Goal: Information Seeking & Learning: Find specific fact

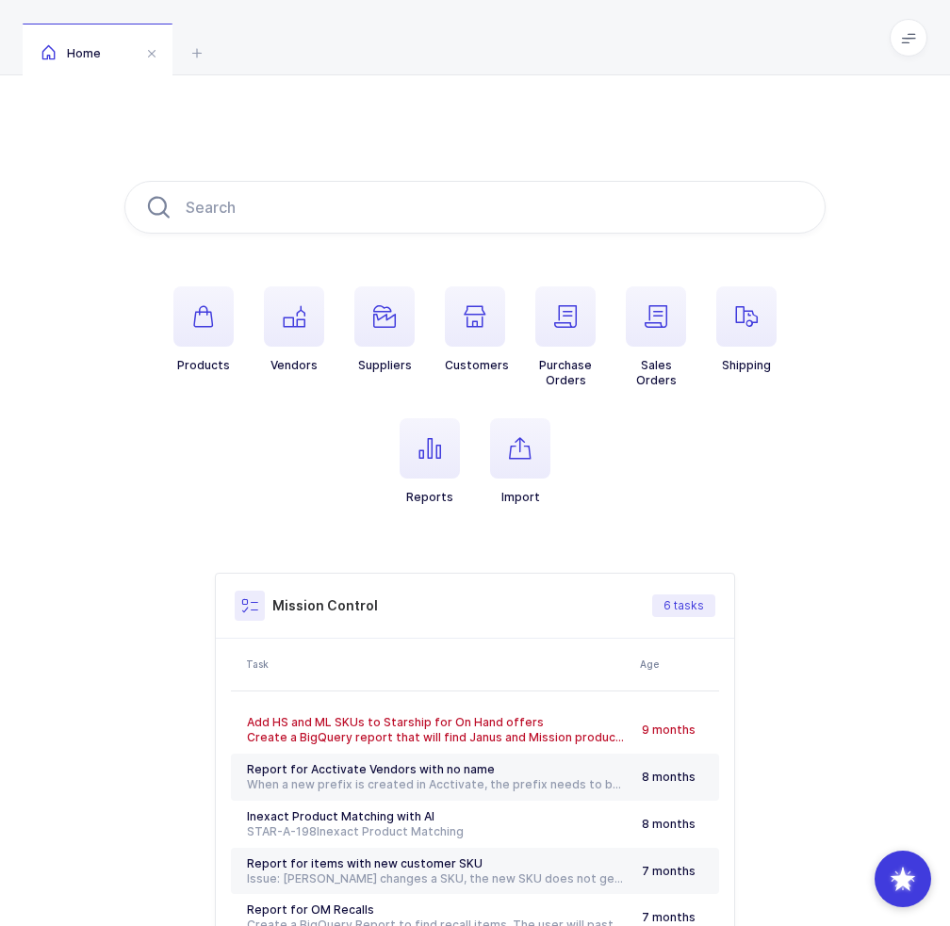
click at [445, 414] on ul "Products Vendors Suppliers Customers Purchase Orders Sales Orders Shipping Repo…" at bounding box center [474, 410] width 701 height 249
click at [440, 463] on span "button" at bounding box center [429, 448] width 60 height 60
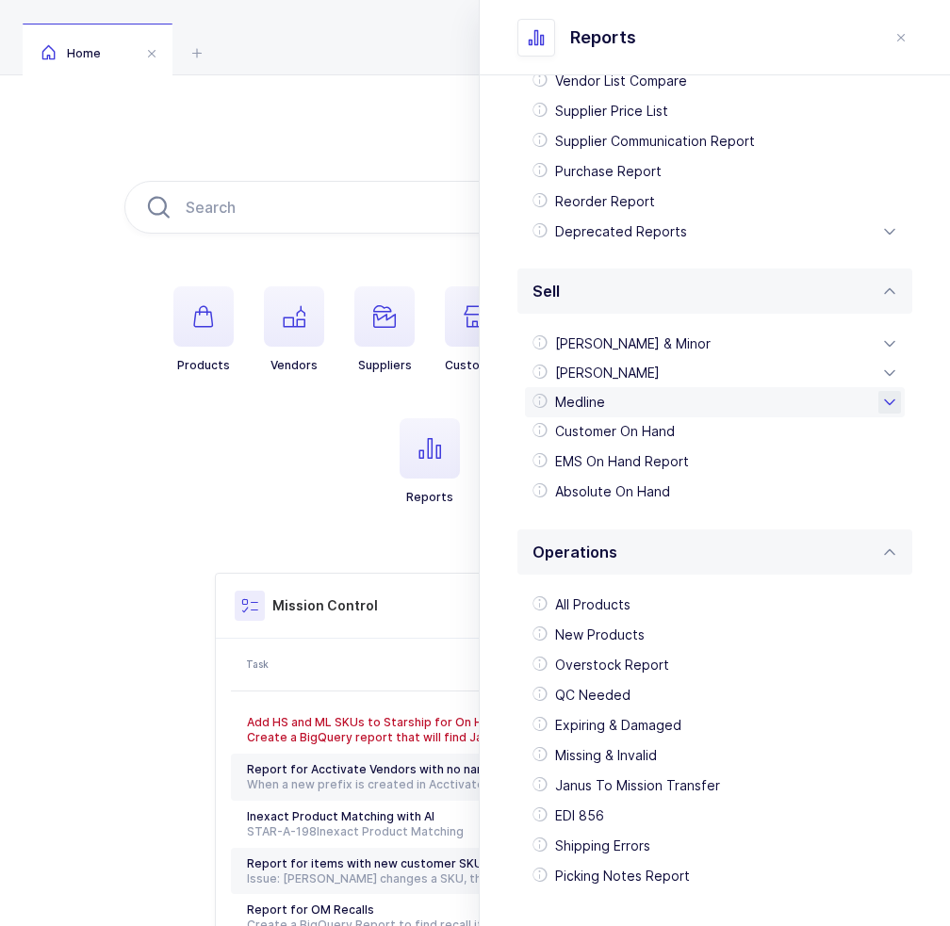
scroll to position [283, 0]
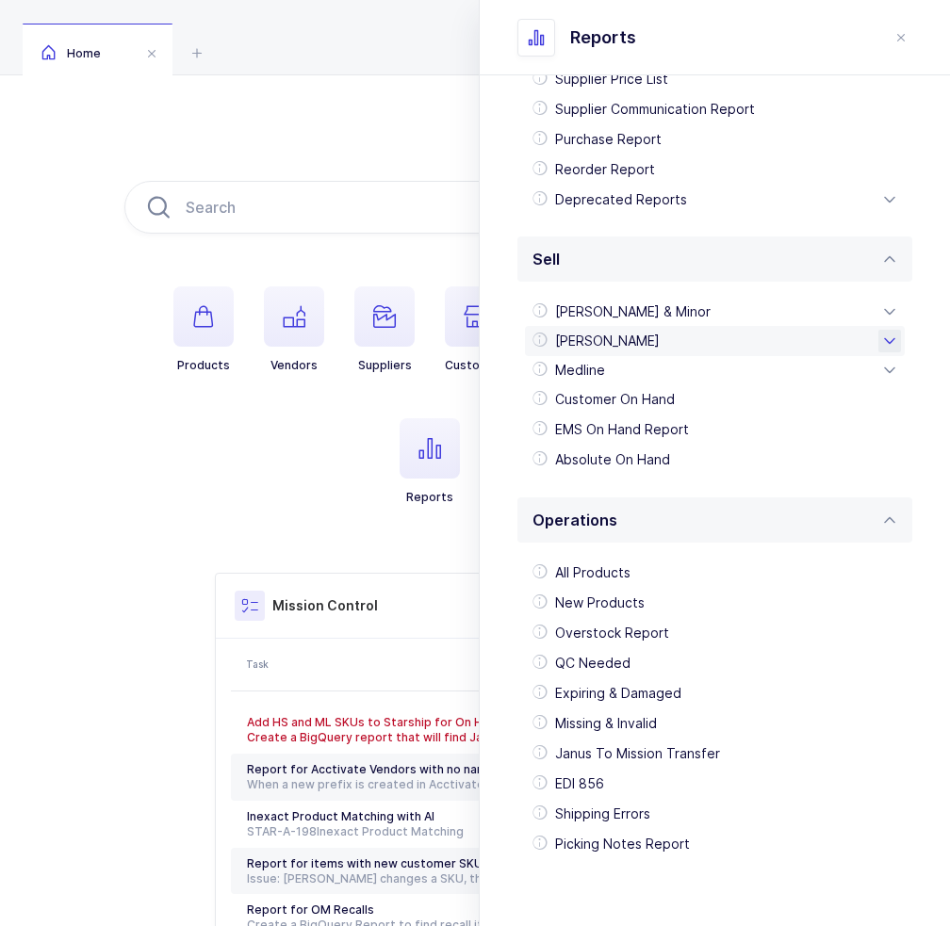
click at [674, 343] on div "[PERSON_NAME]" at bounding box center [715, 341] width 380 height 30
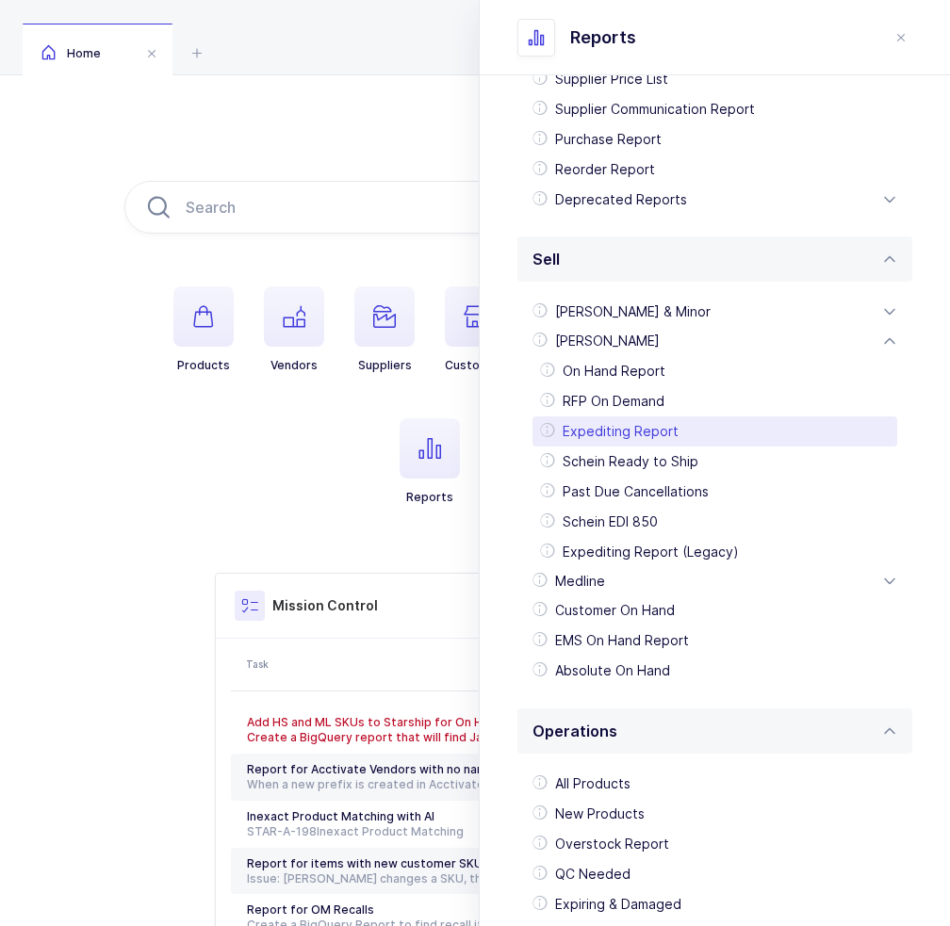
click at [648, 442] on div "Expediting Report" at bounding box center [714, 431] width 365 height 30
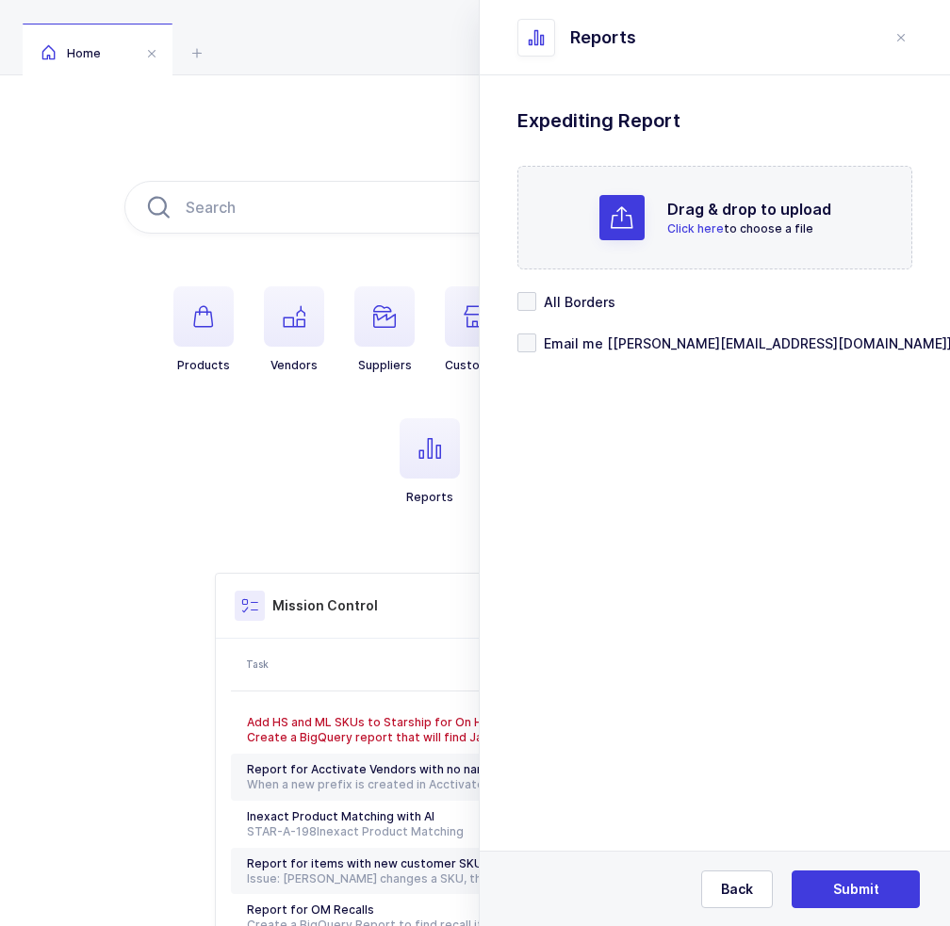
scroll to position [0, 0]
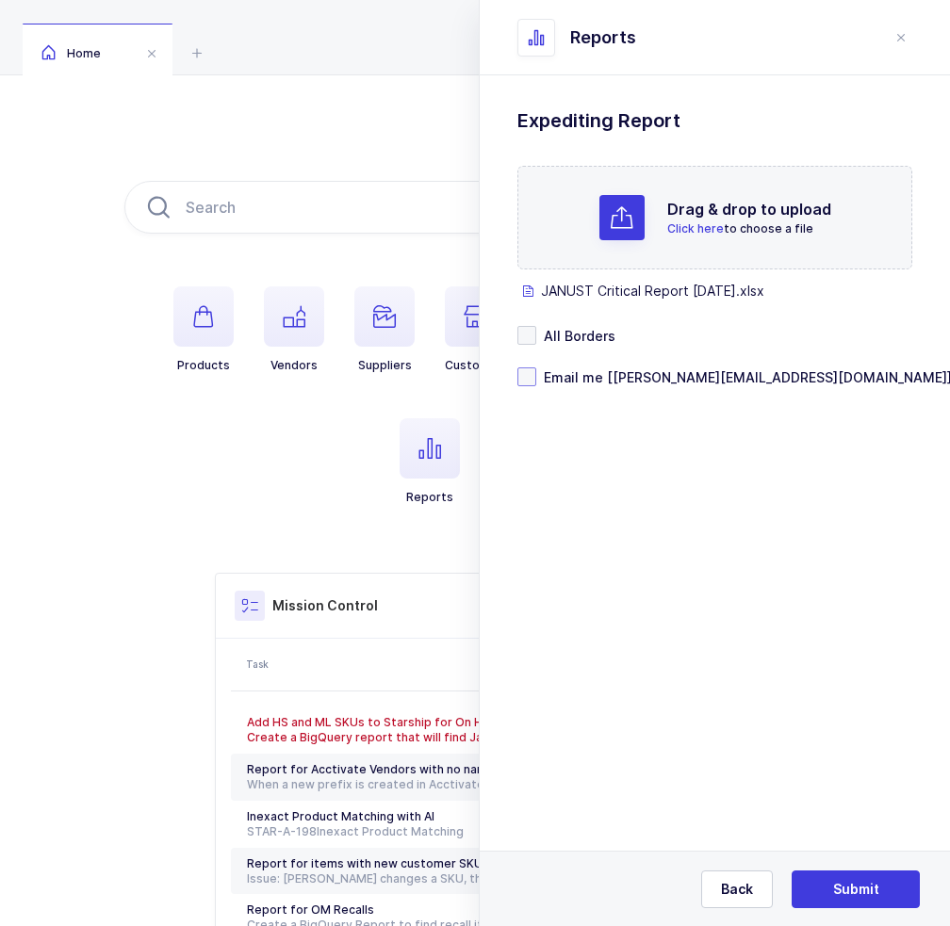
click at [595, 379] on span "Email me [joey@janustrade.com]" at bounding box center [744, 377] width 416 height 18
click at [536, 367] on input "Email me [joey@janustrade.com]" at bounding box center [536, 367] width 0 height 0
click at [573, 338] on span "All Borders" at bounding box center [575, 336] width 79 height 18
click at [536, 326] on input "All Borders" at bounding box center [536, 326] width 0 height 0
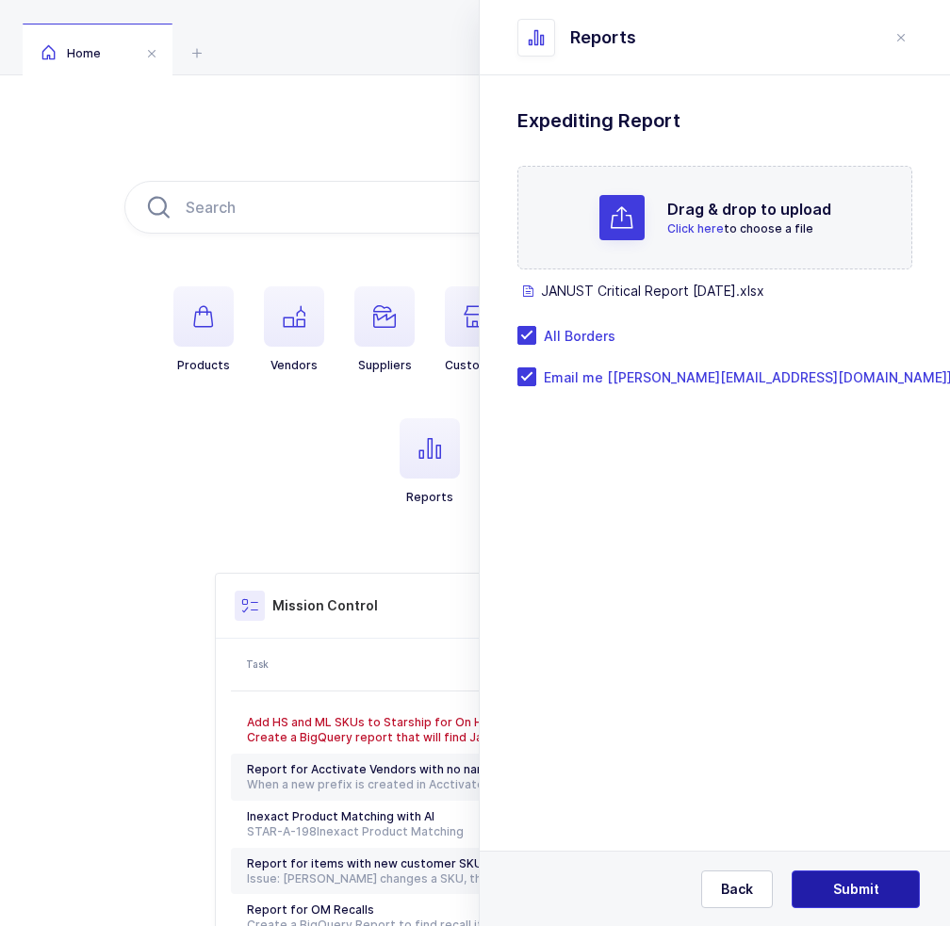
click at [866, 877] on button "Submit" at bounding box center [855, 890] width 128 height 38
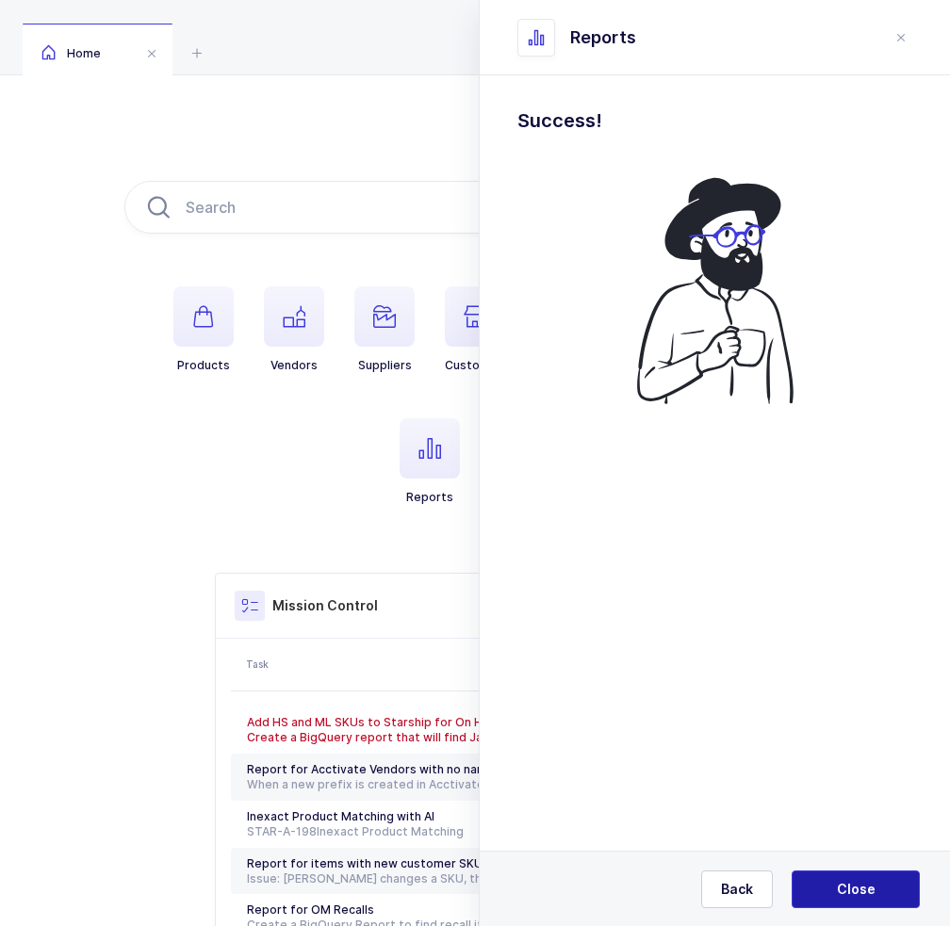
click at [864, 882] on button "Close" at bounding box center [855, 890] width 128 height 38
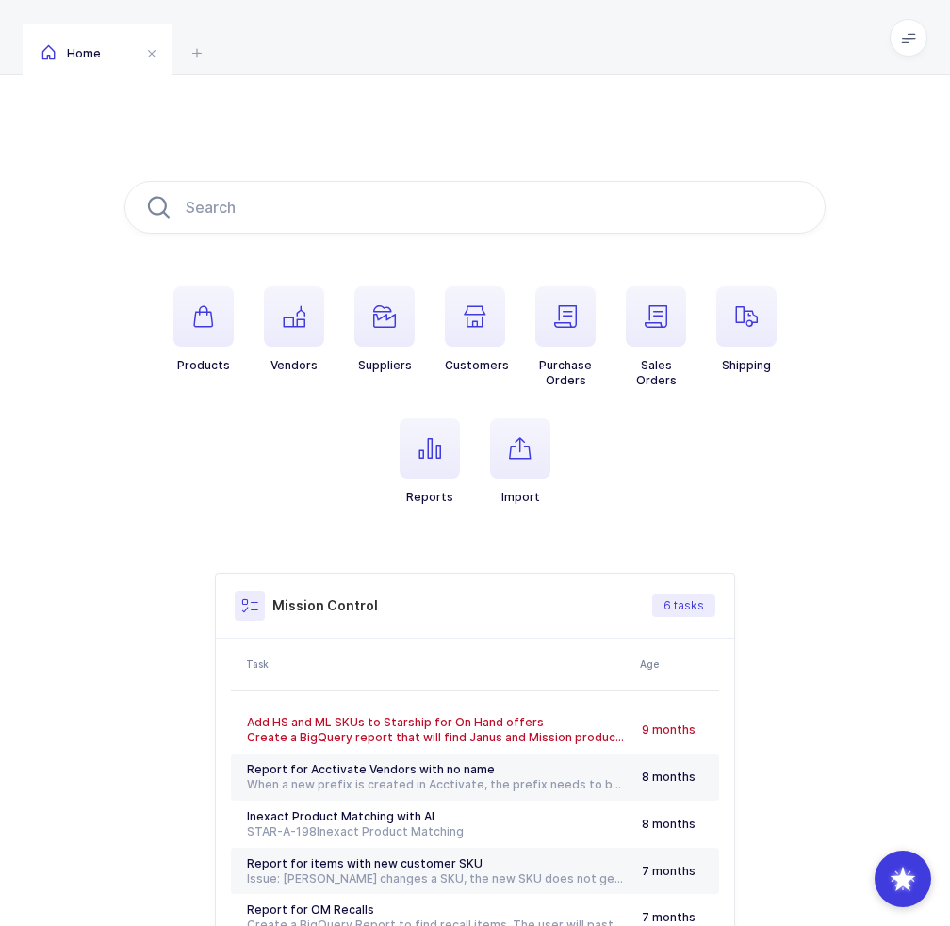
click at [905, 44] on icon at bounding box center [908, 37] width 15 height 15
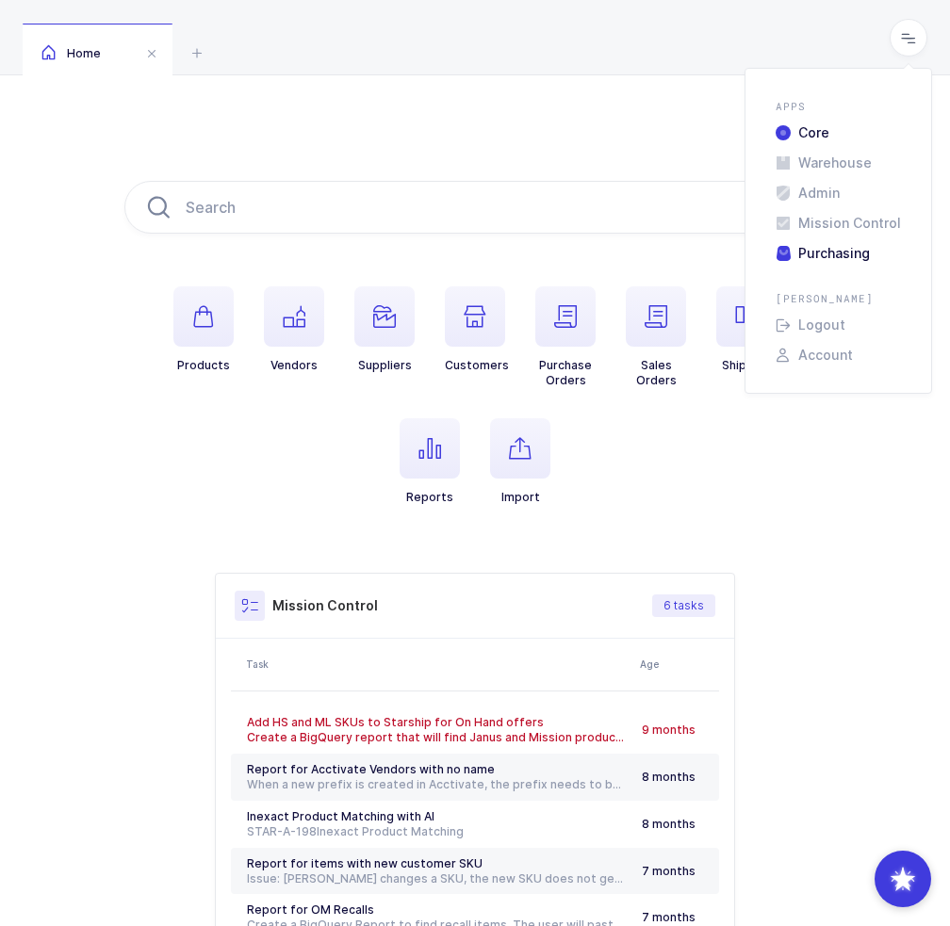
click at [819, 249] on li "Purchasing" at bounding box center [838, 253] width 140 height 15
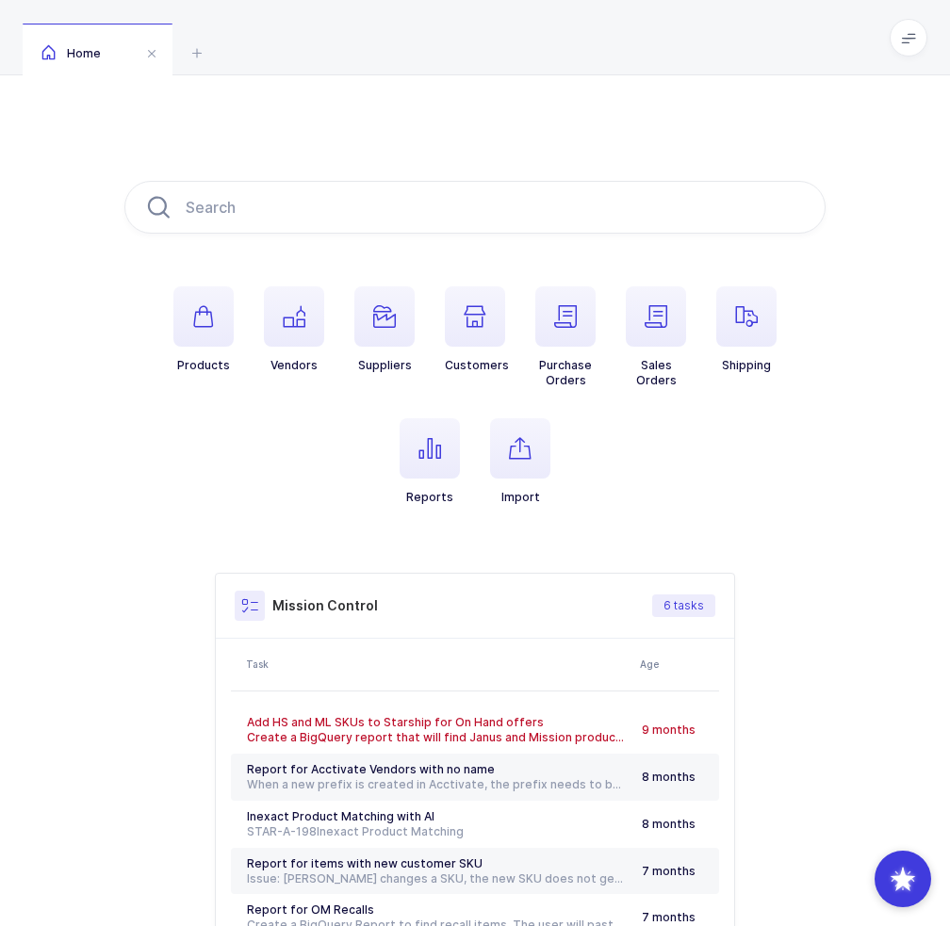
click at [533, 465] on span "button" at bounding box center [520, 448] width 60 height 60
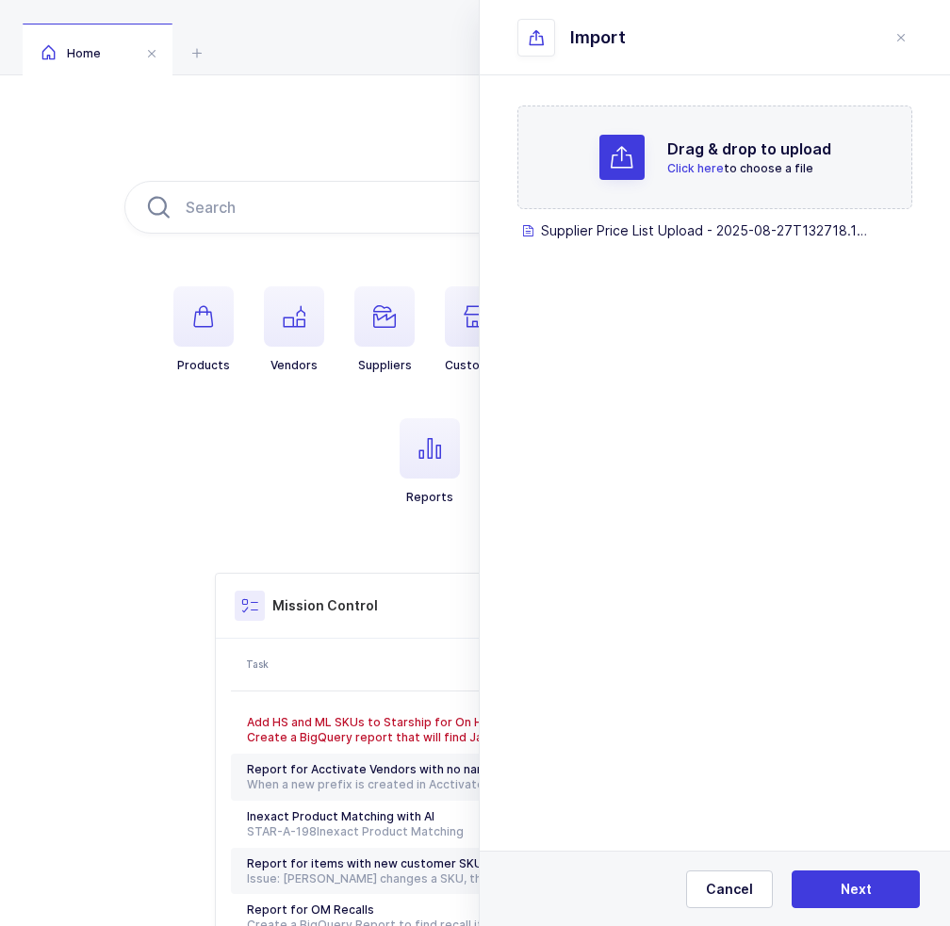
click at [840, 887] on span "Next" at bounding box center [855, 889] width 31 height 19
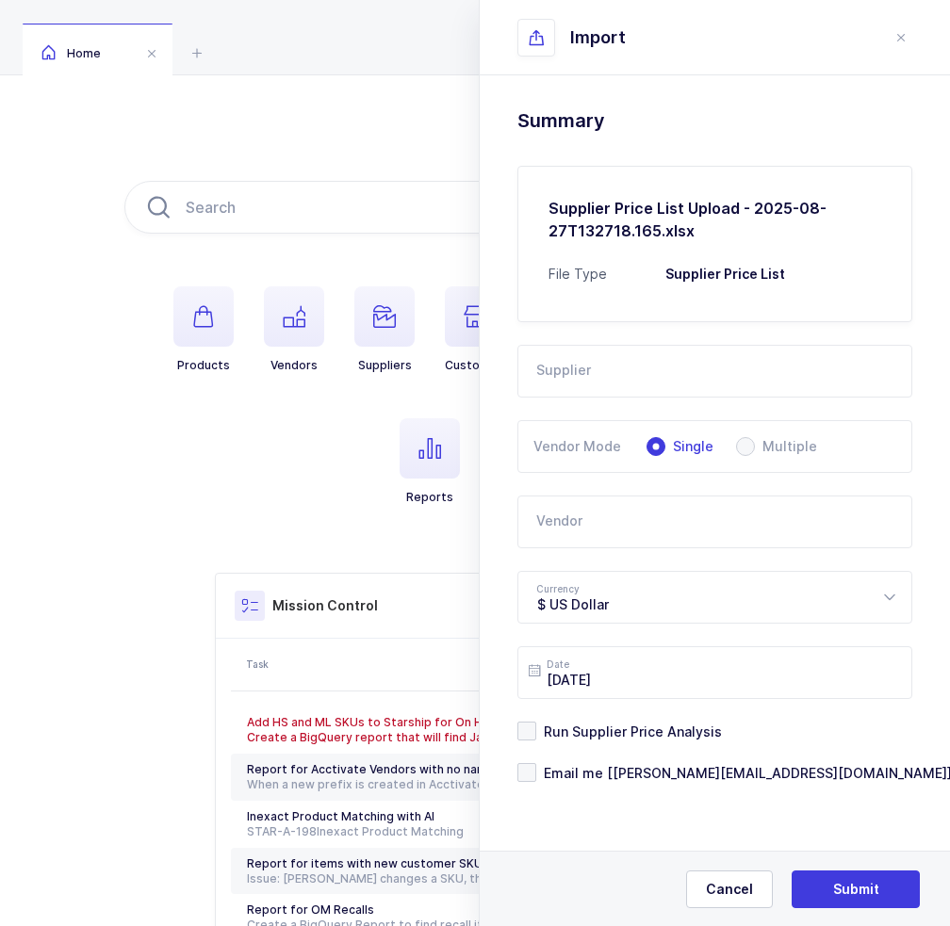
click at [684, 368] on input "text" at bounding box center [714, 371] width 395 height 53
click at [609, 440] on span "Z Worldwide" at bounding box center [578, 434] width 82 height 16
type input "Z Worldwide"
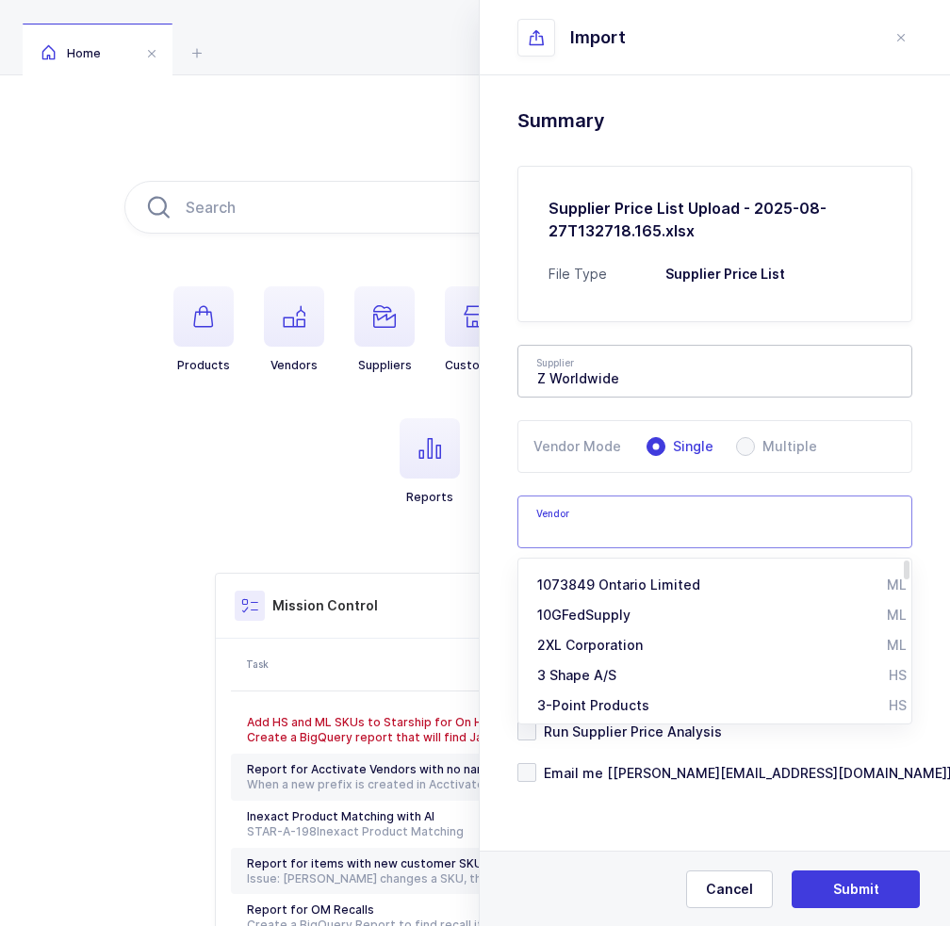
click at [562, 530] on input "text" at bounding box center [714, 522] width 395 height 53
click at [577, 583] on span "Neotech Products" at bounding box center [596, 585] width 119 height 16
type input "Neotech Products"
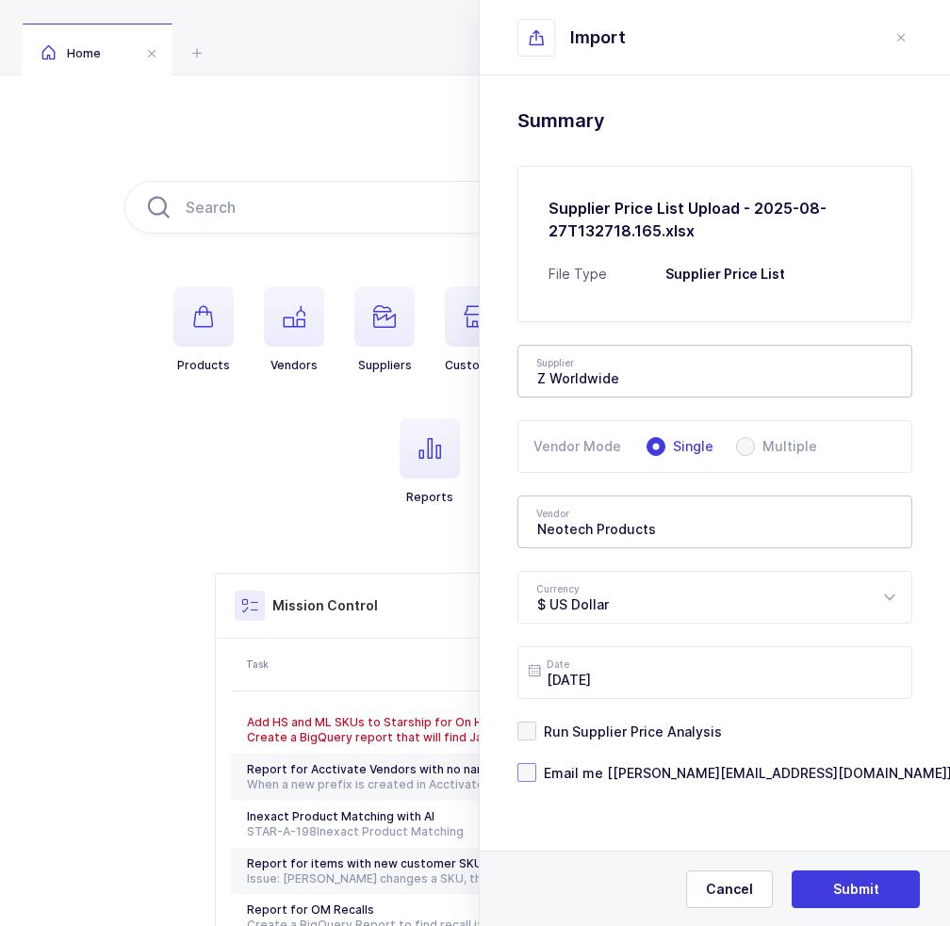
click at [601, 768] on span "Email me [joey@janustrade.com]" at bounding box center [744, 773] width 416 height 18
click at [536, 763] on input "Email me [joey@janustrade.com]" at bounding box center [536, 763] width 0 height 0
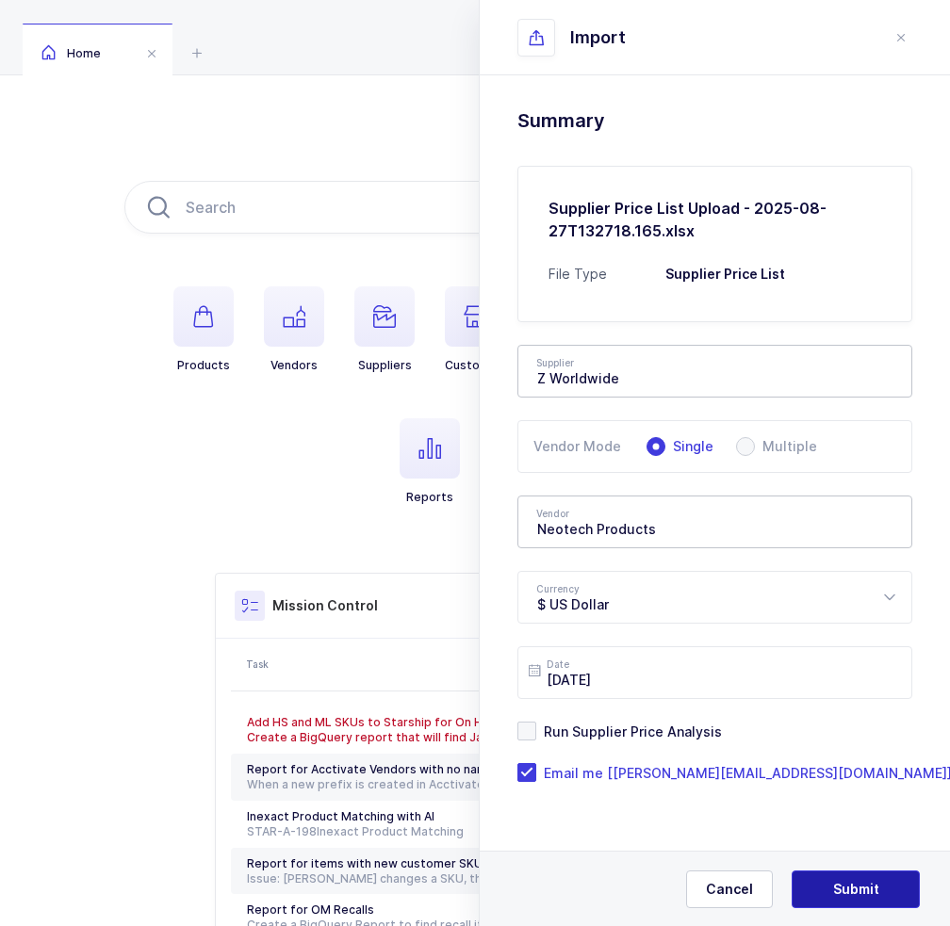
click at [859, 883] on span "Submit" at bounding box center [856, 889] width 46 height 19
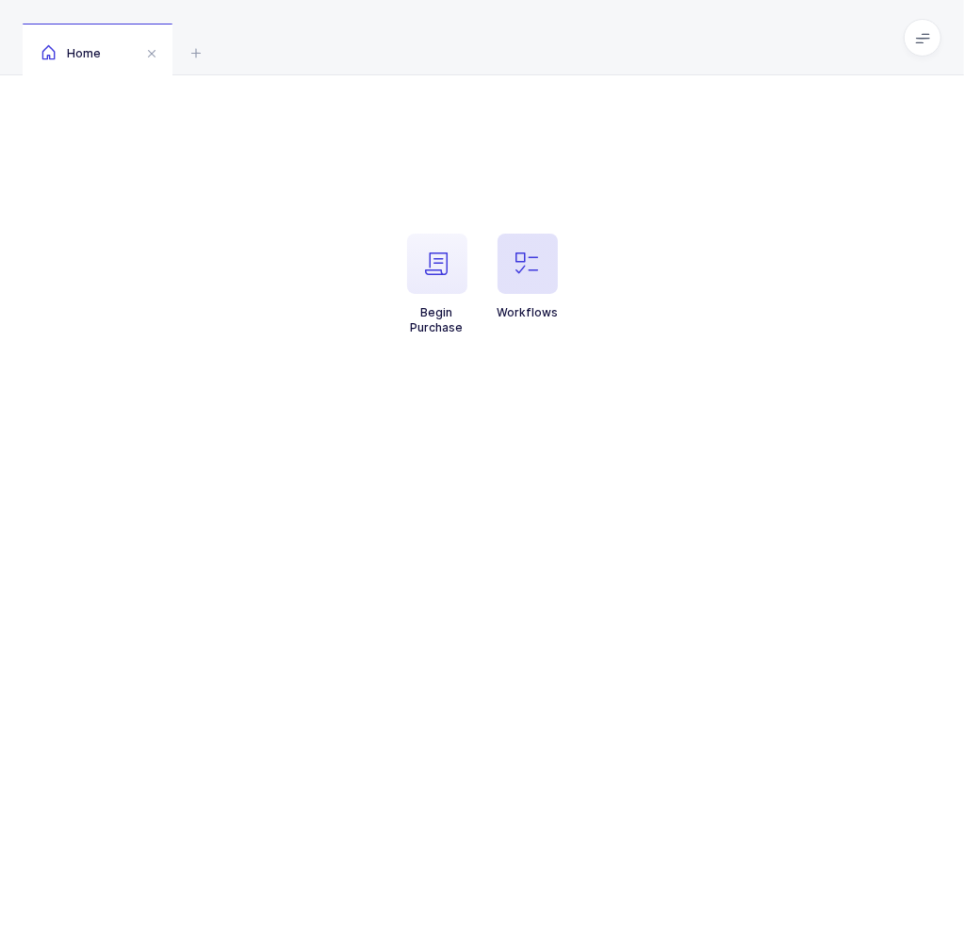
click at [544, 262] on span "button" at bounding box center [527, 264] width 60 height 60
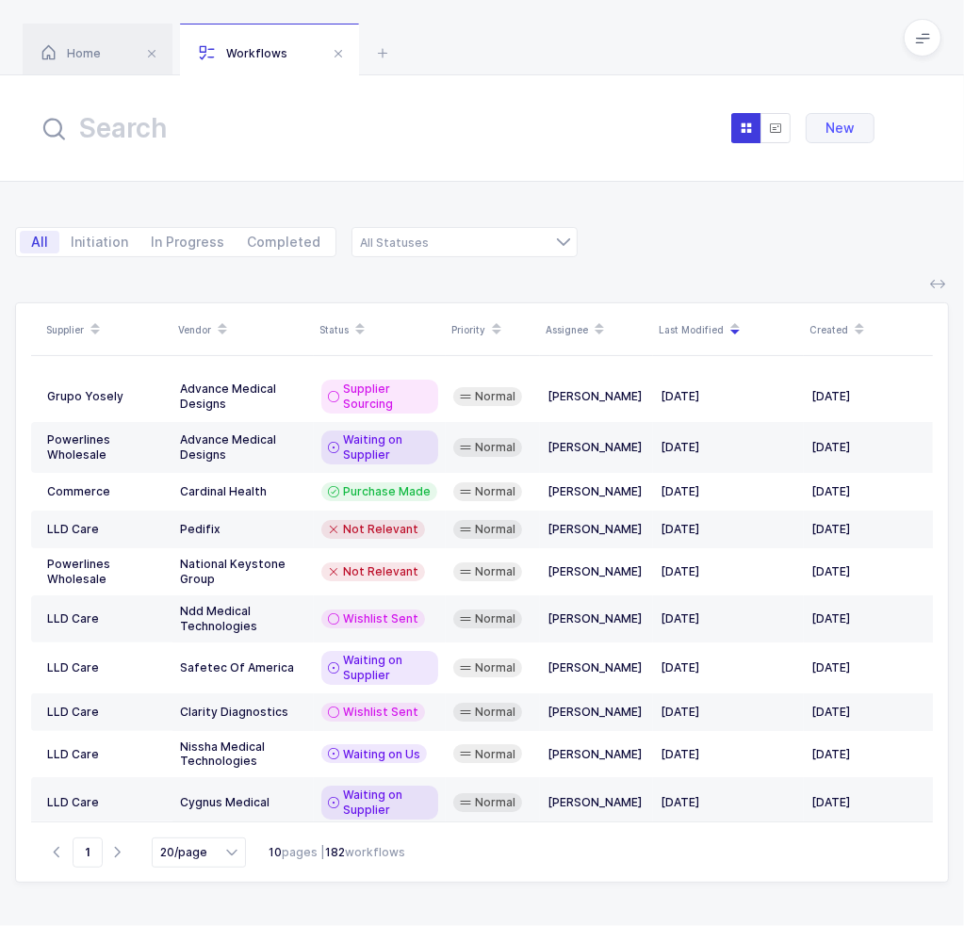
click at [441, 120] on input "text" at bounding box center [245, 128] width 415 height 45
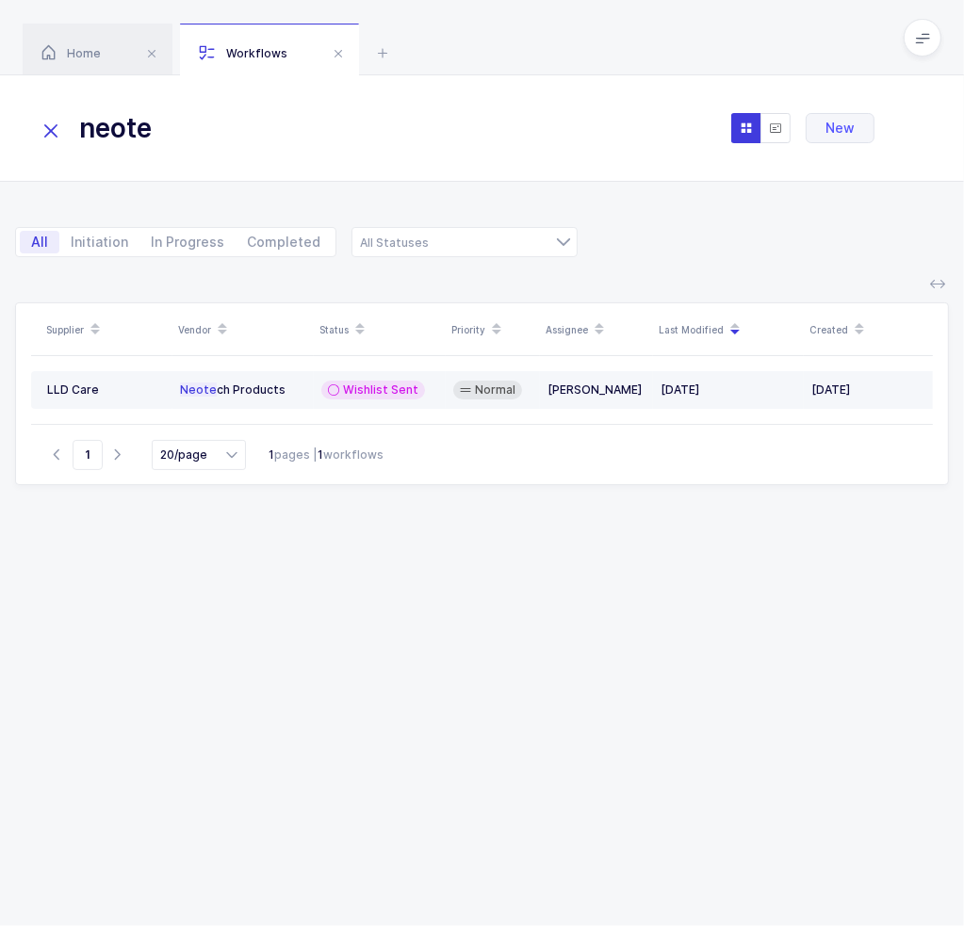
type input "neote"
click at [517, 383] on div "Normal" at bounding box center [487, 390] width 69 height 19
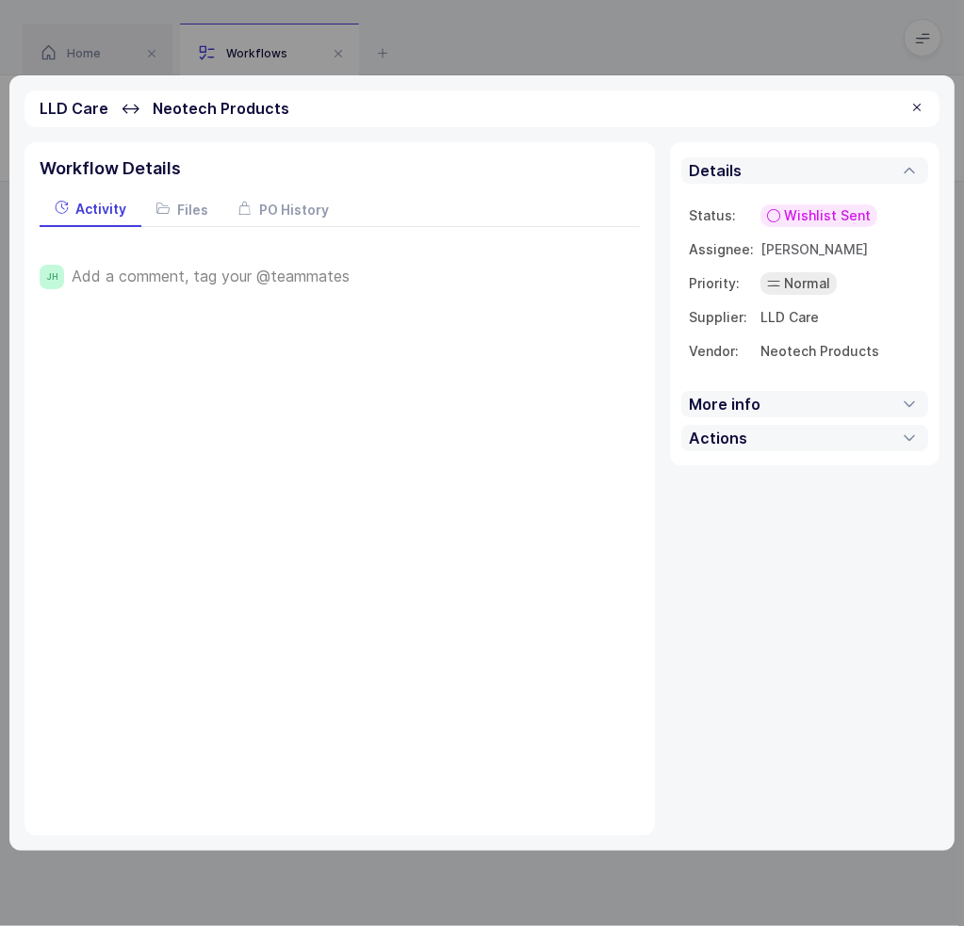
click at [920, 111] on div at bounding box center [916, 108] width 15 height 17
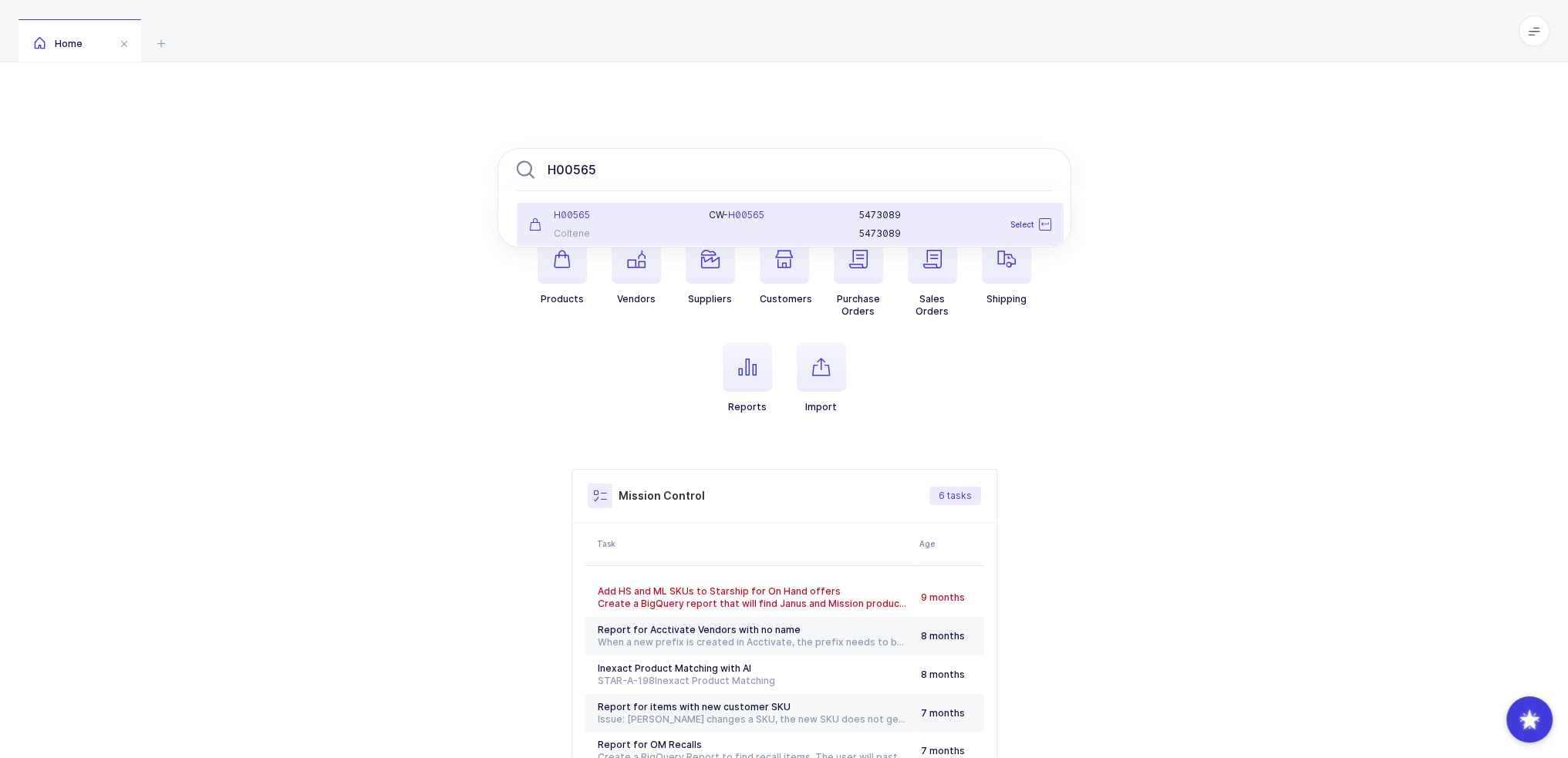
type input "H00565"
click at [690, 233] on div "H00565 Coltene" at bounding box center [610, 224] width 180 height 31
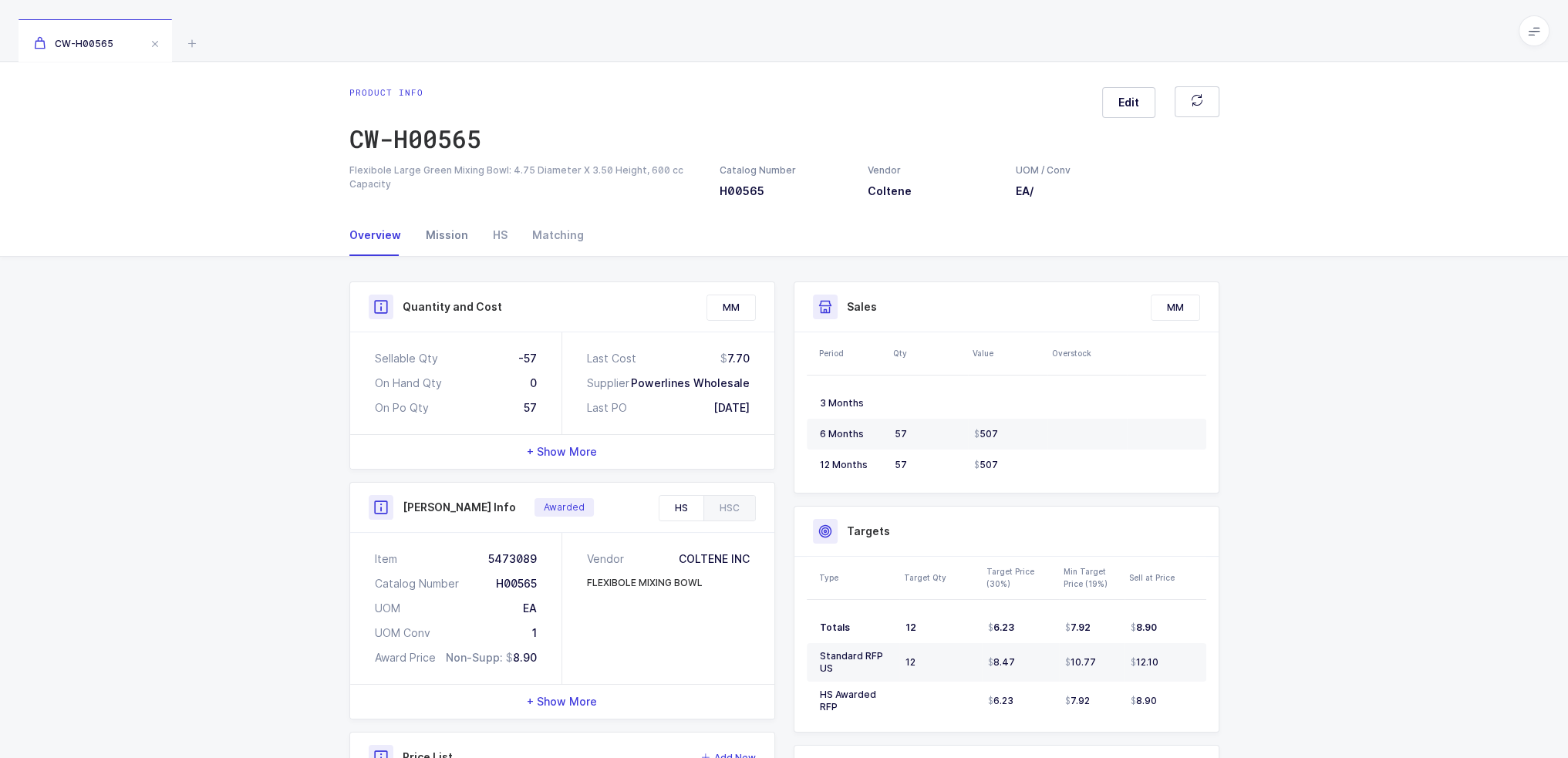
click at [447, 240] on div "Mission" at bounding box center [447, 235] width 67 height 42
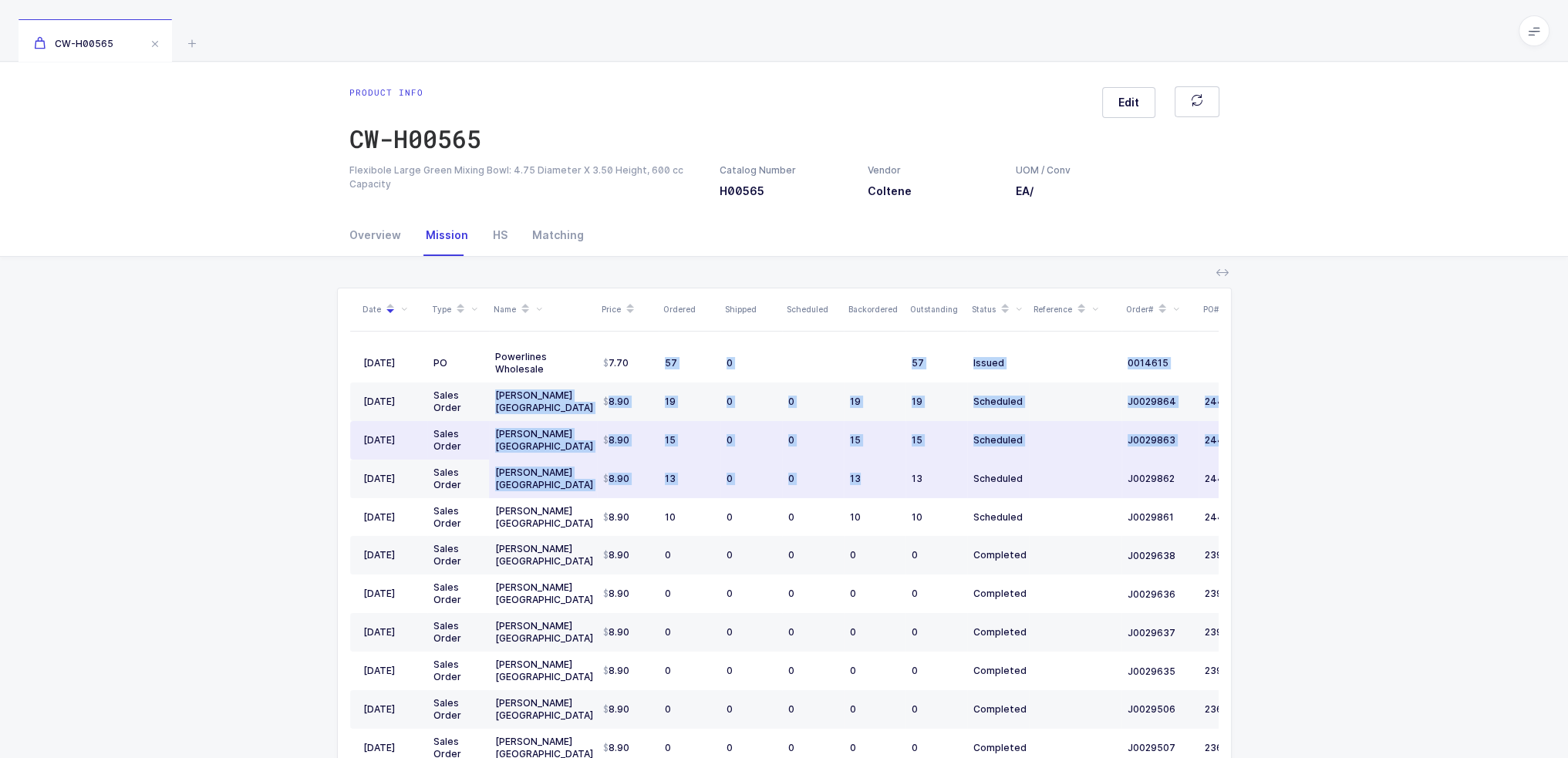
drag, startPoint x: 662, startPoint y: 362, endPoint x: 869, endPoint y: 483, distance: 239.8
click at [869, 483] on tbody "06/06/2025 PO Powerlines Wholesale 7.70 57 0 57 Issued 0014615 08/30/2025 03/10…" at bounding box center [836, 729] width 972 height 769
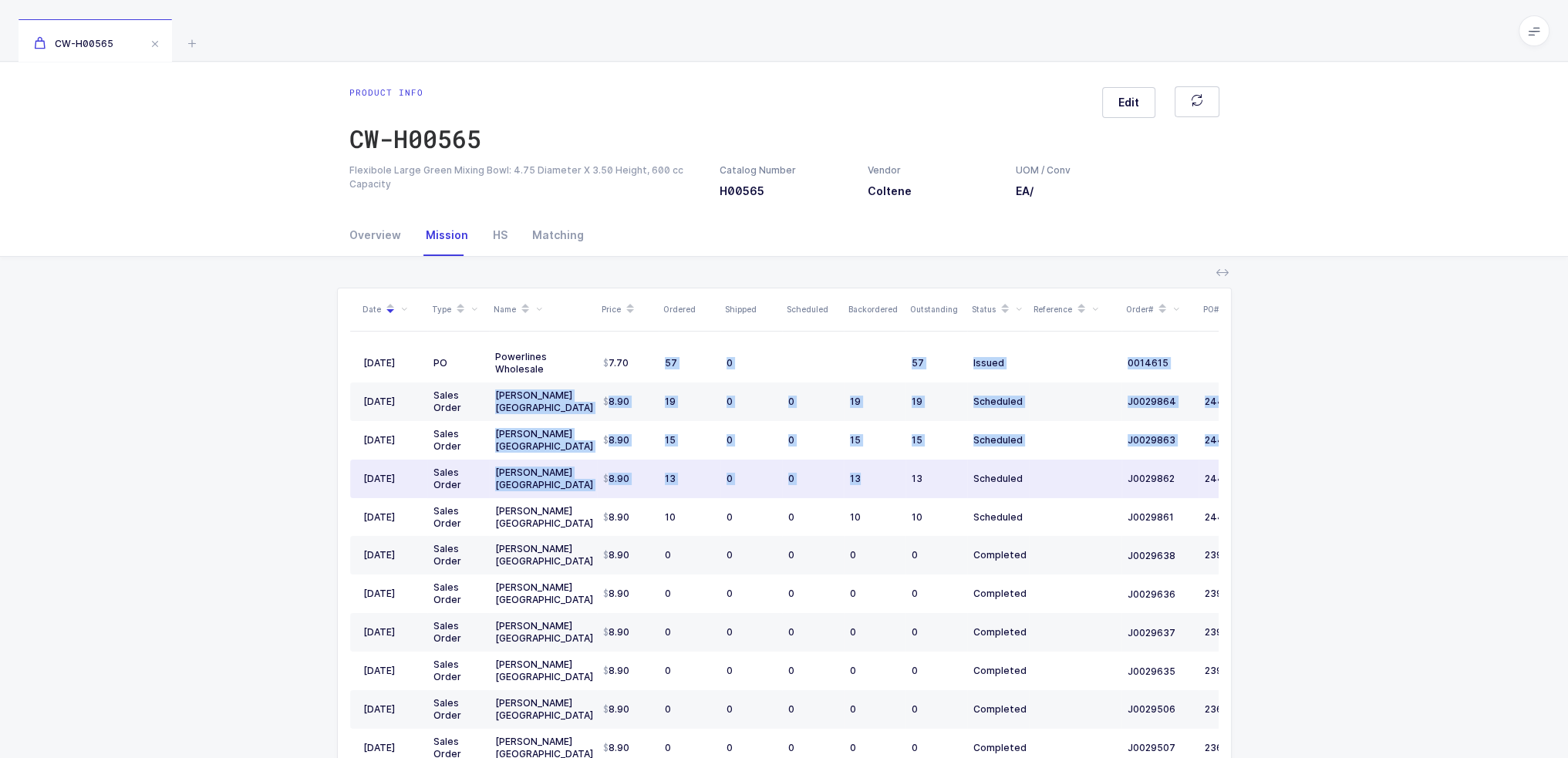
click at [869, 483] on div "13" at bounding box center [874, 479] width 49 height 12
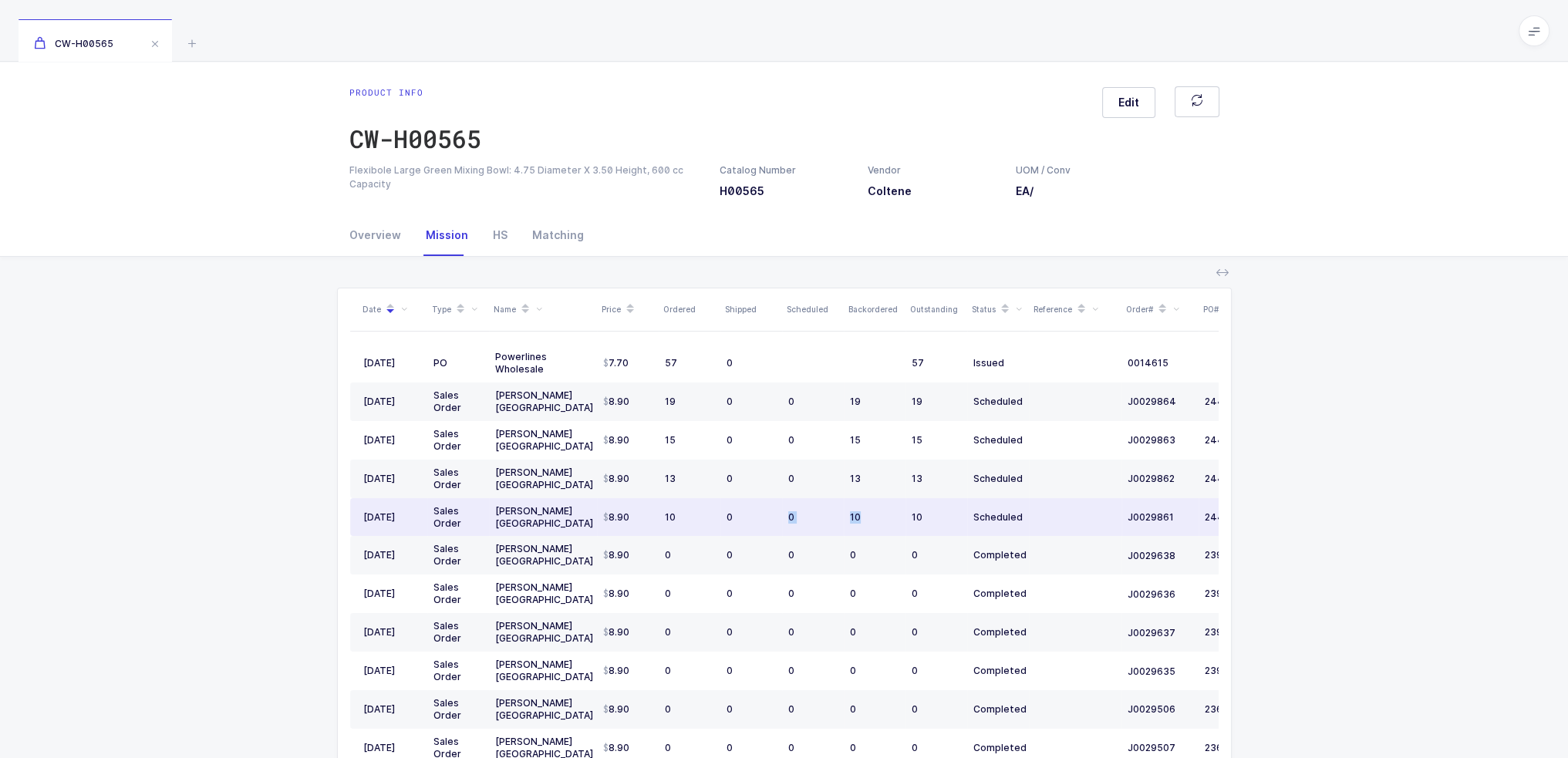
drag, startPoint x: 862, startPoint y: 533, endPoint x: 744, endPoint y: 514, distance: 119.5
click at [744, 514] on tr "03/10/2025 Sales Order Henry Schein USA 8.90 10 0 0 10 10 Scheduled J0029861 24…" at bounding box center [836, 517] width 972 height 38
click at [744, 514] on div "0" at bounding box center [752, 517] width 49 height 12
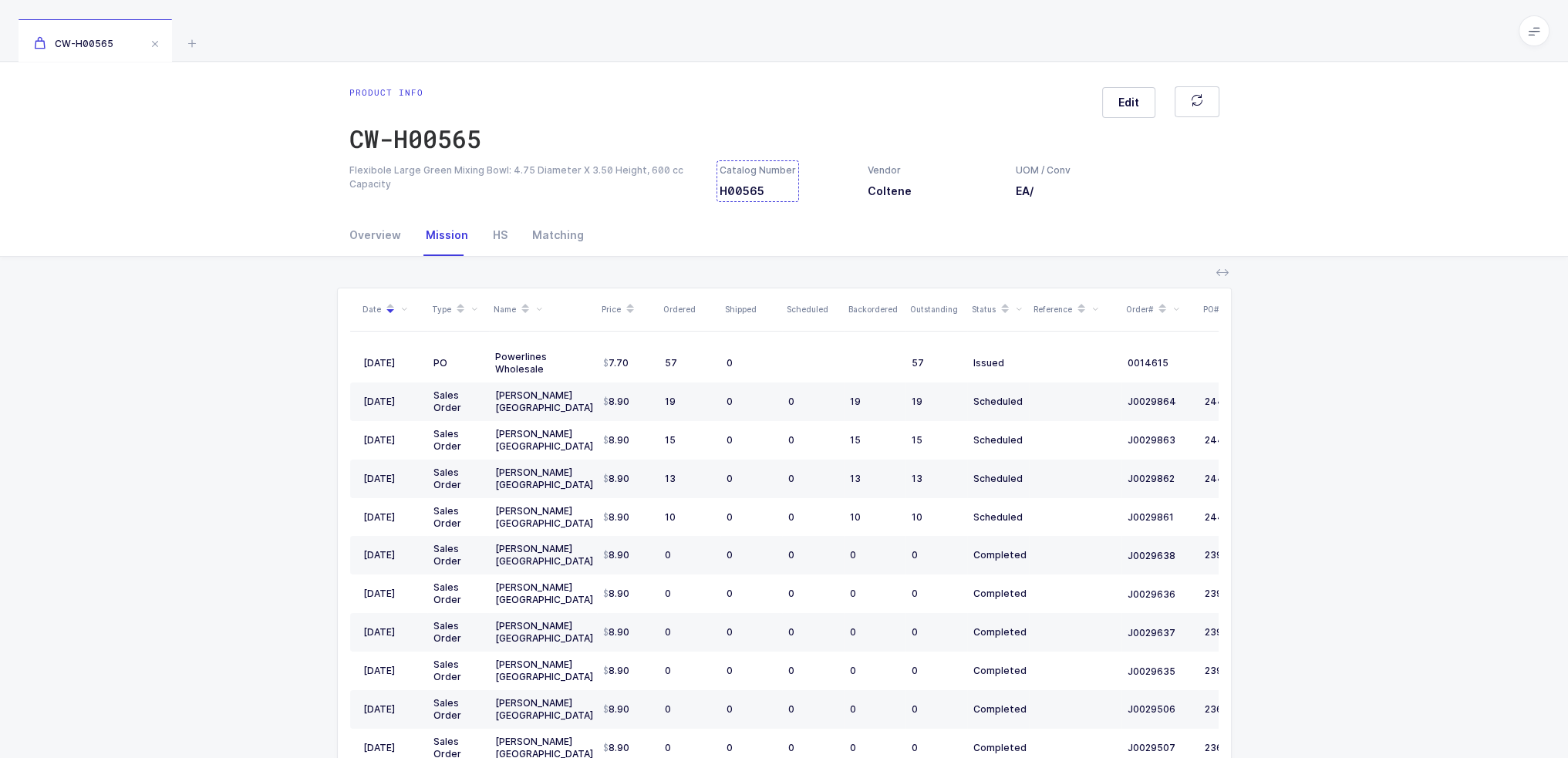
click at [750, 188] on div "Catalog Number H00565" at bounding box center [757, 181] width 76 height 35
click at [751, 187] on div "Catalog Number H00565" at bounding box center [757, 181] width 76 height 35
click at [192, 43] on icon at bounding box center [192, 43] width 19 height 19
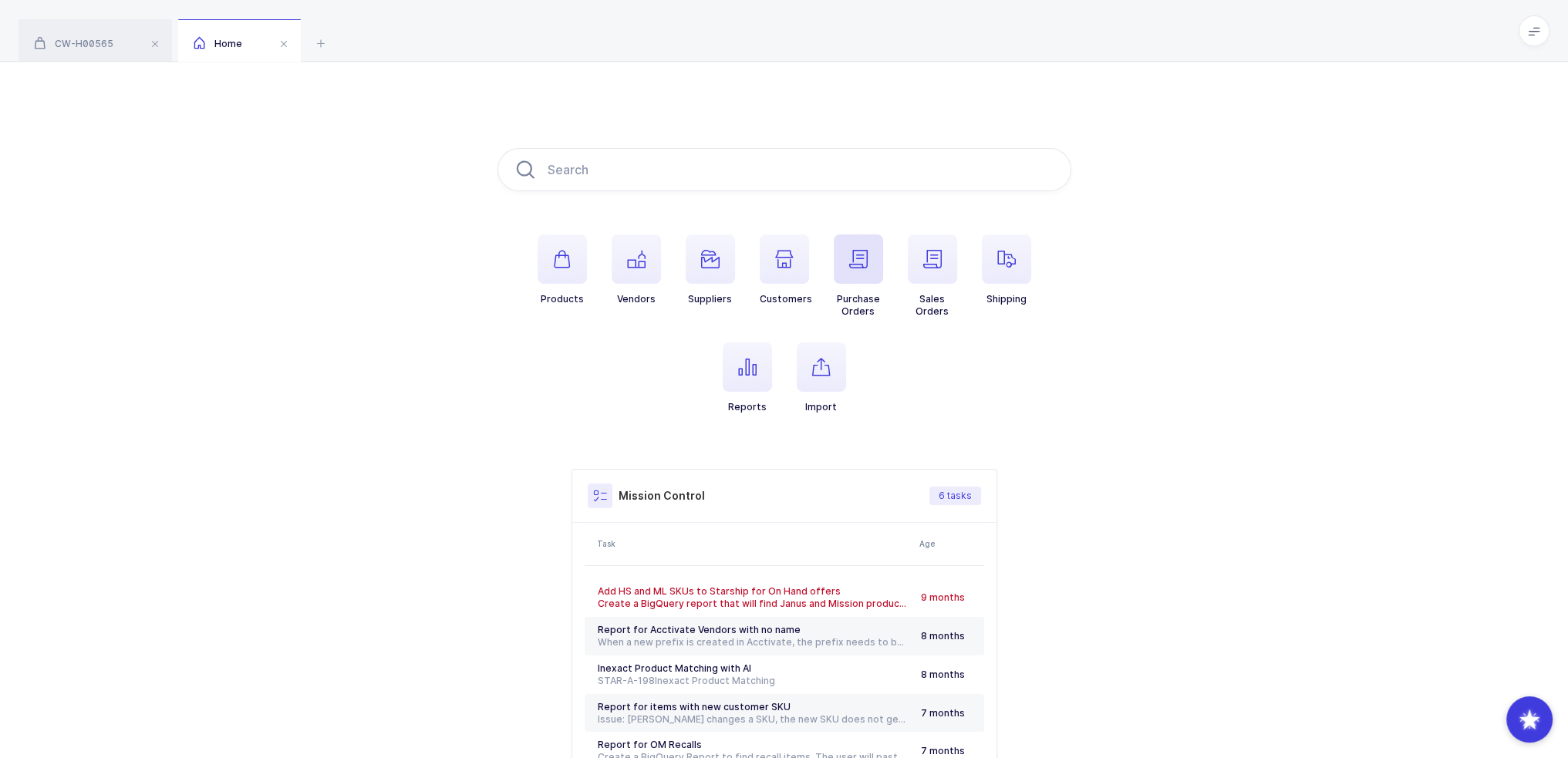
click at [844, 264] on span "button" at bounding box center [859, 259] width 49 height 49
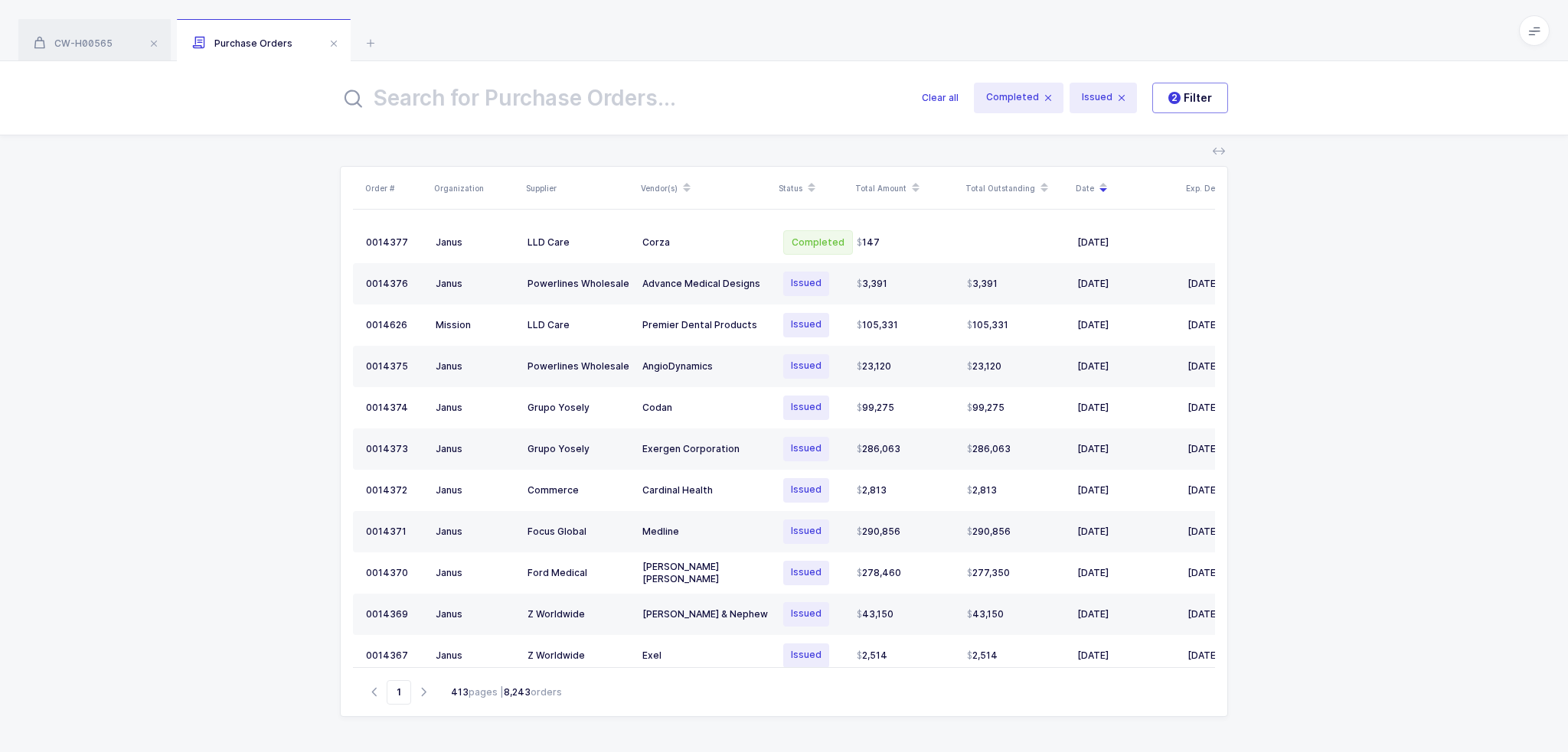
click at [681, 91] on input "text" at bounding box center [621, 97] width 563 height 37
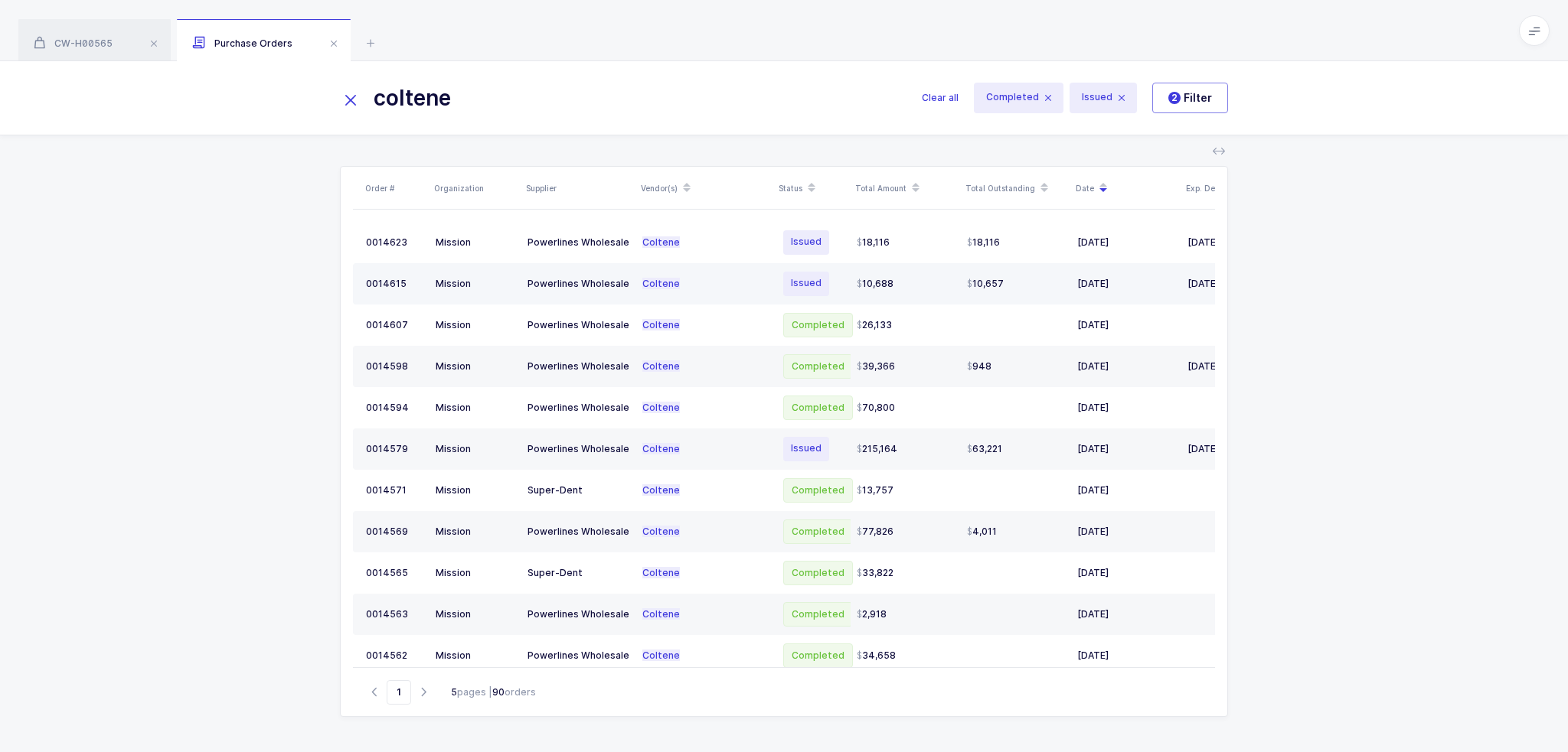
type input "coltene"
click at [1013, 281] on div "10,657" at bounding box center [1016, 283] width 98 height 12
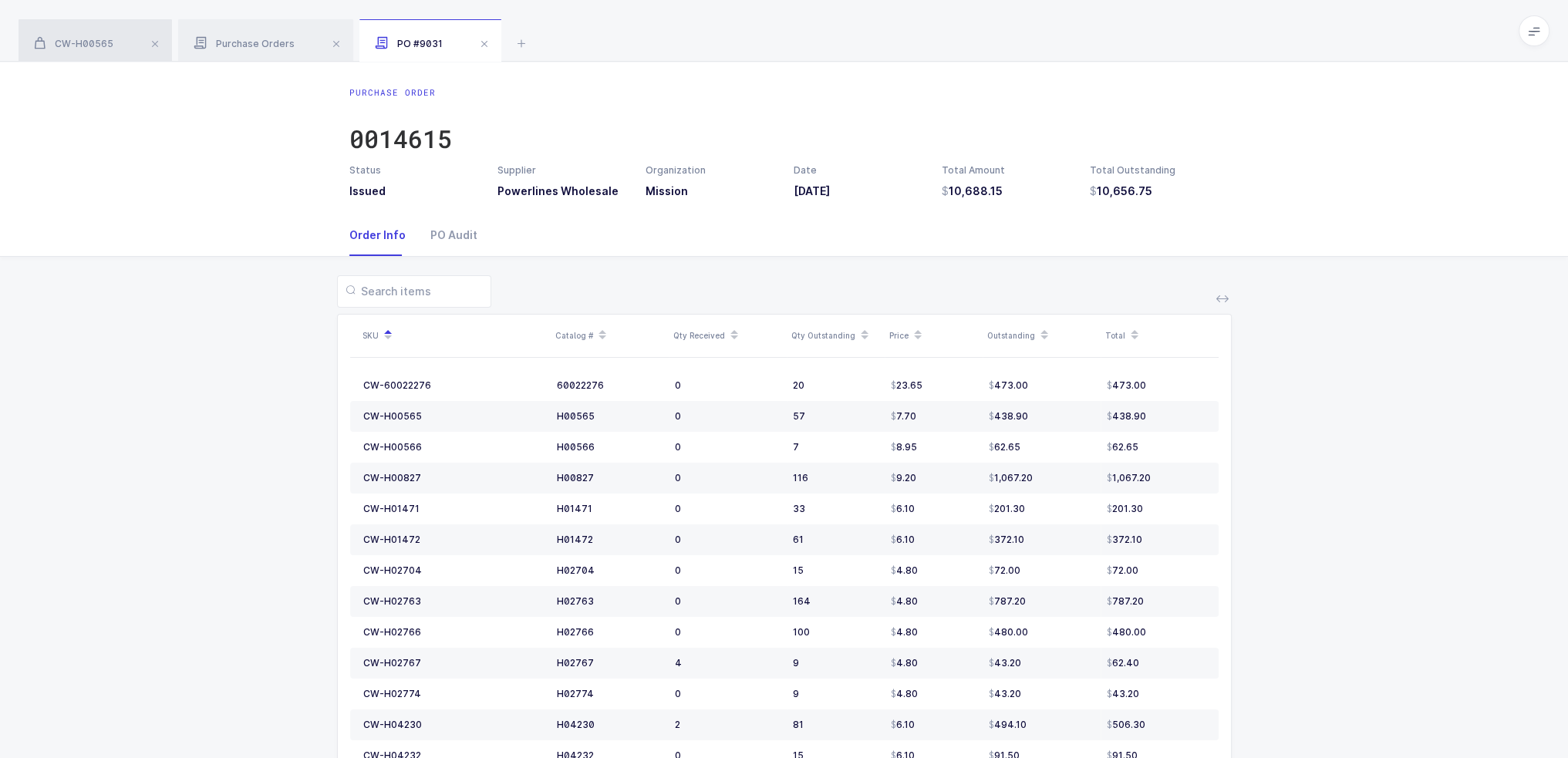
click at [77, 39] on span "CW-H00565" at bounding box center [73, 43] width 79 height 11
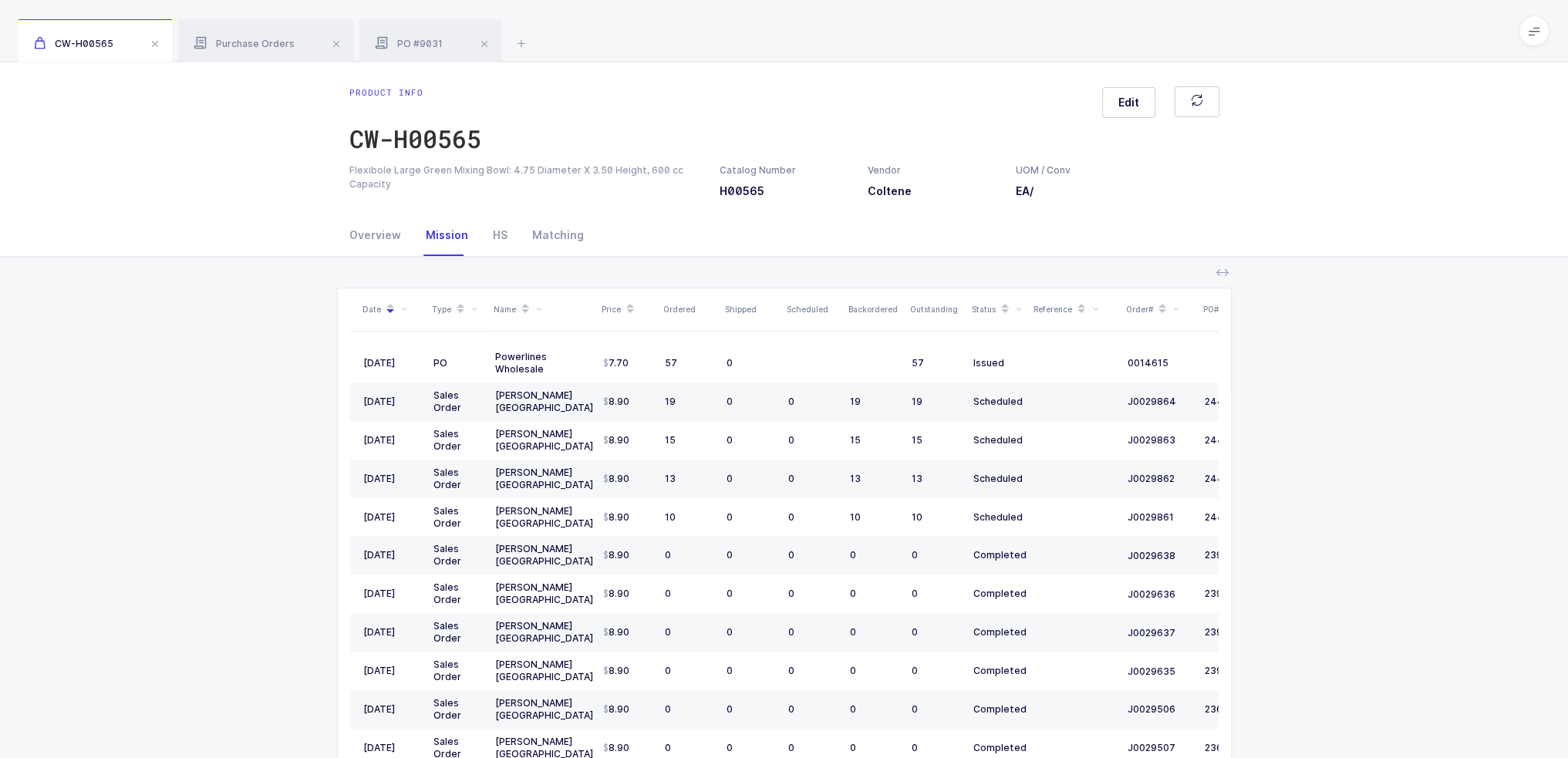
click at [243, 372] on div "Date Type Name Price Ordered Shipped Scheduled Backordered Outstanding Status R…" at bounding box center [784, 584] width 1543 height 654
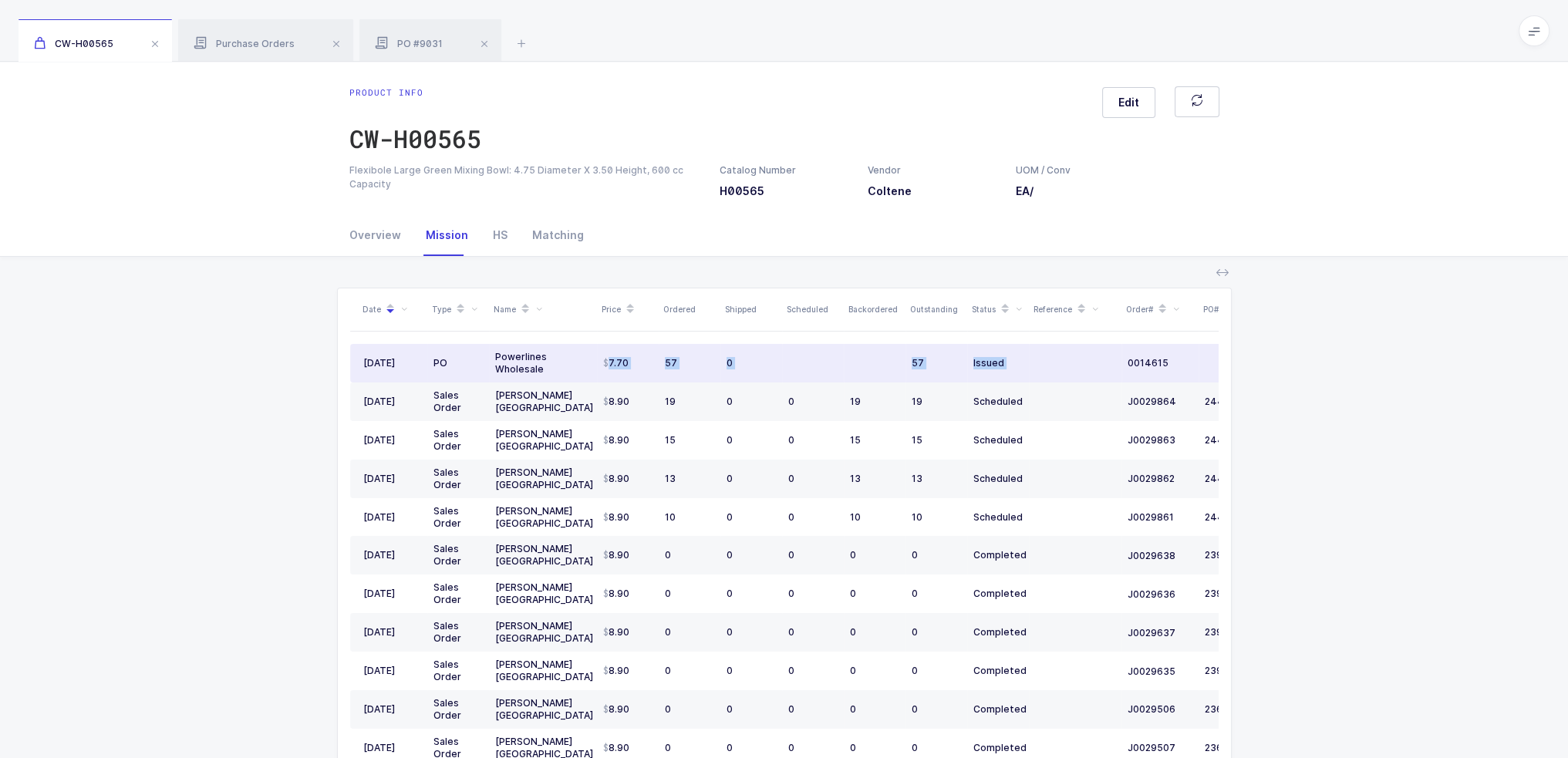
drag, startPoint x: 608, startPoint y: 359, endPoint x: 1076, endPoint y: 355, distance: 468.0
click at [1076, 355] on tr "06/06/2025 PO Powerlines Wholesale 7.70 57 0 57 Issued 0014615 08/30/2025" at bounding box center [836, 363] width 972 height 38
click at [1076, 355] on td at bounding box center [1075, 363] width 93 height 38
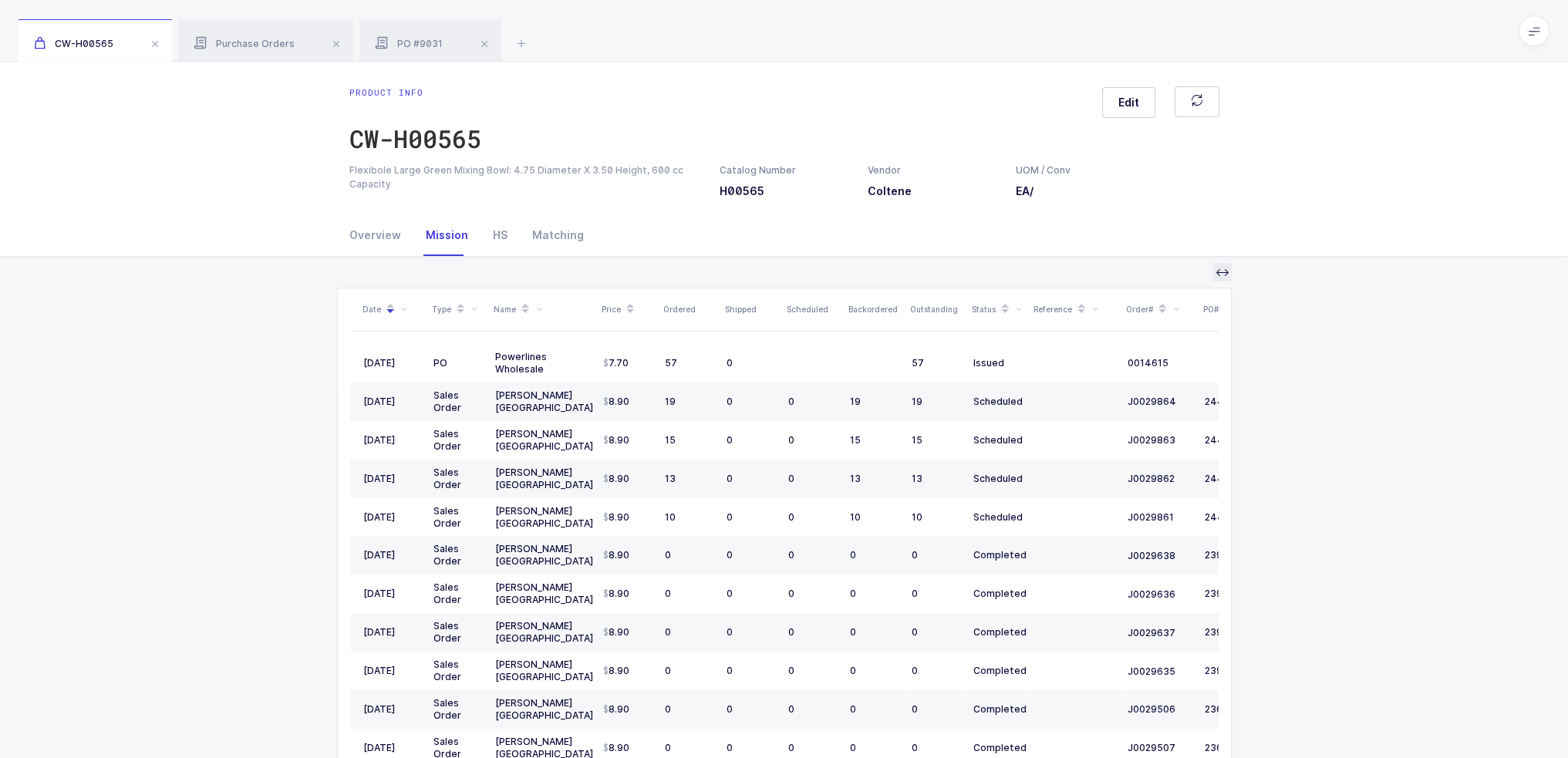
click at [1223, 273] on icon at bounding box center [1222, 272] width 12 height 12
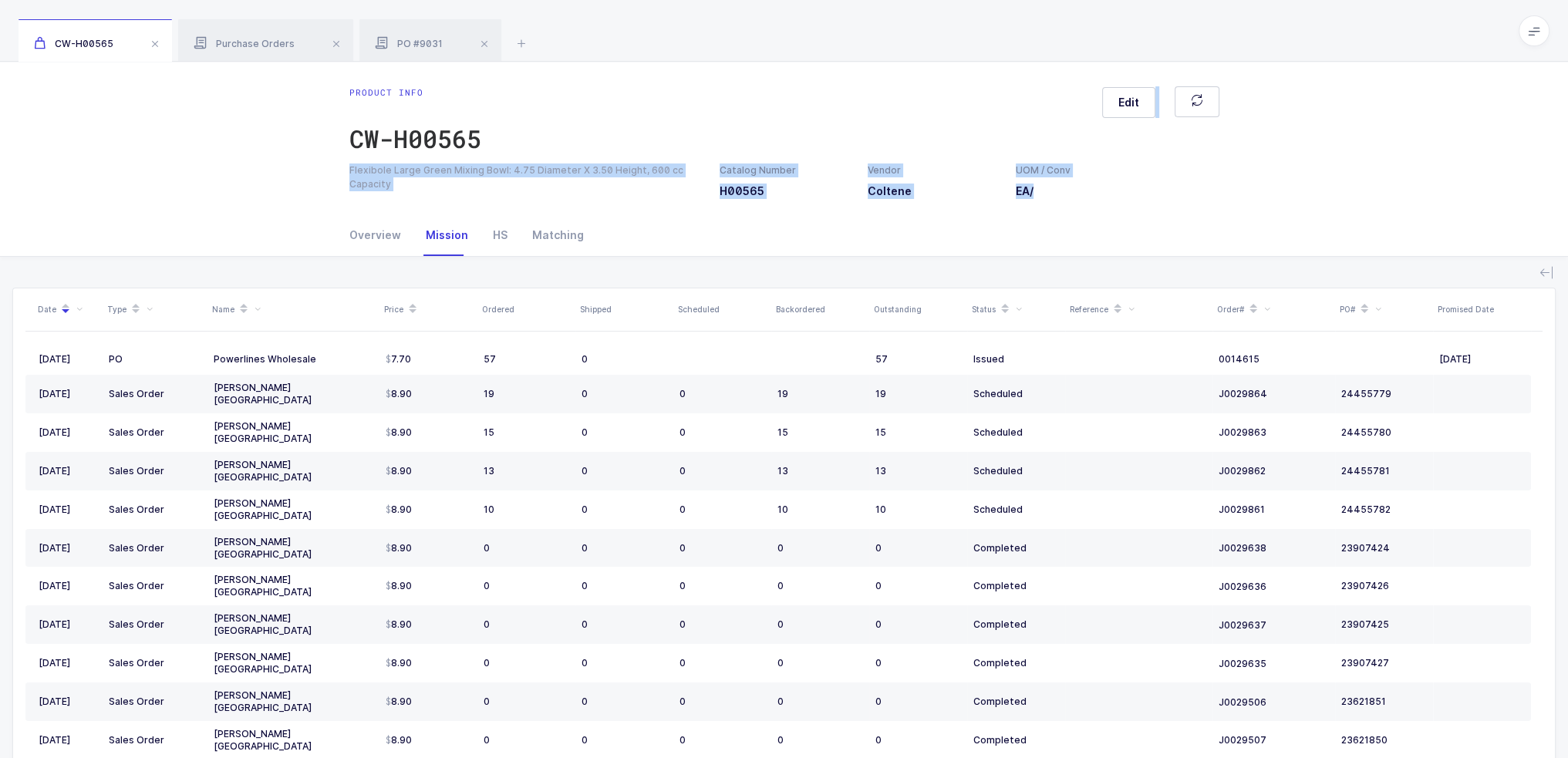
drag, startPoint x: 1087, startPoint y: 225, endPoint x: 995, endPoint y: 85, distance: 167.5
click at [995, 85] on div "Product info CW-H00565 Edit Flexibole Large Green Mixing Bowl: 4.75 Diameter X …" at bounding box center [784, 485] width 1568 height 849
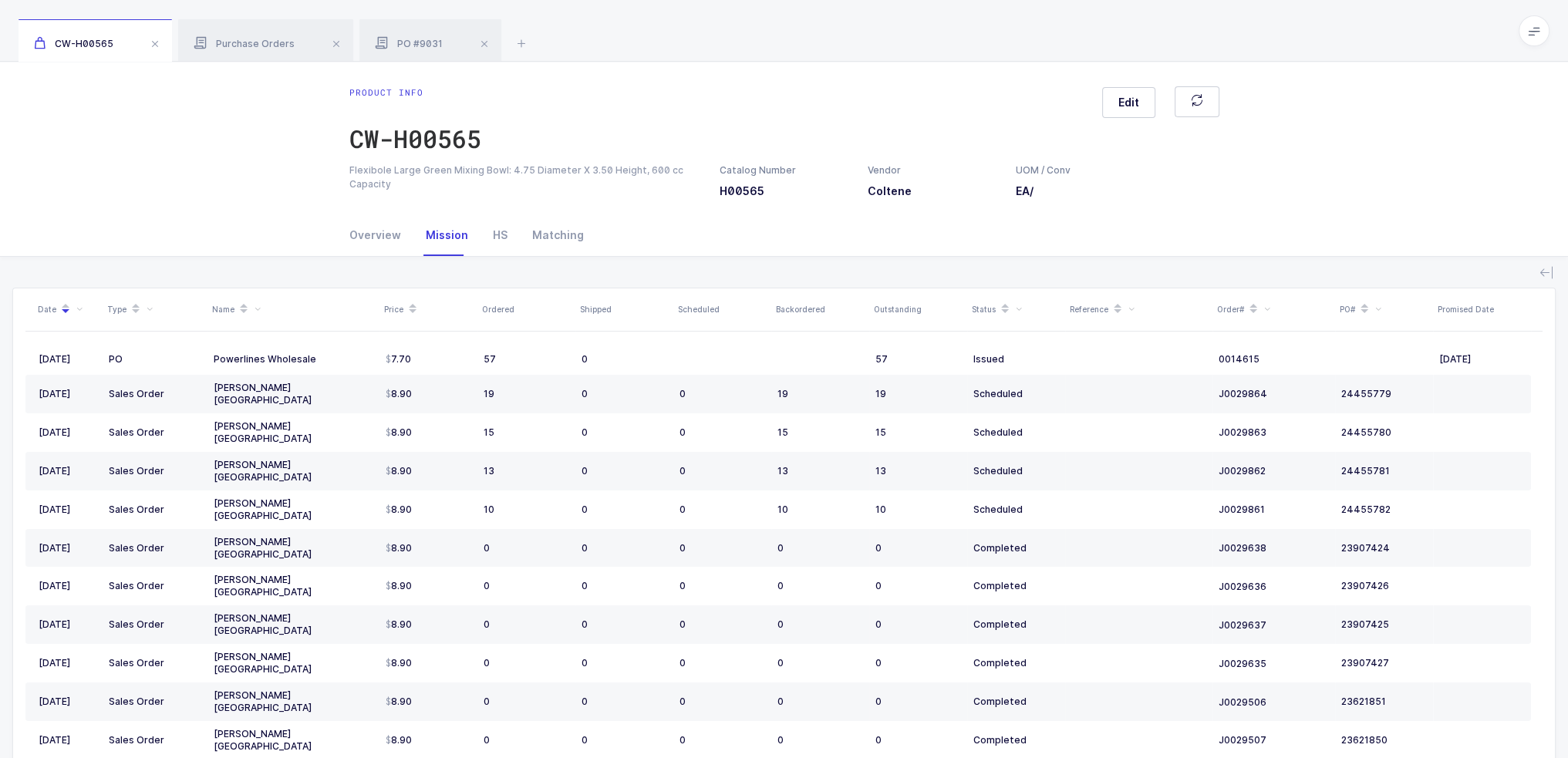
click at [995, 85] on div "Product info CW-H00565 Edit Flexibole Large Green Mixing Bowl: 4.75 Diameter X …" at bounding box center [784, 138] width 1568 height 153
click at [495, 234] on div "HS" at bounding box center [500, 235] width 39 height 42
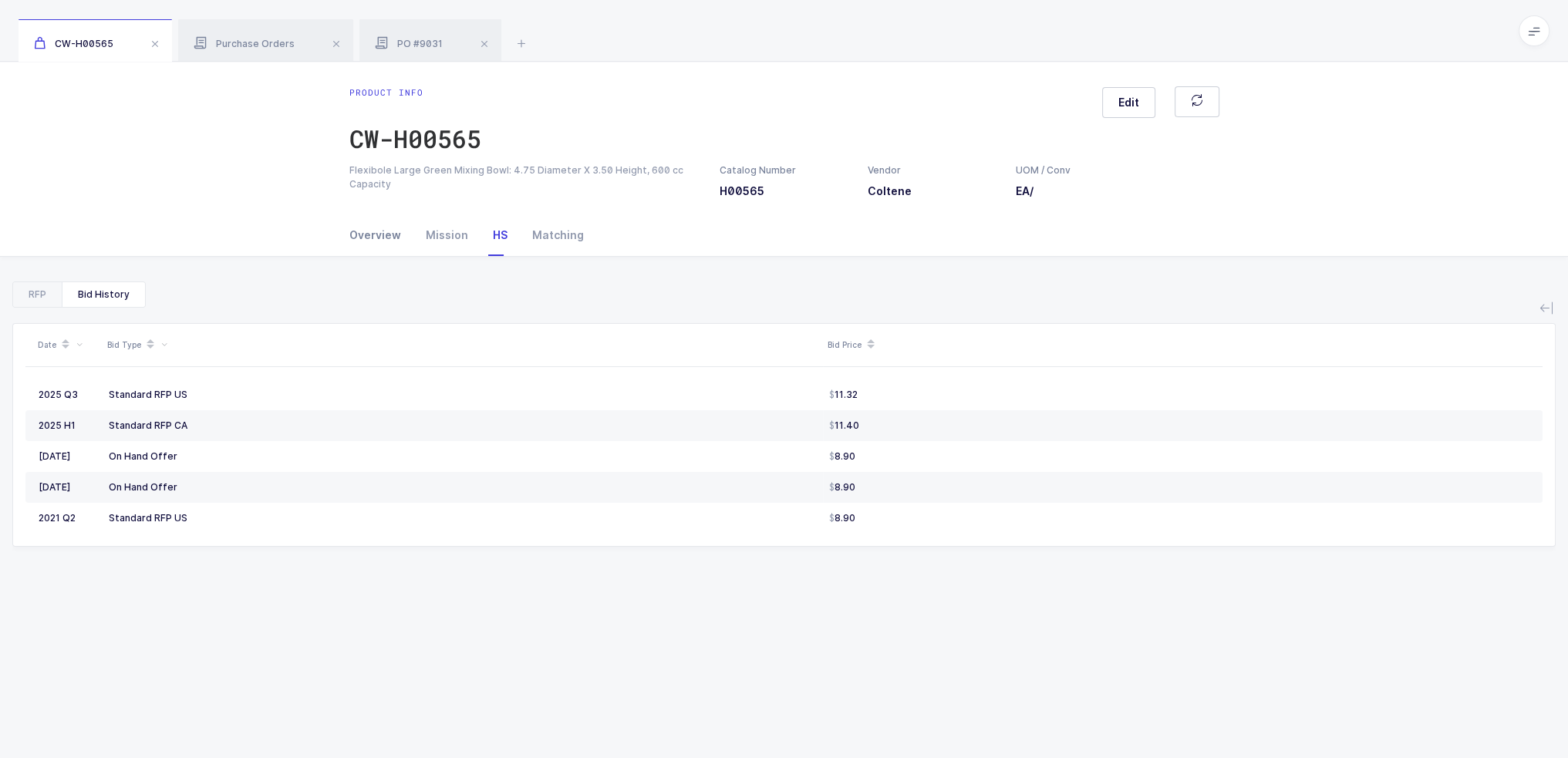
click at [370, 236] on div "Overview" at bounding box center [382, 235] width 64 height 42
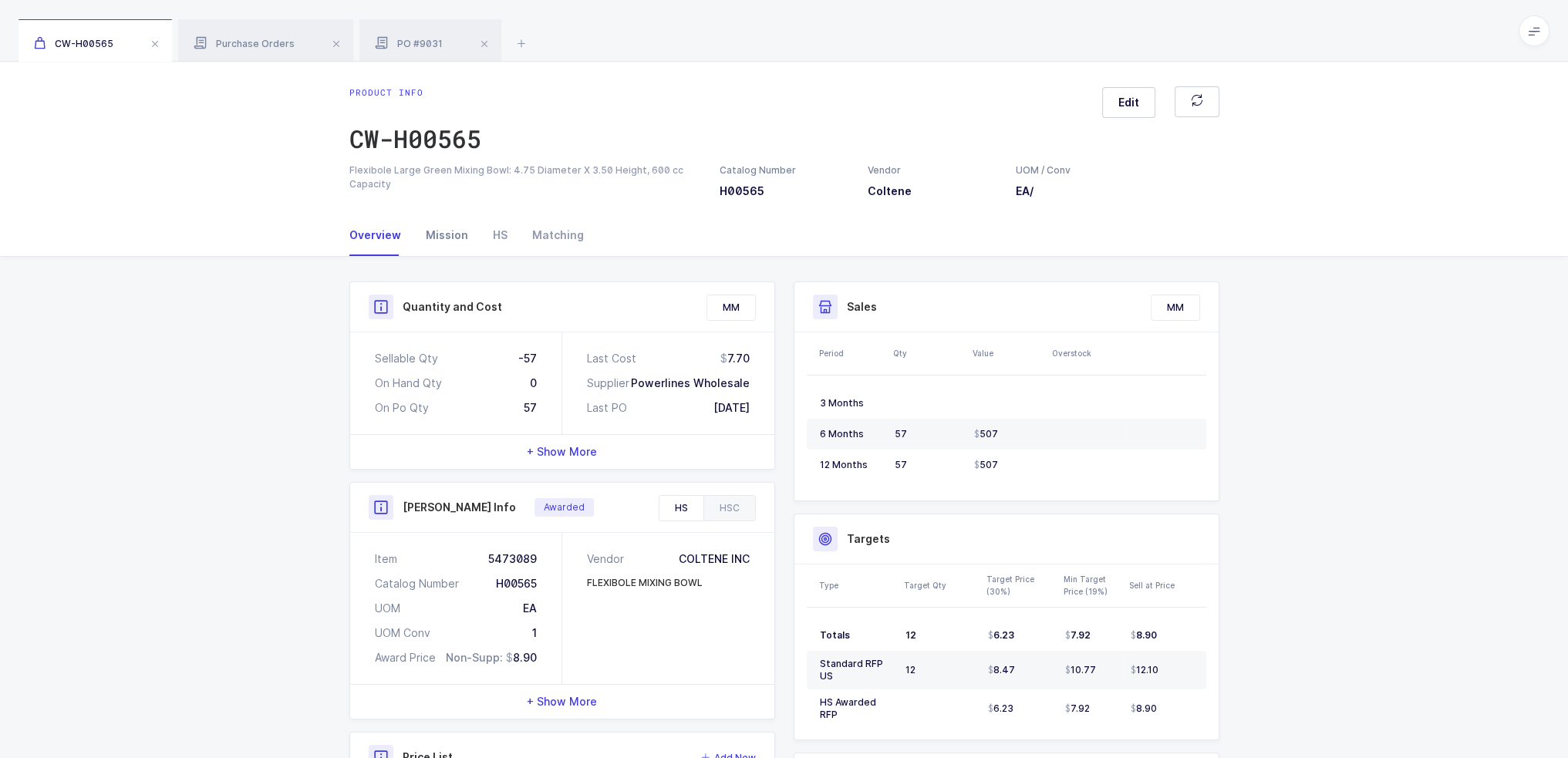
click at [445, 237] on div "Mission" at bounding box center [447, 235] width 67 height 42
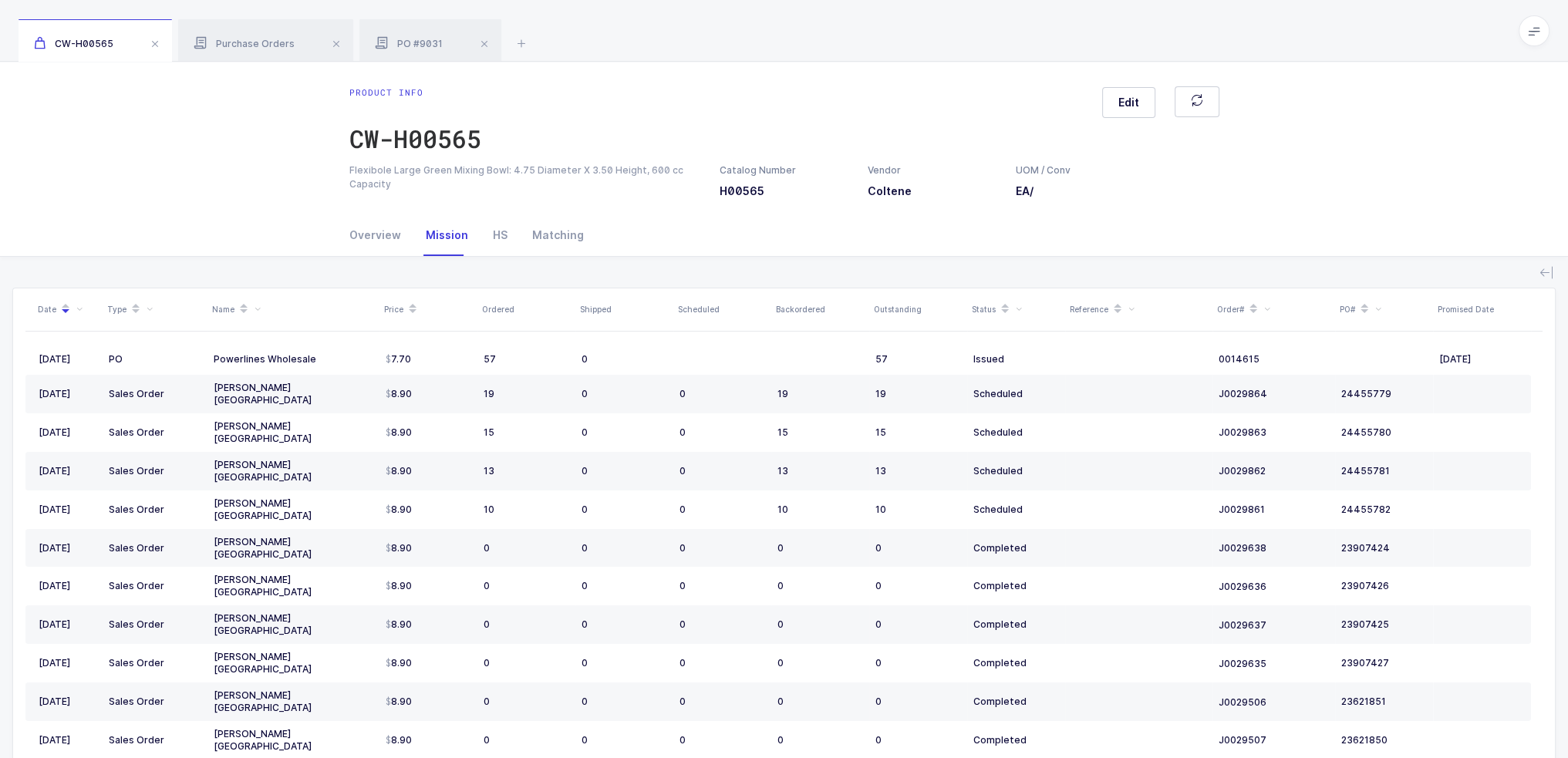
click at [621, 200] on div "Product info CW-H00565 Edit Flexibole Large Green Mixing Bowl: 4.75 Diameter X …" at bounding box center [784, 138] width 1568 height 153
click at [559, 187] on div "Flexibole Large Green Mixing Bowl: 4.75 Diameter X 3.50 Height, 600 cc Capacity" at bounding box center [526, 178] width 352 height 28
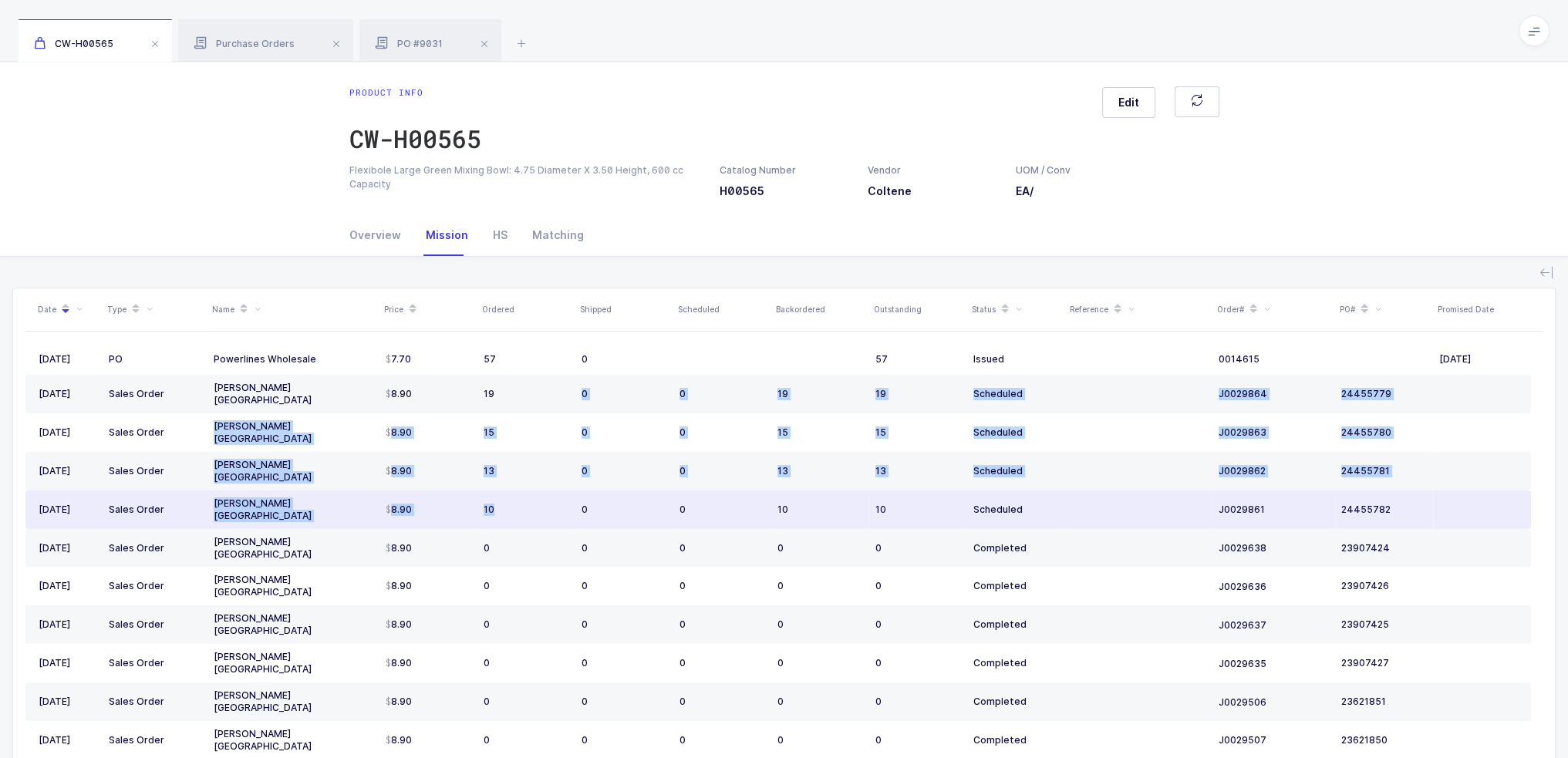
drag, startPoint x: 527, startPoint y: 388, endPoint x: 527, endPoint y: 476, distance: 88.0
click at [527, 476] on tbody "06/06/2025 PO Powerlines Wholesale 7.70 57 0 57 Issued 0014615 08/30/2025 03/10…" at bounding box center [778, 724] width 1506 height 762
click at [527, 503] on div "10" at bounding box center [526, 509] width 86 height 12
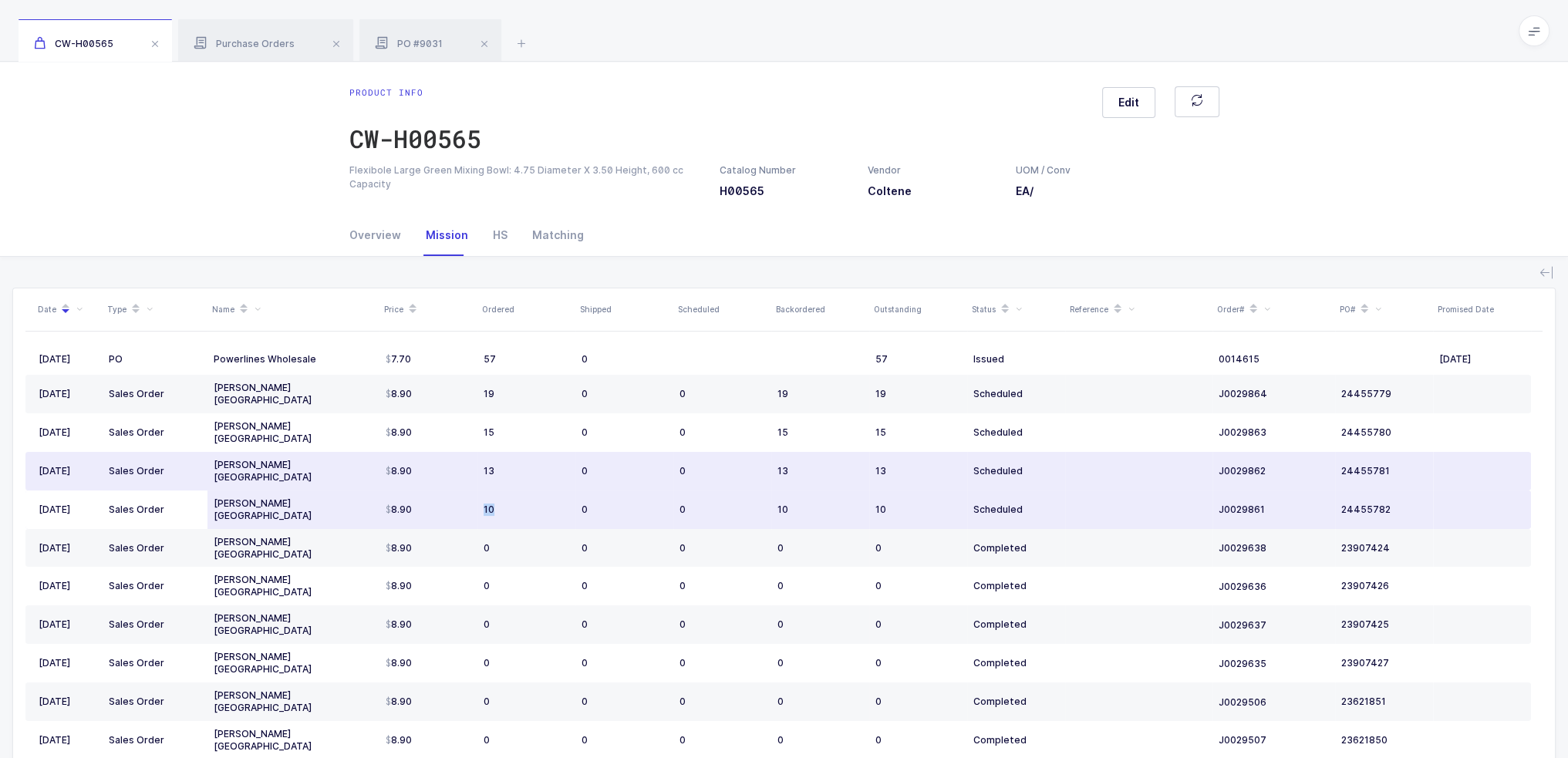
click at [527, 490] on td "10" at bounding box center [526, 509] width 98 height 38
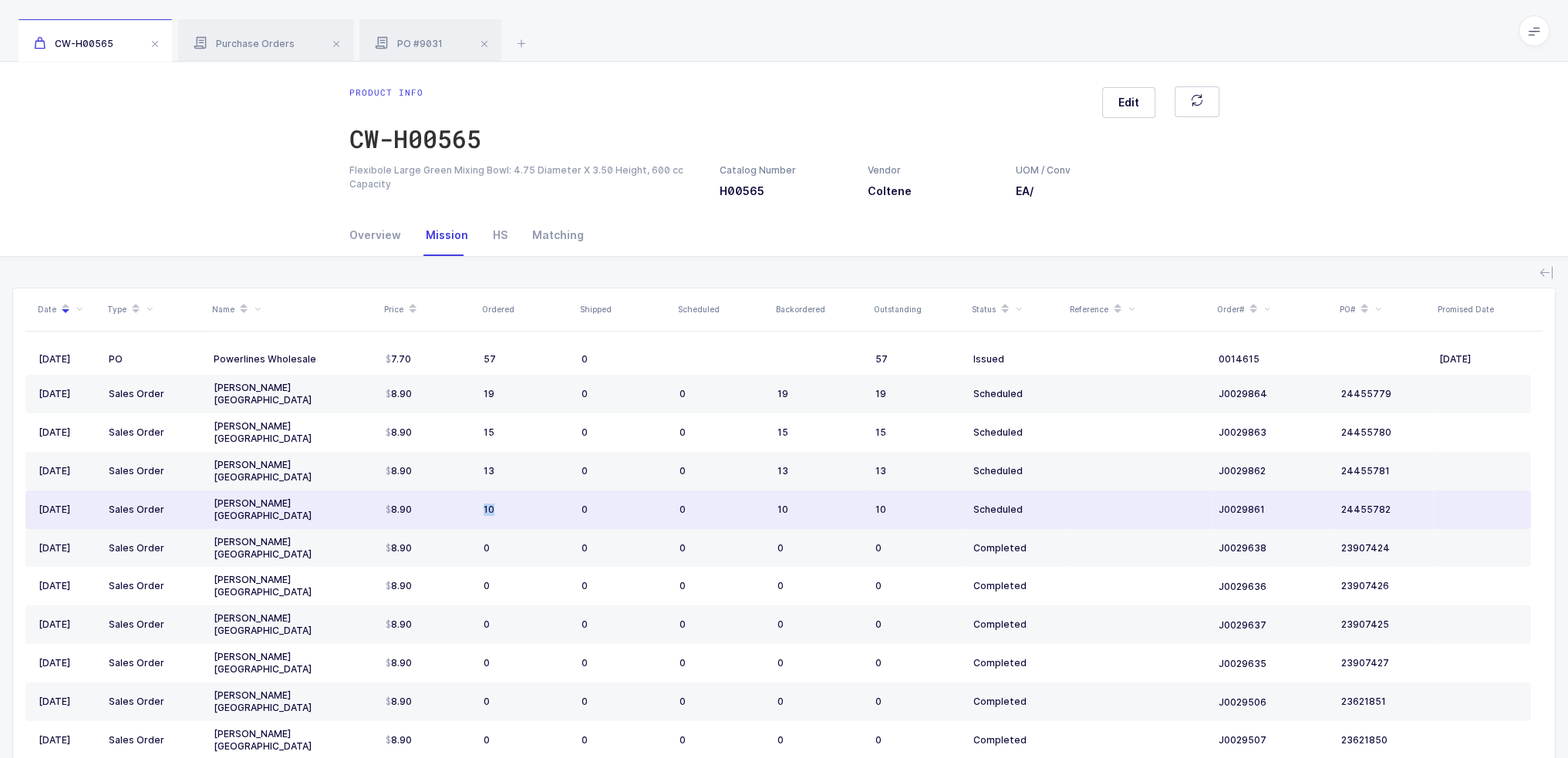
click at [527, 490] on td "10" at bounding box center [526, 509] width 98 height 38
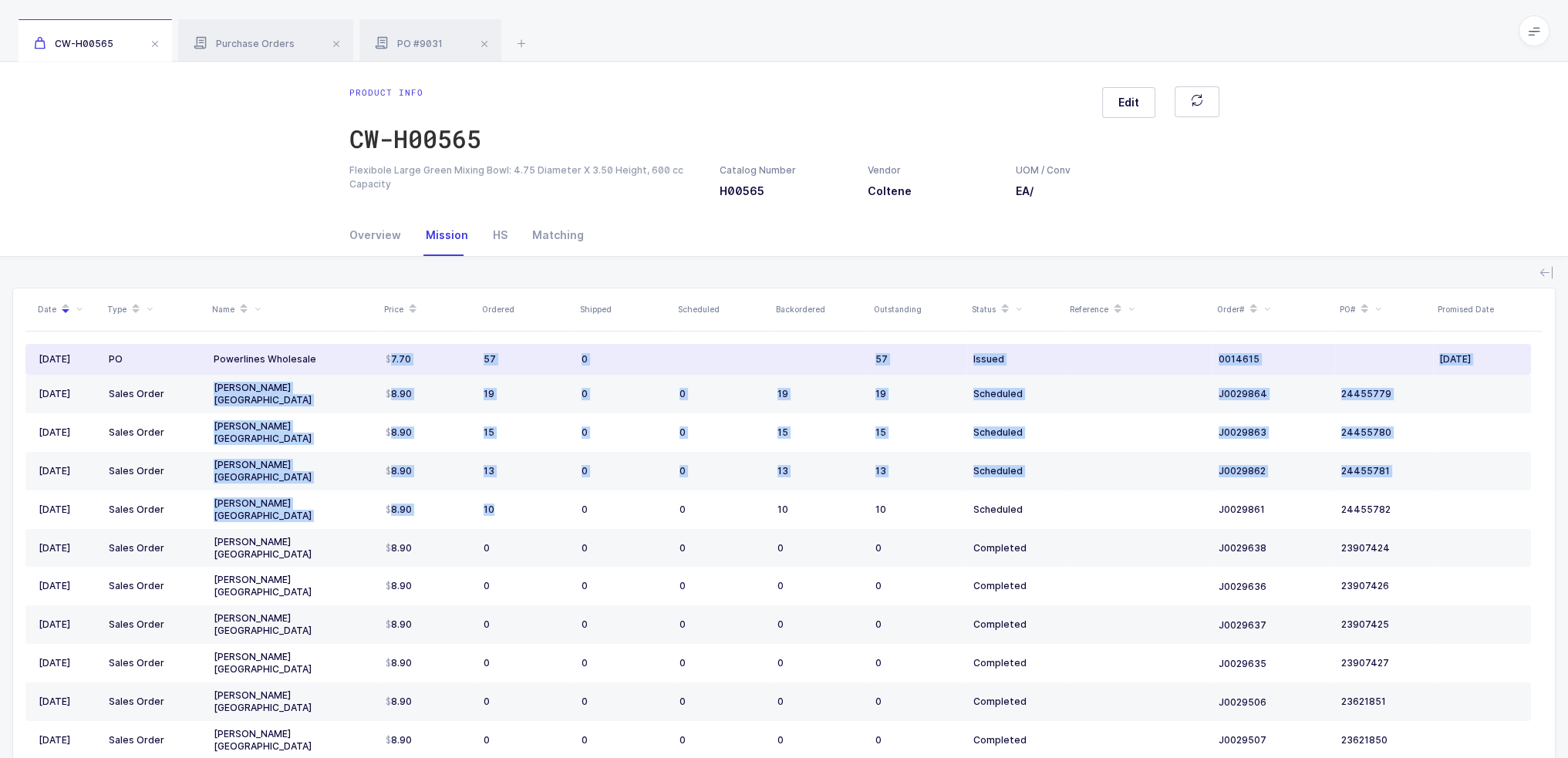
drag, startPoint x: 528, startPoint y: 483, endPoint x: 381, endPoint y: 356, distance: 194.3
click at [381, 356] on tbody "06/06/2025 PO Powerlines Wholesale 7.70 57 0 57 Issued 0014615 08/30/2025 03/10…" at bounding box center [778, 724] width 1506 height 762
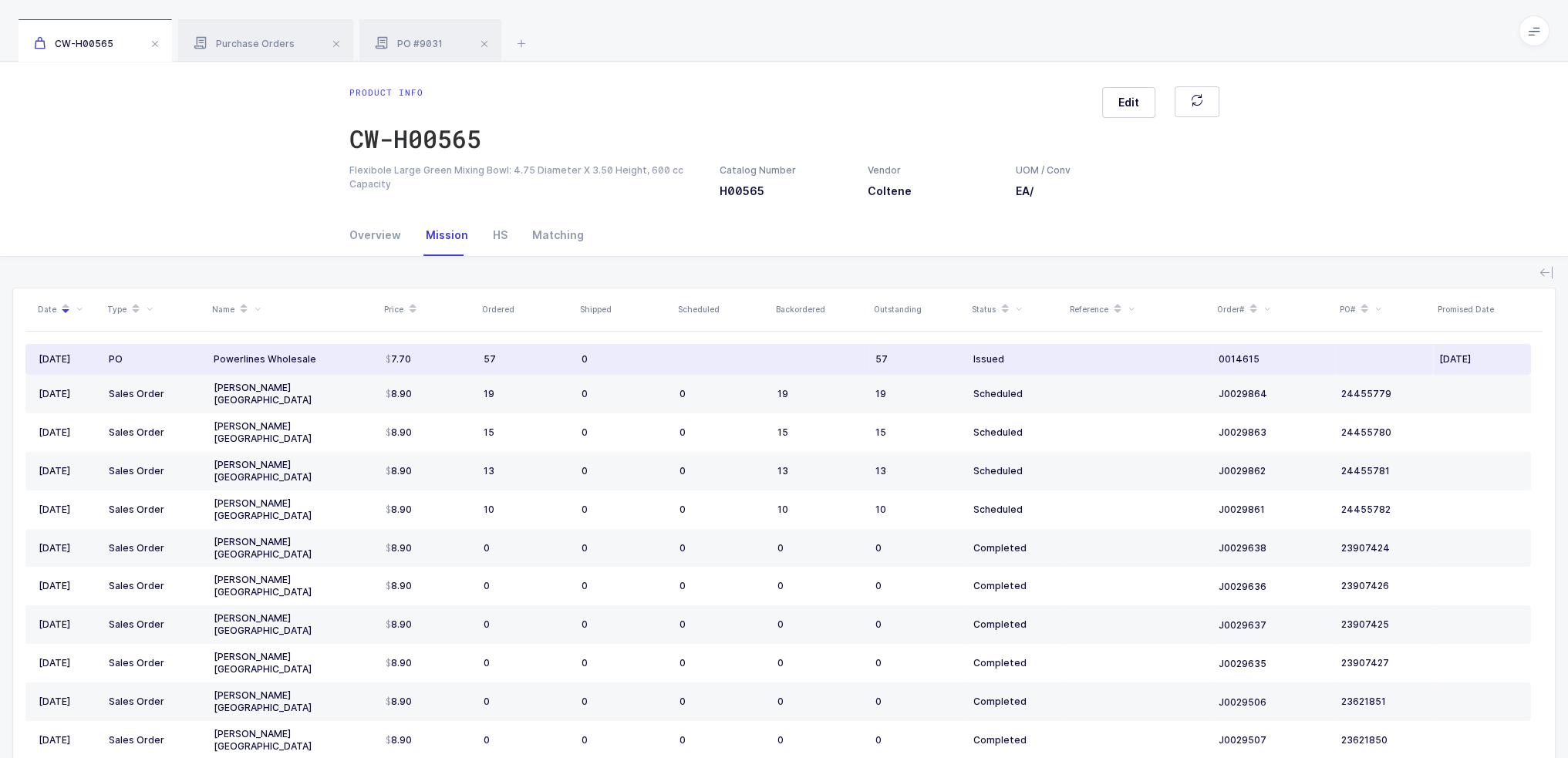
click at [381, 356] on td "7.70" at bounding box center [429, 359] width 98 height 31
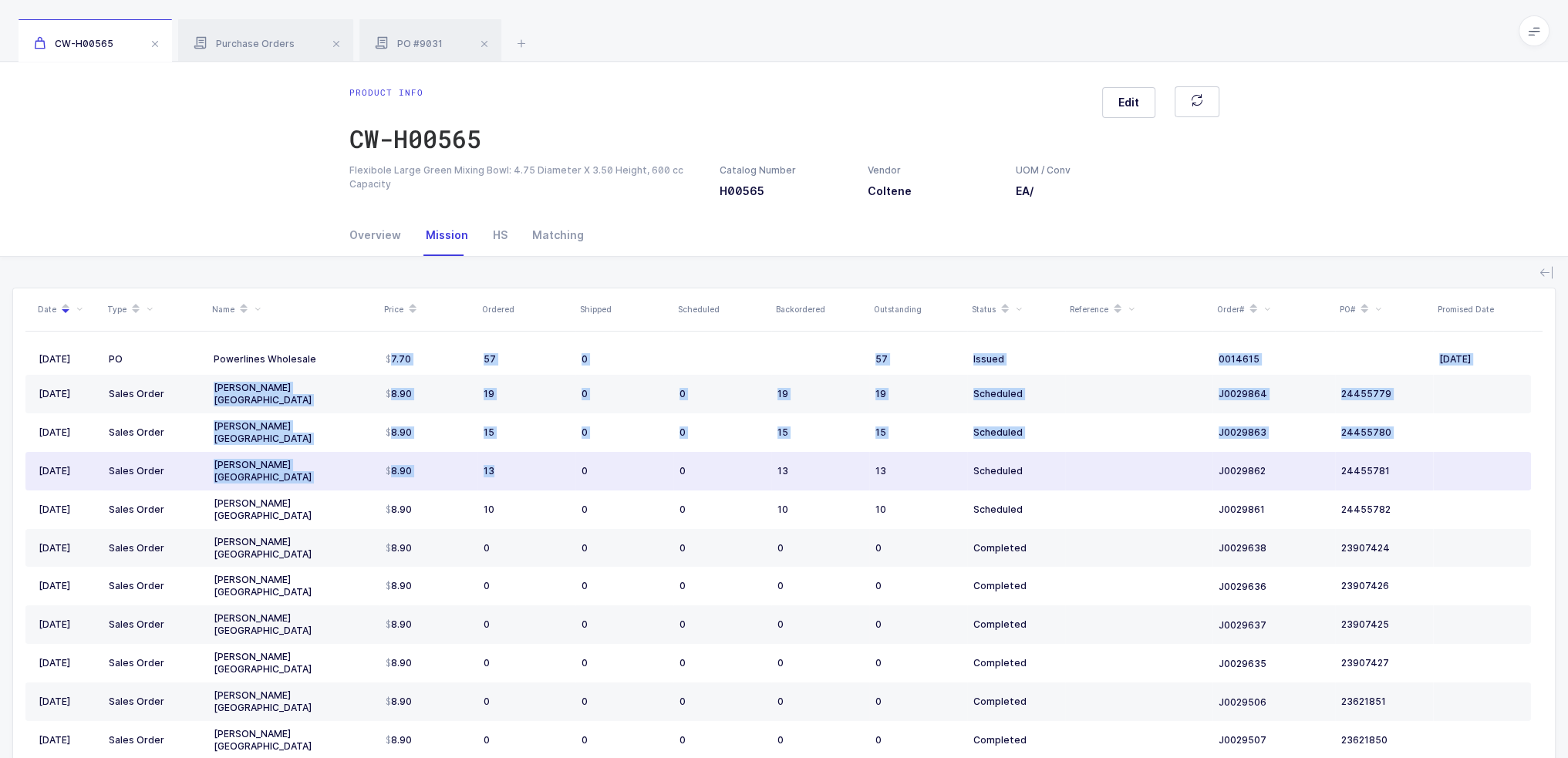
drag, startPoint x: 381, startPoint y: 356, endPoint x: 540, endPoint y: 462, distance: 191.1
click at [540, 462] on tbody "06/06/2025 PO Powerlines Wholesale 7.70 57 0 57 Issued 0014615 08/30/2025 03/10…" at bounding box center [778, 724] width 1506 height 762
click at [540, 462] on td "13" at bounding box center [526, 471] width 98 height 38
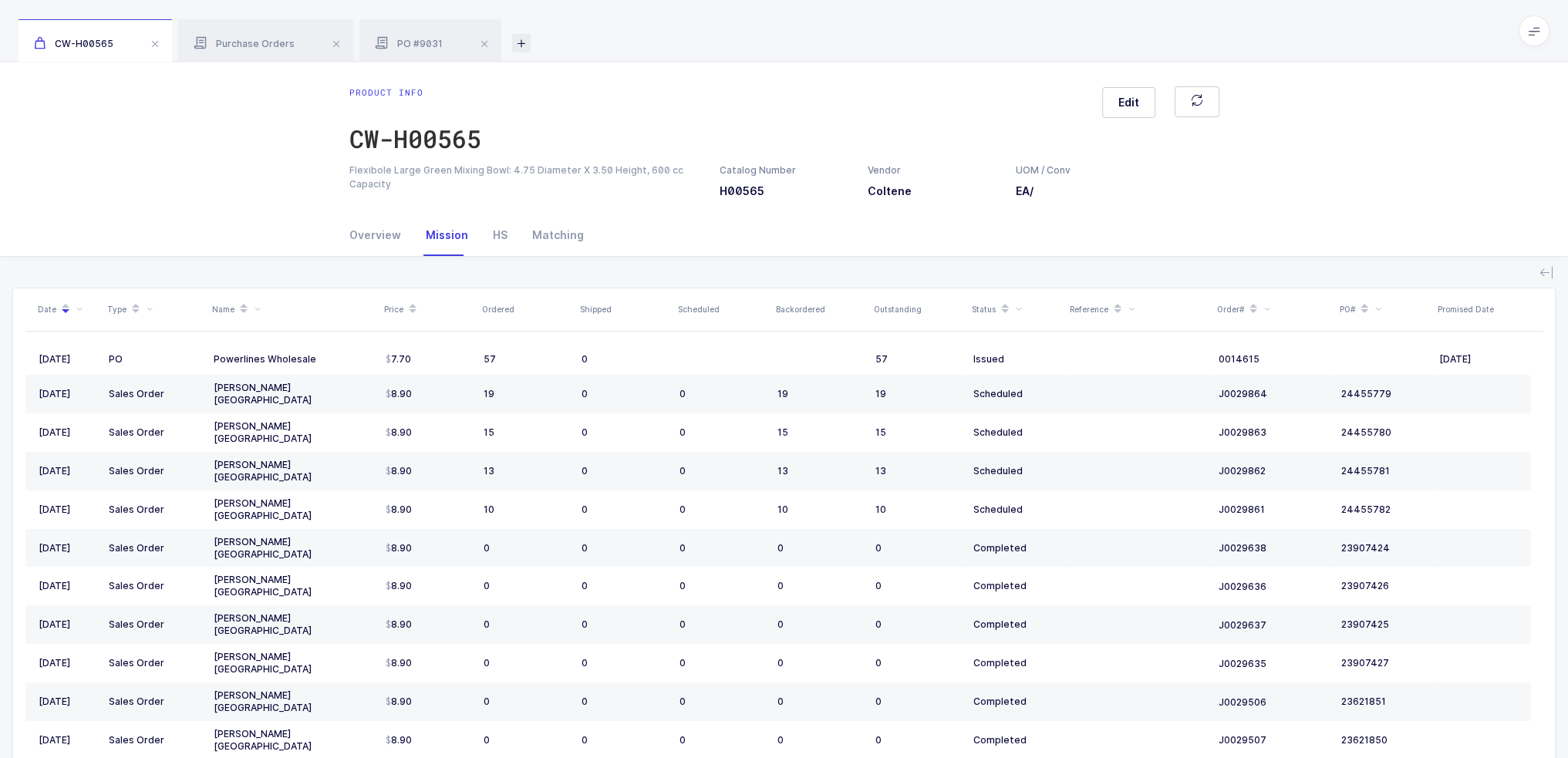
click at [517, 47] on icon at bounding box center [522, 43] width 19 height 19
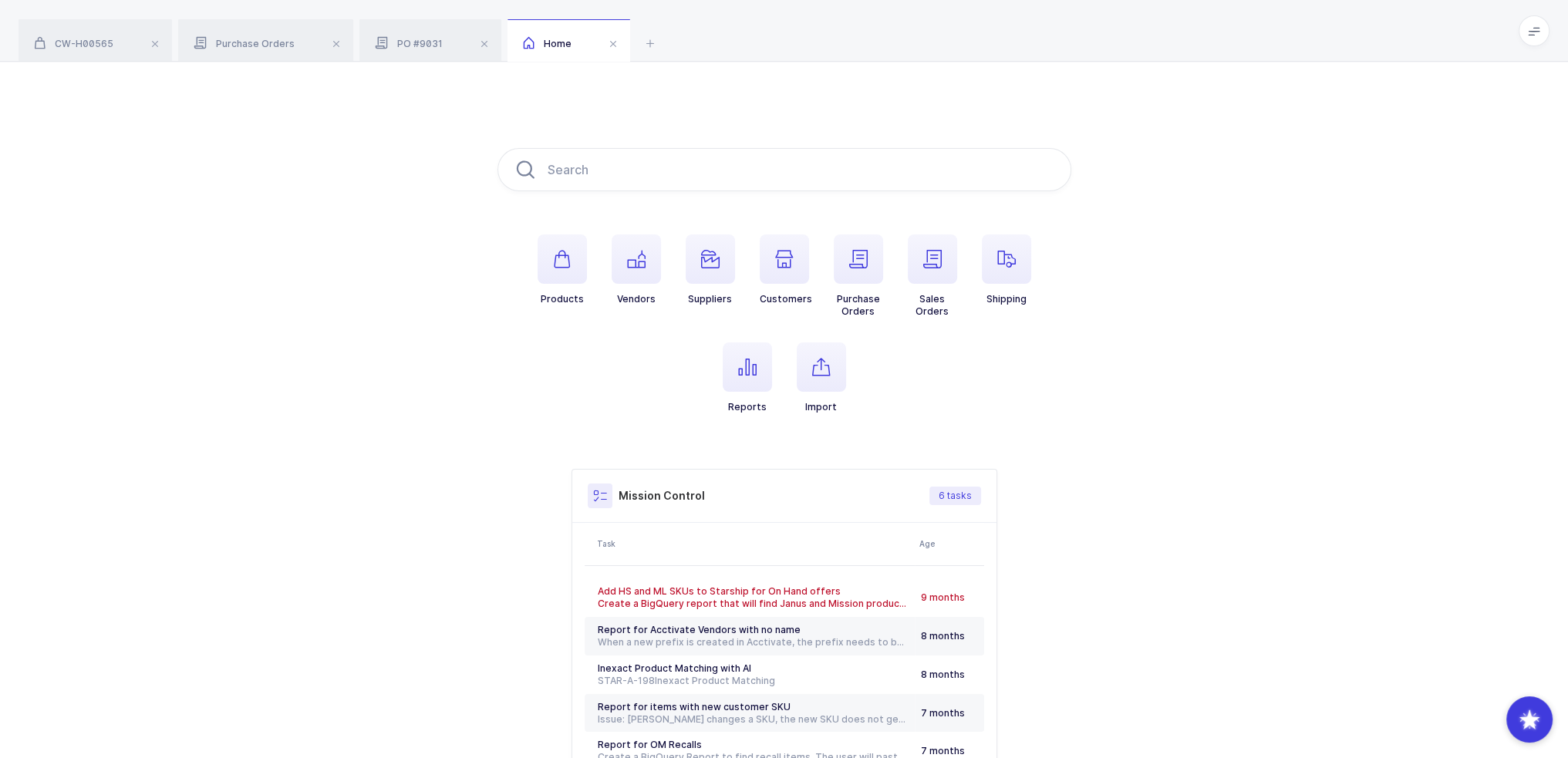
drag, startPoint x: 413, startPoint y: 192, endPoint x: 857, endPoint y: 427, distance: 502.4
click at [857, 427] on div "Products Vendors Suppliers Customers Purchase Orders Sales Orders Shipping Repo…" at bounding box center [784, 485] width 1568 height 847
click at [857, 427] on ul "Products Vendors Suppliers Customers Purchase Orders Sales Orders Shipping Repo…" at bounding box center [784, 336] width 574 height 204
drag, startPoint x: 857, startPoint y: 427, endPoint x: 811, endPoint y: 88, distance: 342.1
click at [811, 88] on div "Products Vendors Suppliers Customers Purchase Orders Sales Orders Shipping Repo…" at bounding box center [784, 485] width 1568 height 847
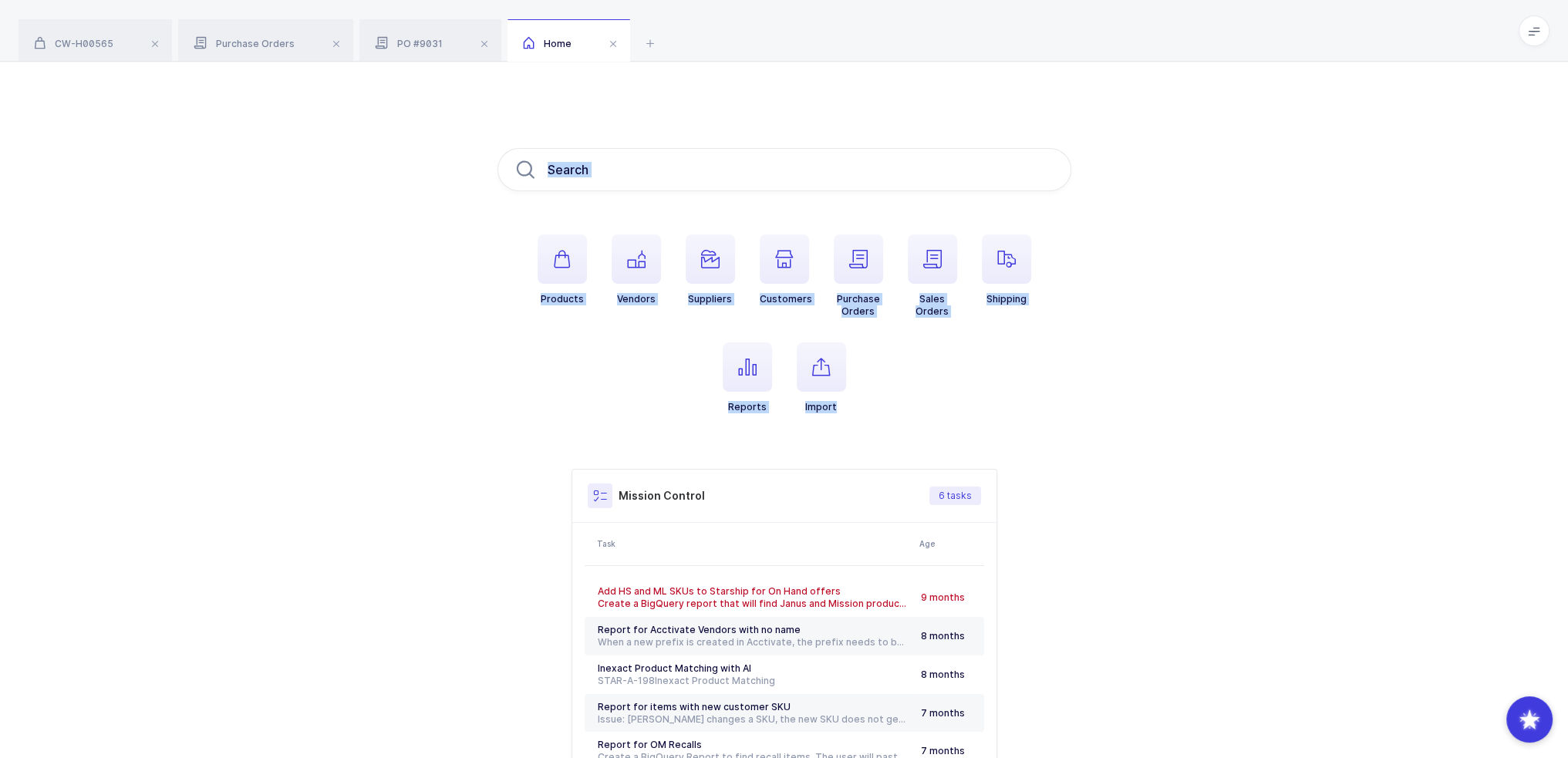
click at [811, 88] on div "Products Vendors Suppliers Customers Purchase Orders Sales Orders Shipping Repo…" at bounding box center [784, 485] width 1568 height 847
click at [634, 268] on icon "button" at bounding box center [636, 259] width 19 height 19
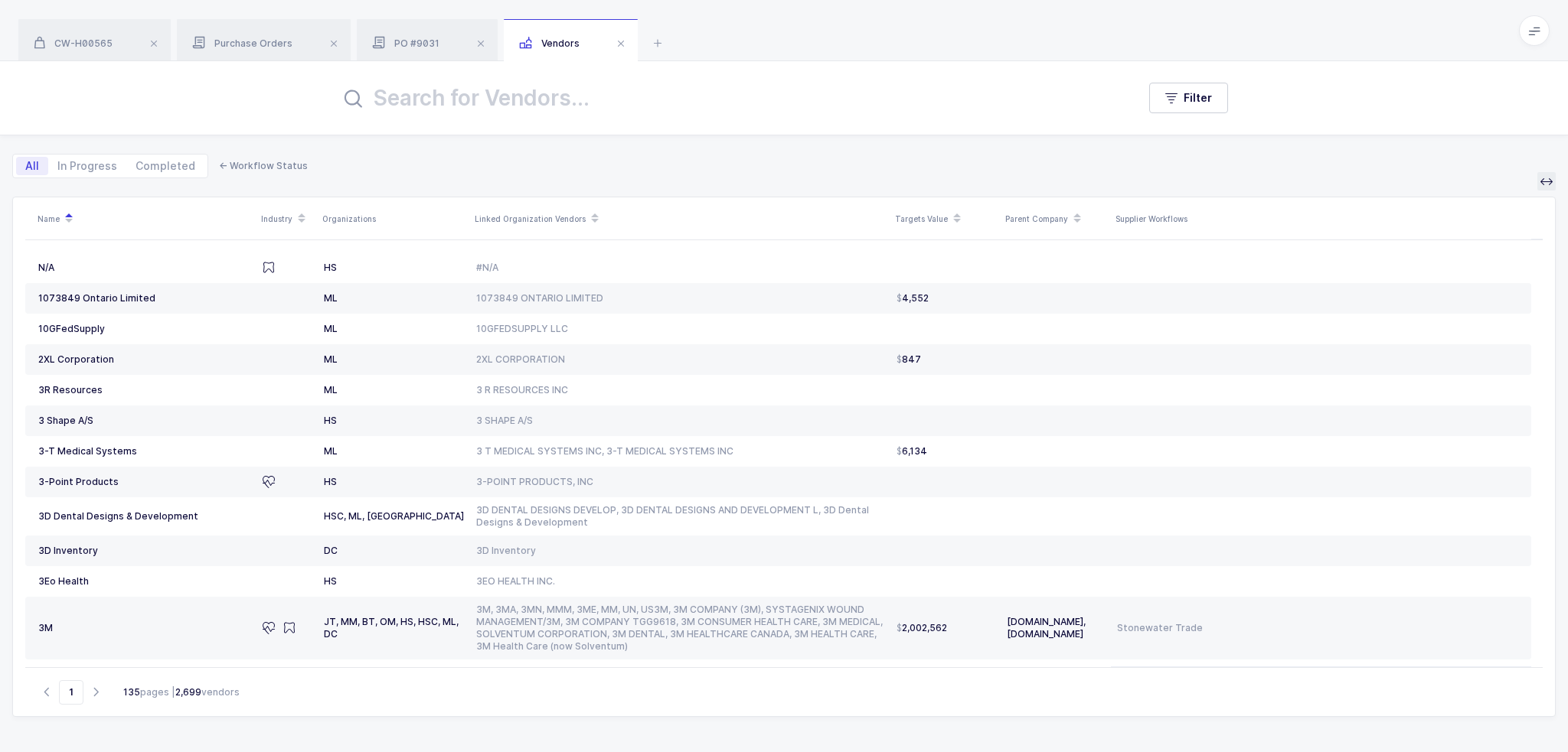
click at [1546, 180] on icon at bounding box center [1546, 181] width 12 height 12
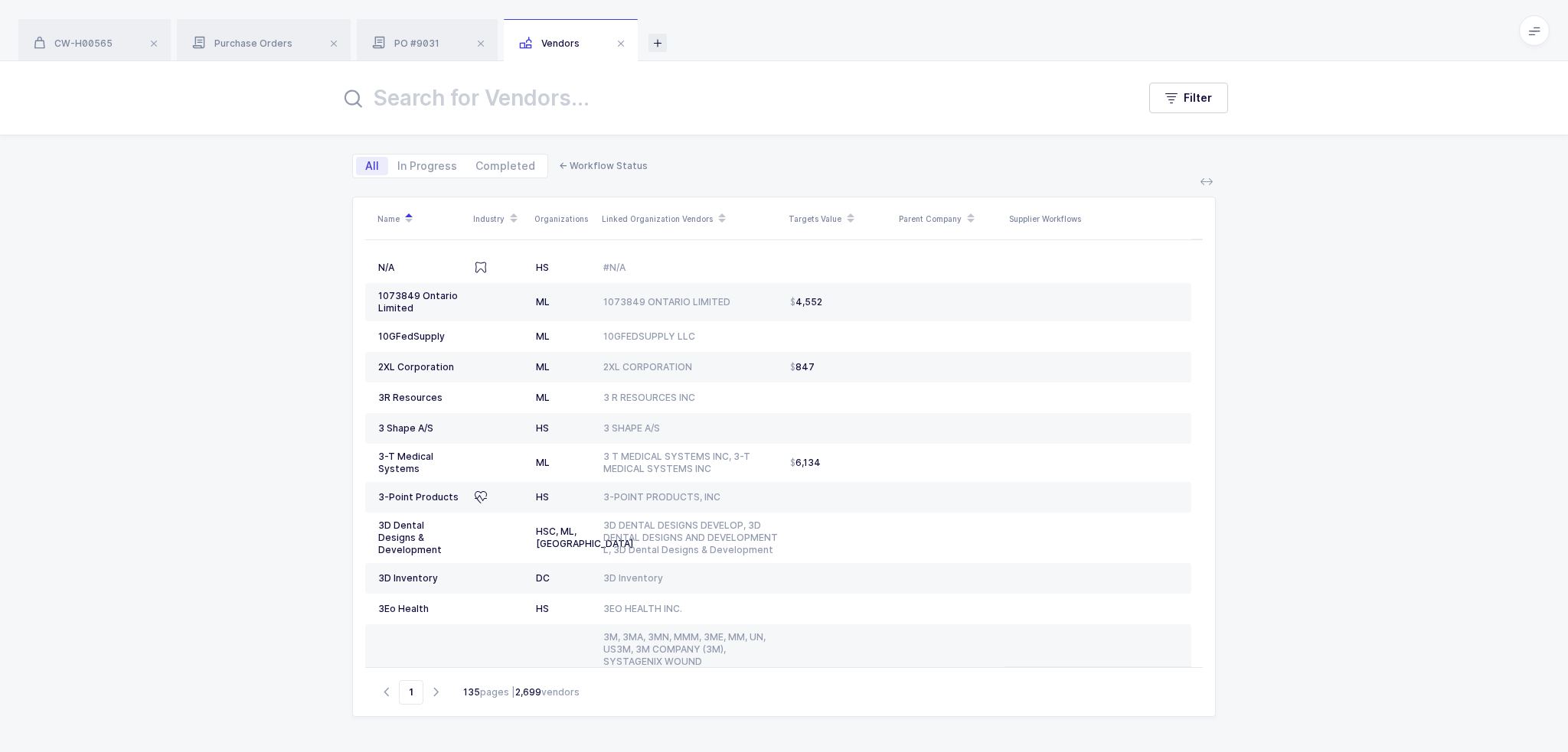
click at [653, 41] on icon at bounding box center [657, 42] width 19 height 19
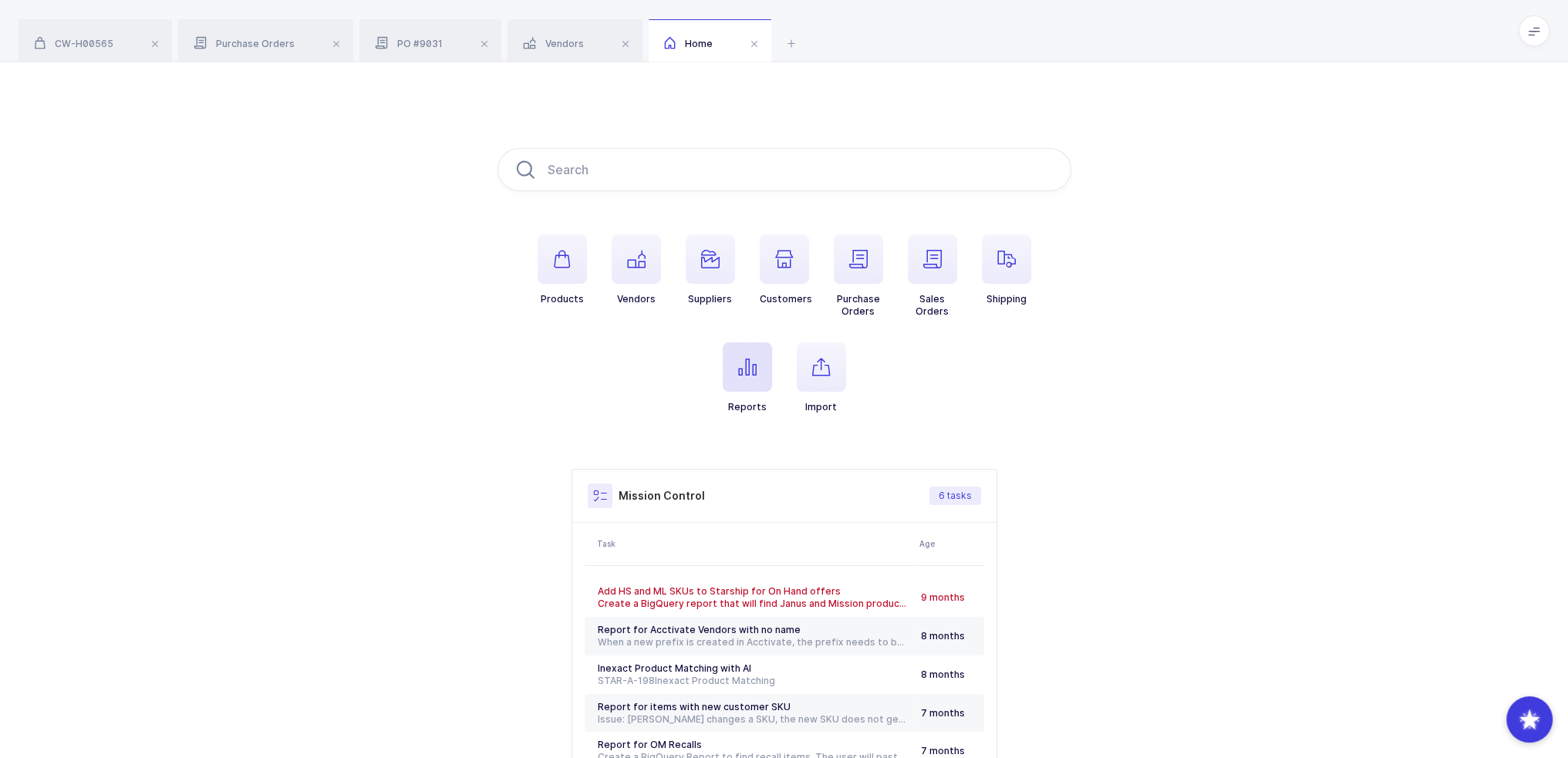
click at [740, 355] on span "button" at bounding box center [748, 367] width 49 height 49
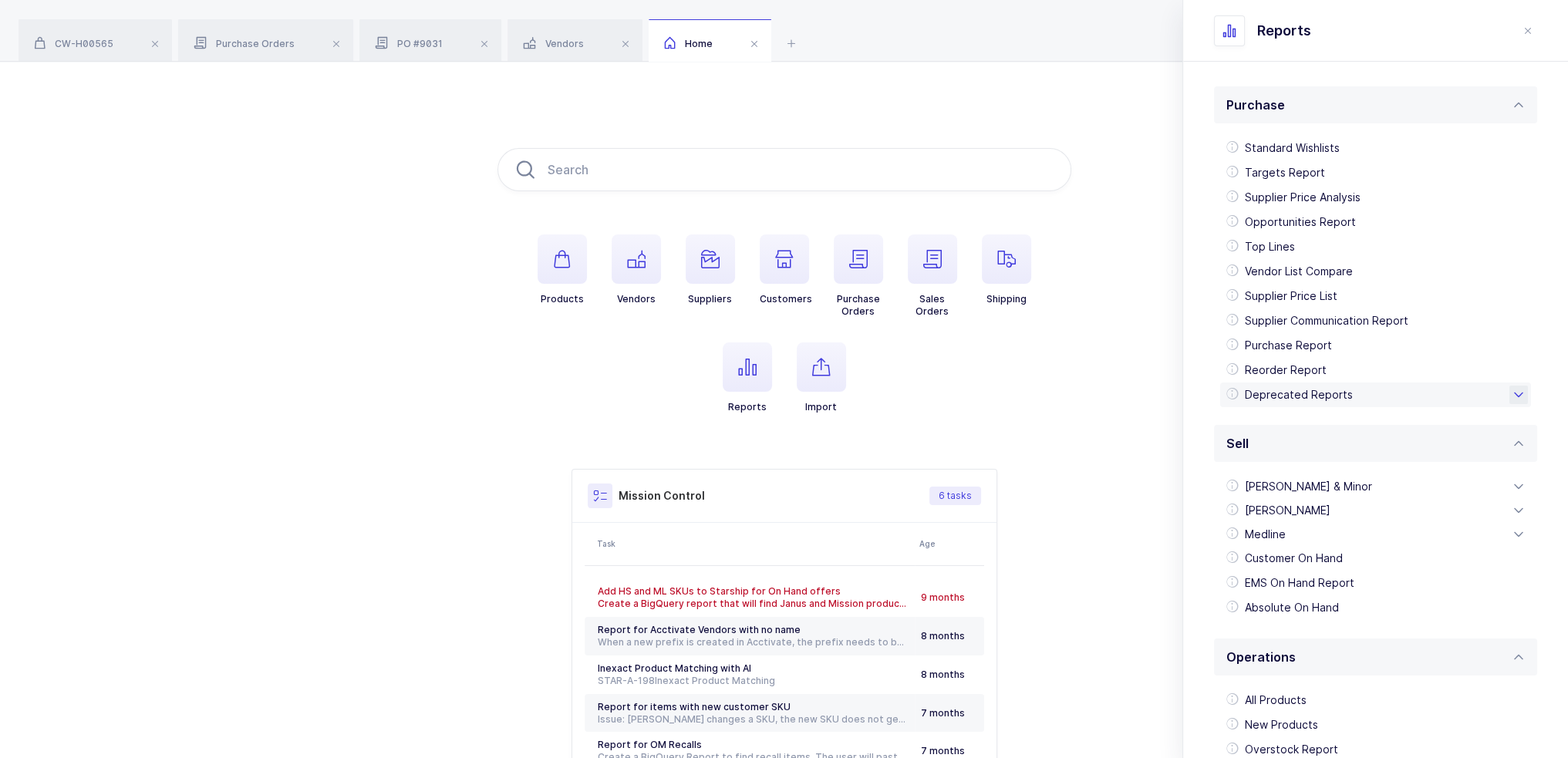
click at [1322, 388] on div "Deprecated Reports" at bounding box center [1376, 395] width 311 height 25
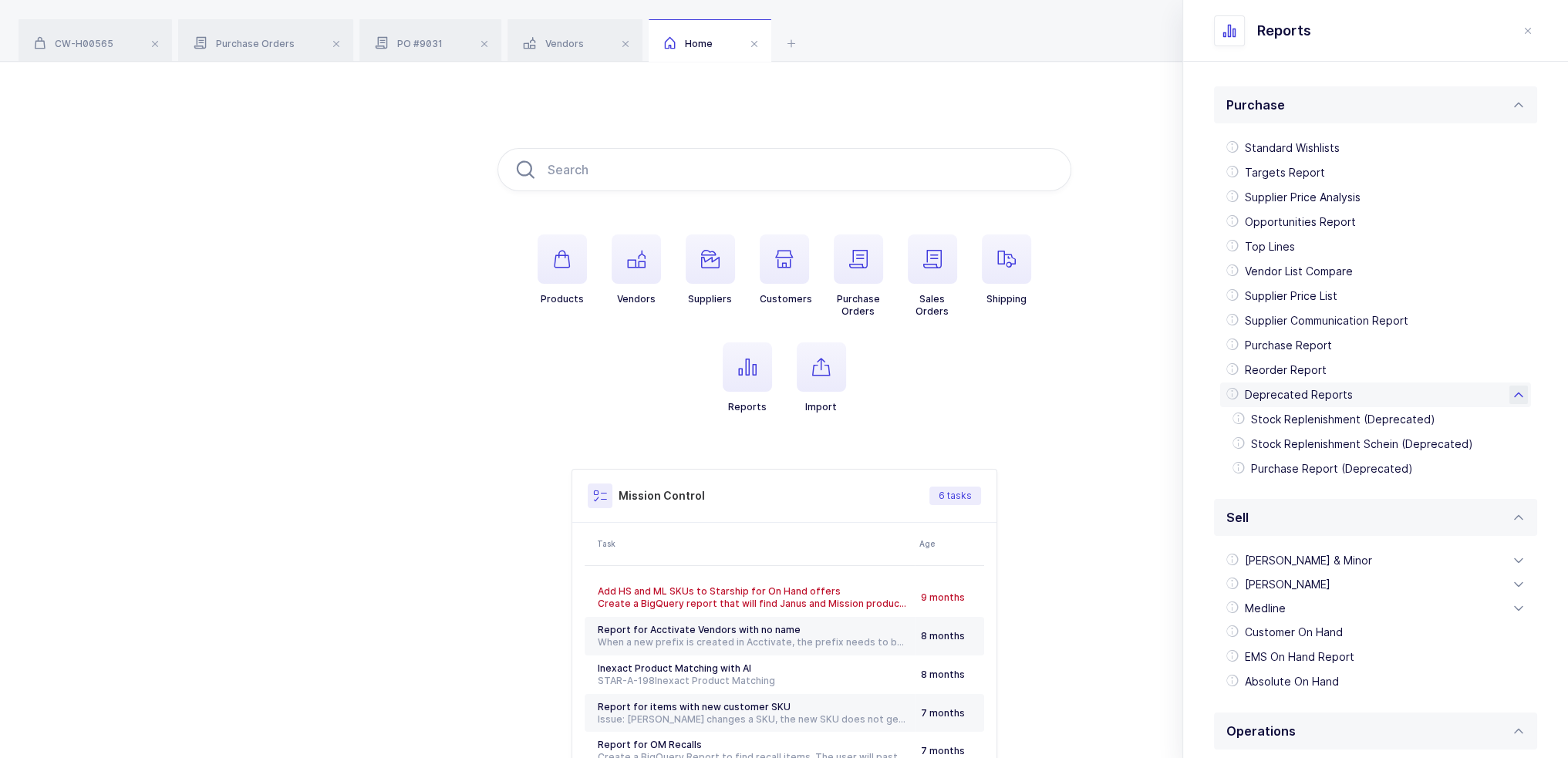
click at [1322, 388] on div "Deprecated Reports" at bounding box center [1376, 395] width 311 height 25
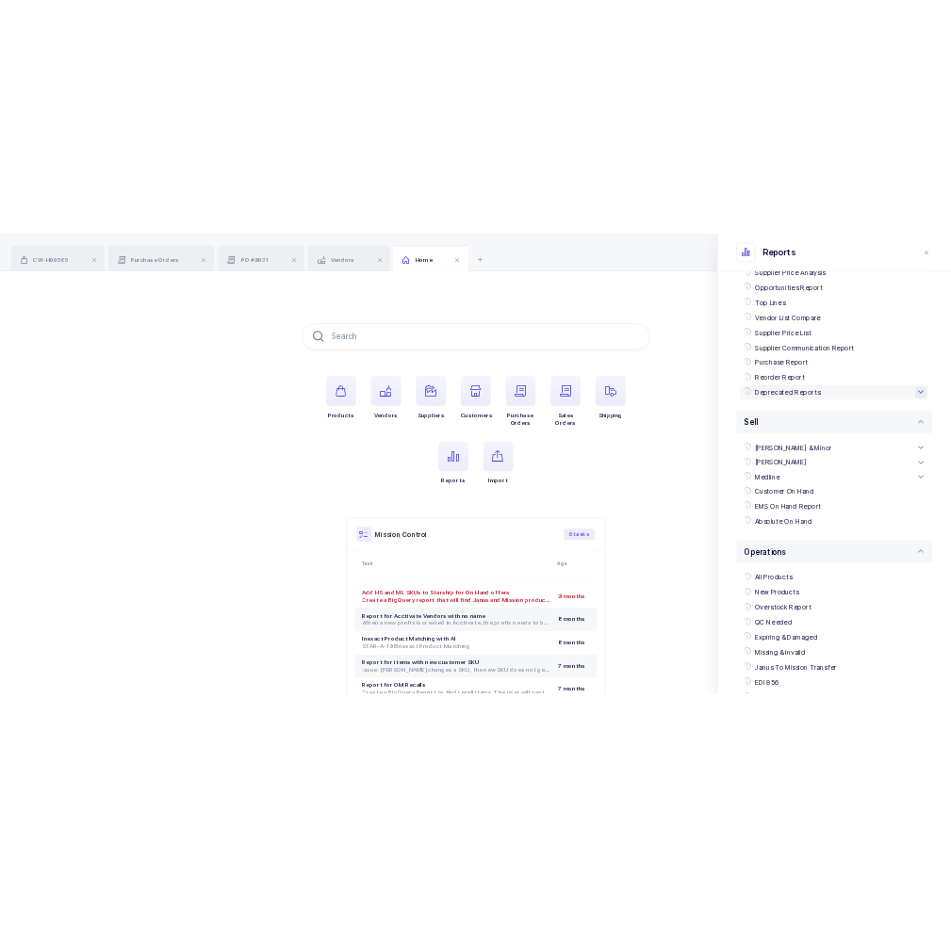
scroll to position [290, 0]
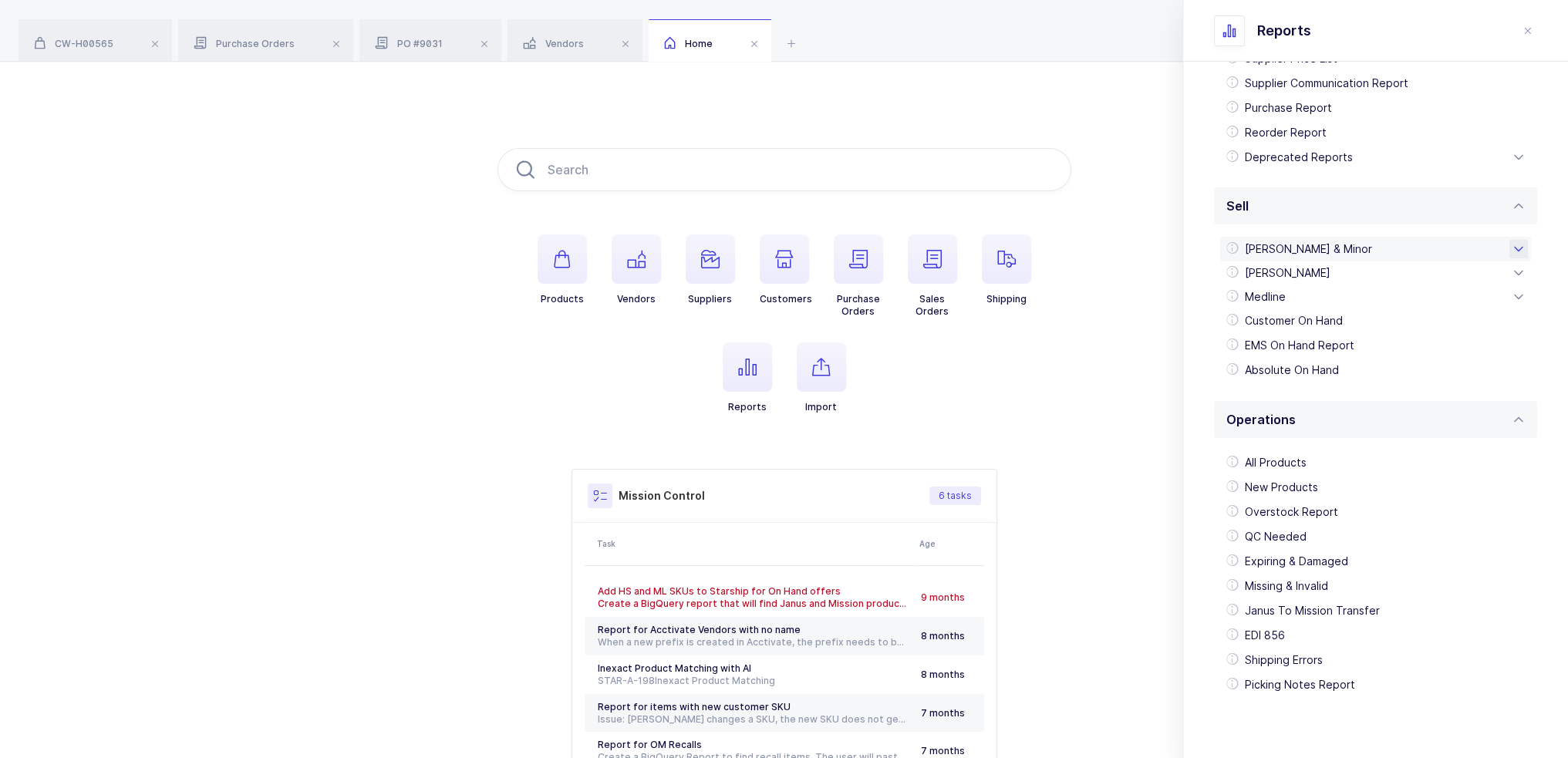
click at [1356, 237] on div "[PERSON_NAME] & Minor" at bounding box center [1376, 249] width 311 height 25
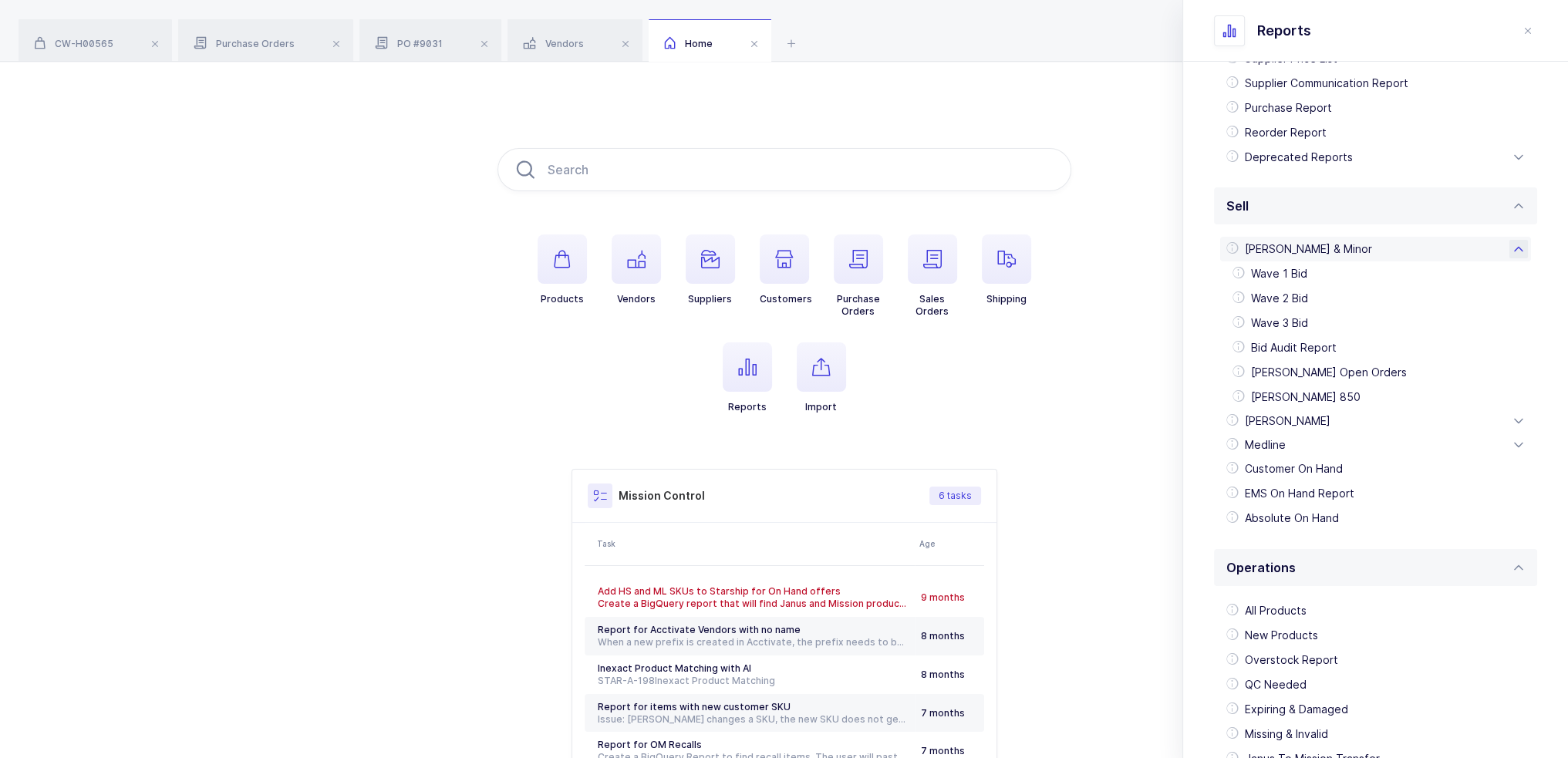
click at [1349, 242] on div "[PERSON_NAME] & Minor" at bounding box center [1376, 249] width 311 height 25
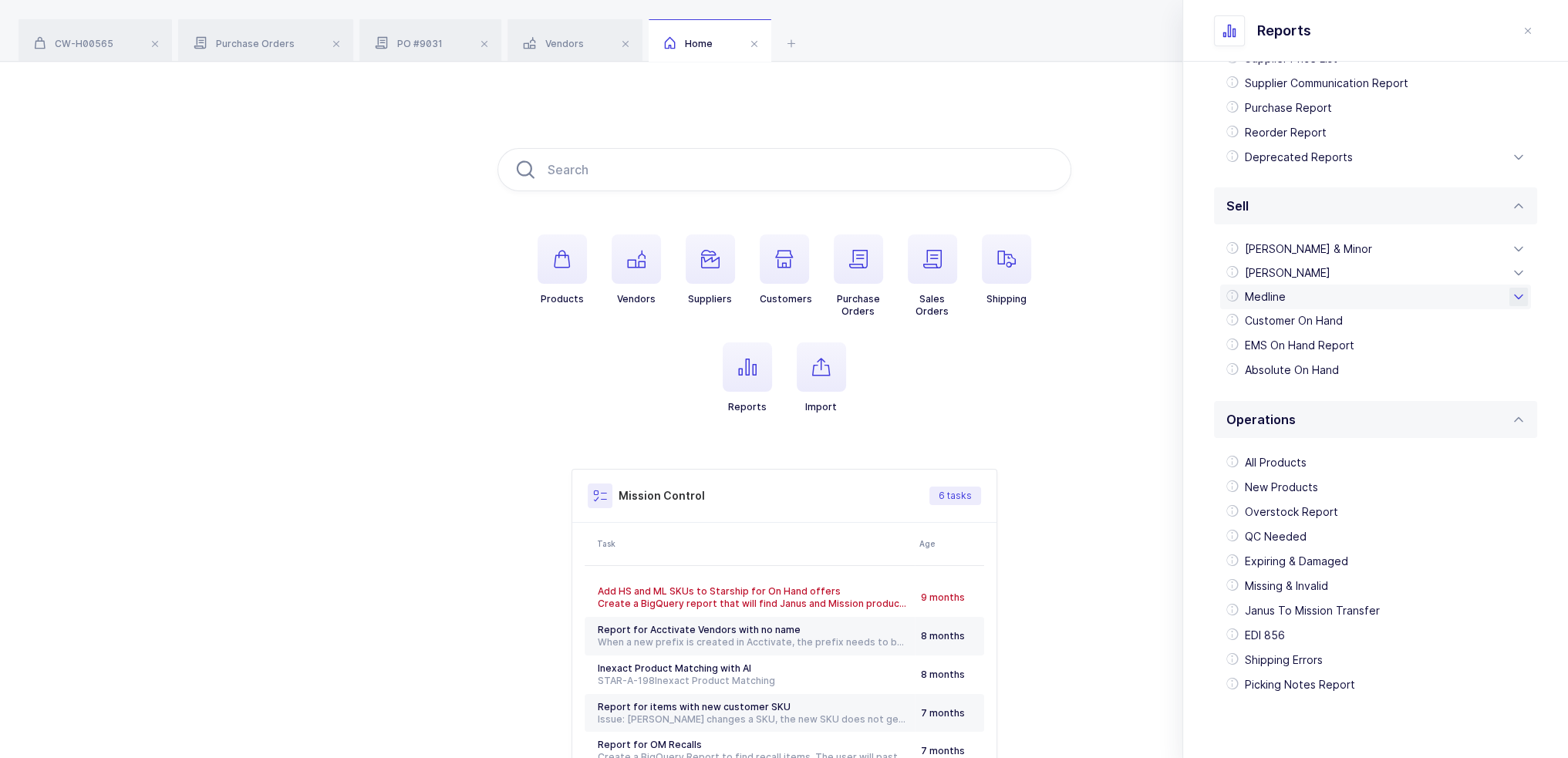
click at [1310, 298] on div "Medline" at bounding box center [1376, 297] width 311 height 25
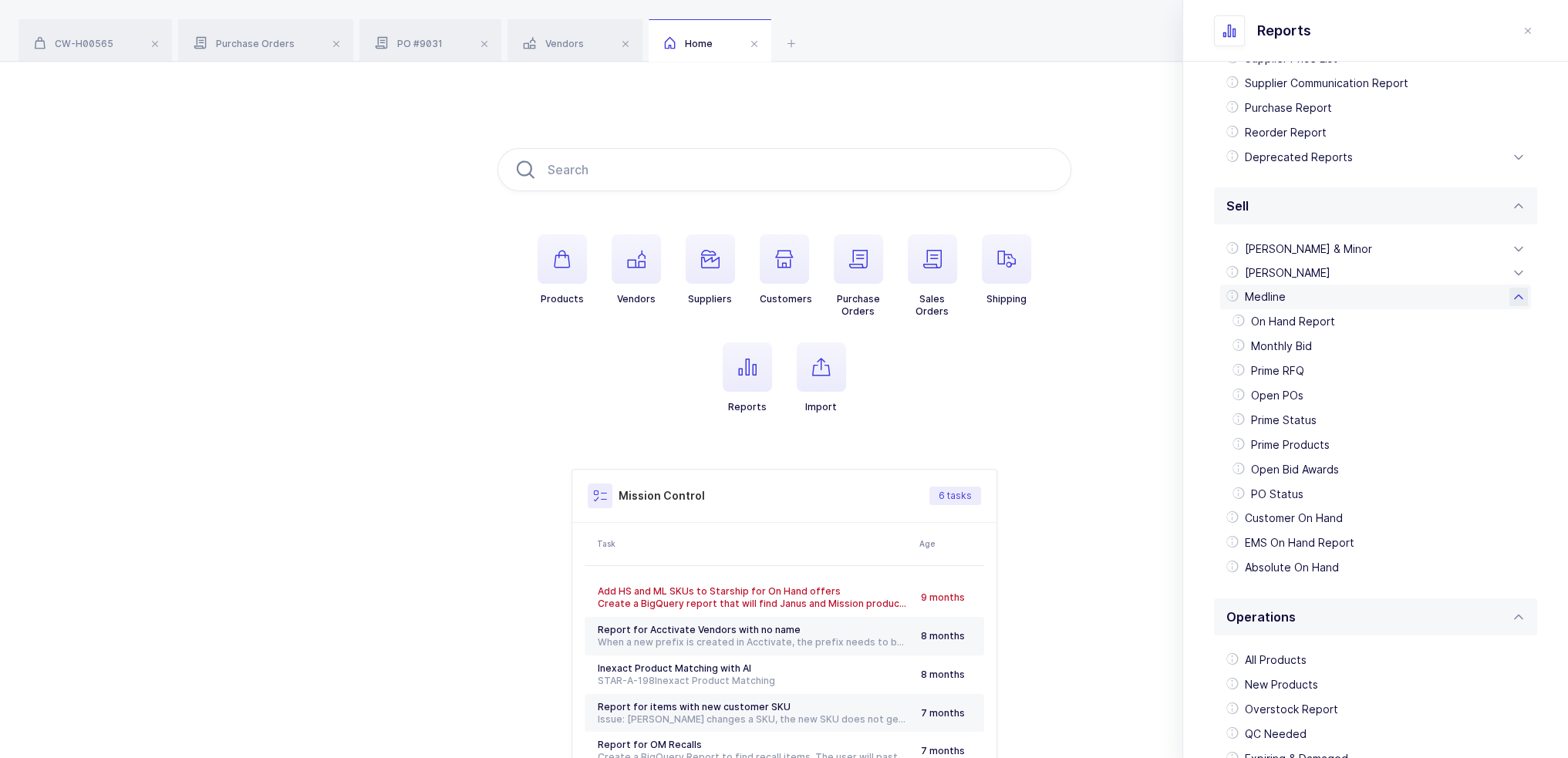
click at [1312, 298] on div "Medline" at bounding box center [1376, 297] width 311 height 25
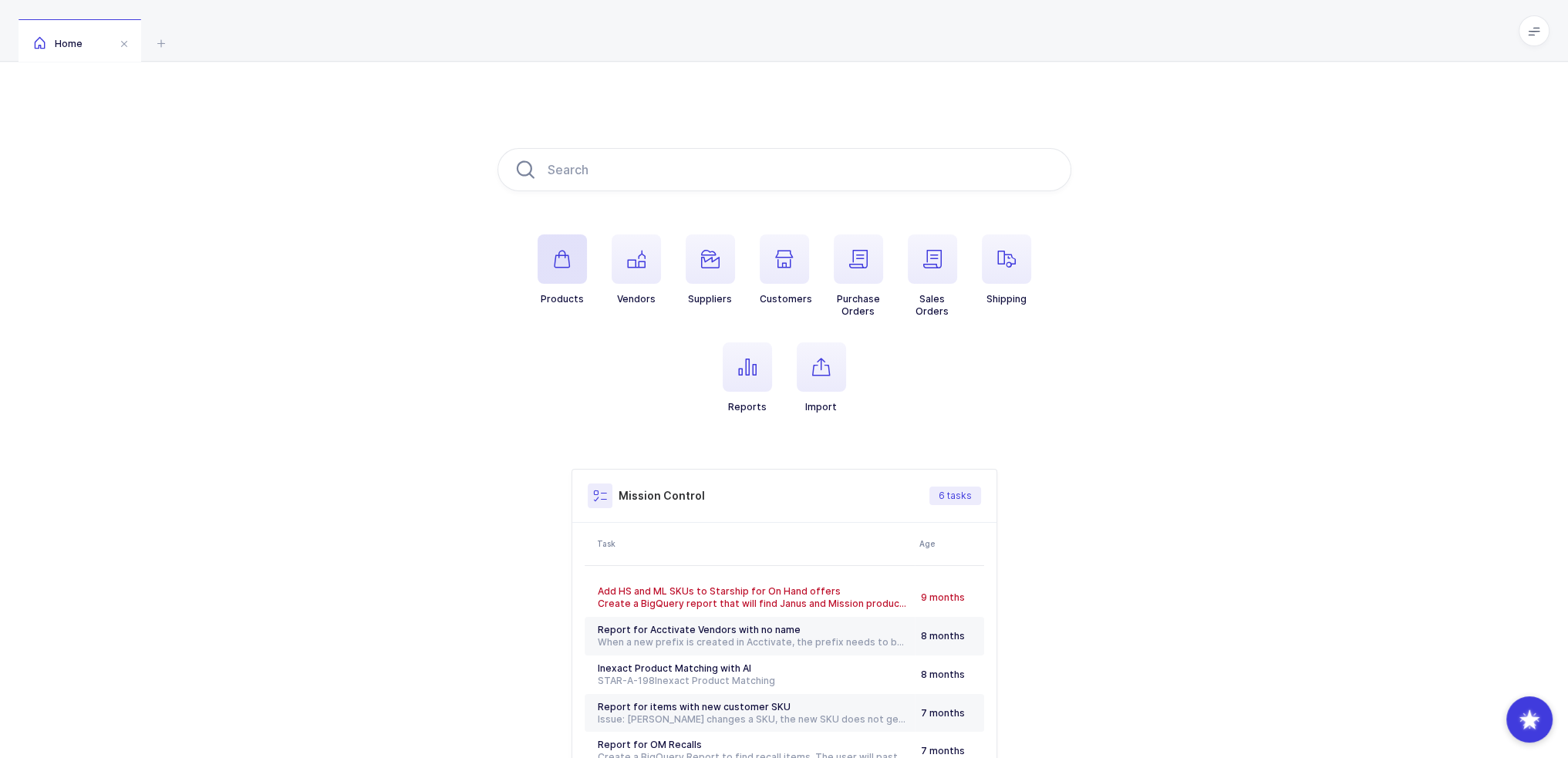
click at [558, 281] on span "button" at bounding box center [563, 259] width 49 height 49
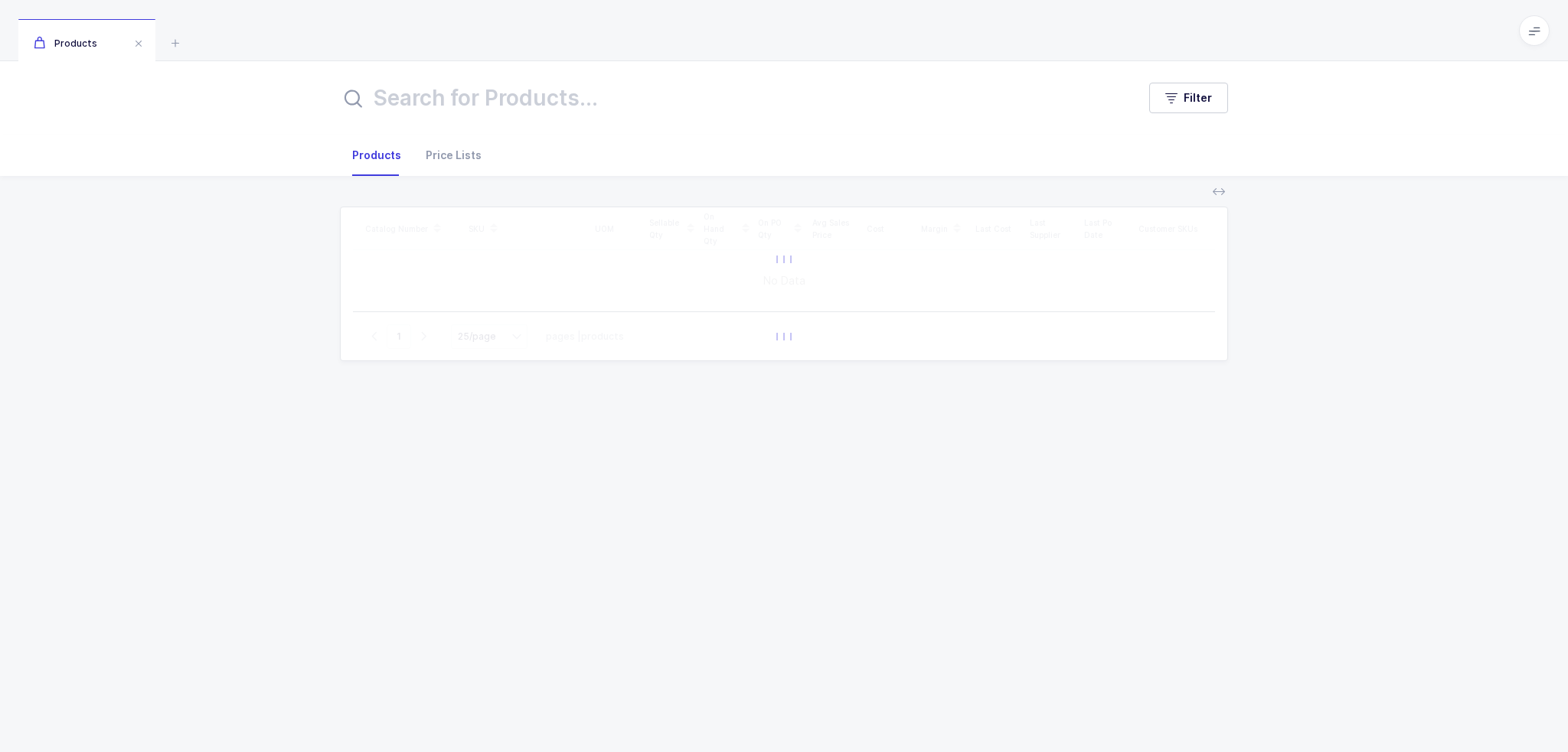
click at [569, 99] on input "text" at bounding box center [729, 97] width 778 height 37
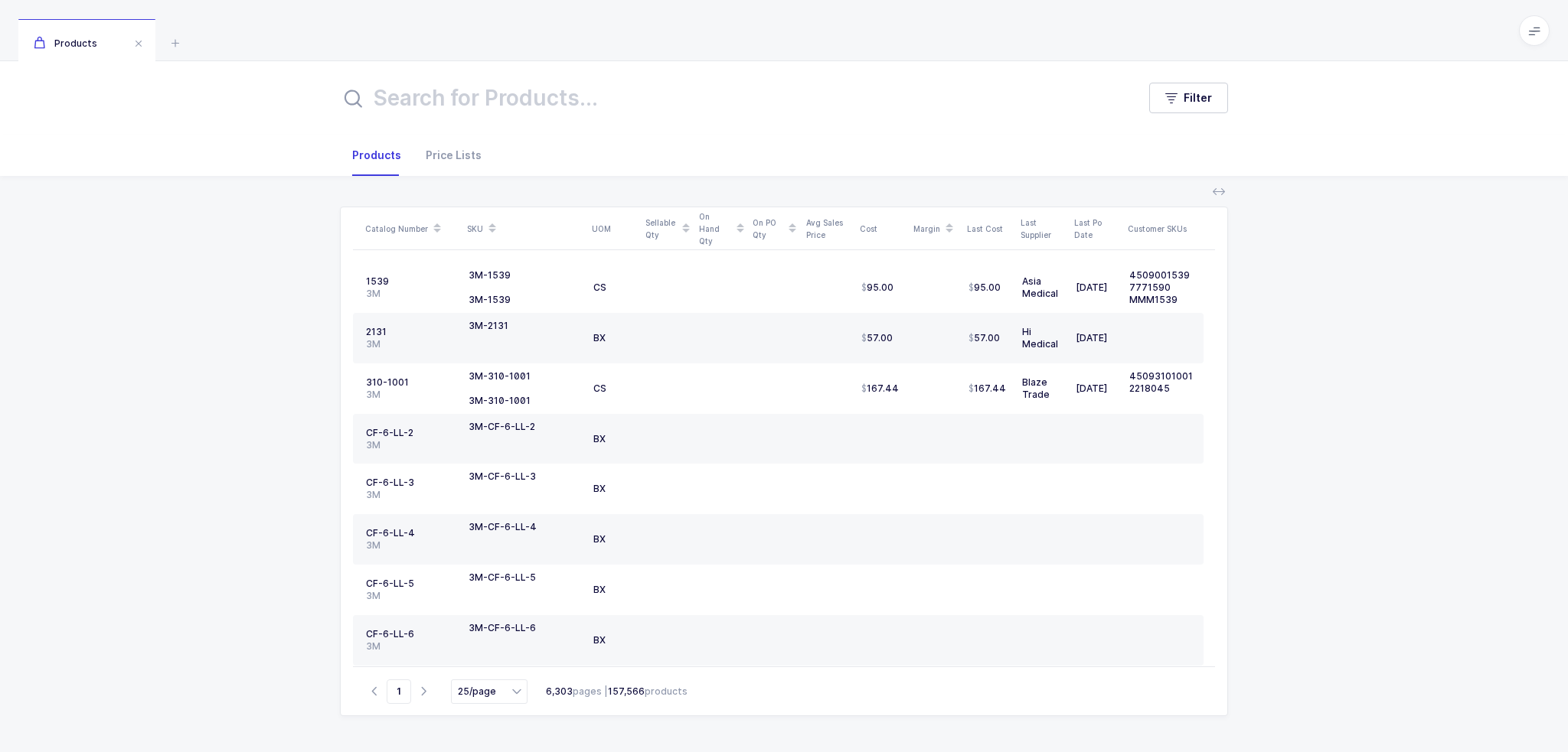
type input ";"
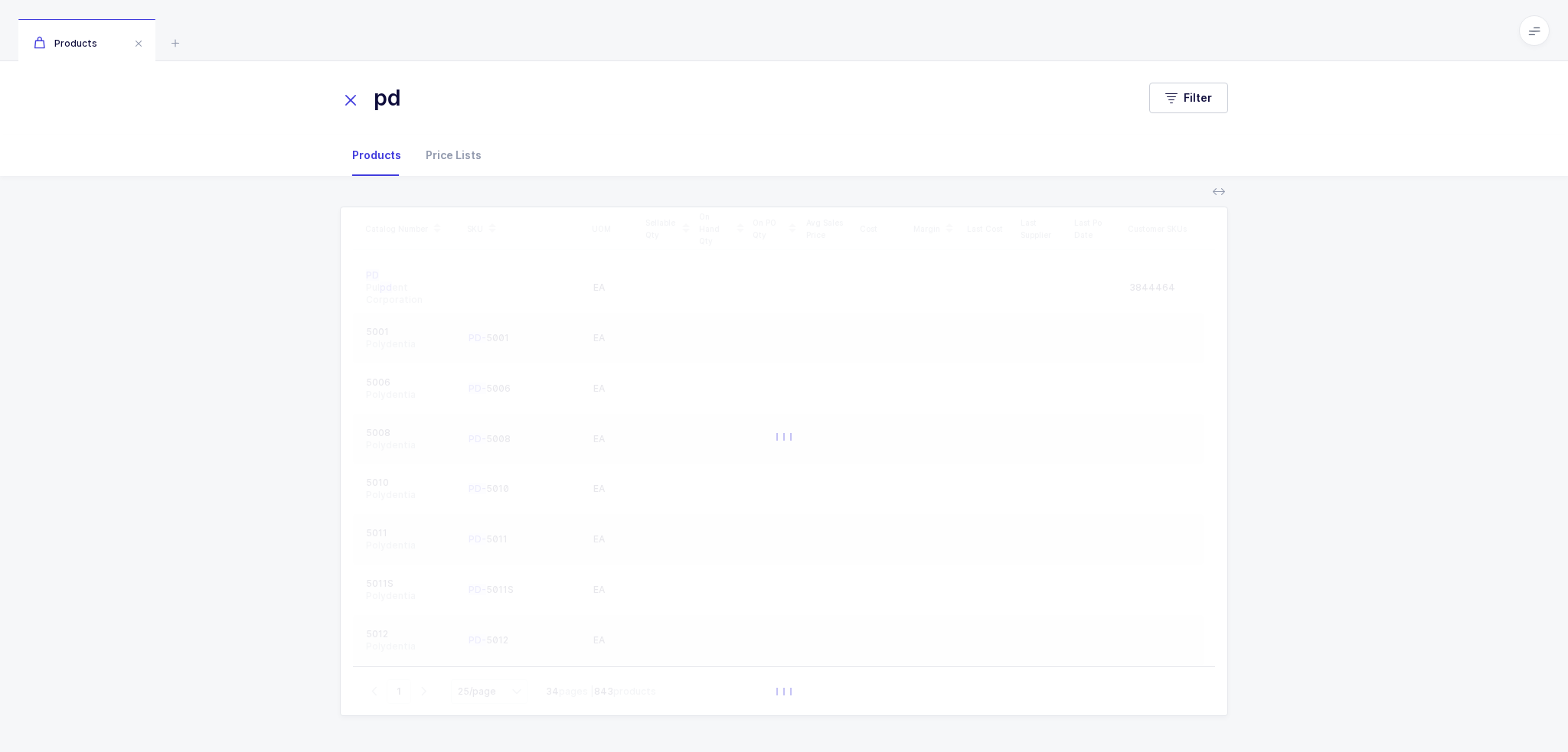
type input "p"
click at [1182, 109] on button "Filter" at bounding box center [1188, 98] width 79 height 31
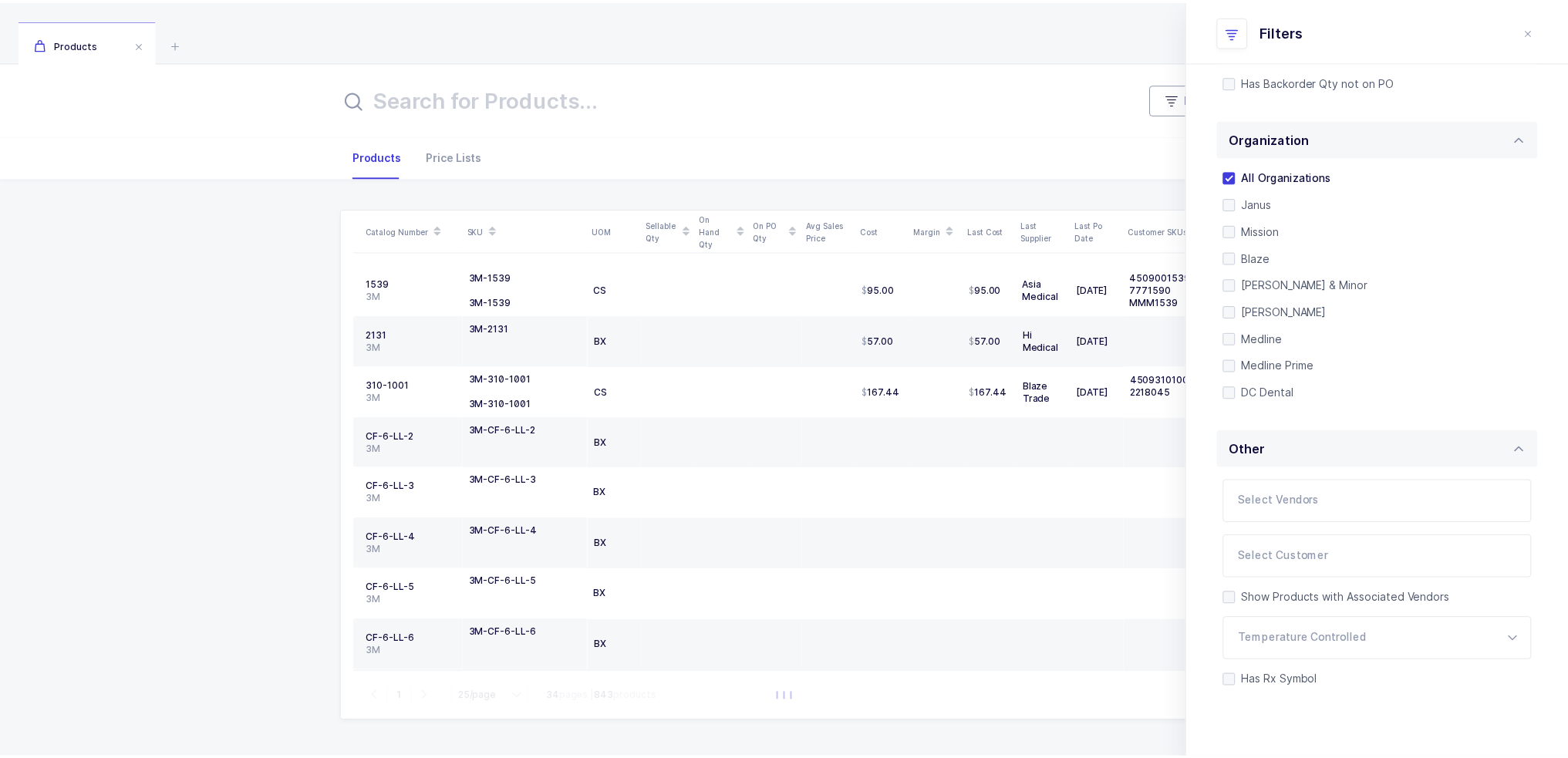
scroll to position [325, 0]
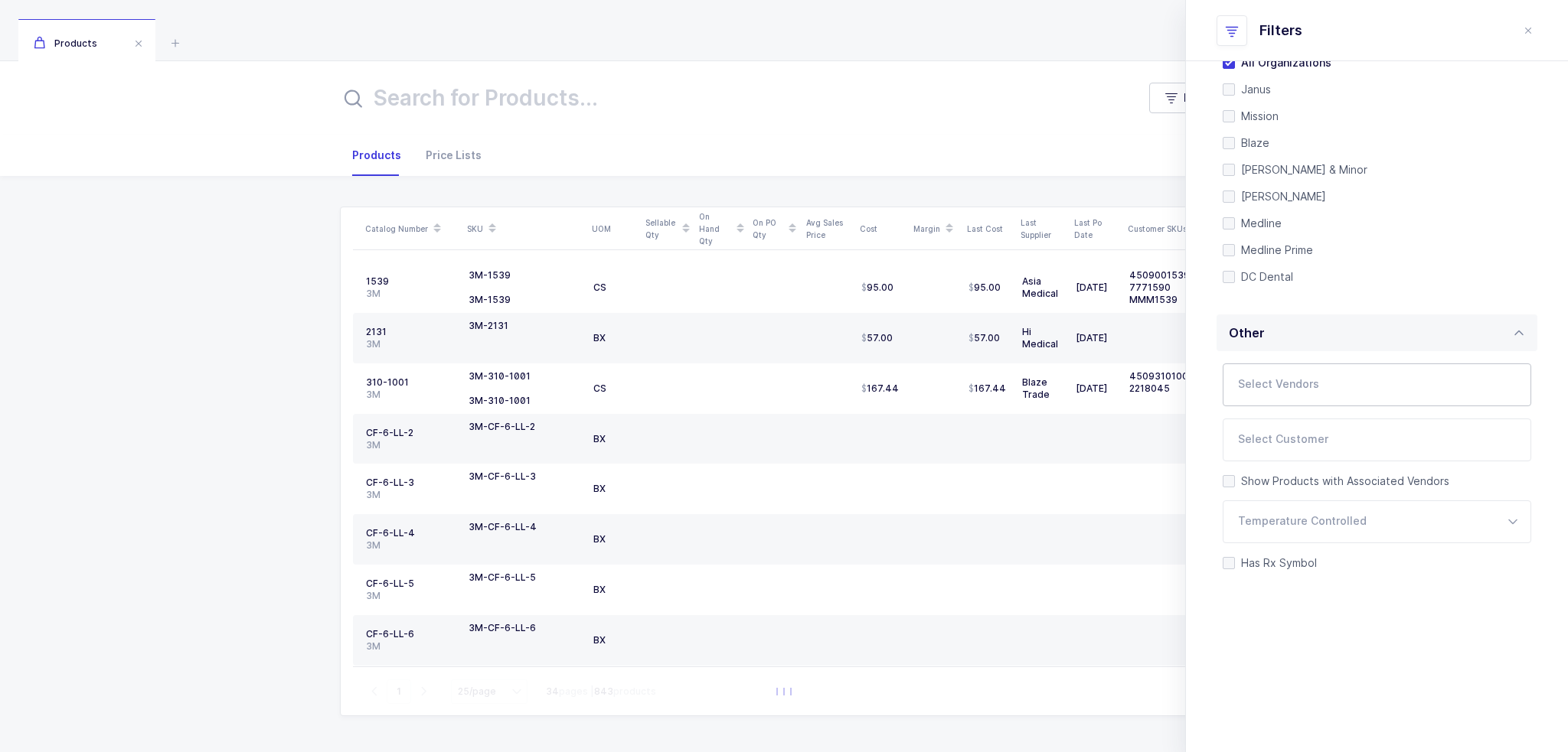
click at [1298, 375] on div at bounding box center [1358, 384] width 272 height 35
type input "premier"
click at [1318, 433] on span "Premier Dental Products" at bounding box center [1322, 437] width 130 height 13
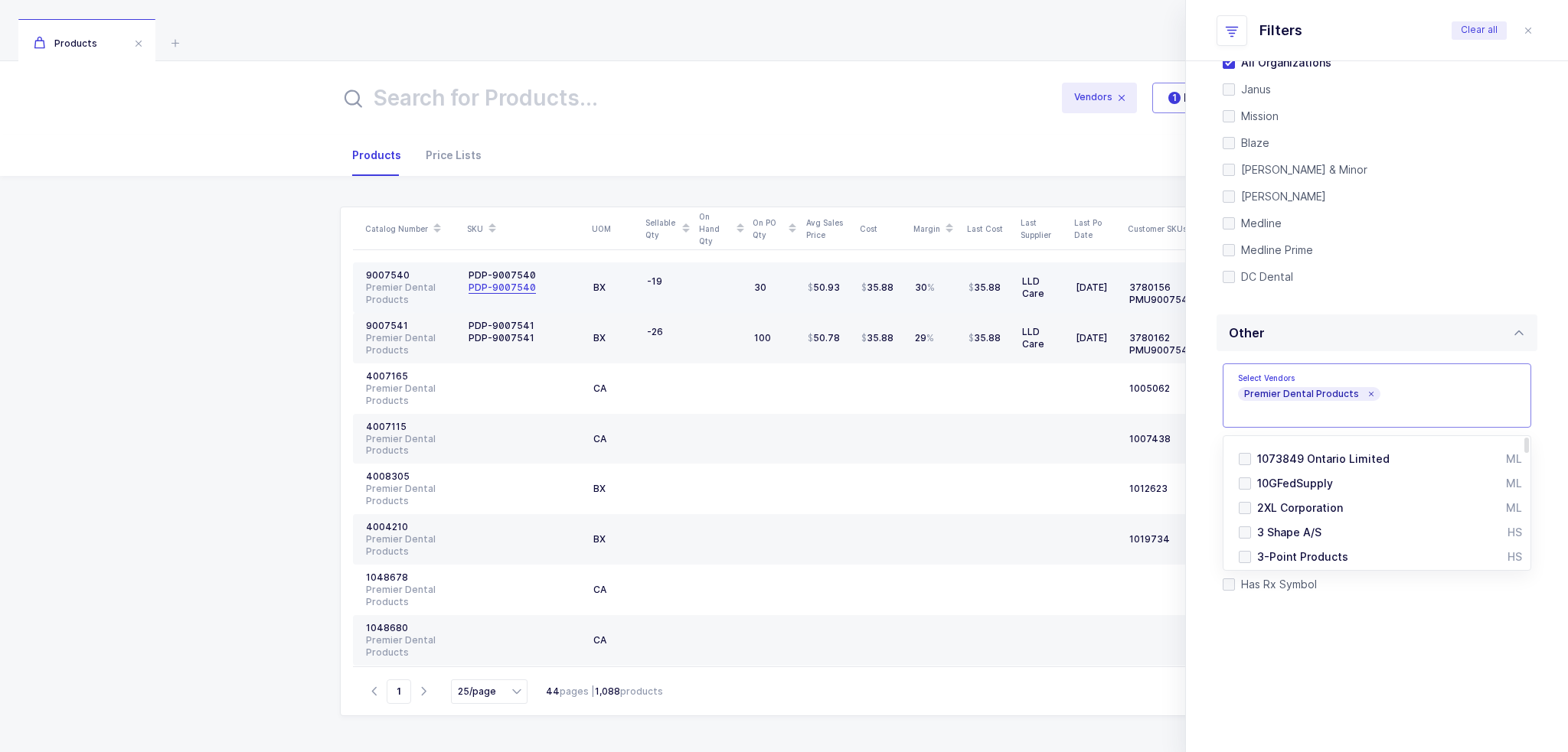
click at [506, 286] on div "PDP-9007540" at bounding box center [502, 287] width 67 height 12
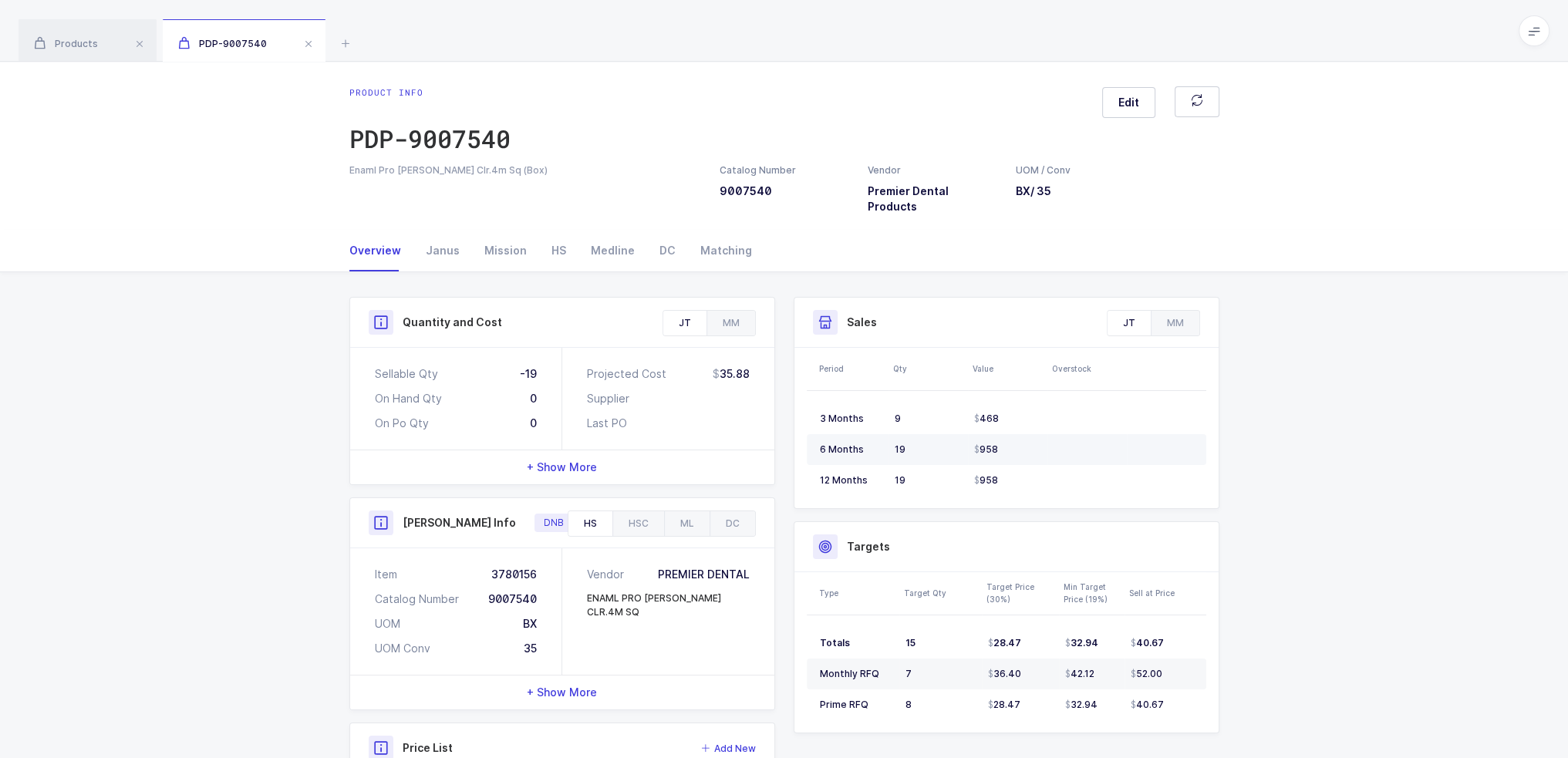
scroll to position [169, 0]
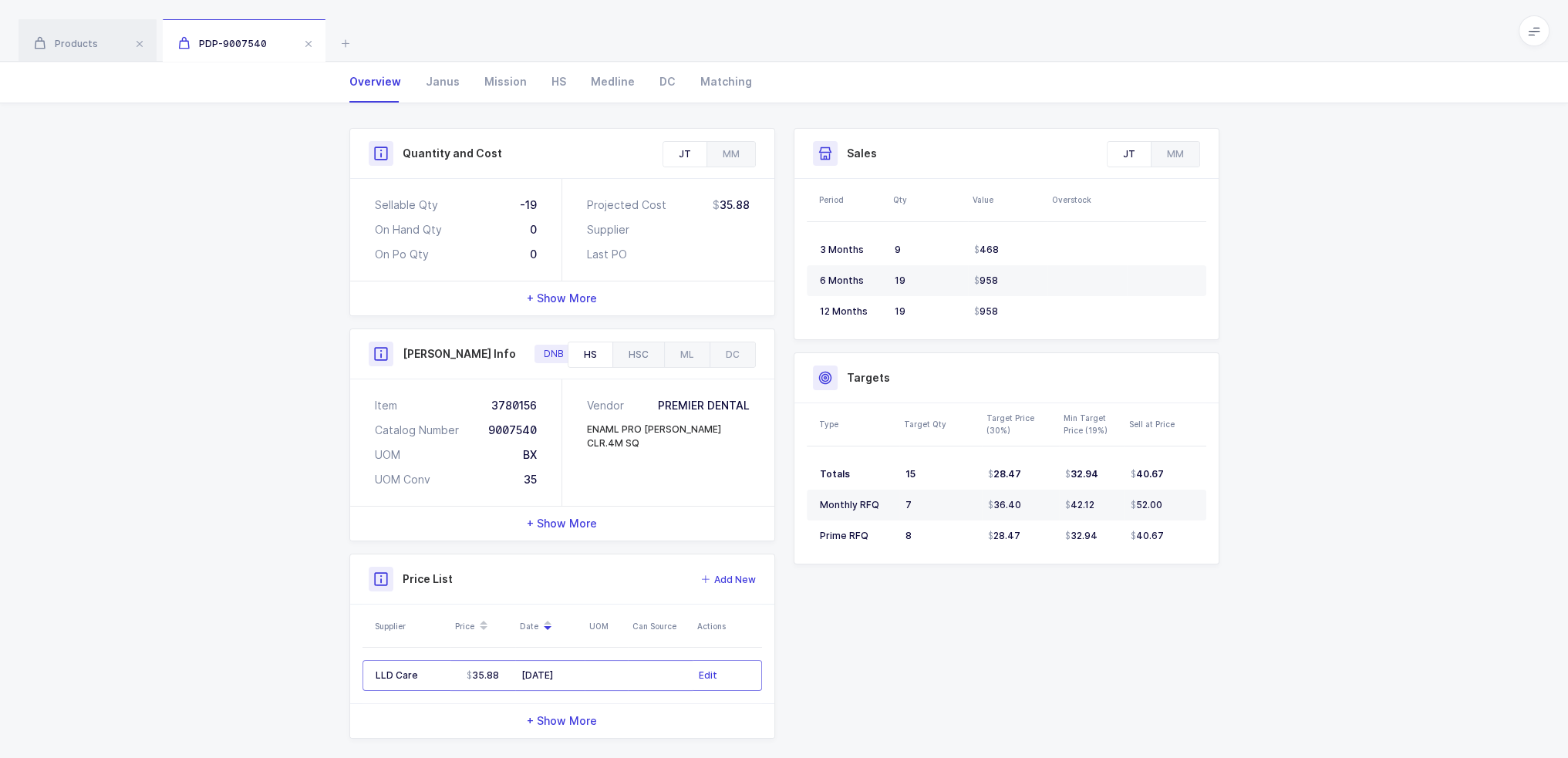
click at [627, 342] on div "HSC" at bounding box center [638, 354] width 52 height 25
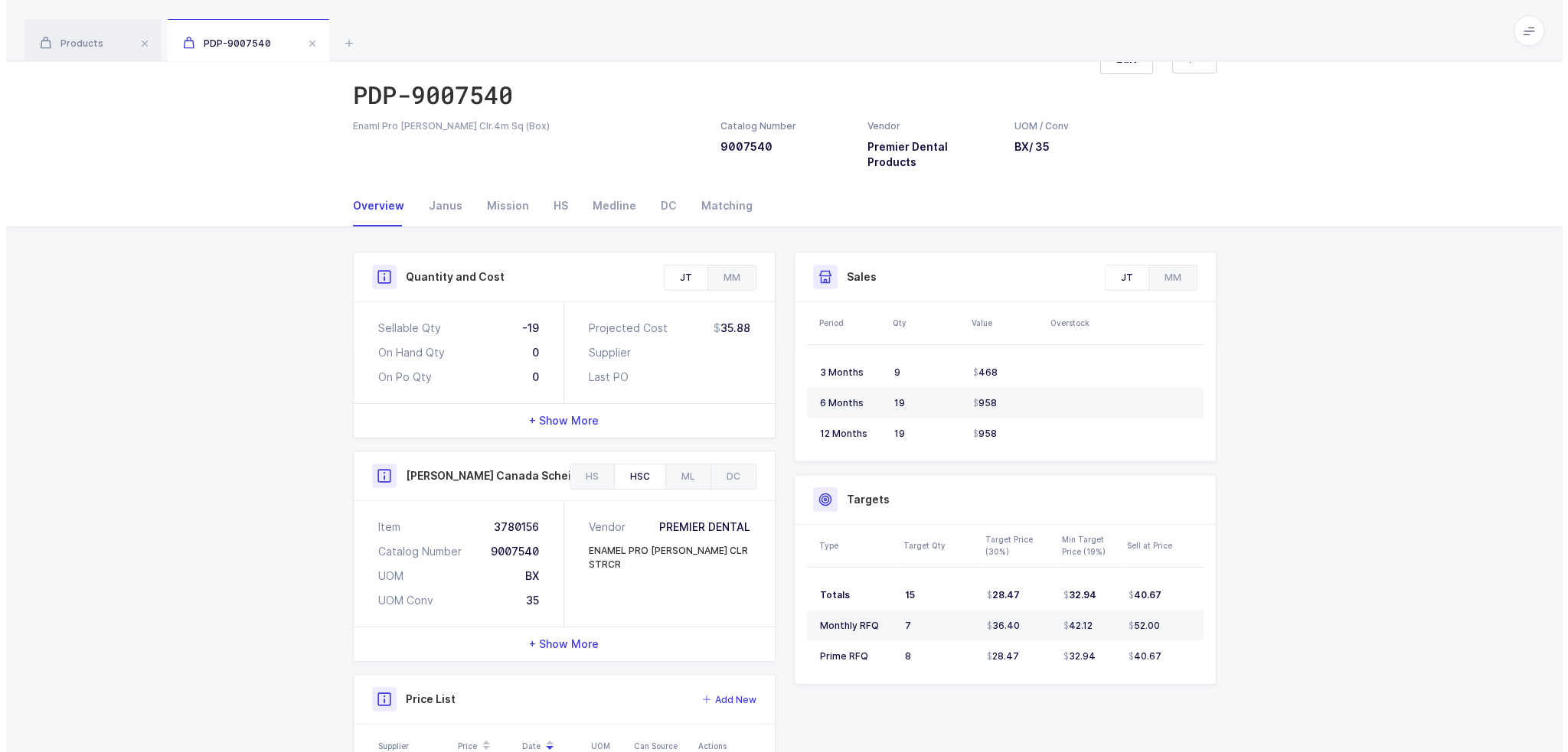
scroll to position [0, 0]
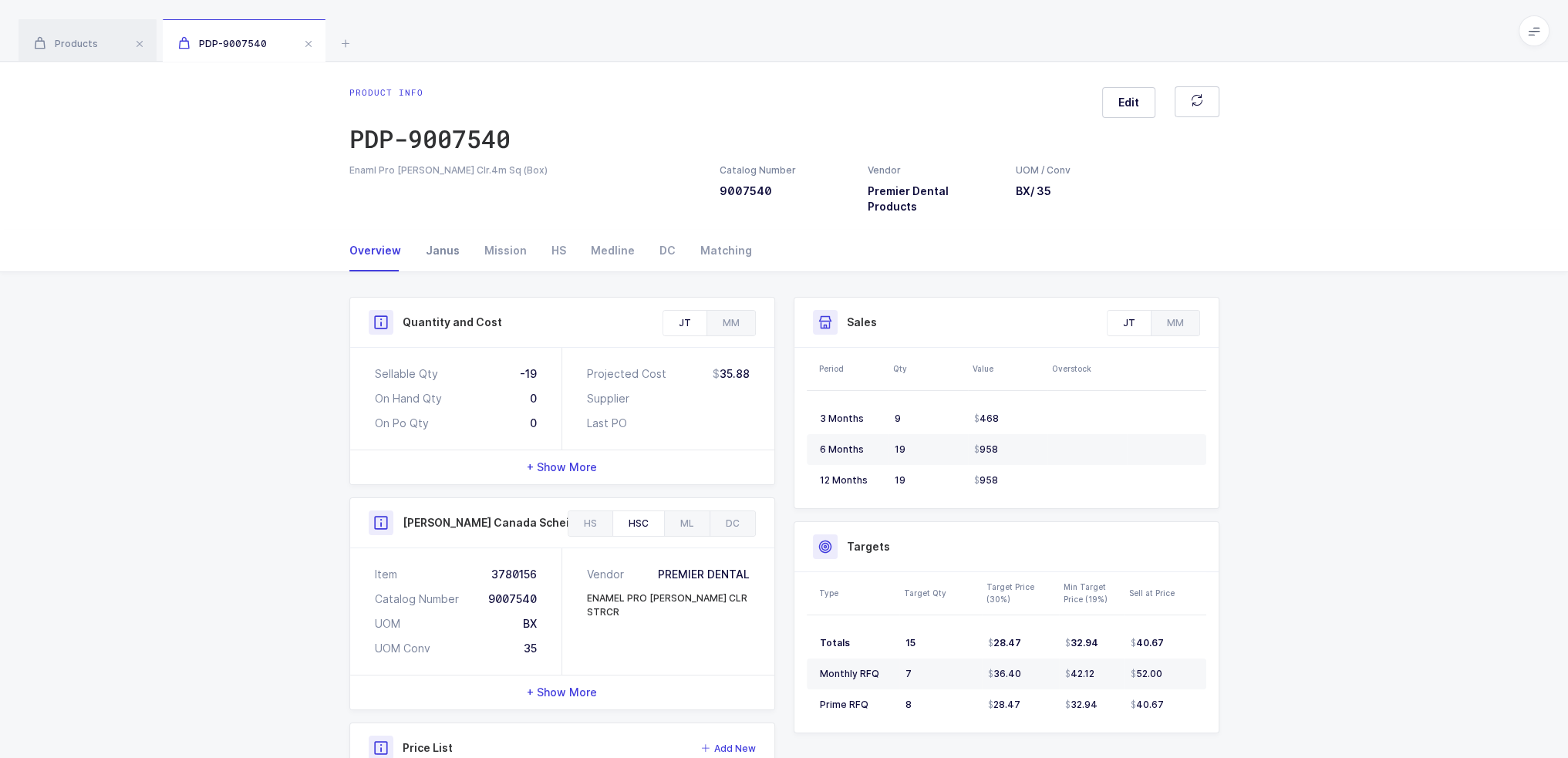
click at [450, 230] on div "Janus" at bounding box center [443, 250] width 59 height 42
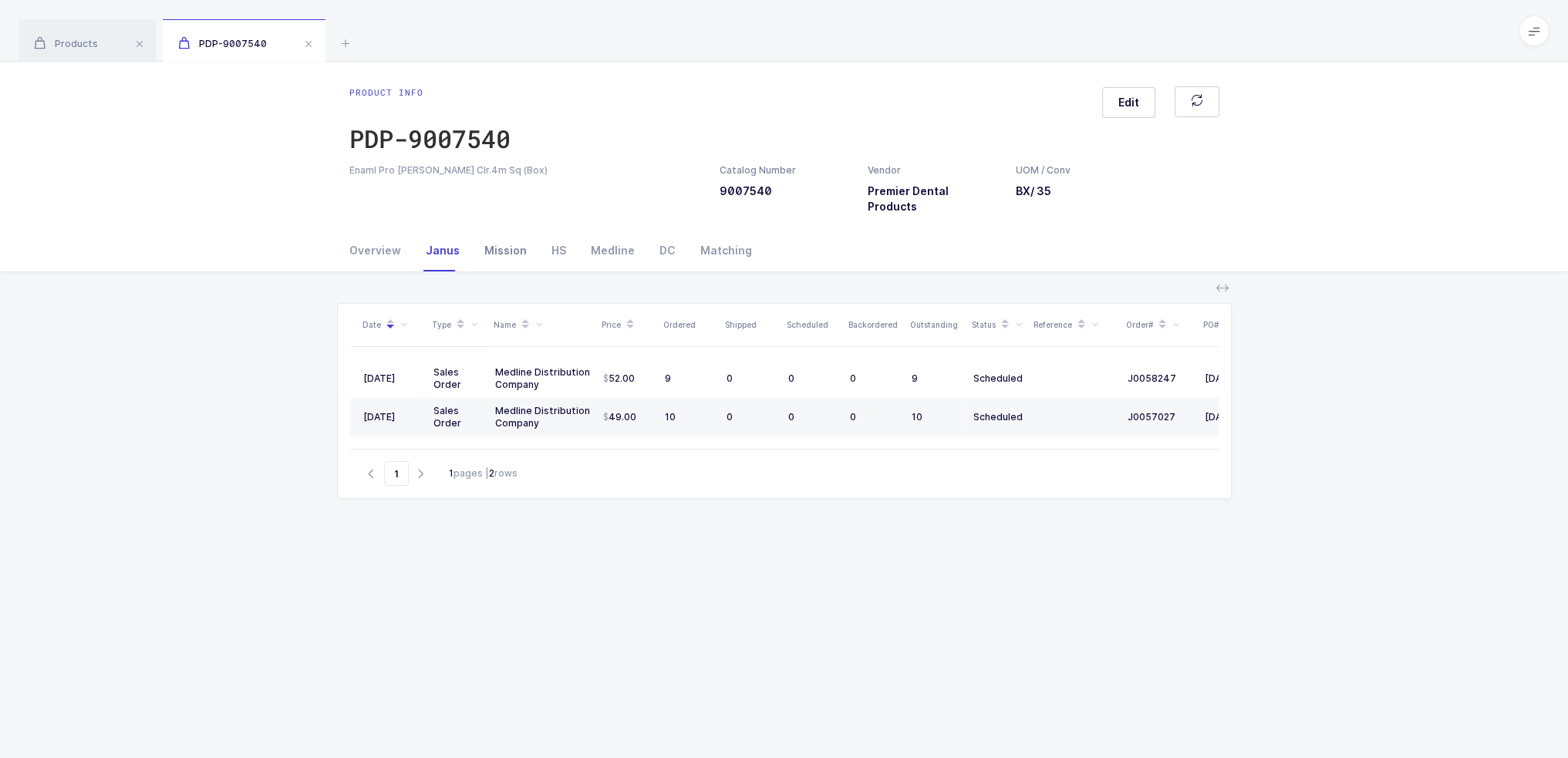
click at [486, 233] on div "Mission" at bounding box center [506, 250] width 67 height 42
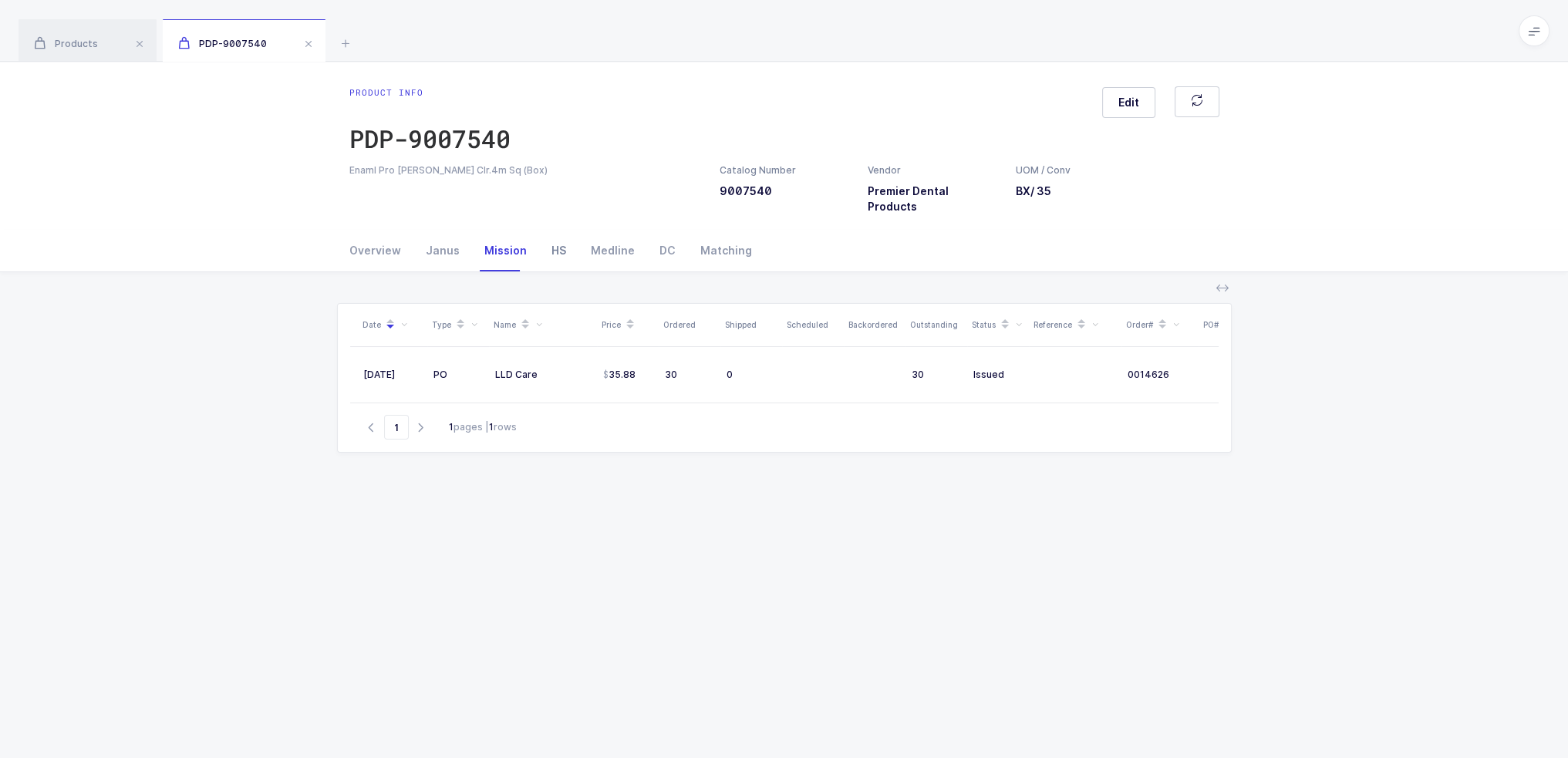
click at [555, 236] on div "HS" at bounding box center [559, 250] width 39 height 42
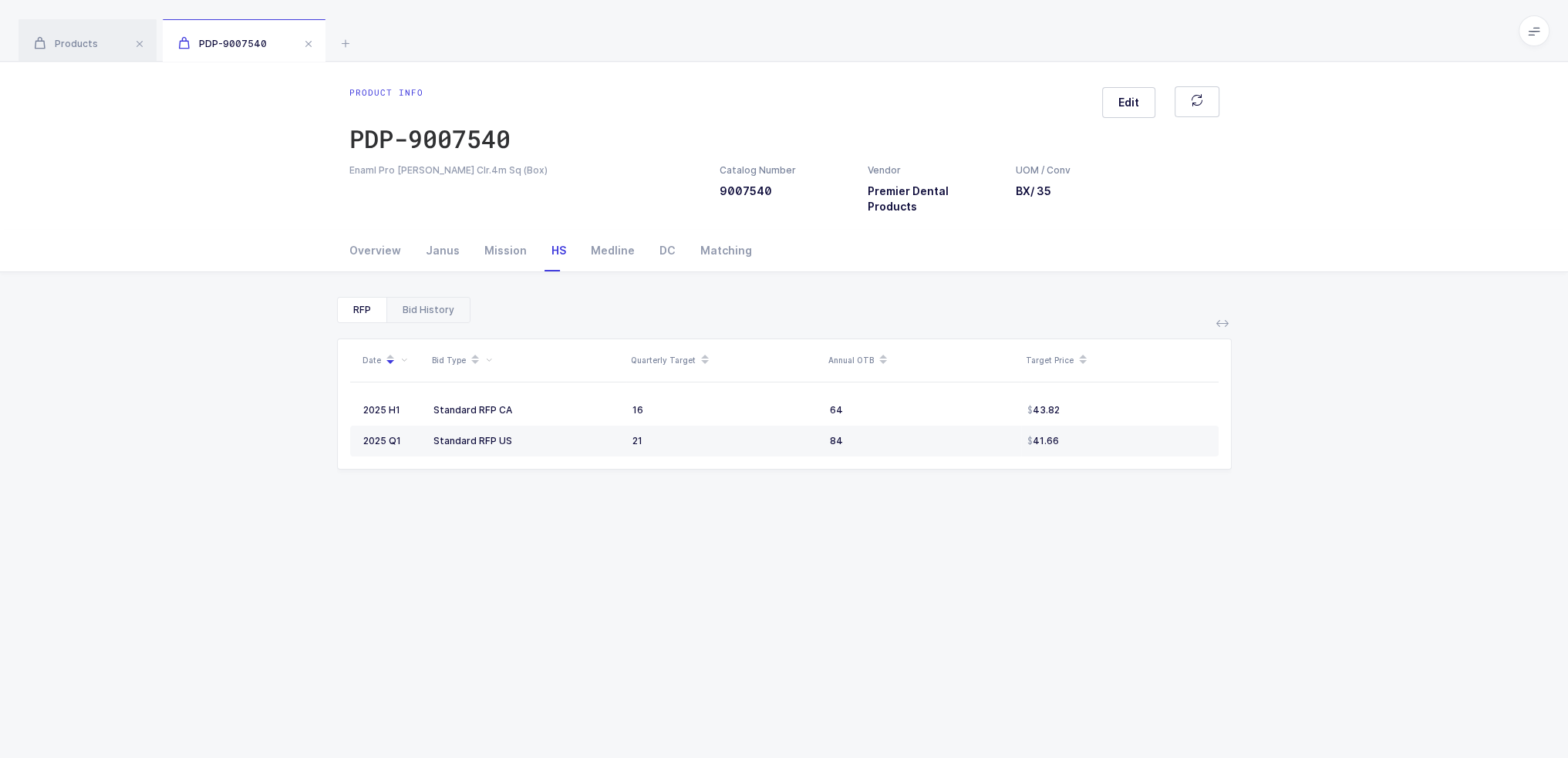
click at [423, 300] on div "Bid History" at bounding box center [428, 310] width 84 height 25
click at [362, 300] on div "RFP" at bounding box center [362, 310] width 48 height 25
click at [90, 42] on span "Products" at bounding box center [66, 43] width 64 height 11
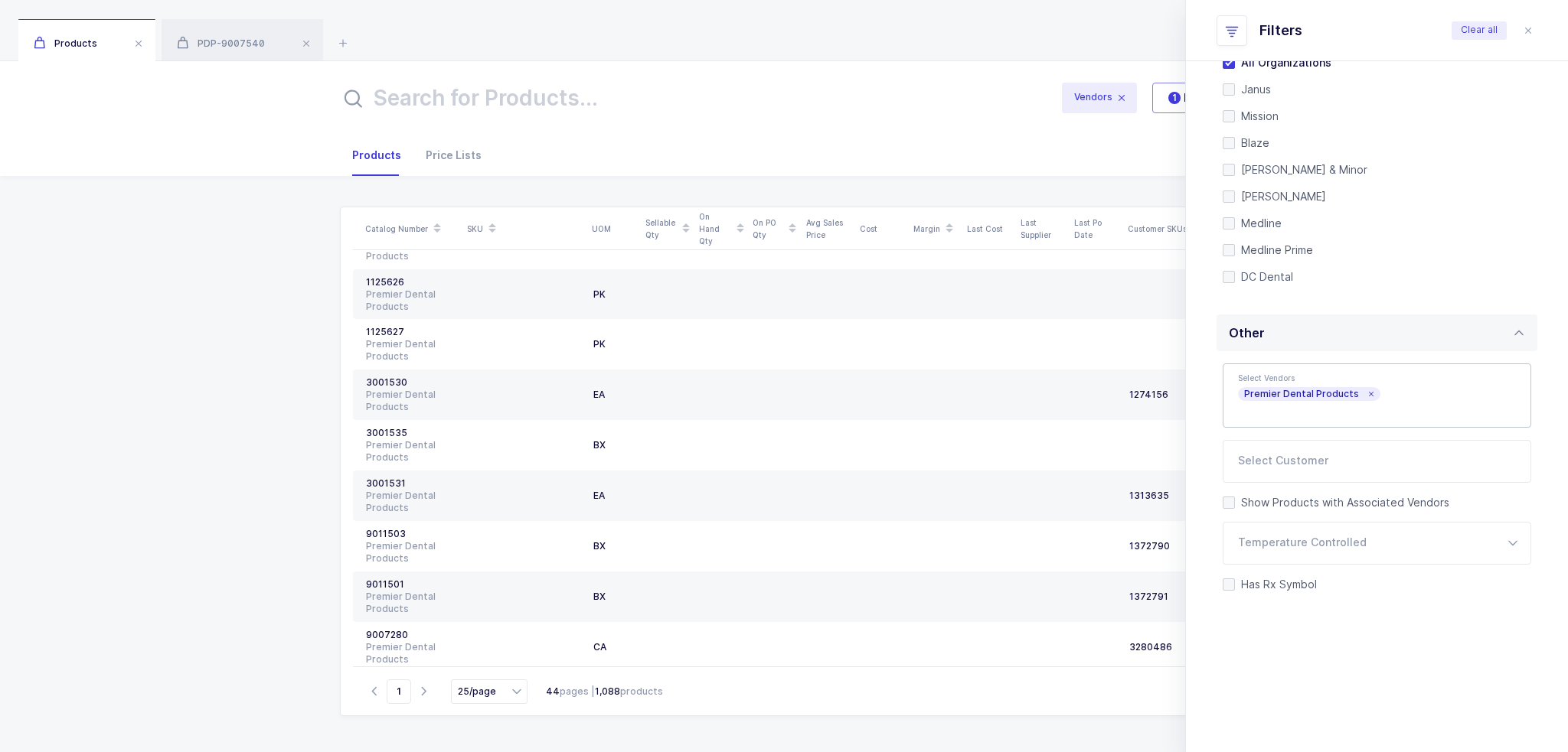
scroll to position [860, 0]
click at [480, 686] on input "25/page" at bounding box center [489, 692] width 76 height 24
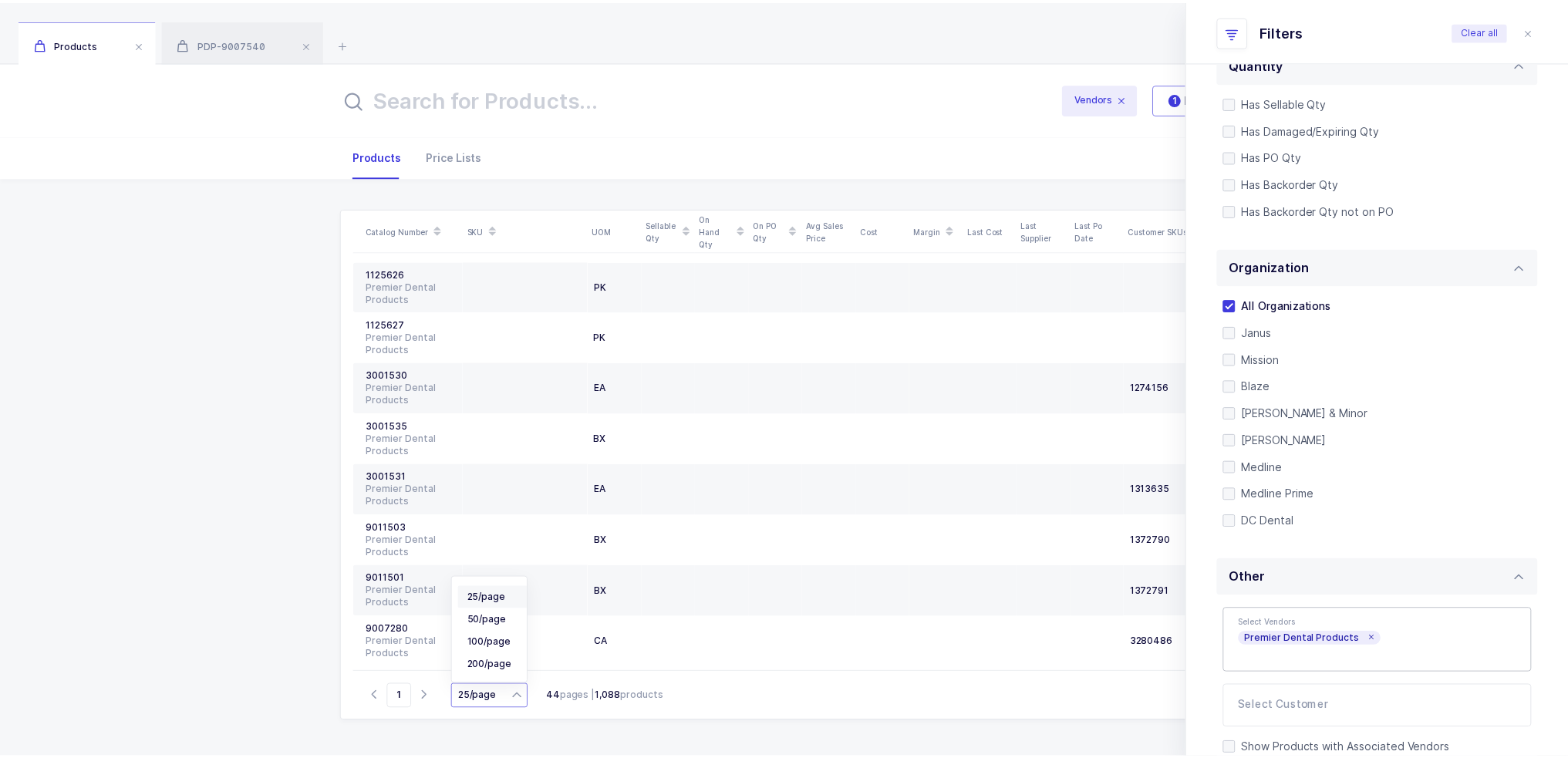
scroll to position [0, 0]
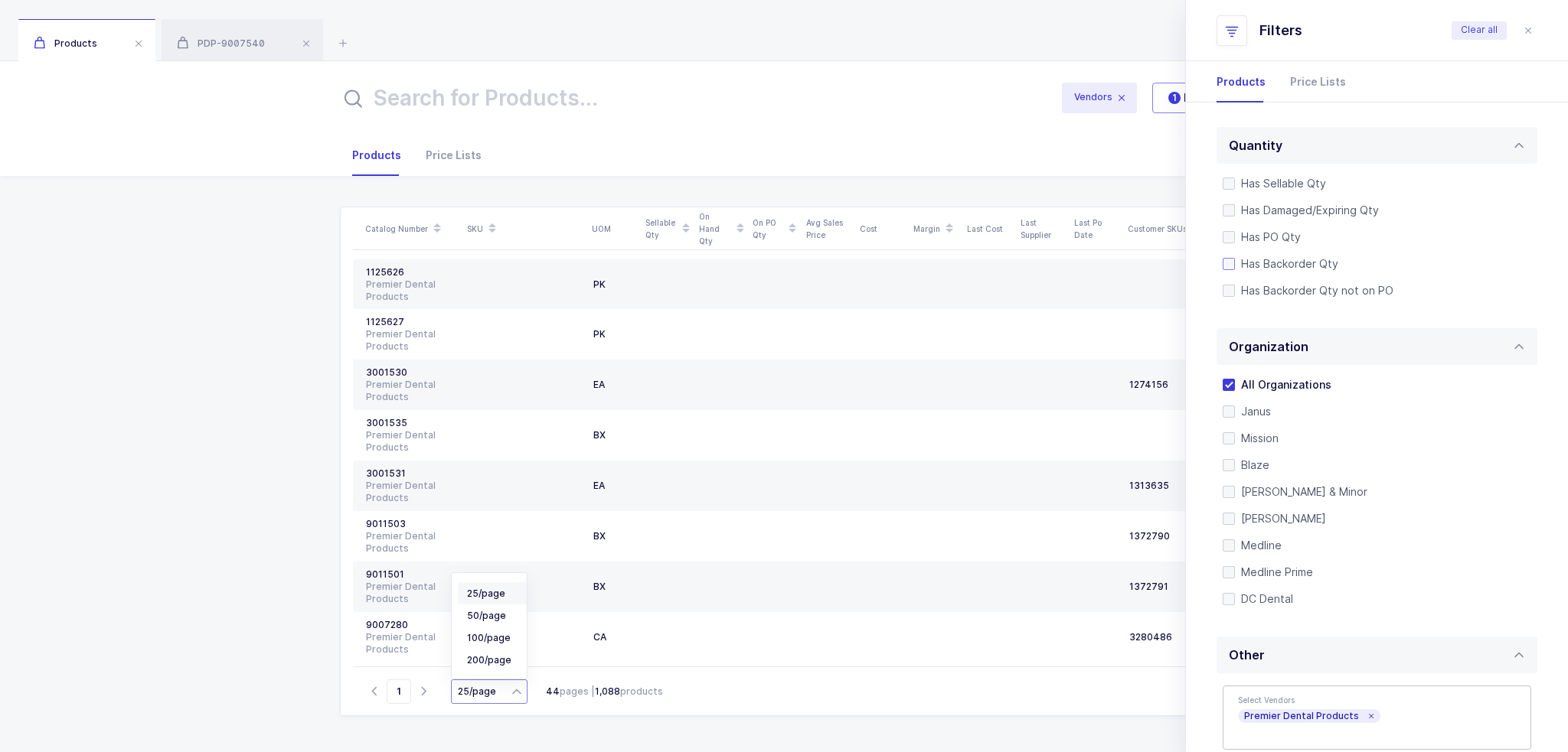
click at [1277, 265] on span "Has Backorder Qty" at bounding box center [1286, 264] width 103 height 15
click at [1235, 258] on input "Has Backorder Qty" at bounding box center [1235, 258] width 0 height 0
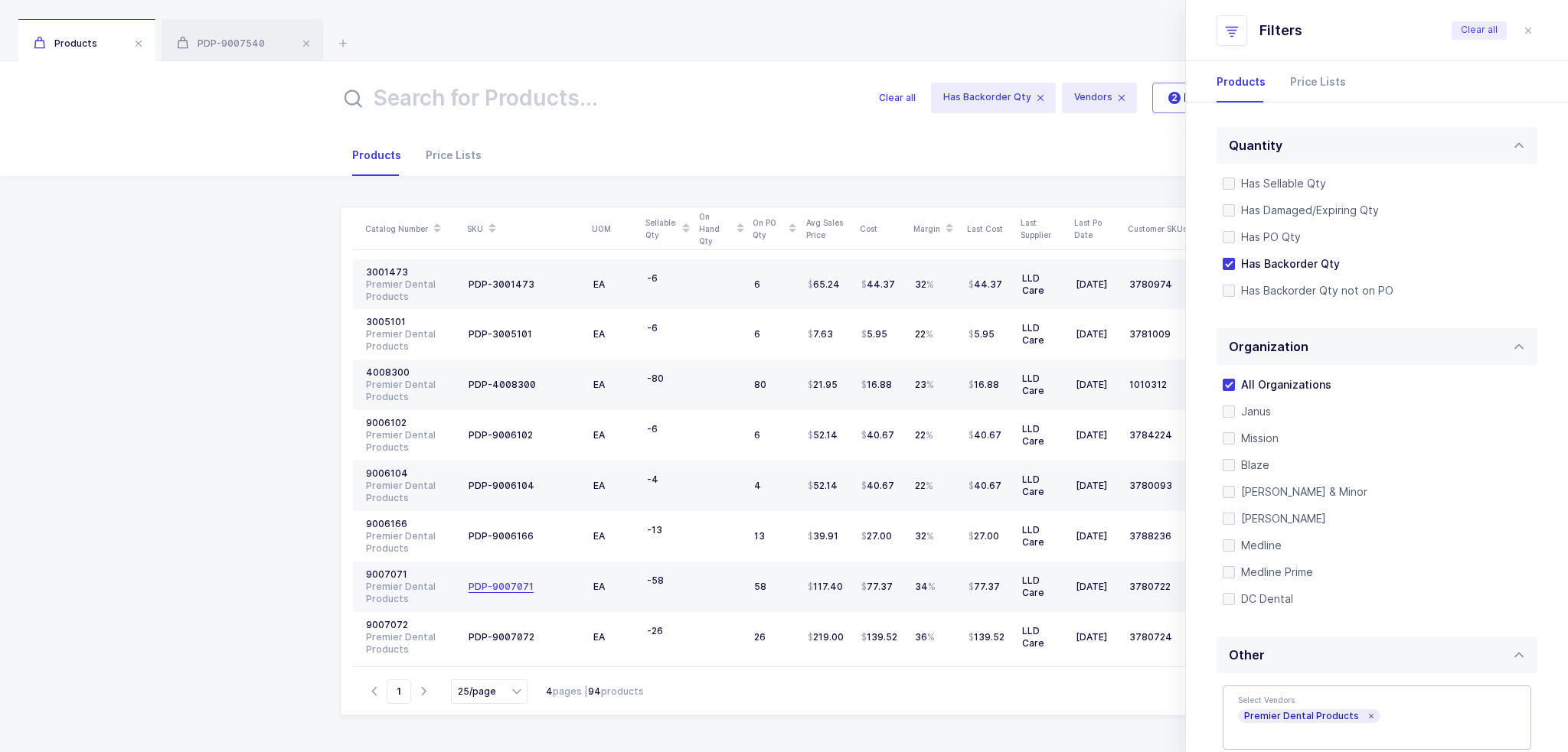
click at [509, 581] on div "PDP-9007071" at bounding box center [501, 586] width 65 height 12
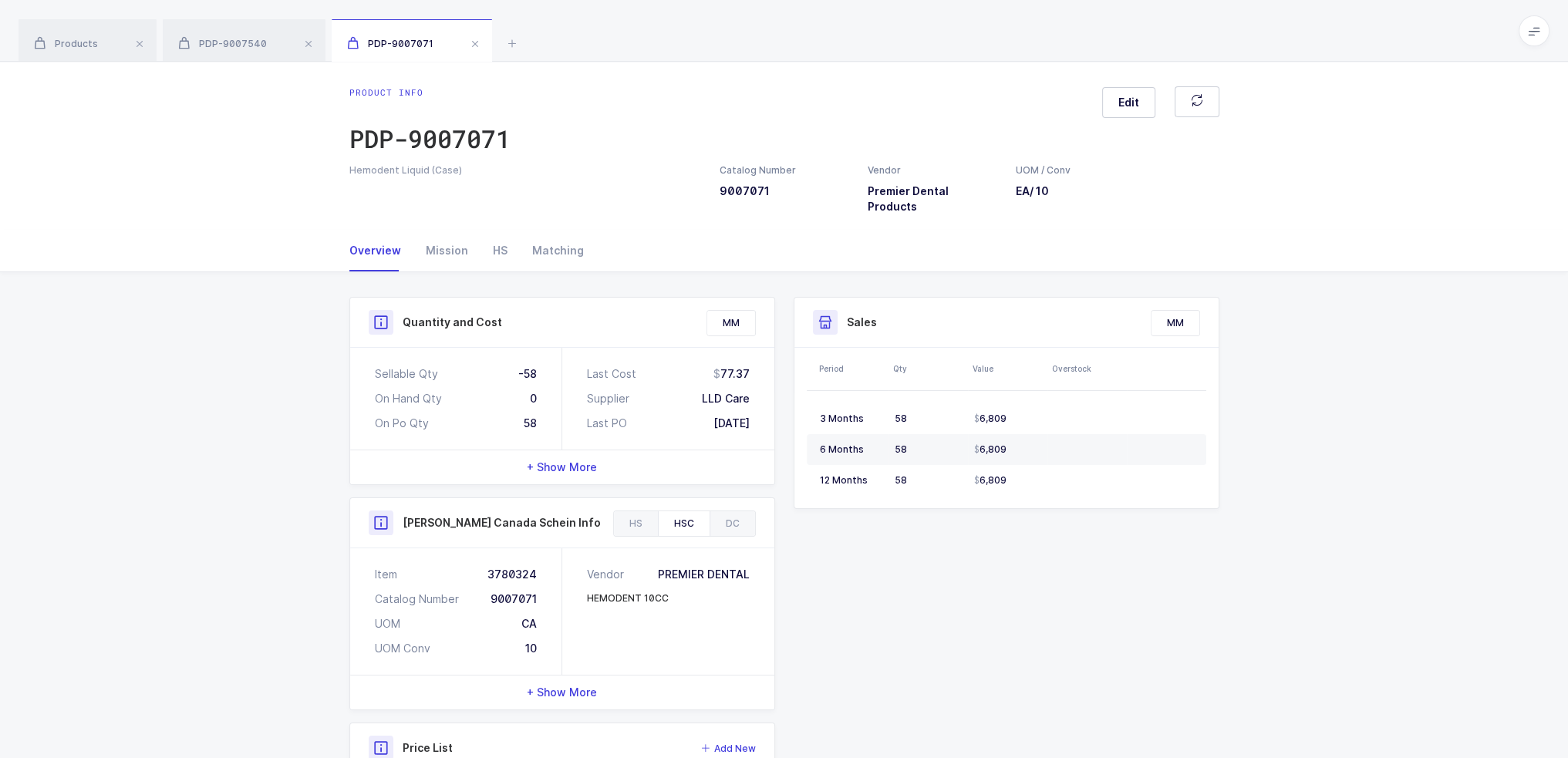
click at [513, 592] on div "Catalog Number 9007071" at bounding box center [456, 599] width 162 height 16
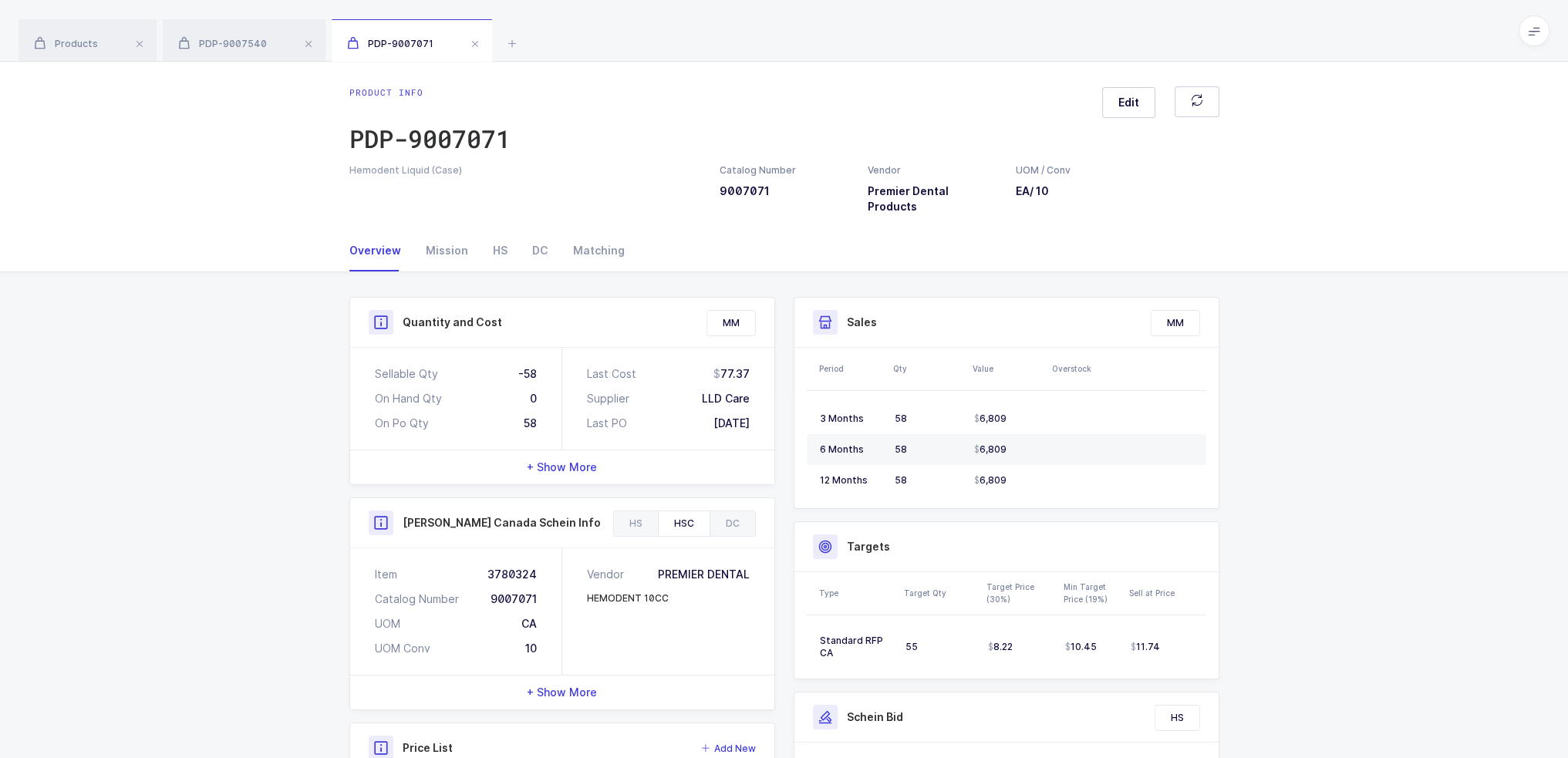
click at [707, 602] on div "Vendor PREMIER DENTAL HEMODENT 10CC" at bounding box center [668, 611] width 212 height 127
click at [505, 237] on div "HS" at bounding box center [500, 250] width 39 height 42
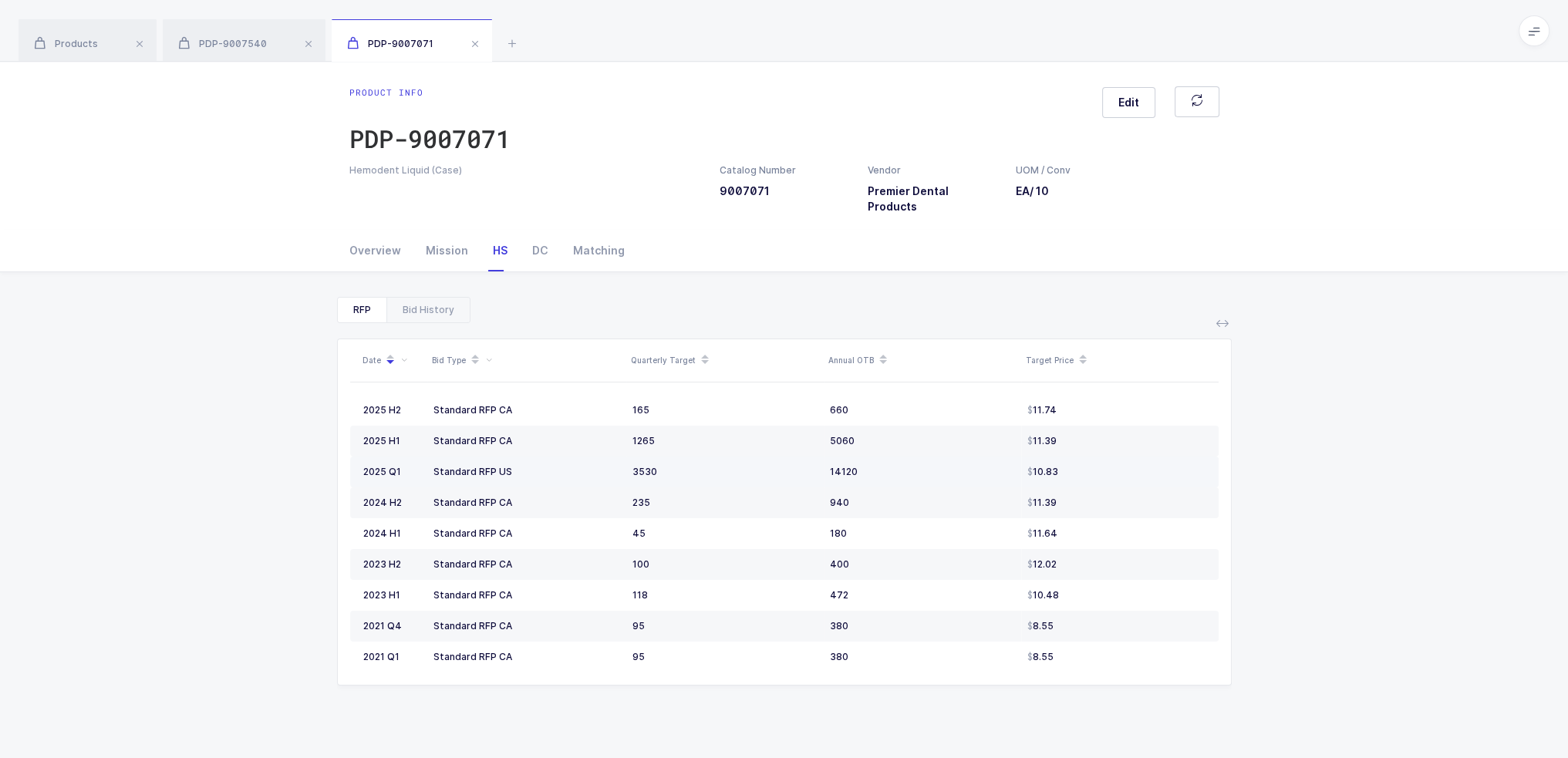
drag, startPoint x: 562, startPoint y: 394, endPoint x: 822, endPoint y: 458, distance: 267.8
click at [822, 458] on tbody "2025 H2 Standard RFP CA 165 660 11.74 2025 H1 Standard RFP CA 1265 5060 11.39 2…" at bounding box center [784, 533] width 869 height 277
click at [822, 458] on td "3530" at bounding box center [725, 472] width 197 height 31
drag, startPoint x: 992, startPoint y: 483, endPoint x: 1005, endPoint y: 490, distance: 14.8
click at [1005, 497] on div "940" at bounding box center [923, 503] width 185 height 12
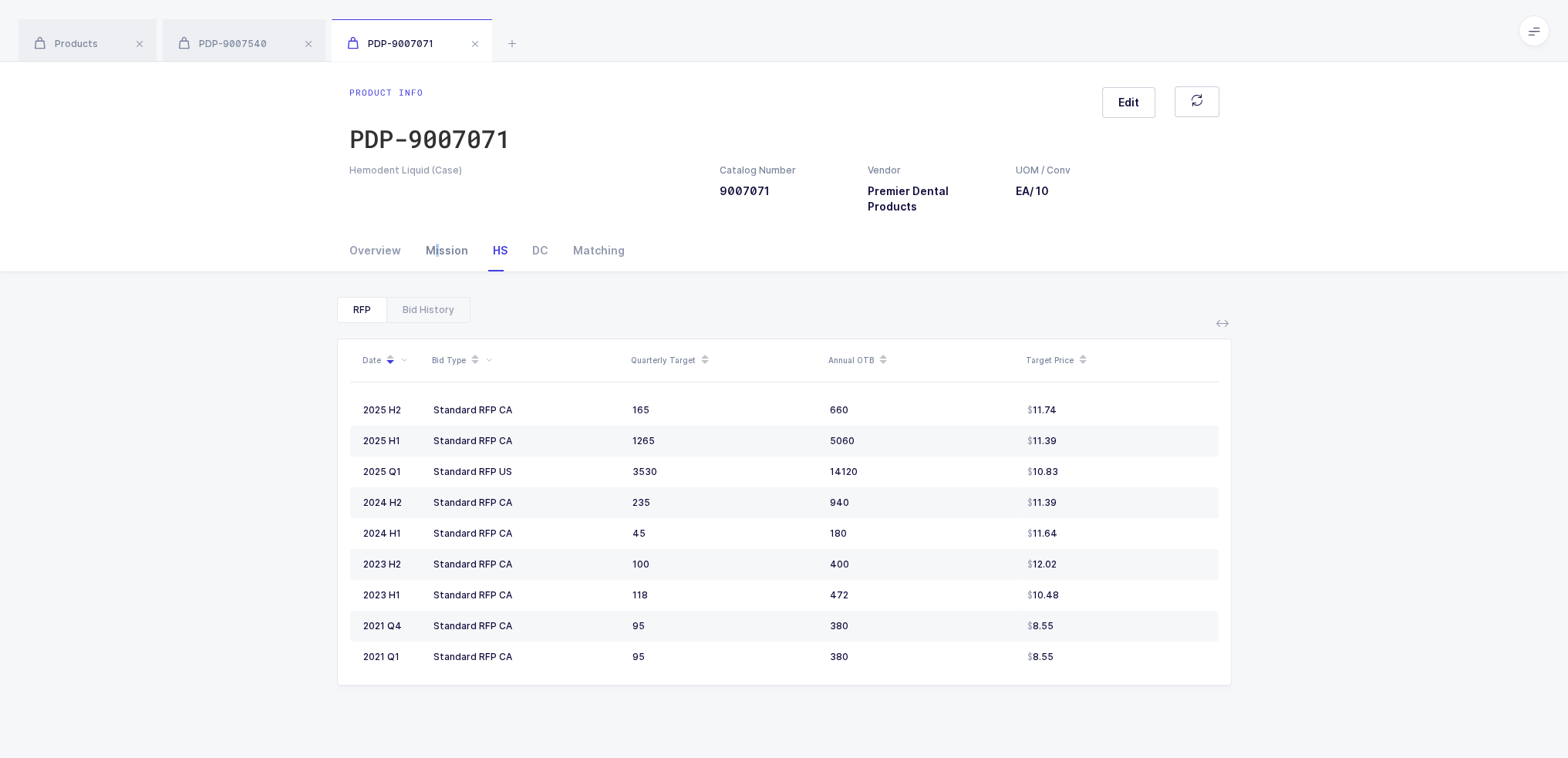
click at [436, 232] on div "Mission" at bounding box center [447, 250] width 67 height 42
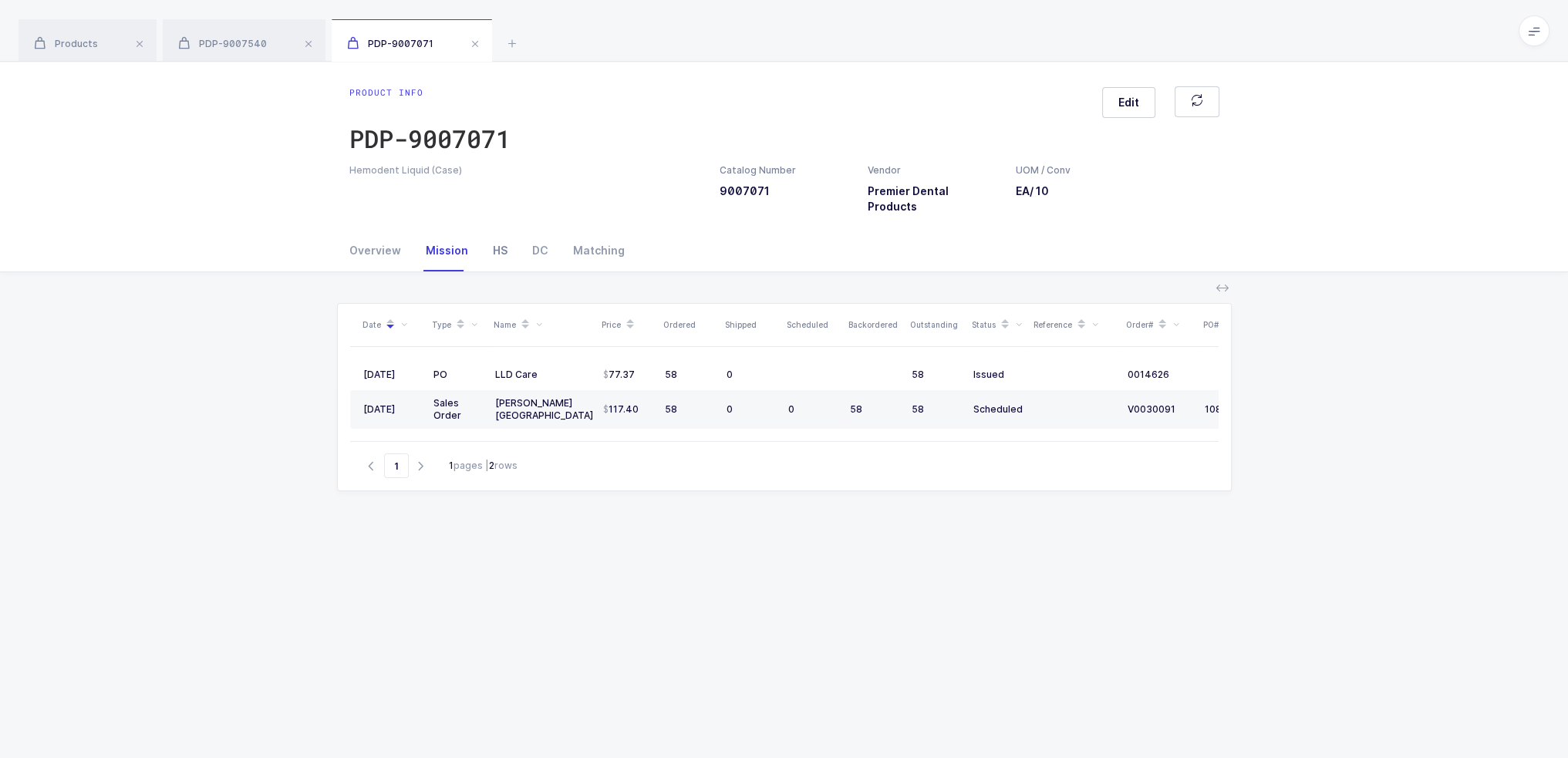
click at [490, 233] on div "HS" at bounding box center [500, 250] width 39 height 42
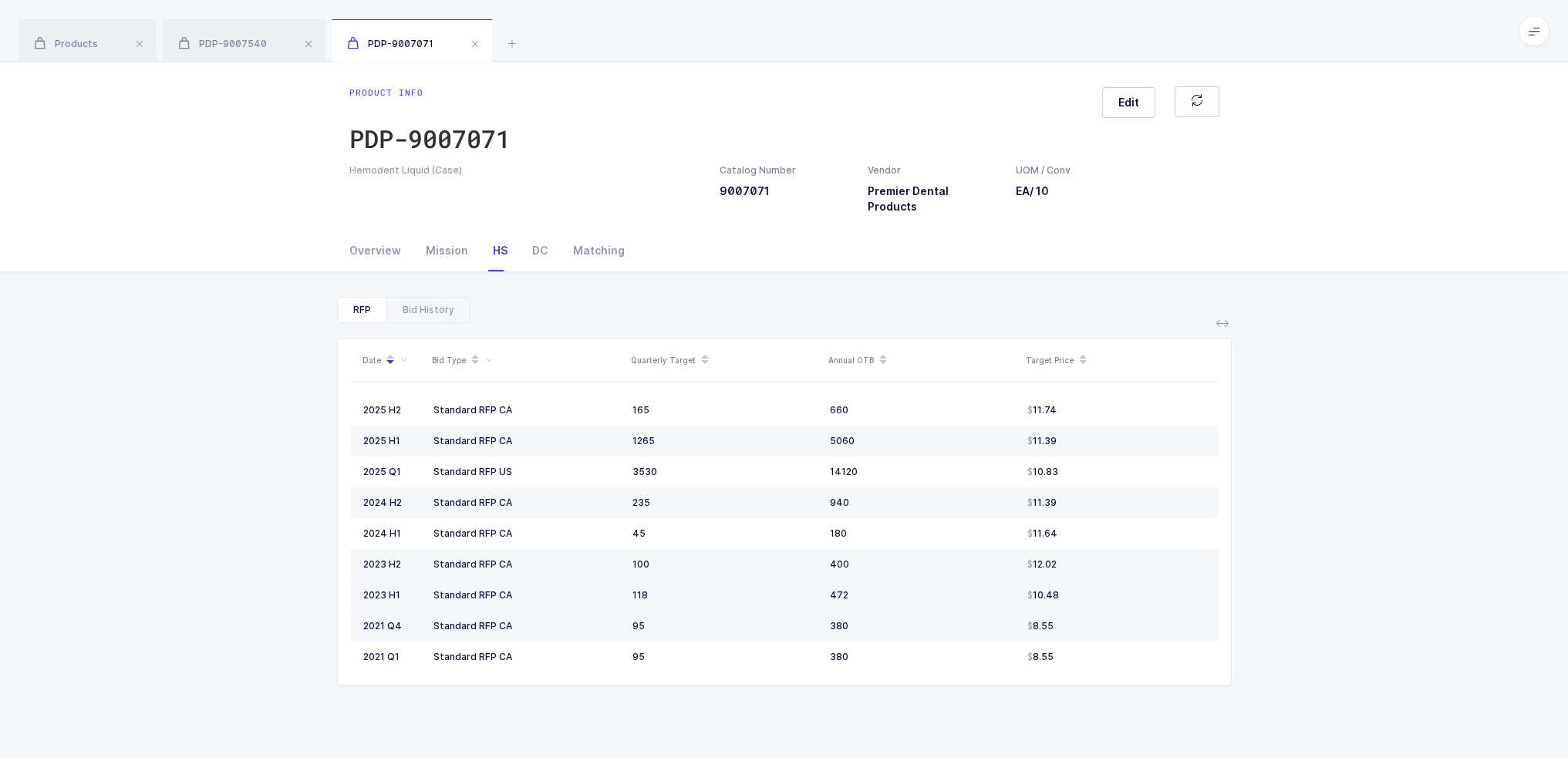
drag, startPoint x: 584, startPoint y: 400, endPoint x: 799, endPoint y: 570, distance: 274.1
click at [799, 570] on tbody "2025 H2 Standard RFP CA 165 660 11.74 2025 H1 Standard RFP CA 1265 5060 11.39 2…" at bounding box center [784, 533] width 869 height 277
click at [799, 580] on td "118" at bounding box center [725, 596] width 197 height 31
drag, startPoint x: 799, startPoint y: 570, endPoint x: 737, endPoint y: 559, distance: 63.0
click at [737, 559] on tbody "2025 H2 Standard RFP CA 165 660 11.74 2025 H1 Standard RFP CA 1265 5060 11.39 2…" at bounding box center [784, 533] width 869 height 277
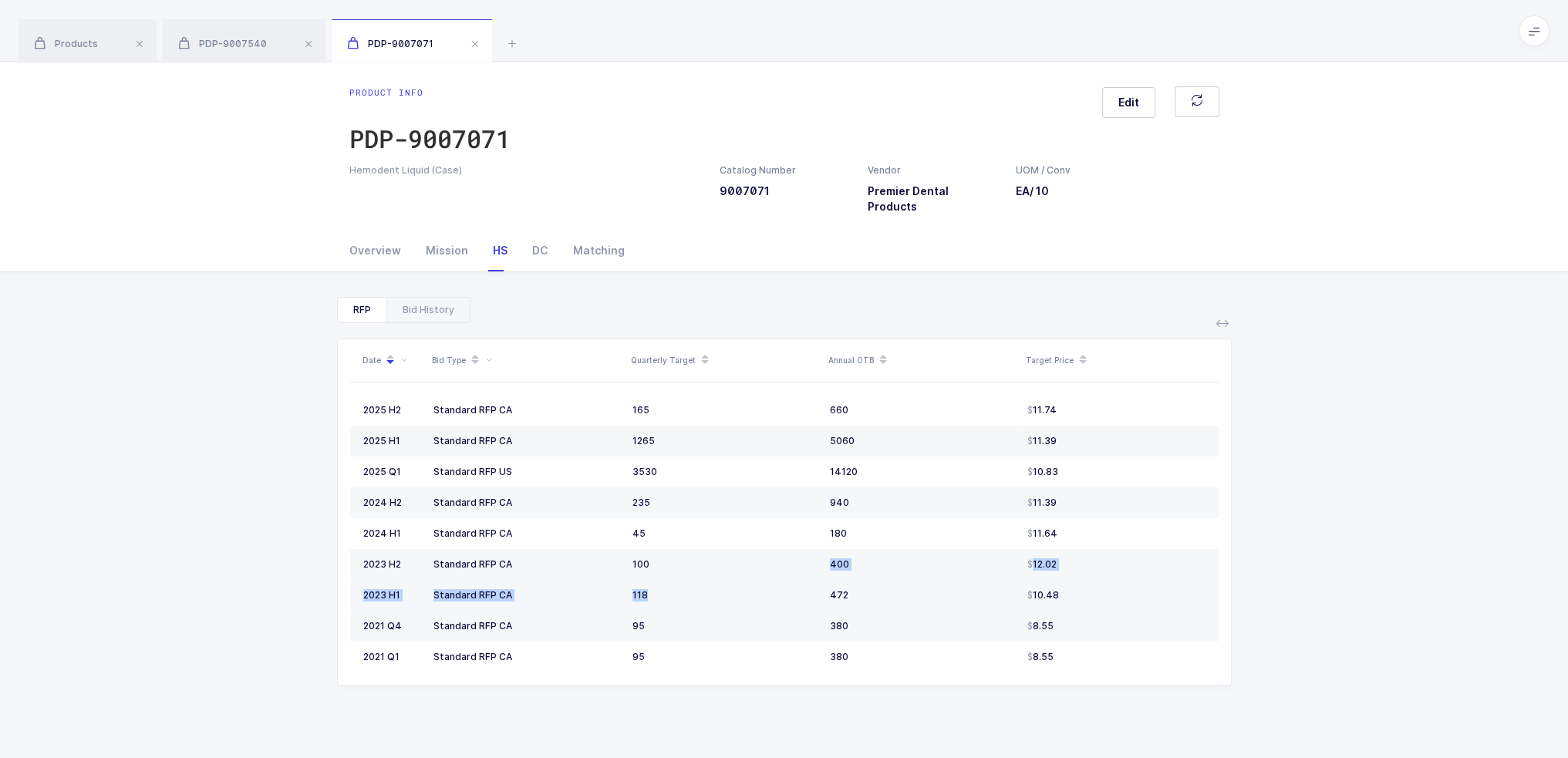
drag, startPoint x: 362, startPoint y: 393, endPoint x: 626, endPoint y: 582, distance: 324.7
click at [626, 582] on tbody "2025 H2 Standard RFP CA 165 660 11.74 2025 H1 Standard RFP CA 1265 5060 11.39 2…" at bounding box center [784, 533] width 869 height 277
click at [626, 582] on td "118" at bounding box center [725, 596] width 197 height 31
click at [420, 298] on div "Bid History" at bounding box center [428, 310] width 84 height 25
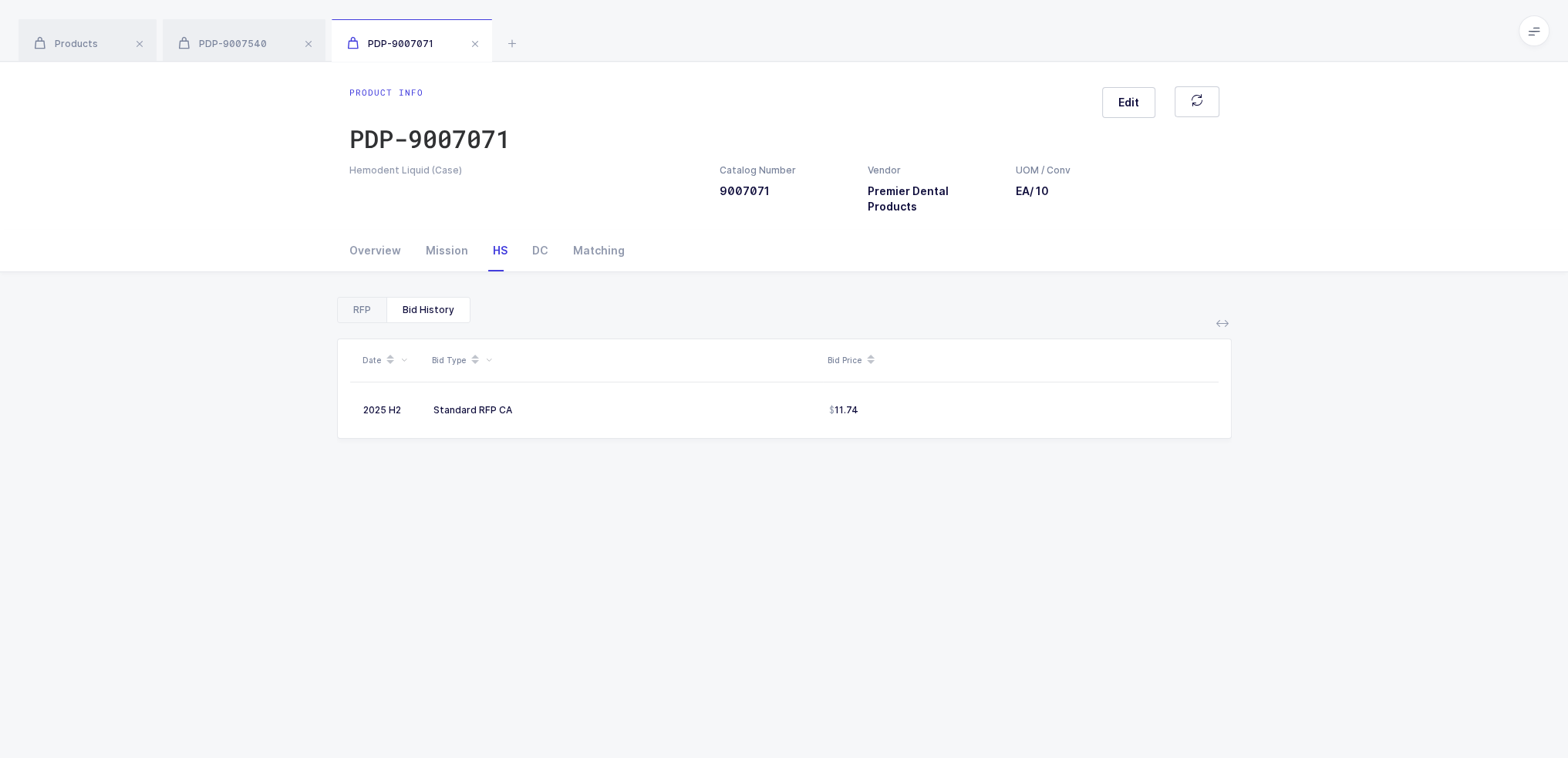
click at [341, 298] on div "RFP" at bounding box center [362, 310] width 48 height 25
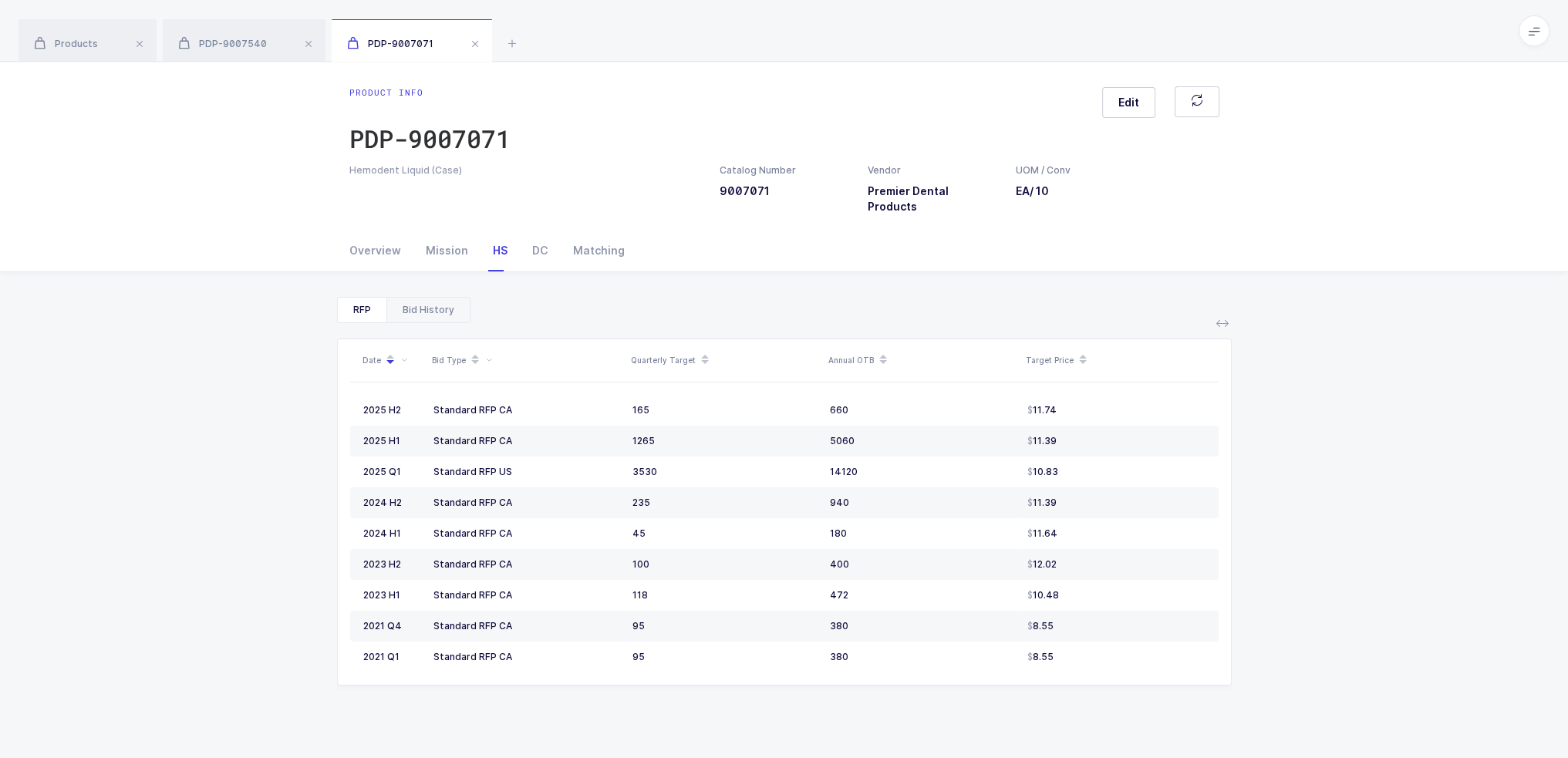
click at [445, 298] on div "Bid History" at bounding box center [428, 310] width 84 height 25
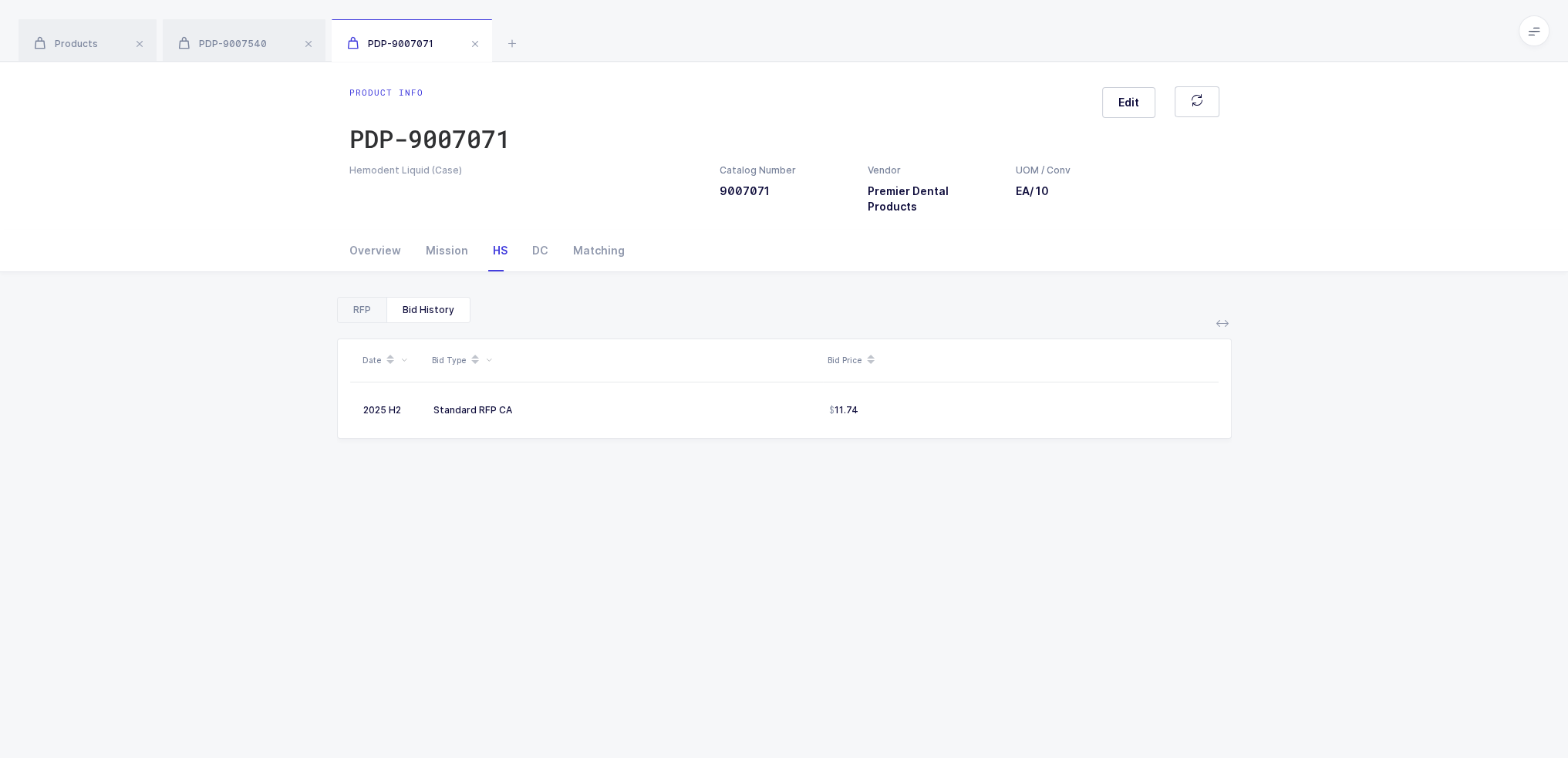
click at [370, 298] on div "RFP" at bounding box center [362, 310] width 48 height 25
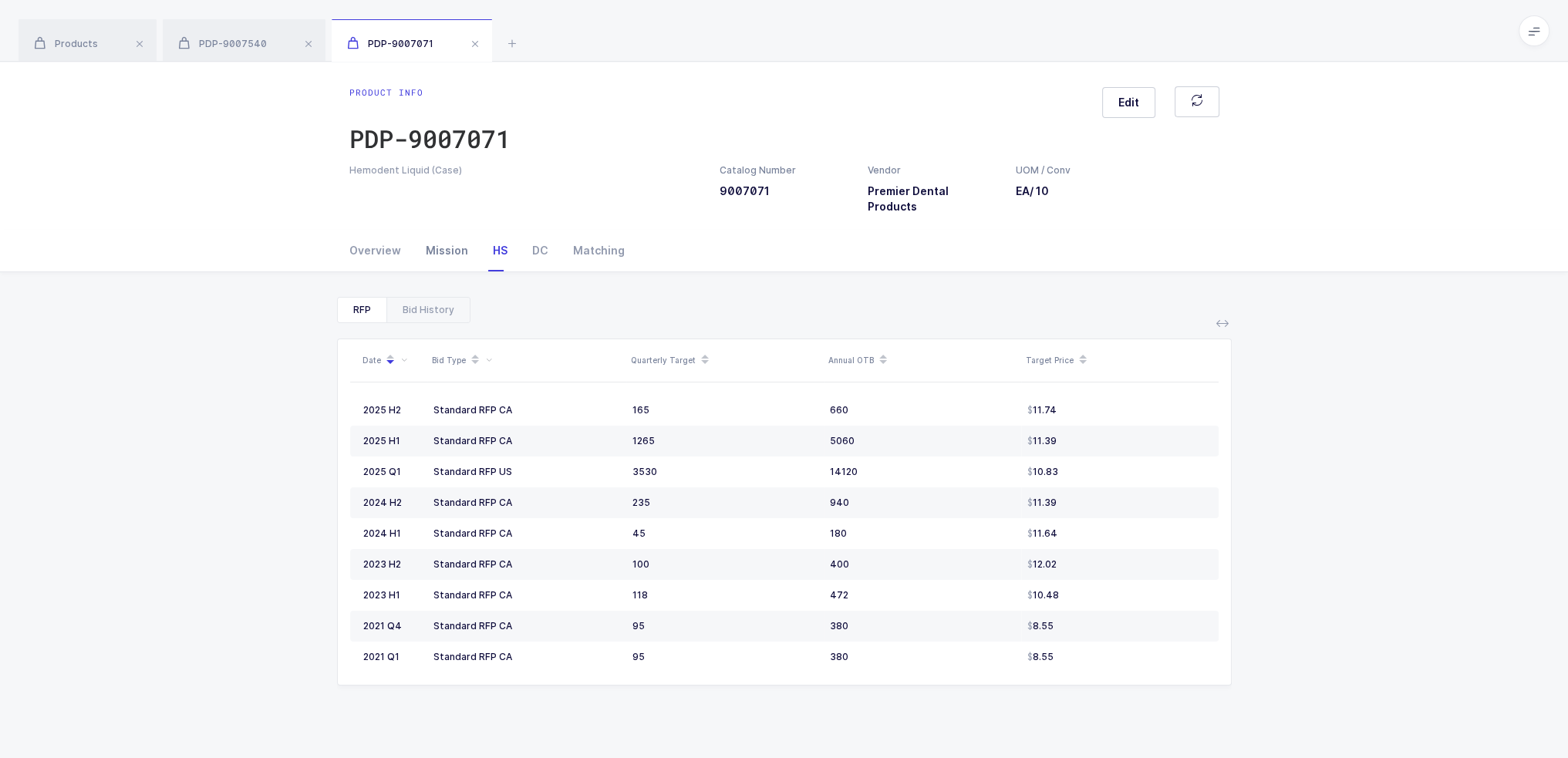
click at [445, 240] on div "Mission" at bounding box center [447, 250] width 67 height 42
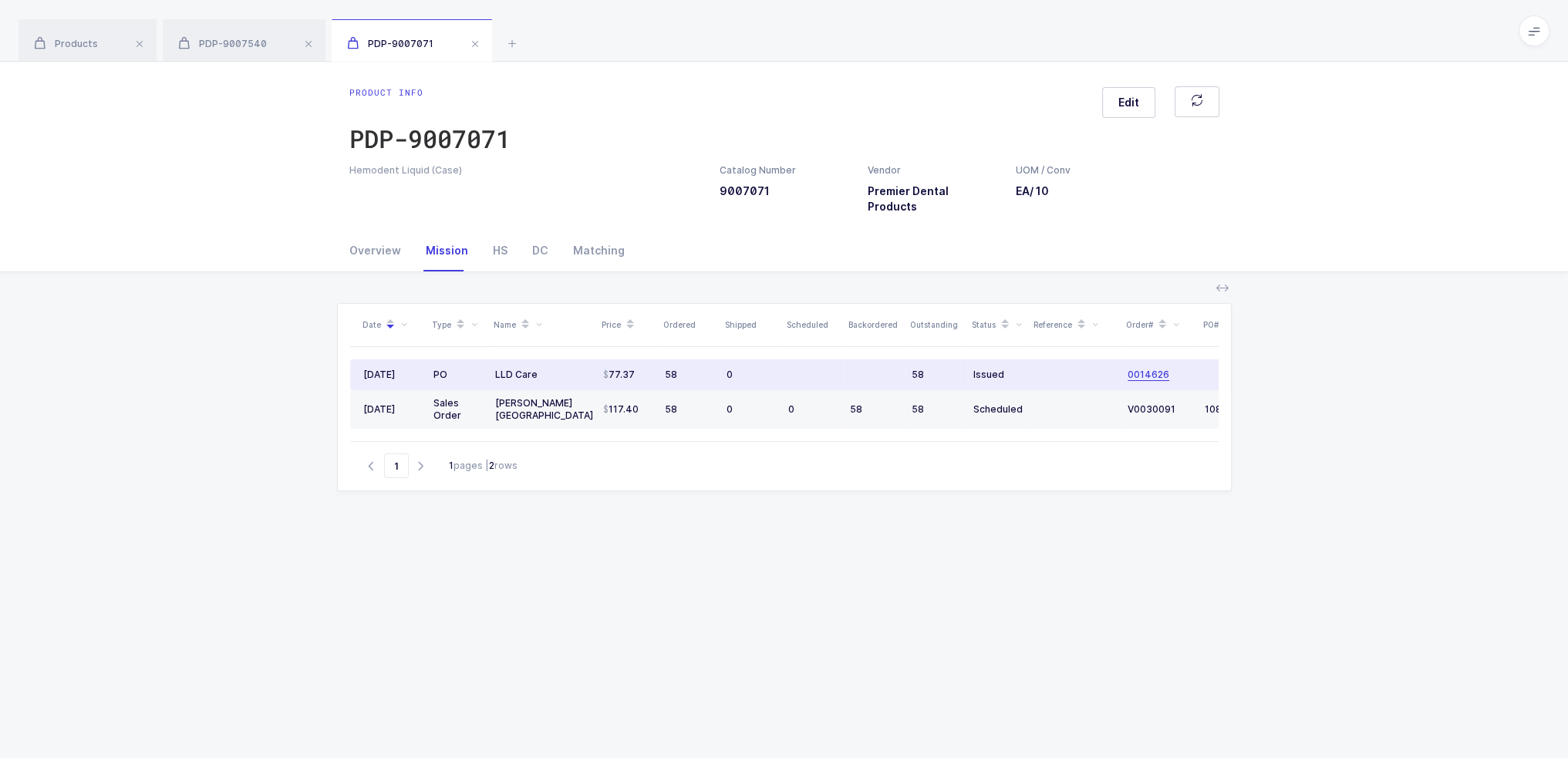
click at [1157, 368] on span "0014626" at bounding box center [1148, 374] width 42 height 12
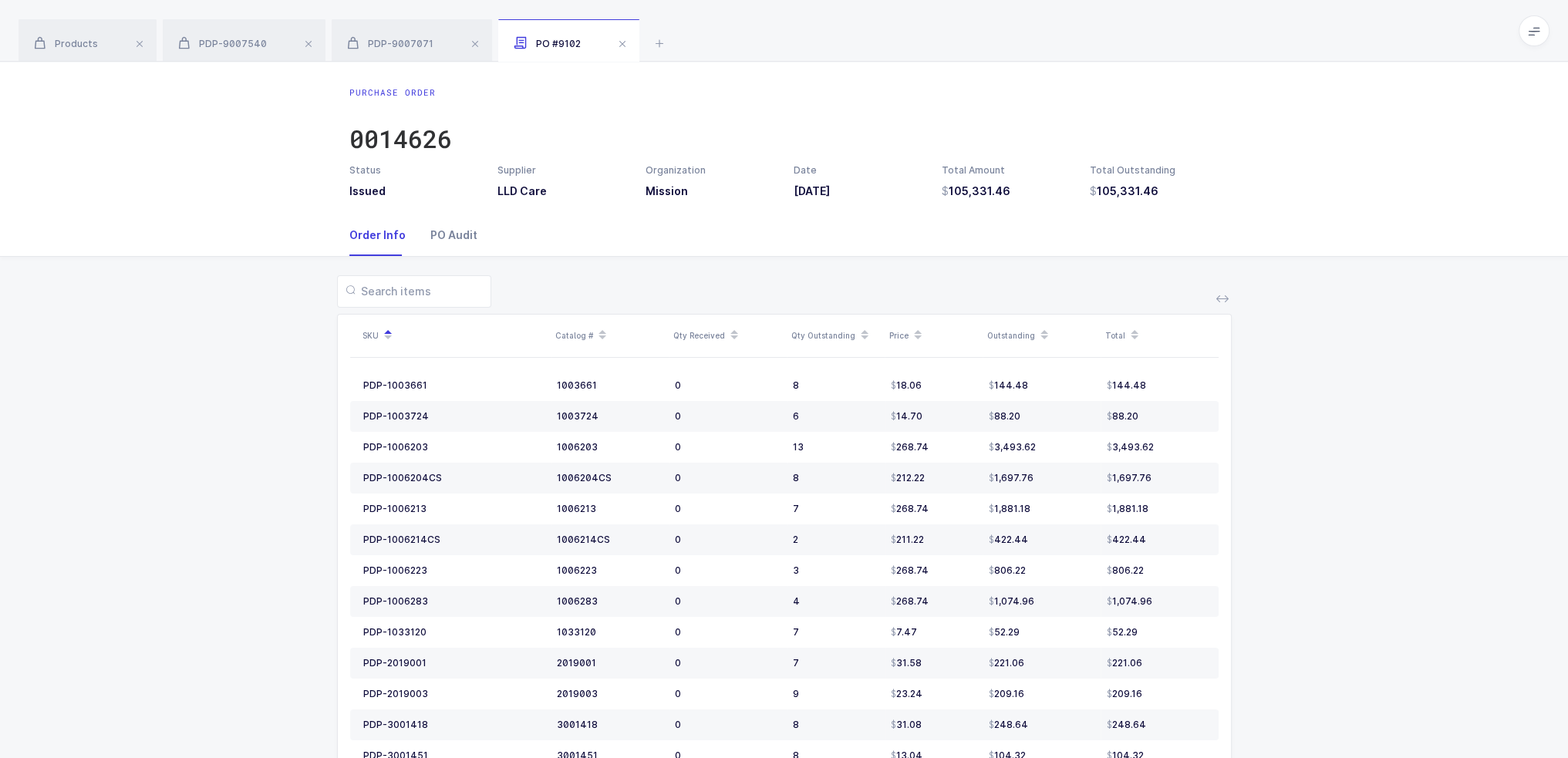
click at [444, 237] on div "PO Audit" at bounding box center [448, 235] width 60 height 42
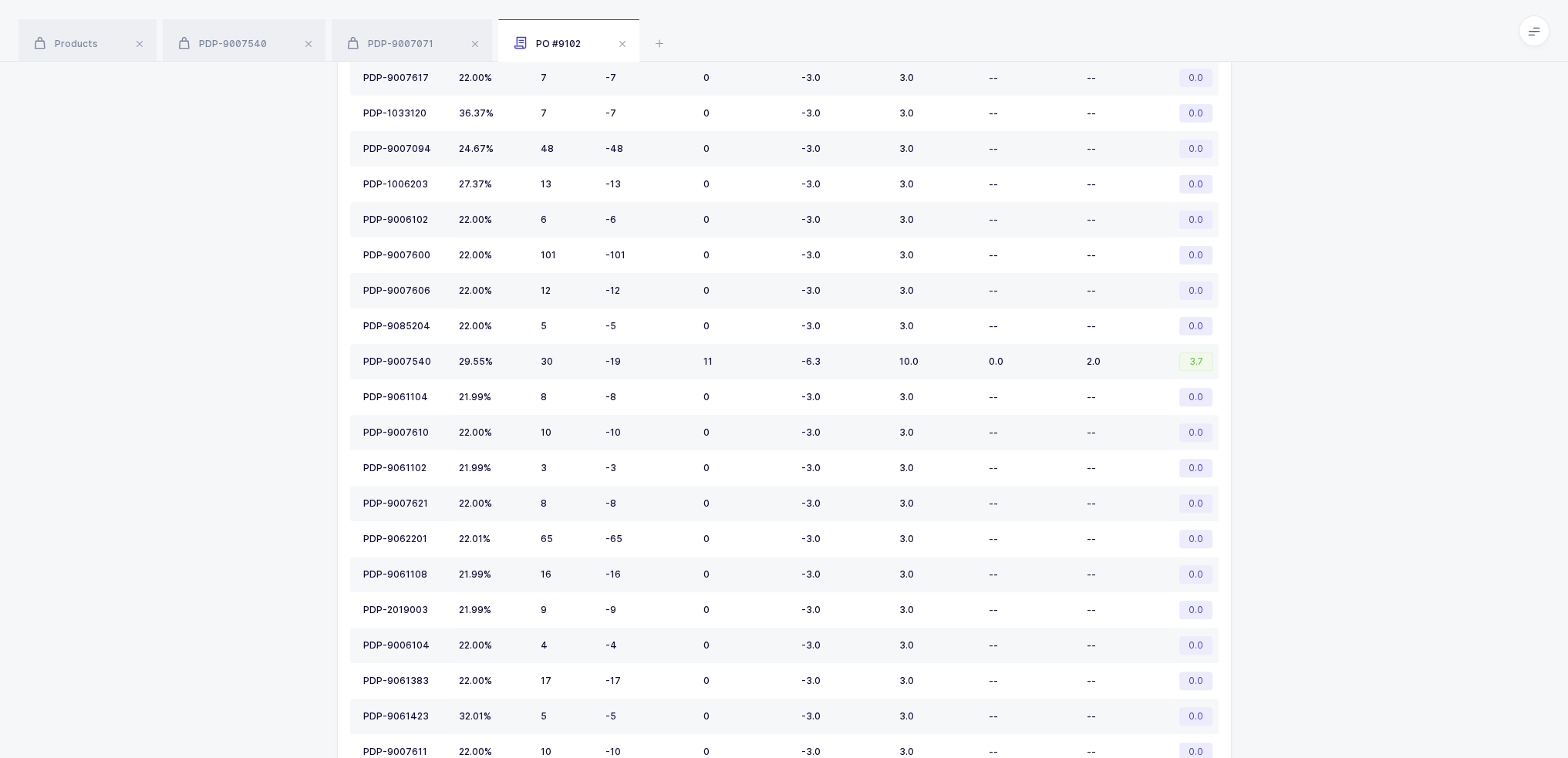
scroll to position [631, 0]
drag, startPoint x: 707, startPoint y: 354, endPoint x: 1000, endPoint y: 351, distance: 293.0
click at [1000, 351] on tr "PDP-9007540 29.55% 30 -19 11 -6.3 10.0 0.0 2.0 3.7" at bounding box center [784, 359] width 869 height 35
click at [1000, 354] on span "0.0" at bounding box center [996, 359] width 15 height 11
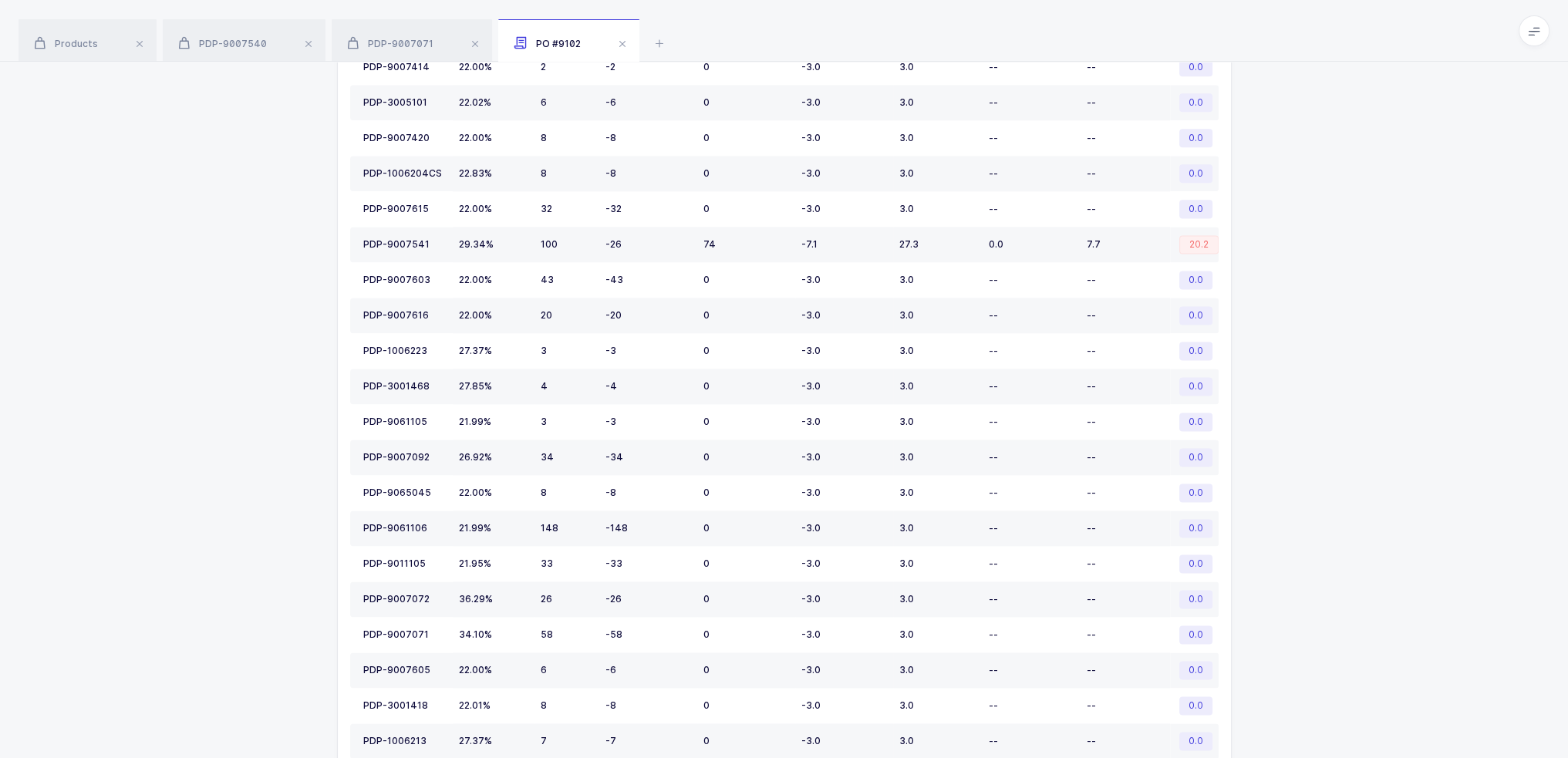
scroll to position [2727, 0]
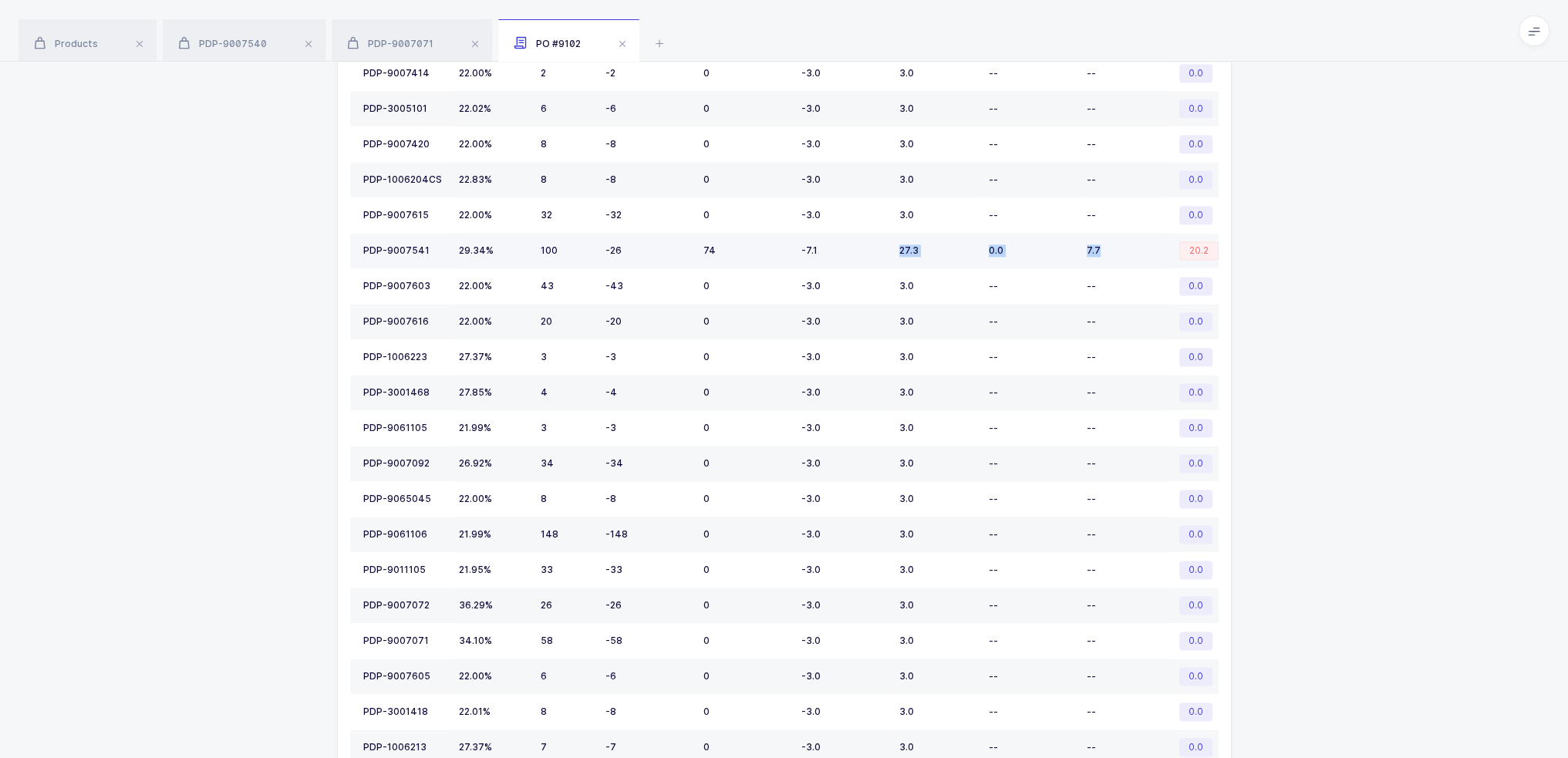
drag, startPoint x: 1145, startPoint y: 232, endPoint x: 873, endPoint y: 212, distance: 272.7
click at [873, 233] on tr "PDP-9007541 29.34% 100 -26 74 -7.1 27.3 0.0 7.7 20.2" at bounding box center [784, 250] width 869 height 35
click at [1127, 245] on div "7.7" at bounding box center [1126, 250] width 77 height 12
drag, startPoint x: 1127, startPoint y: 228, endPoint x: 1114, endPoint y: 230, distance: 13.2
click at [1114, 245] on div "7.7" at bounding box center [1126, 250] width 77 height 12
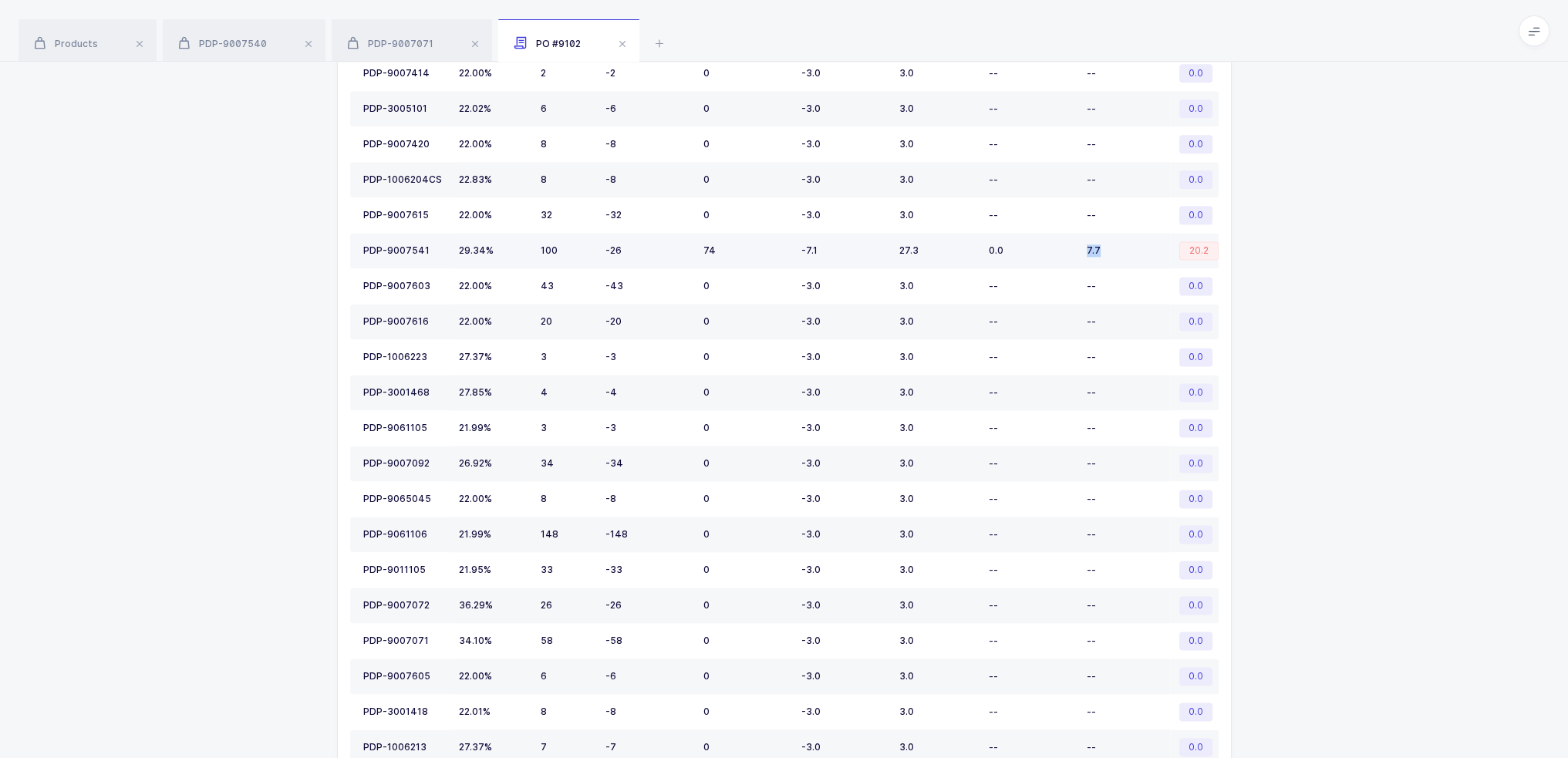
click at [1114, 245] on div "7.7" at bounding box center [1126, 250] width 77 height 12
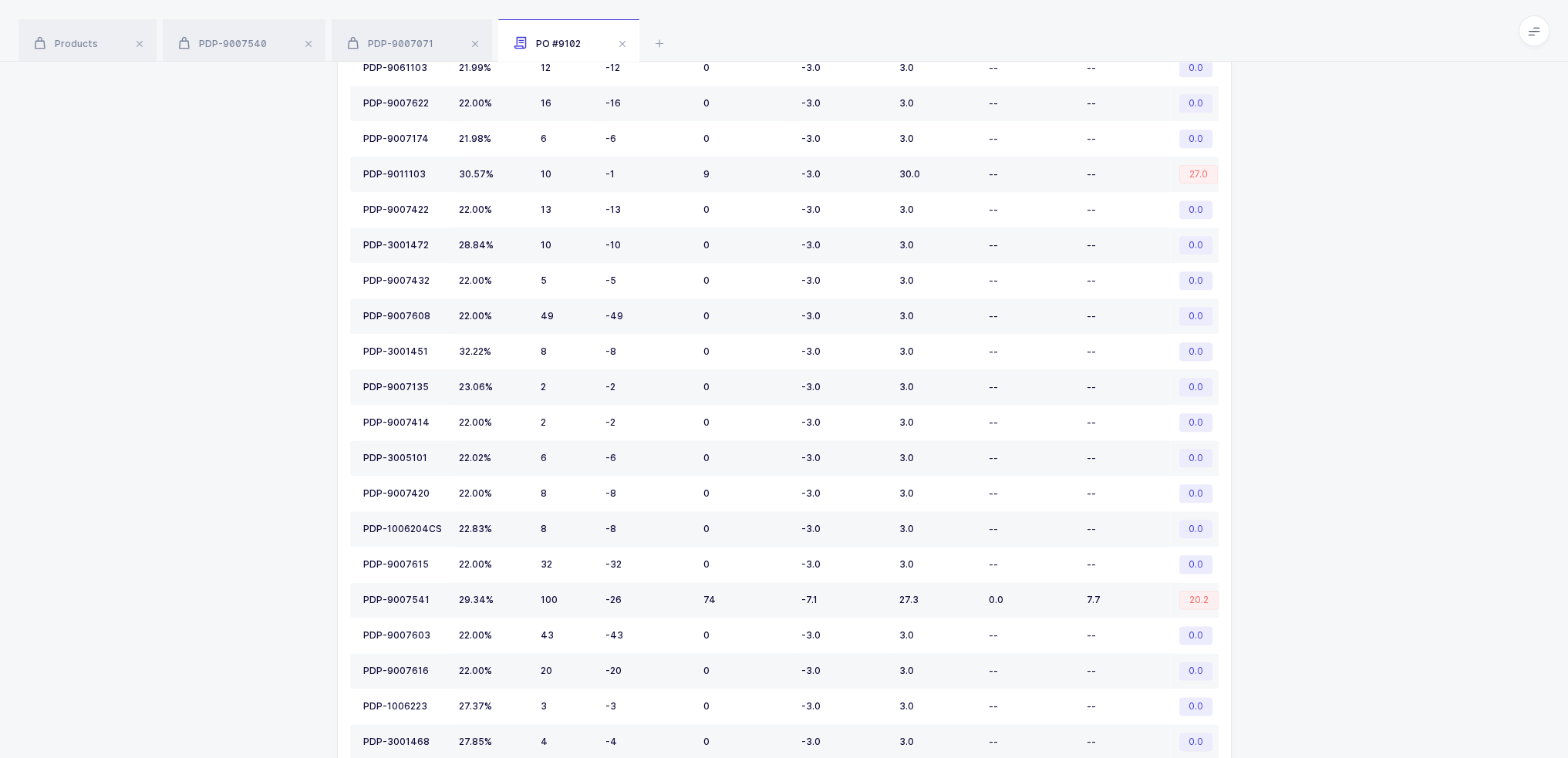
scroll to position [2383, 0]
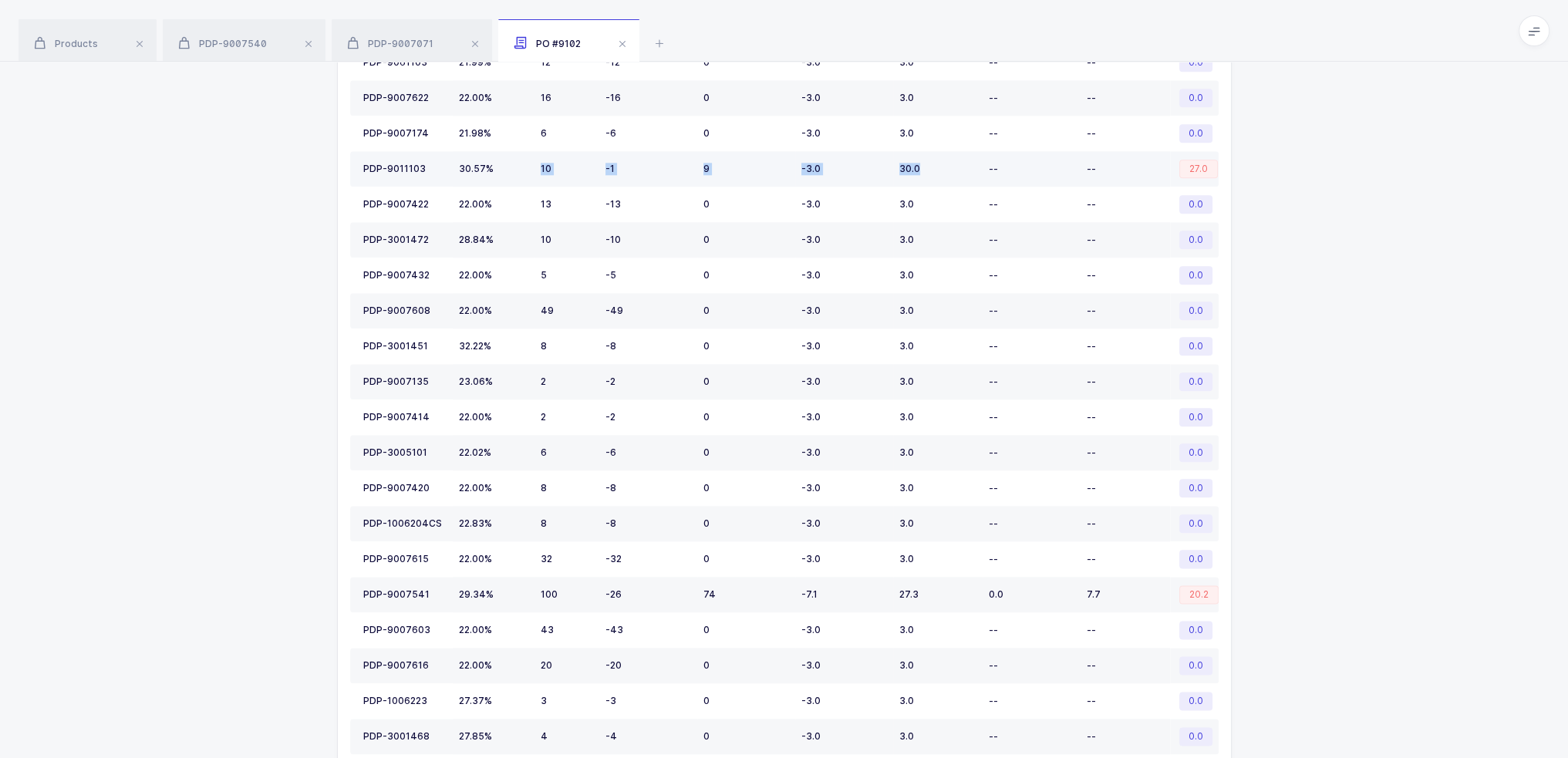
drag, startPoint x: 537, startPoint y: 151, endPoint x: 923, endPoint y: 139, distance: 386.2
click at [923, 151] on tr "PDP-9011103 30.57% 10 -1 9 -3.0 30.0 -- -- 27.0" at bounding box center [784, 169] width 869 height 35
click at [923, 151] on td "30.0" at bounding box center [938, 169] width 89 height 35
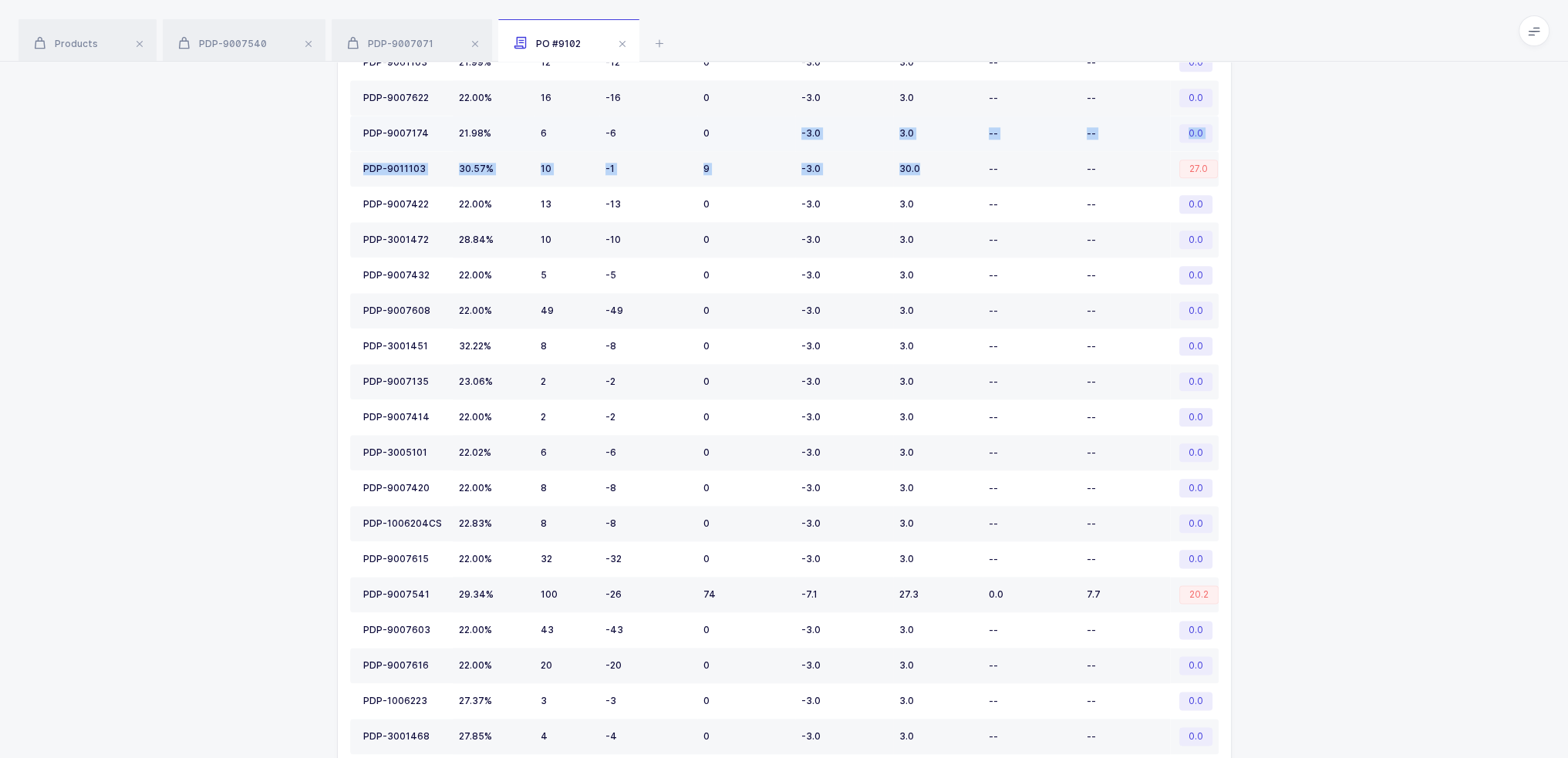
drag, startPoint x: 946, startPoint y: 140, endPoint x: 703, endPoint y: 104, distance: 245.7
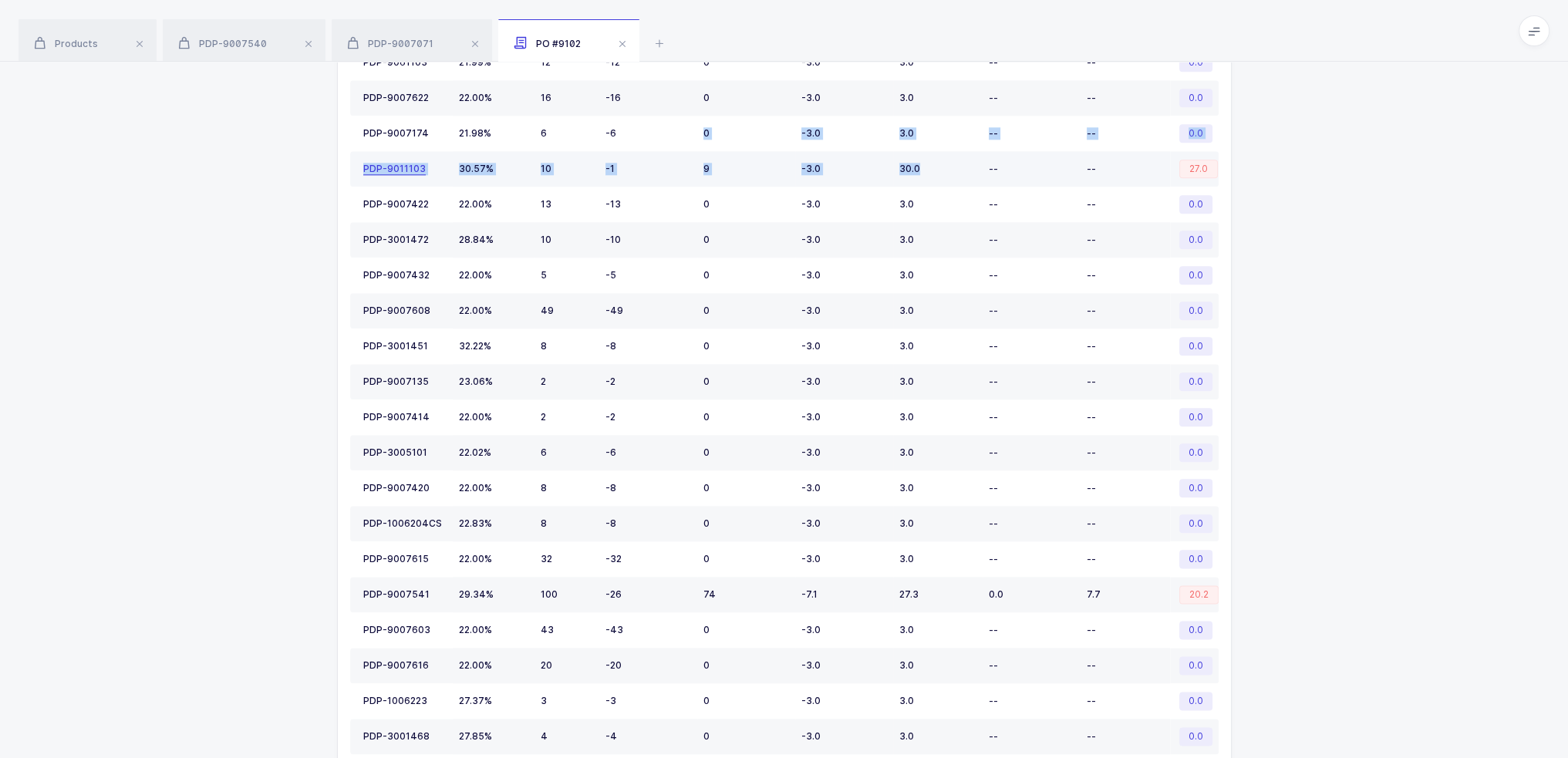
click at [386, 163] on div "PDP-9011103" at bounding box center [395, 169] width 62 height 12
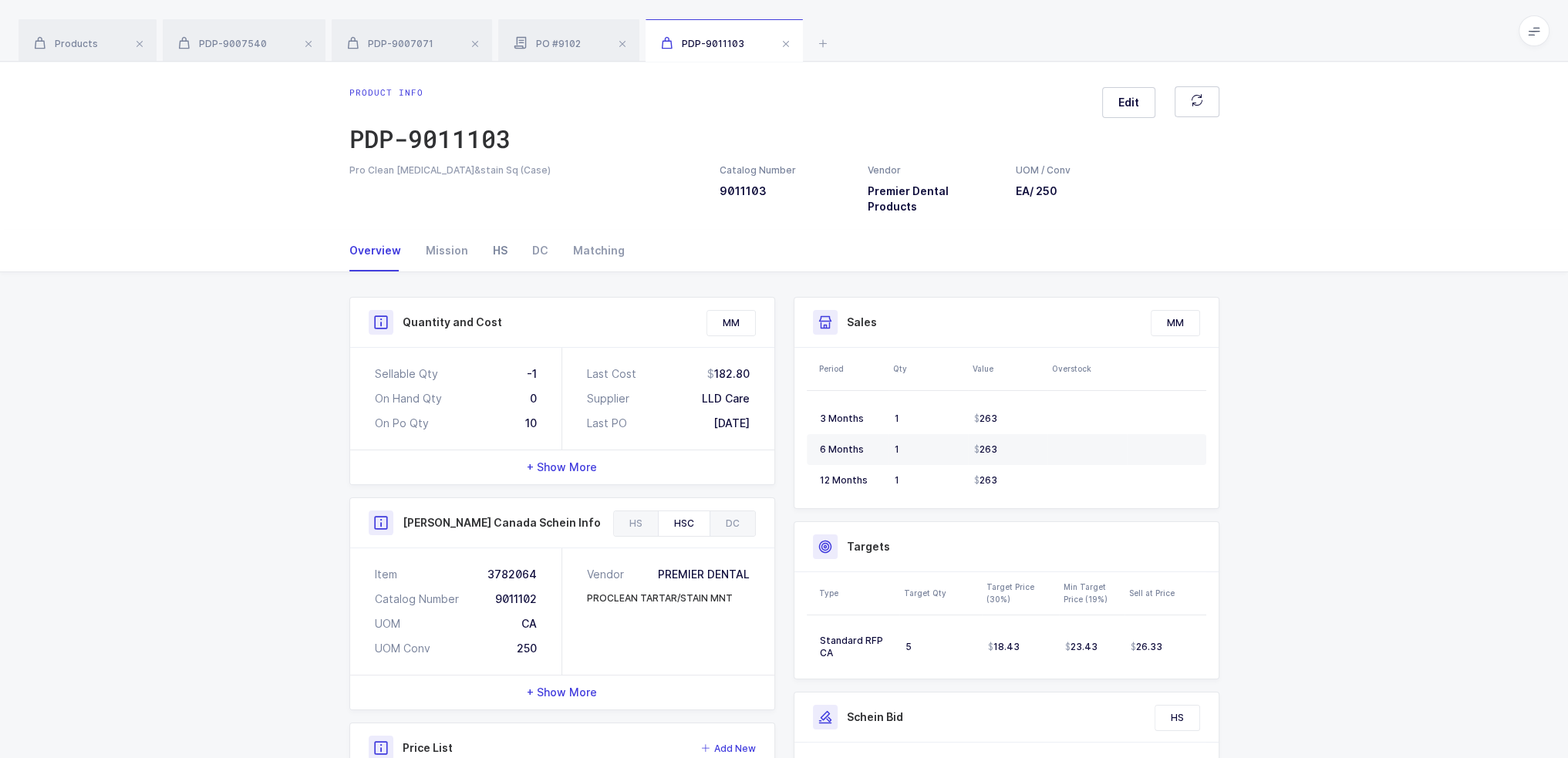
click at [496, 233] on div "HS" at bounding box center [500, 250] width 39 height 42
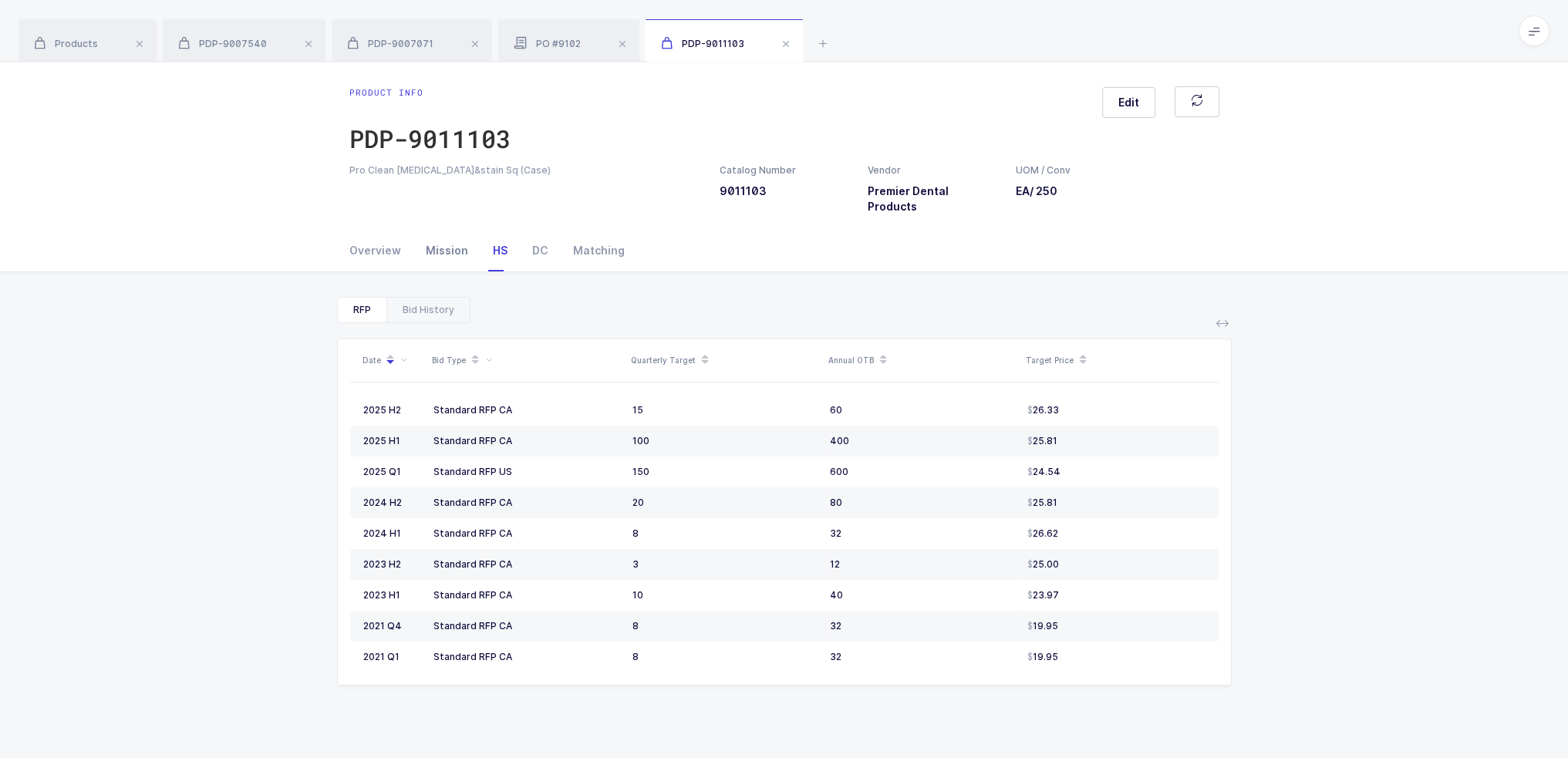
click at [436, 240] on div "Mission" at bounding box center [447, 250] width 67 height 42
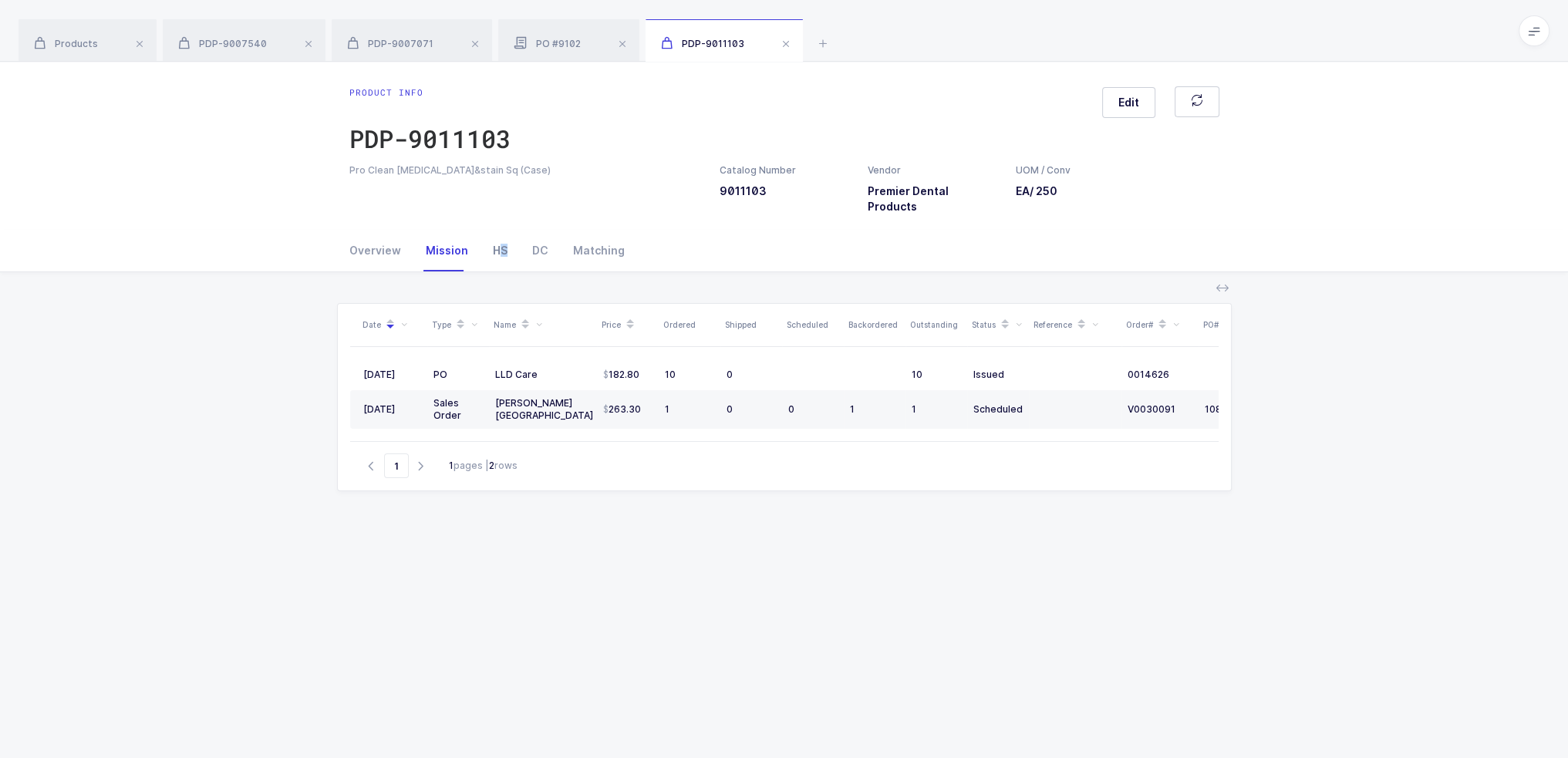
click at [500, 231] on div "HS" at bounding box center [500, 250] width 39 height 42
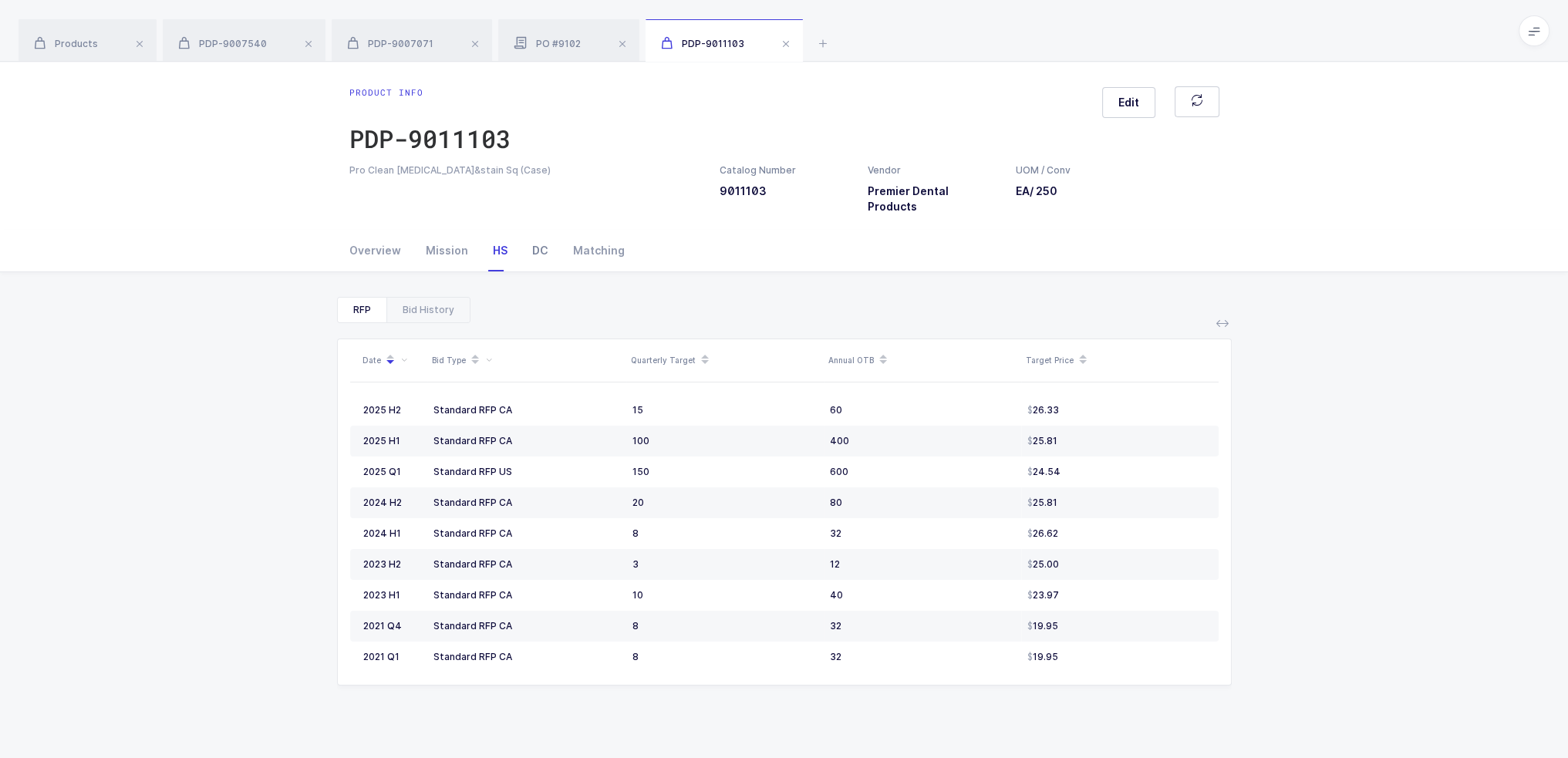
click at [534, 233] on div "DC" at bounding box center [540, 250] width 41 height 42
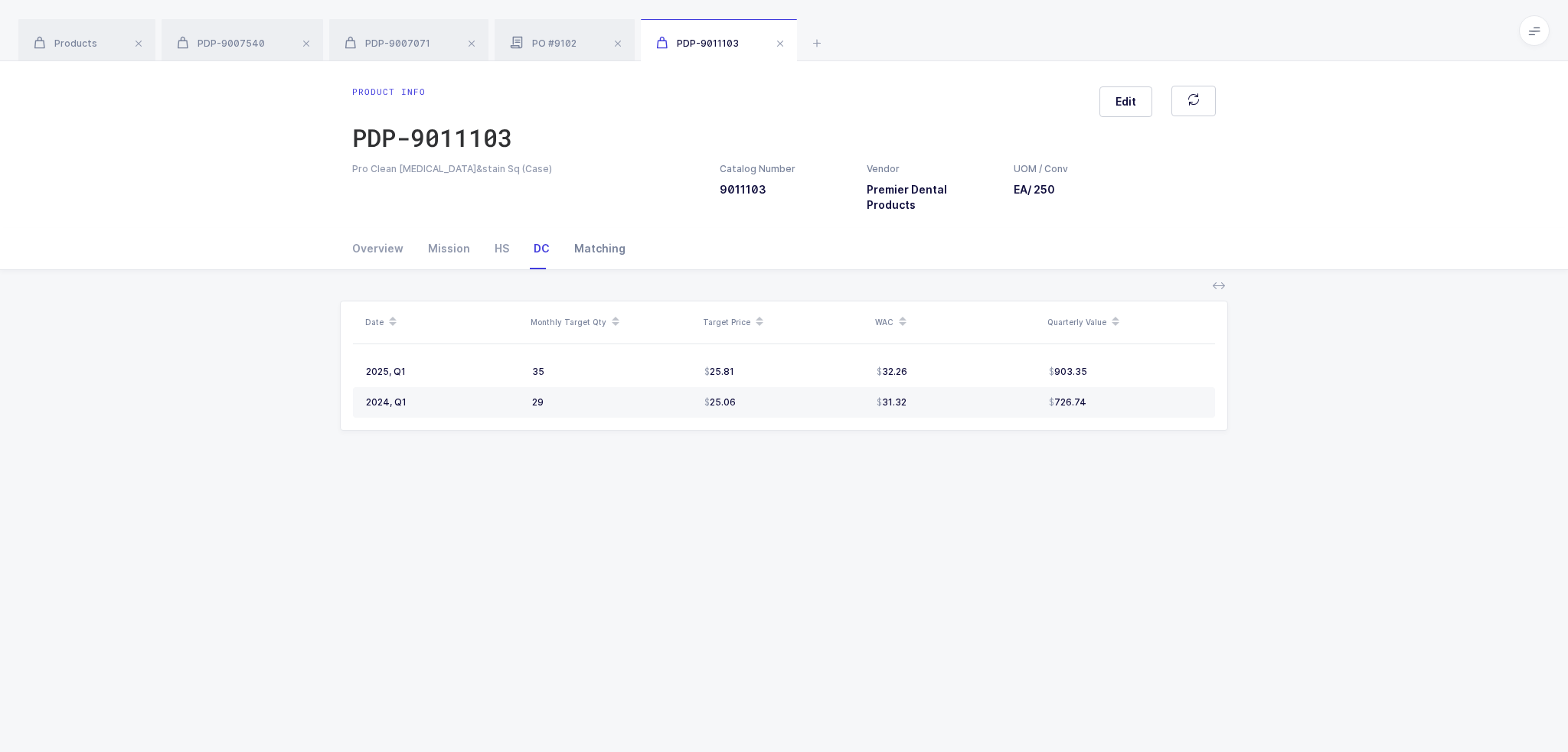
click at [578, 236] on div "Matching" at bounding box center [594, 249] width 63 height 41
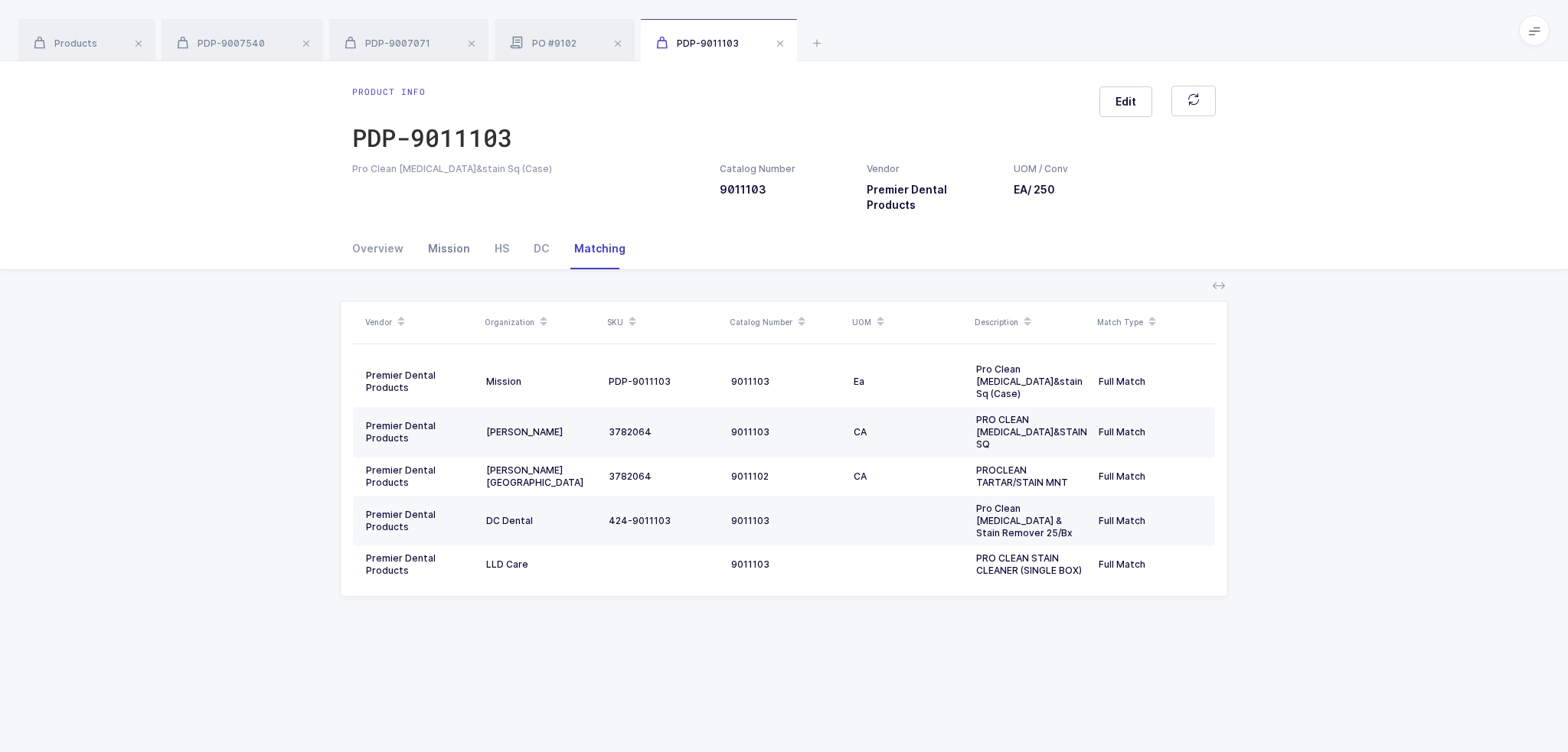
click at [448, 242] on div "Mission" at bounding box center [449, 249] width 67 height 41
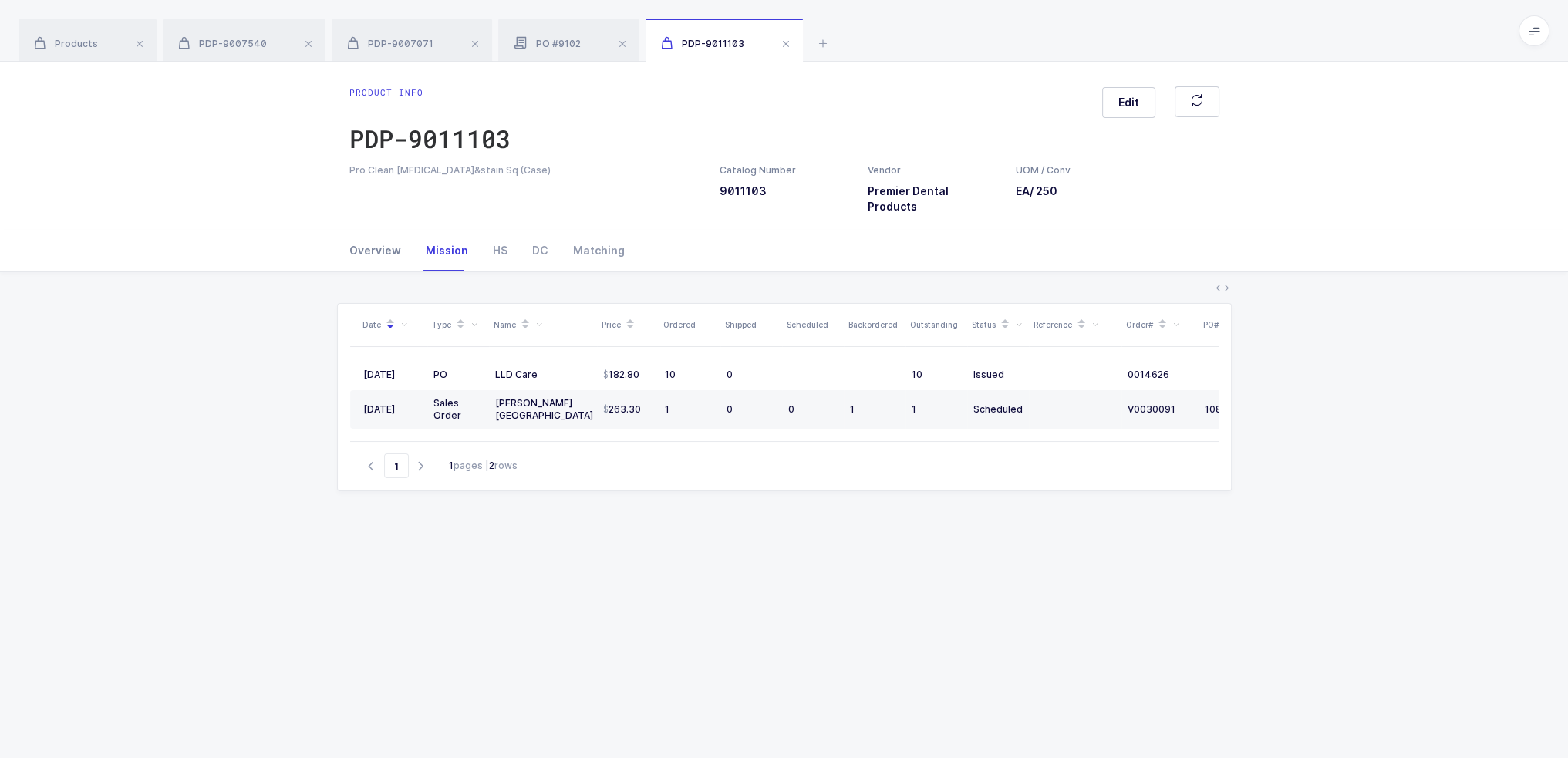
click at [382, 244] on div "Overview" at bounding box center [382, 250] width 64 height 42
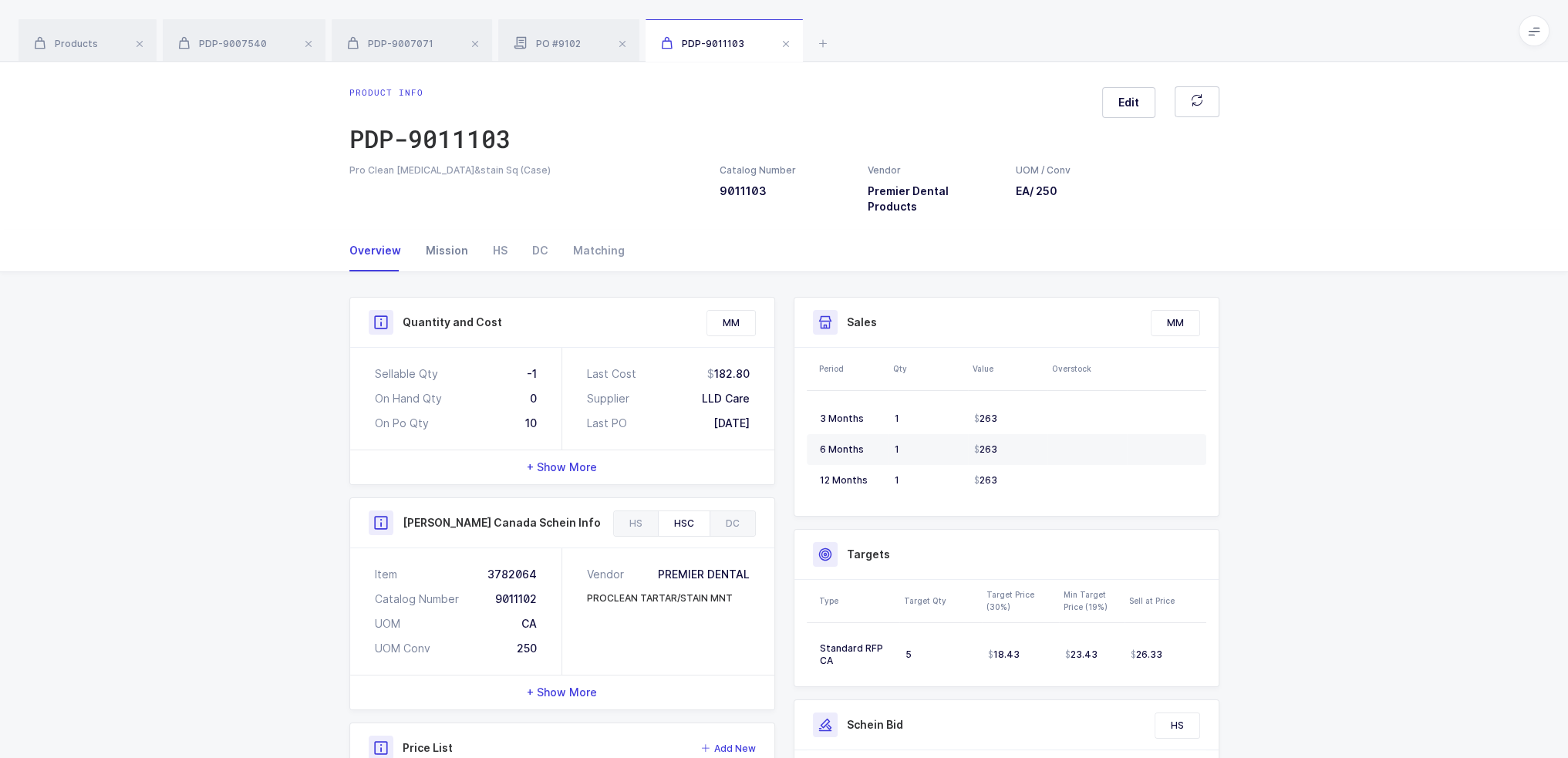
click at [423, 236] on div "Mission" at bounding box center [447, 250] width 67 height 42
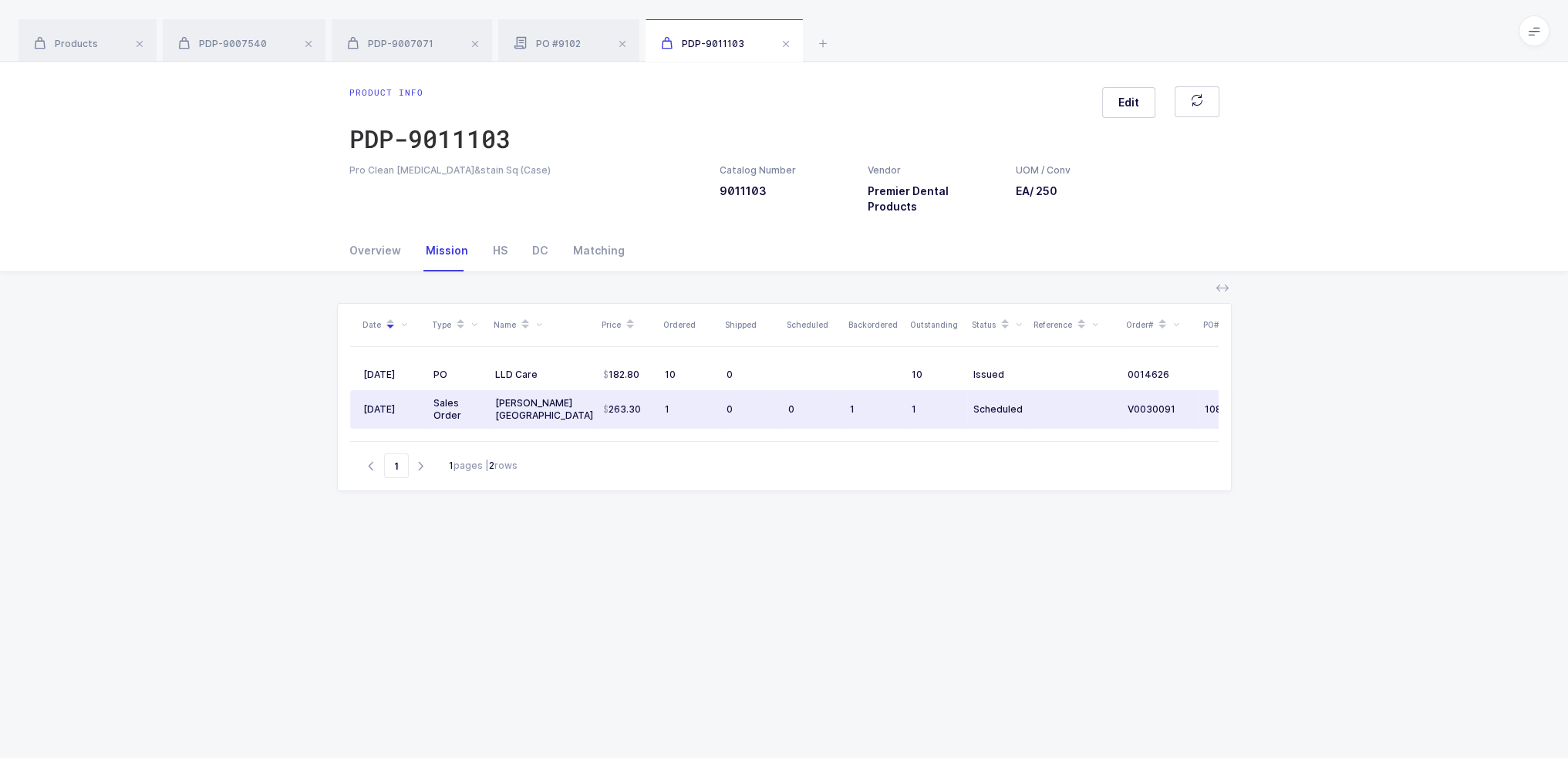
drag, startPoint x: 1101, startPoint y: 400, endPoint x: 1071, endPoint y: 393, distance: 30.8
click at [1071, 393] on td at bounding box center [1075, 409] width 93 height 38
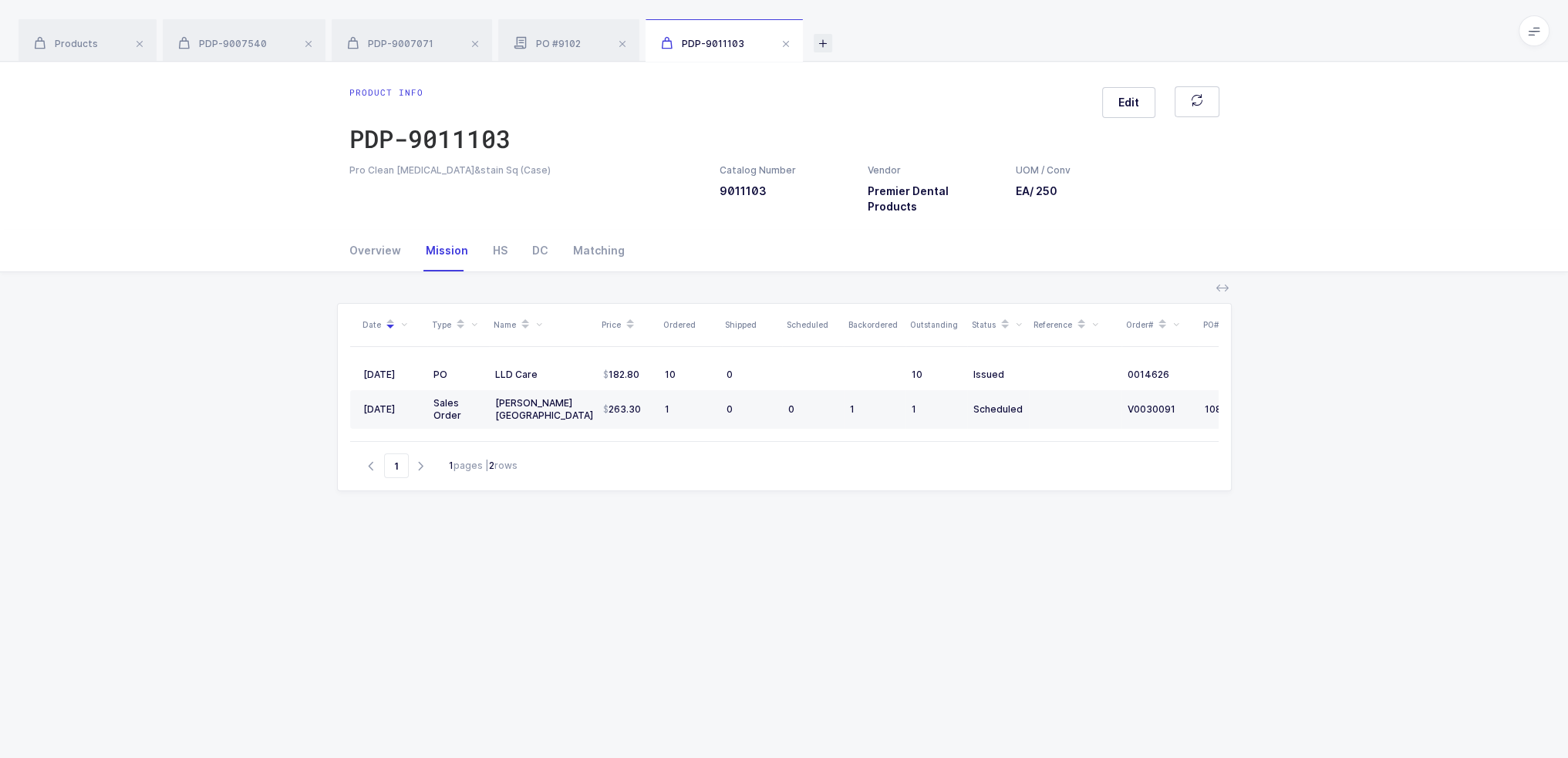
click at [820, 43] on icon at bounding box center [823, 43] width 19 height 19
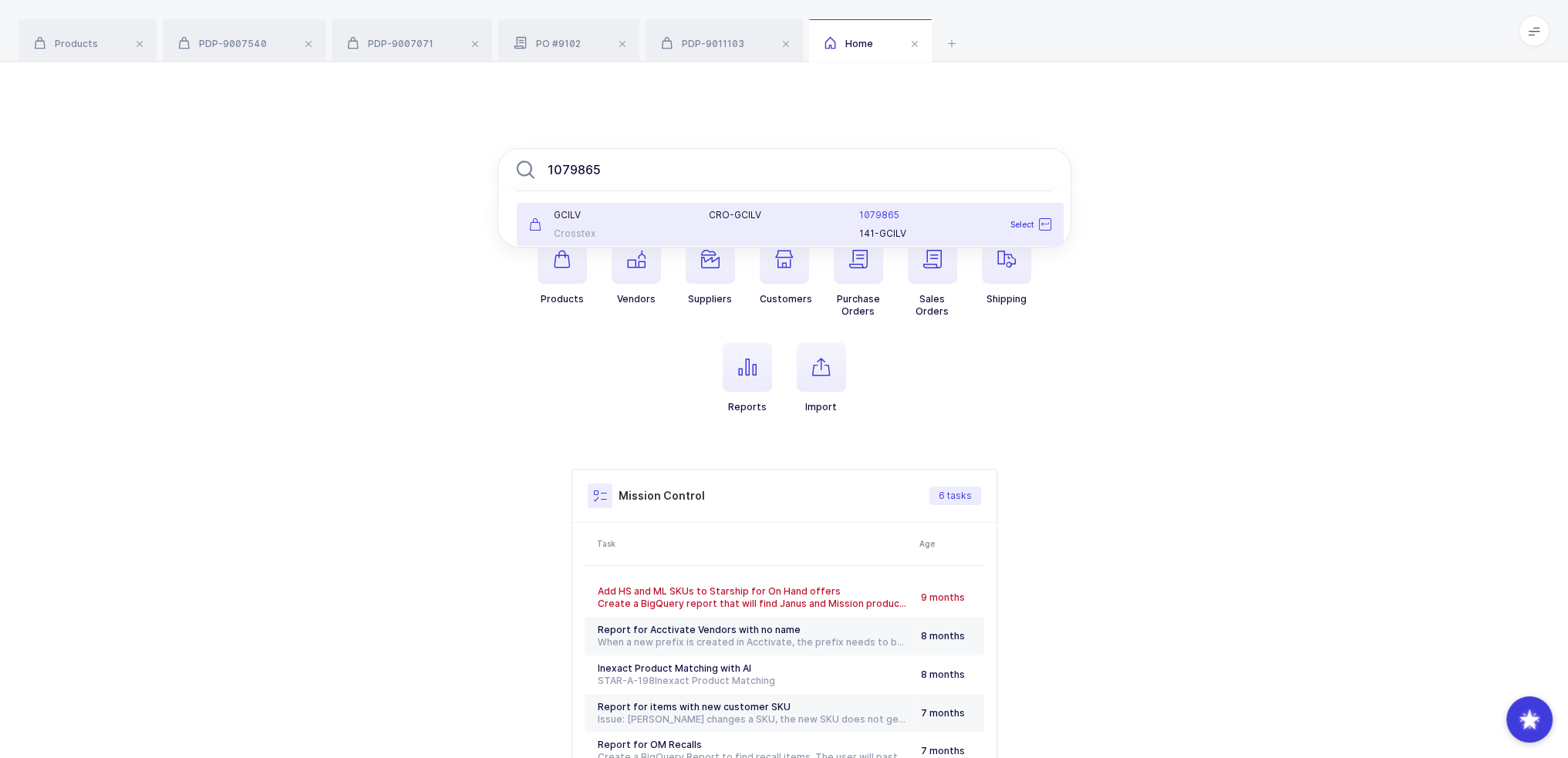
type input "1079865"
click at [765, 214] on div "CRO-GCILV" at bounding box center [775, 214] width 132 height 12
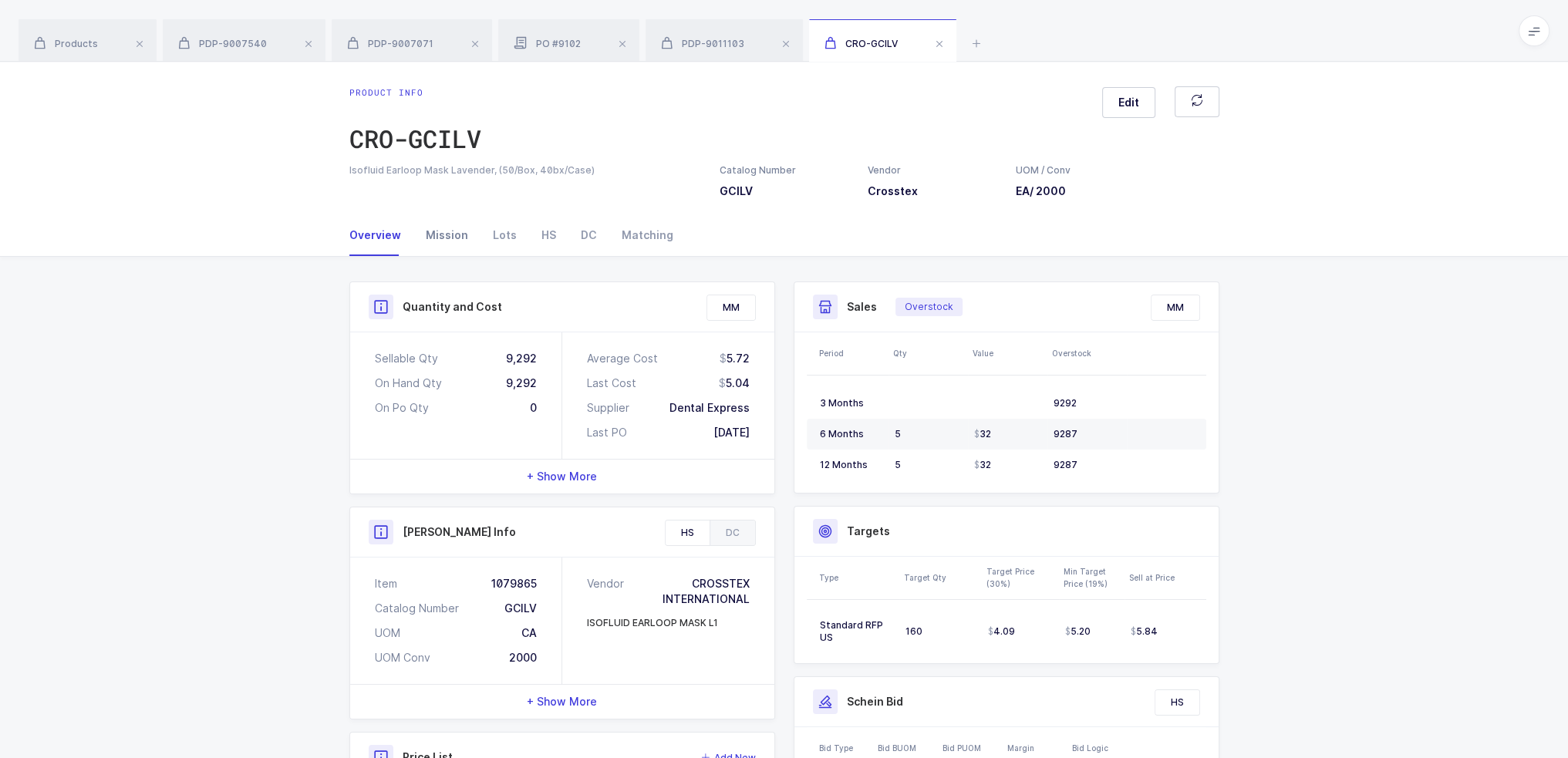
click at [451, 234] on div "Mission" at bounding box center [447, 235] width 67 height 42
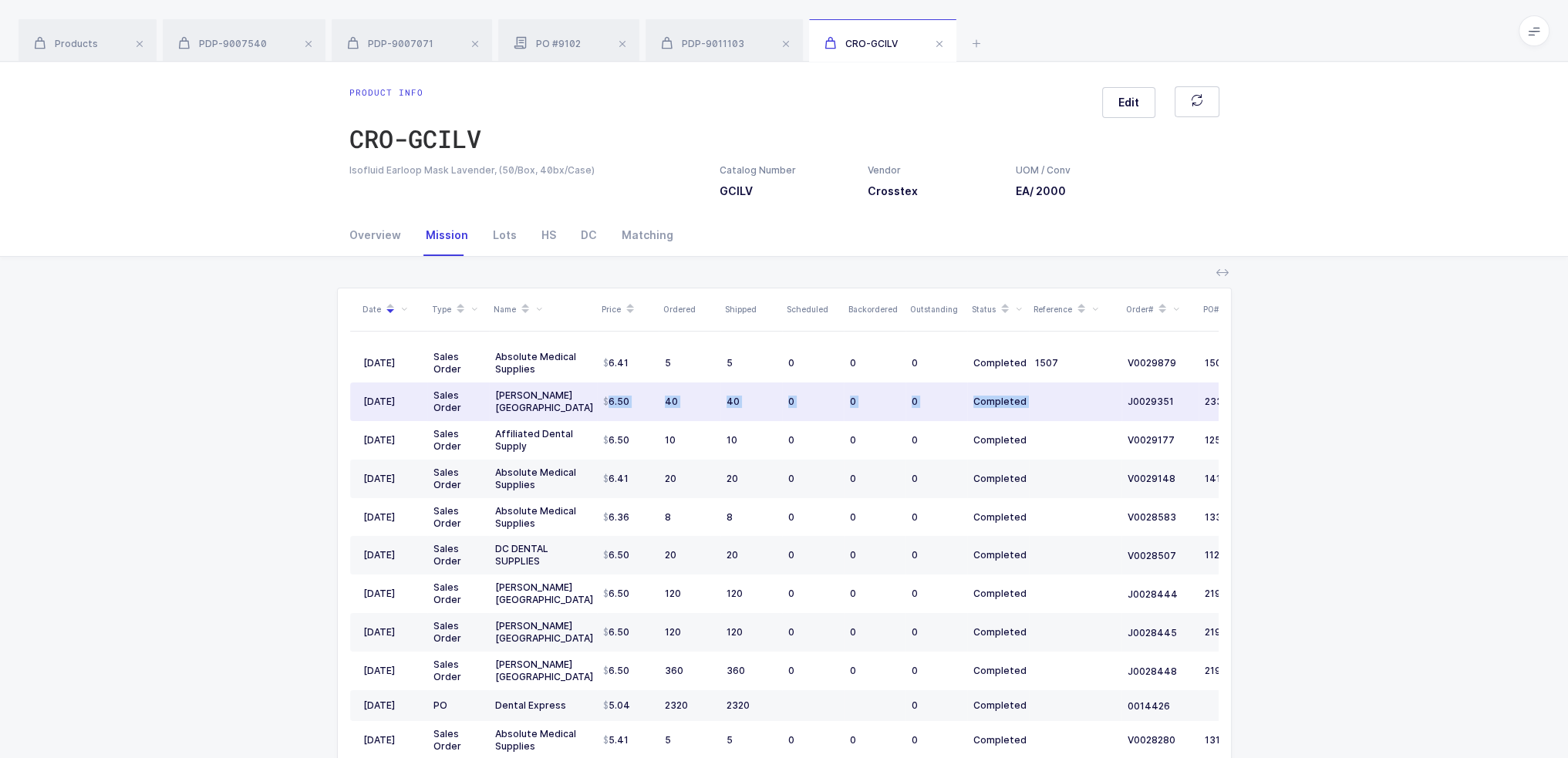
drag, startPoint x: 598, startPoint y: 399, endPoint x: 1055, endPoint y: 400, distance: 457.0
click at [1055, 400] on tr "03/22/2024 Sales Order Henry Schein USA 6.50 40 40 0 0 0 Completed J0029351 233…" at bounding box center [836, 401] width 972 height 38
click at [1055, 400] on td at bounding box center [1075, 401] width 93 height 38
click at [1058, 403] on td at bounding box center [1075, 401] width 93 height 38
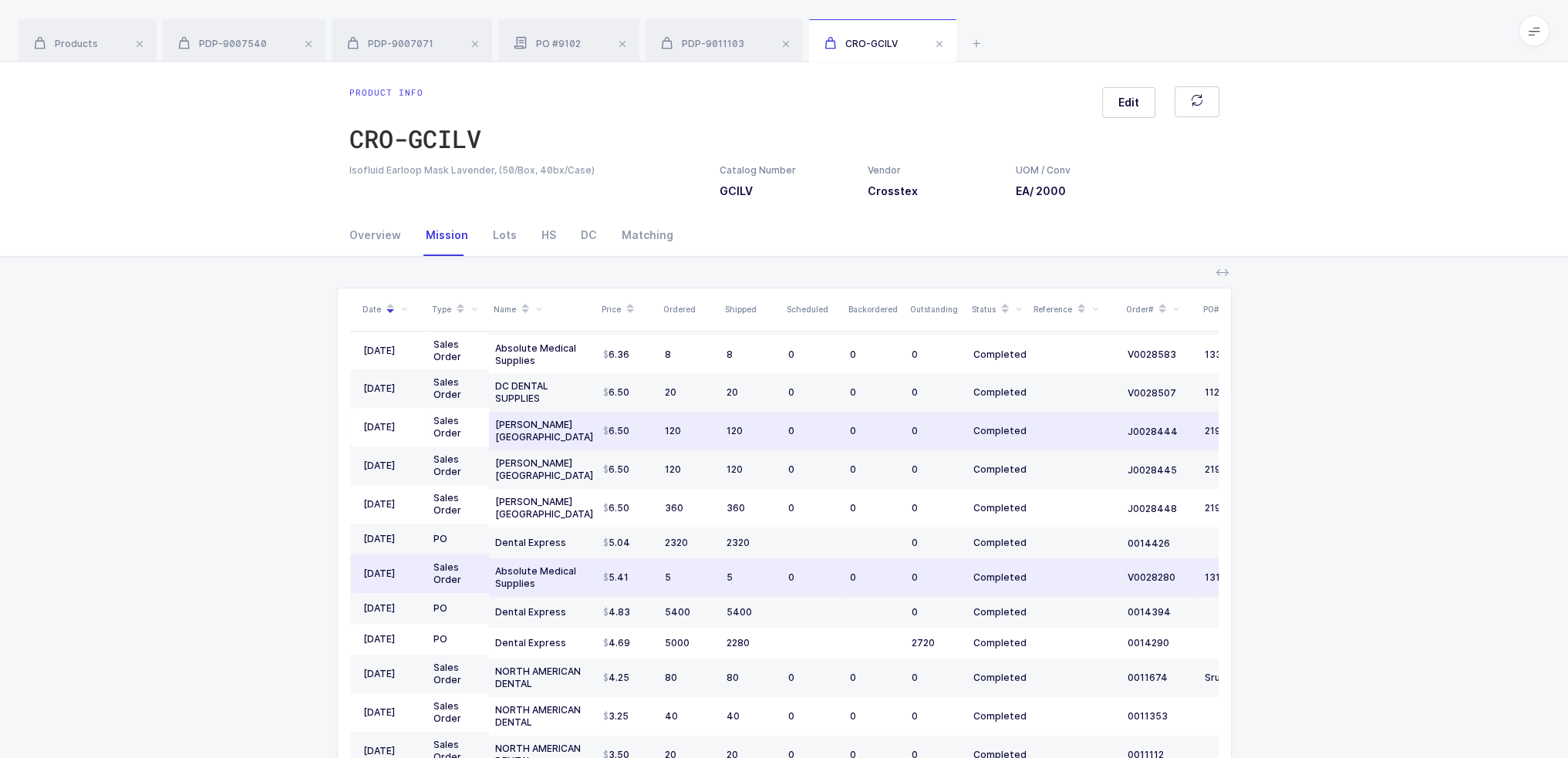
scroll to position [169, 0]
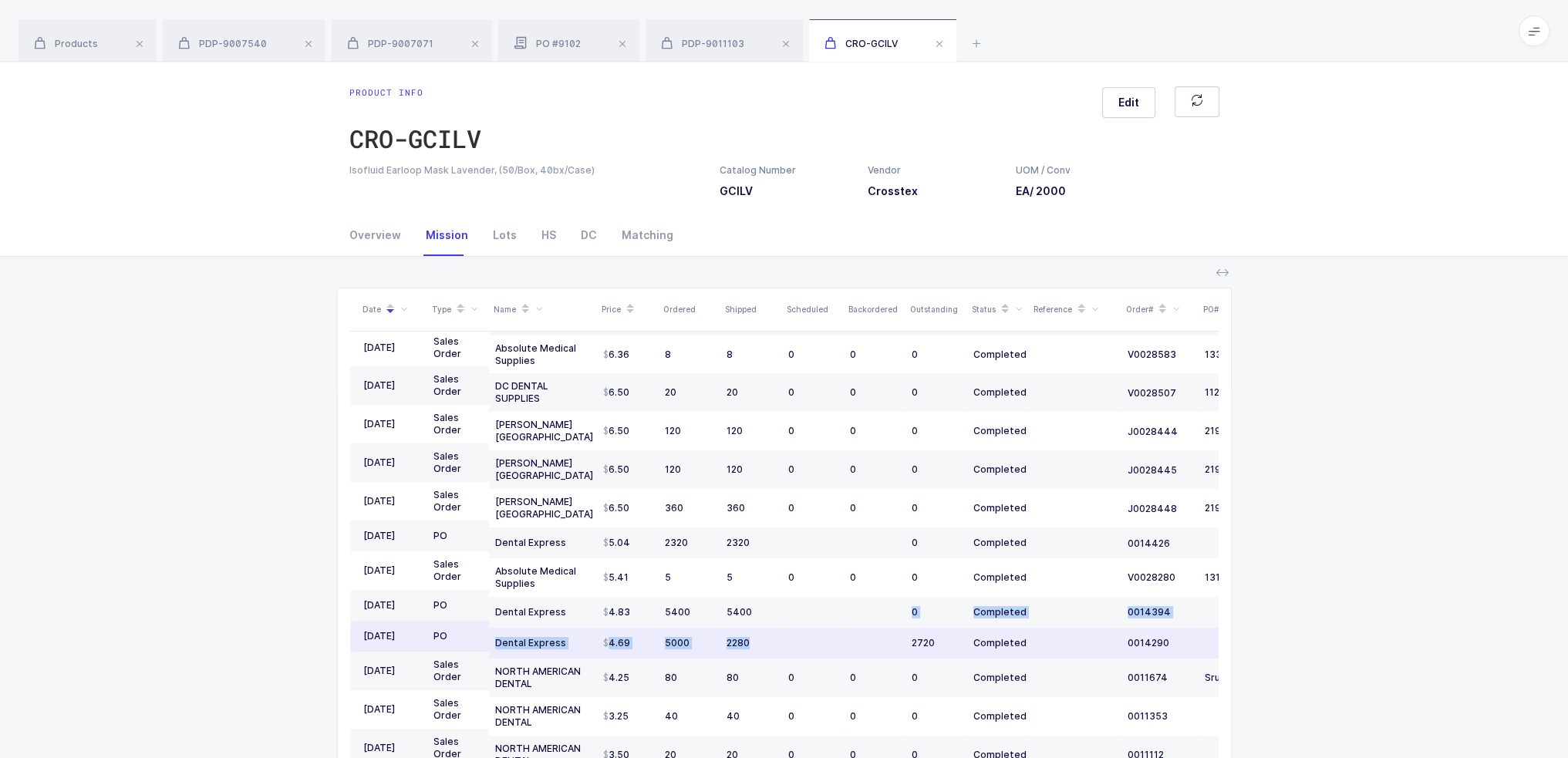
drag, startPoint x: 808, startPoint y: 638, endPoint x: 774, endPoint y: 634, distance: 34.2
click at [774, 634] on tr "07/06/2022 PO Dental Express 4.69 5000 2280 2720 Completed 0014290" at bounding box center [836, 643] width 972 height 31
click at [774, 637] on div "2280" at bounding box center [752, 643] width 49 height 12
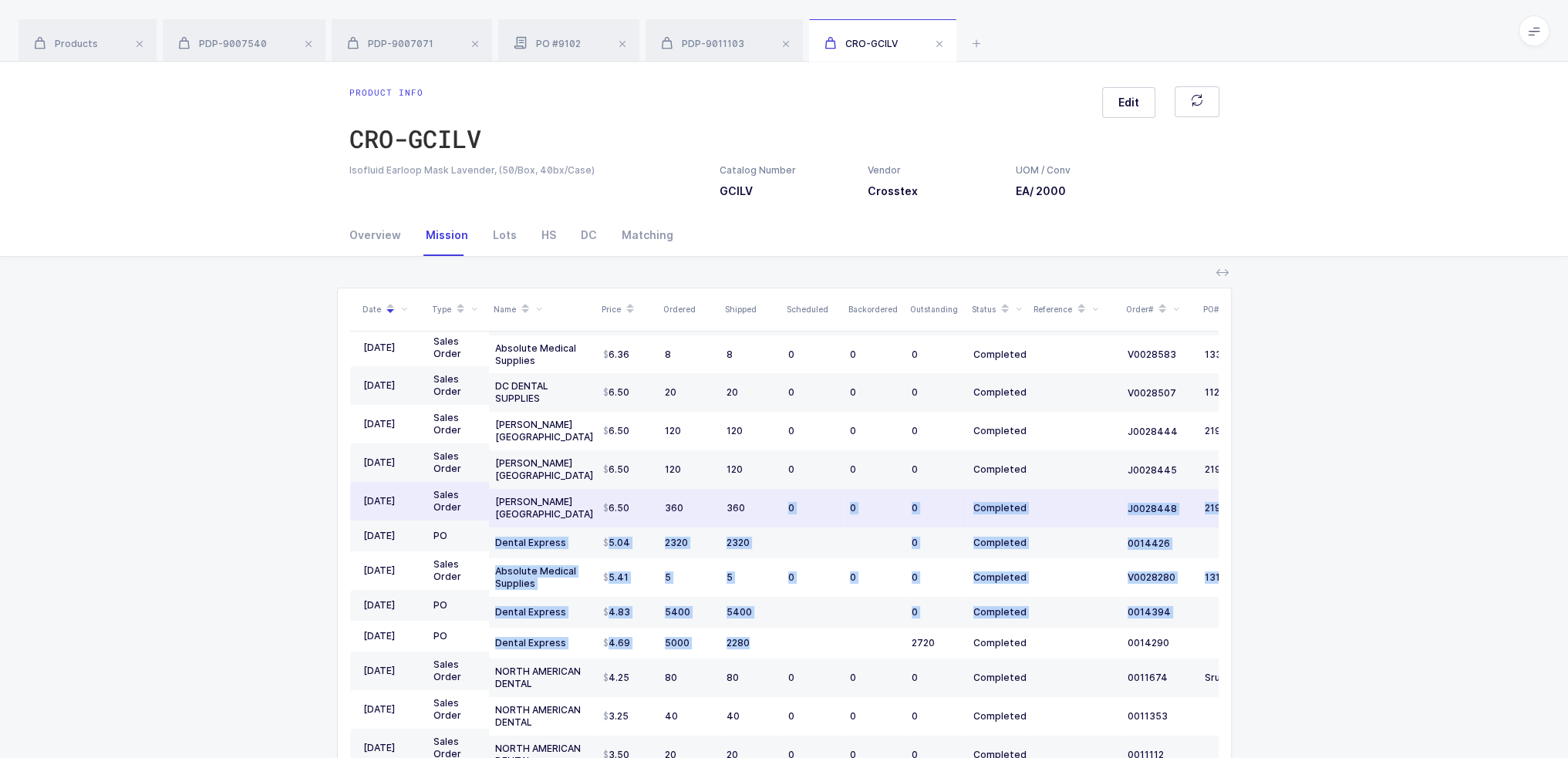
drag, startPoint x: 774, startPoint y: 634, endPoint x: 770, endPoint y: 512, distance: 122.1
click at [770, 512] on tbody "03/26/2025 Sales Order Absolute Medical Supplies 6.41 5 5 0 0 0 Completed 1507 …" at bounding box center [836, 497] width 972 height 632
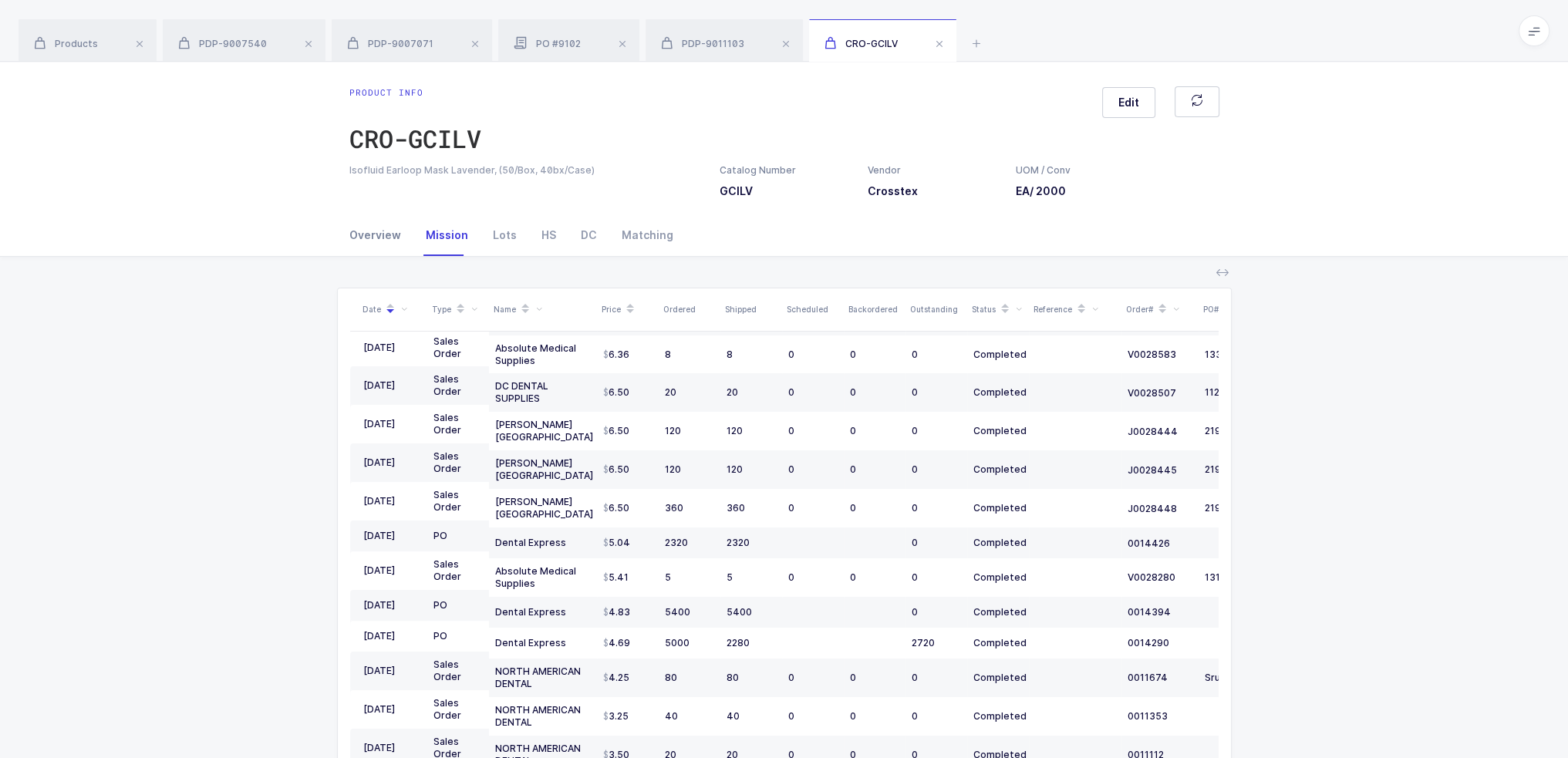
click at [364, 228] on div "Overview" at bounding box center [382, 235] width 64 height 42
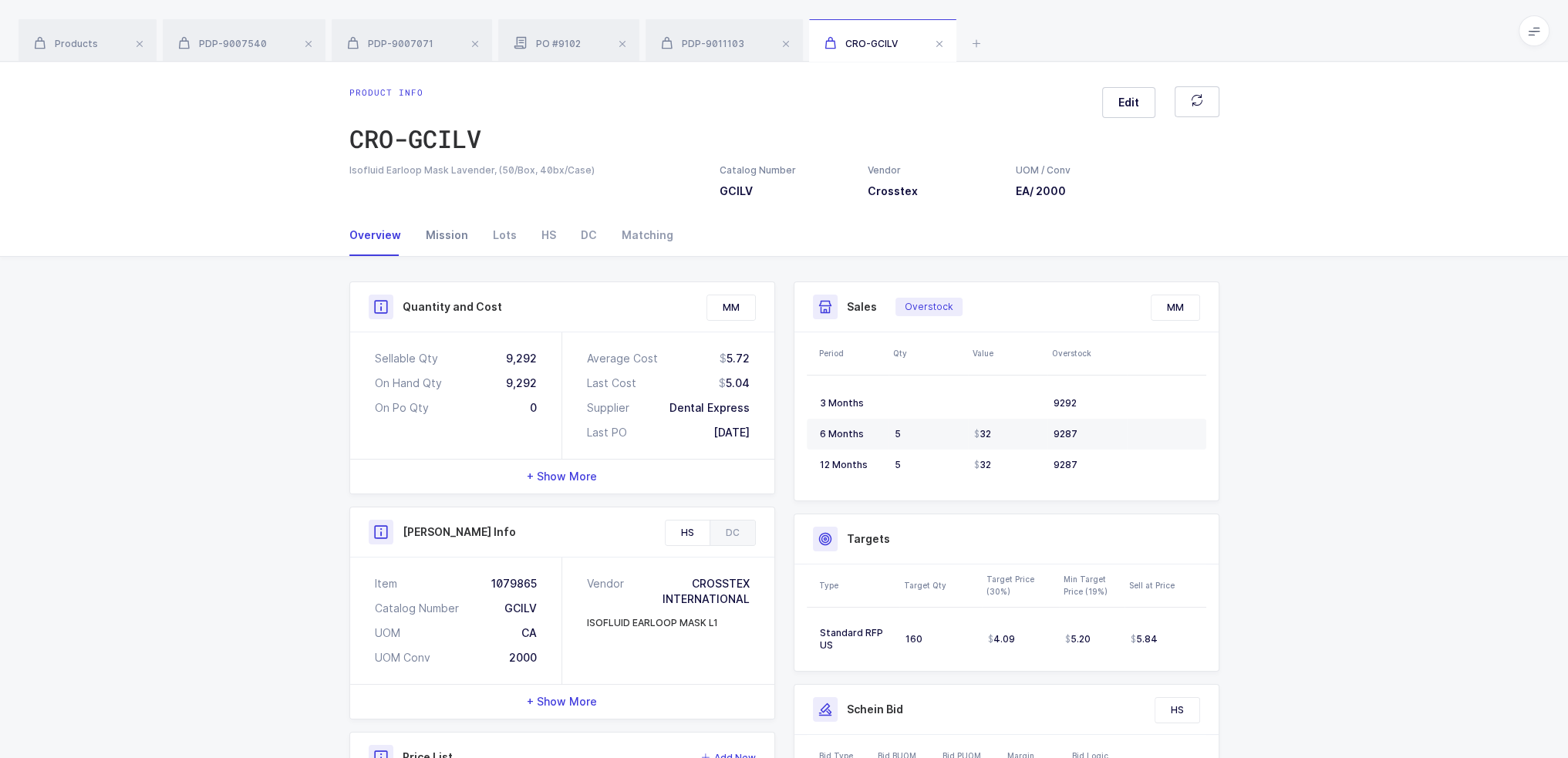
click at [427, 223] on div "Mission" at bounding box center [447, 235] width 67 height 42
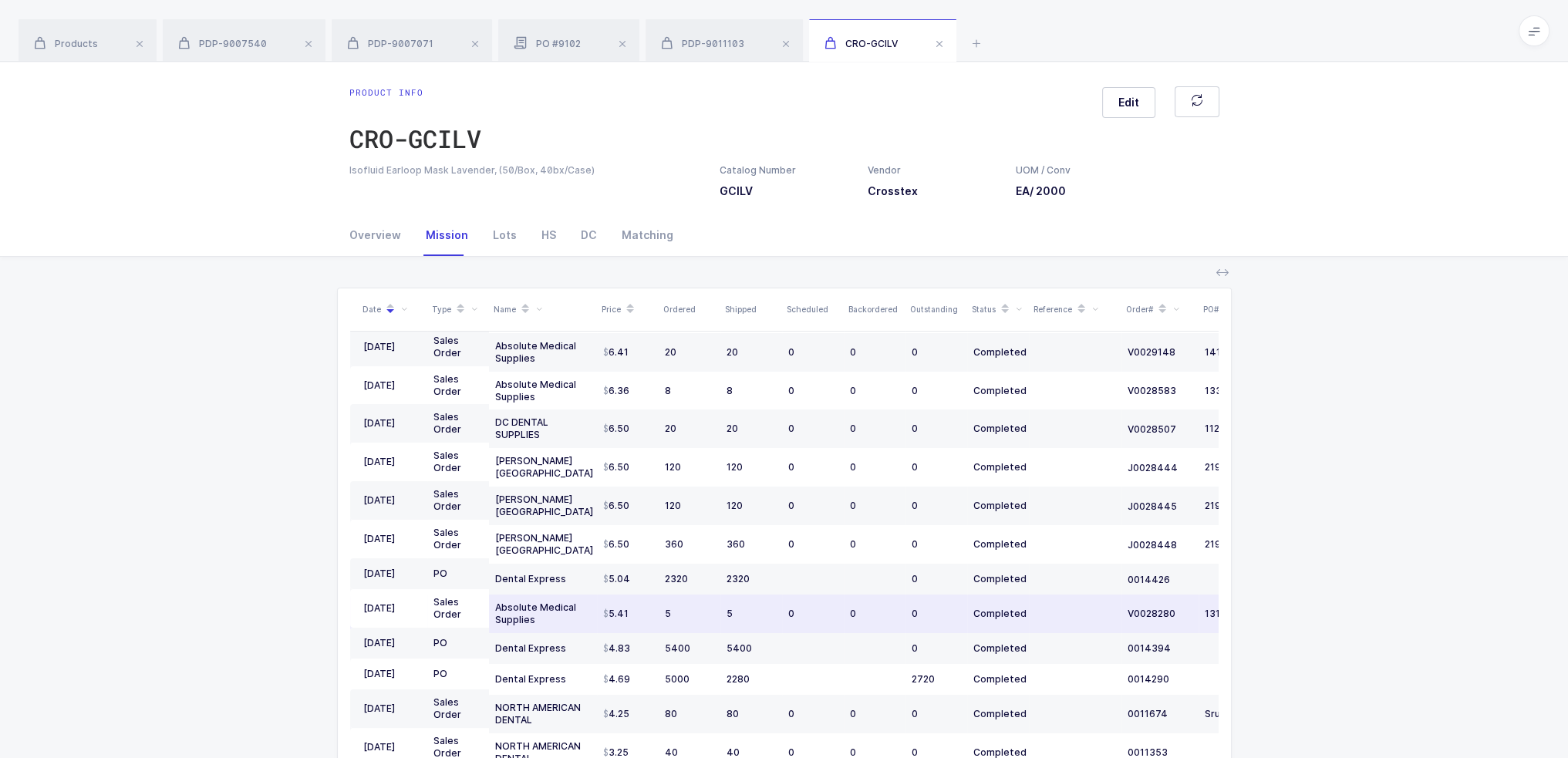
scroll to position [87, 0]
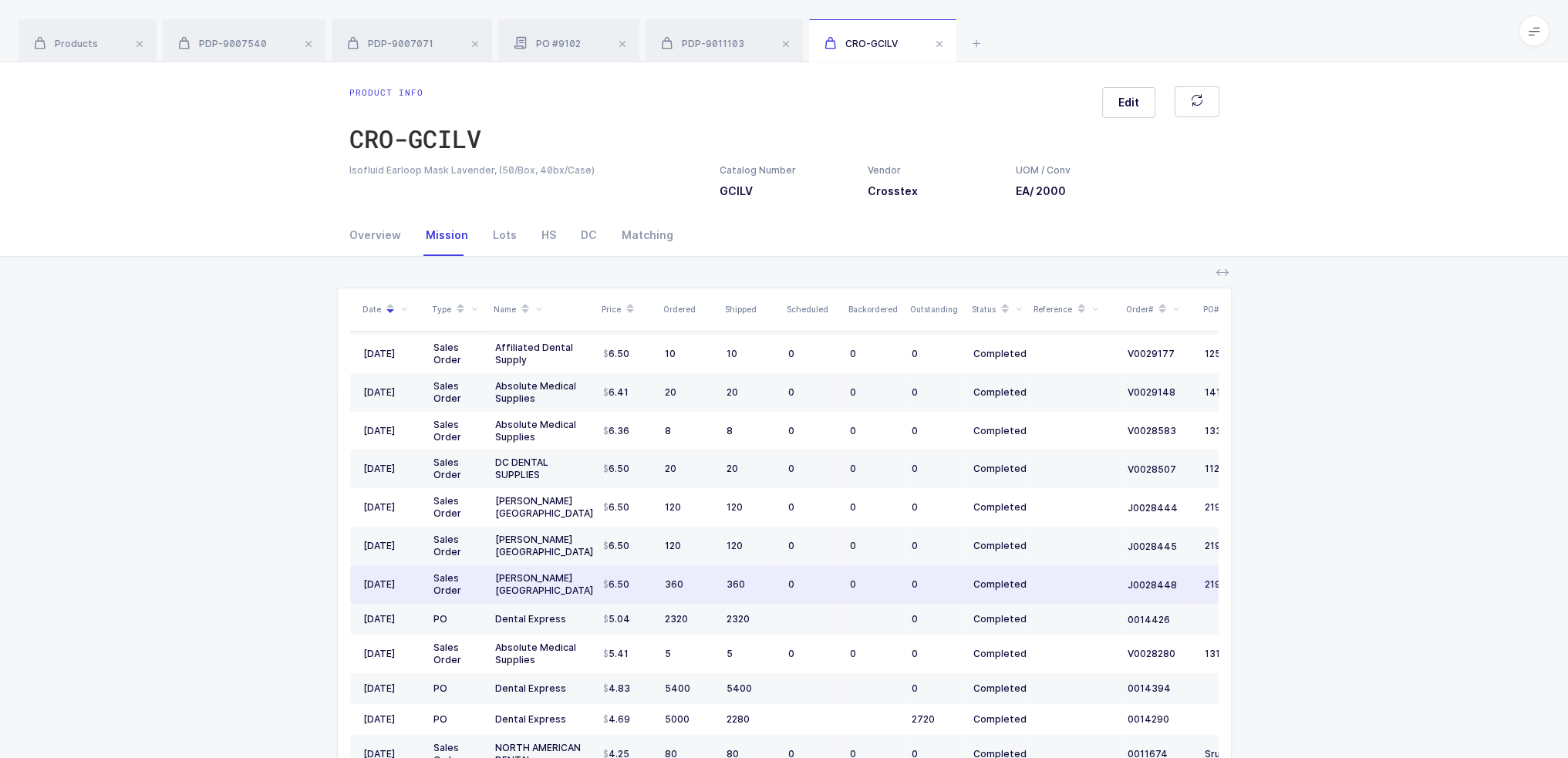
drag, startPoint x: 792, startPoint y: 573, endPoint x: 798, endPoint y: 580, distance: 9.2
click at [798, 580] on td "0" at bounding box center [812, 584] width 61 height 38
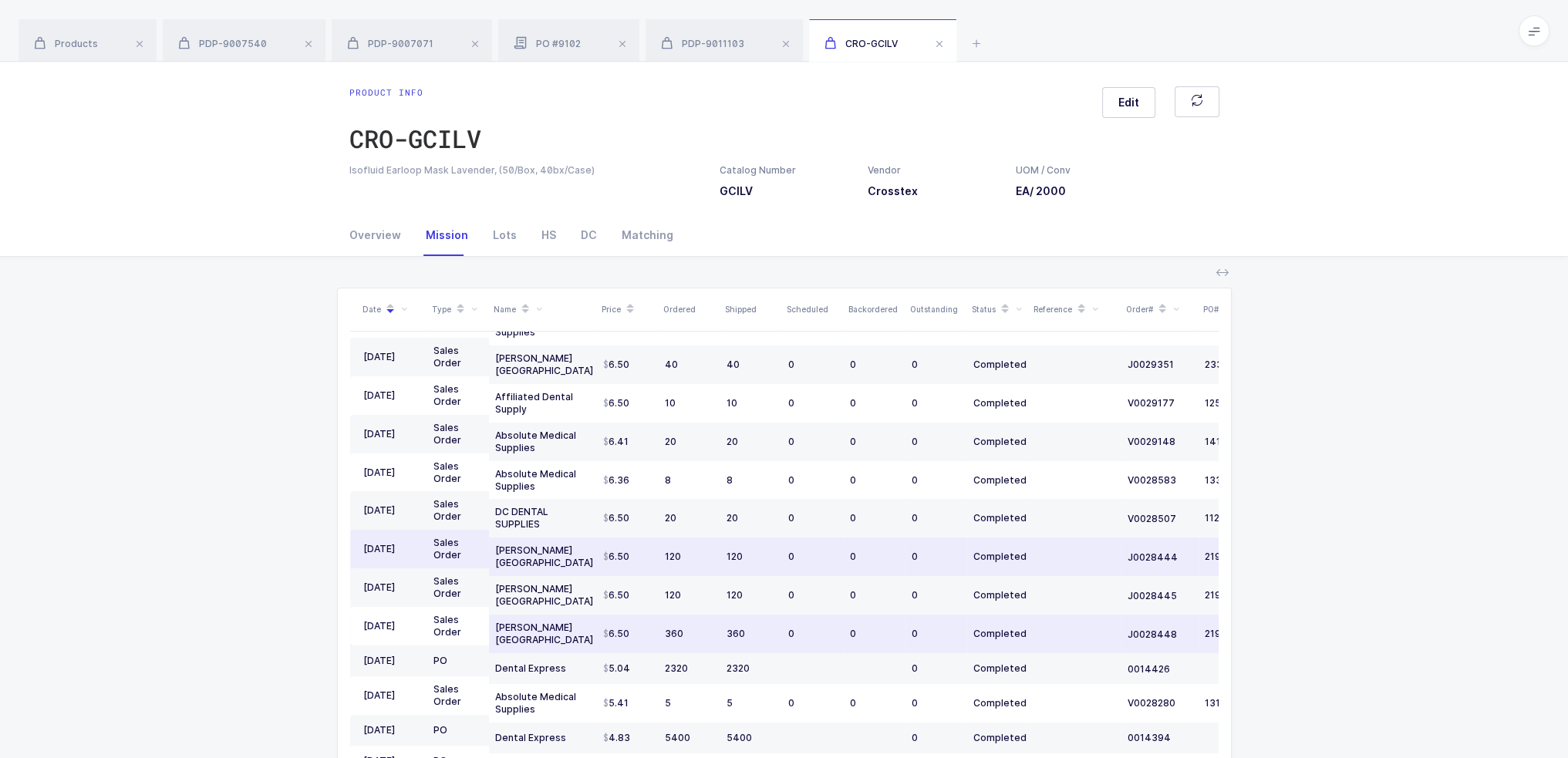
scroll to position [0, 0]
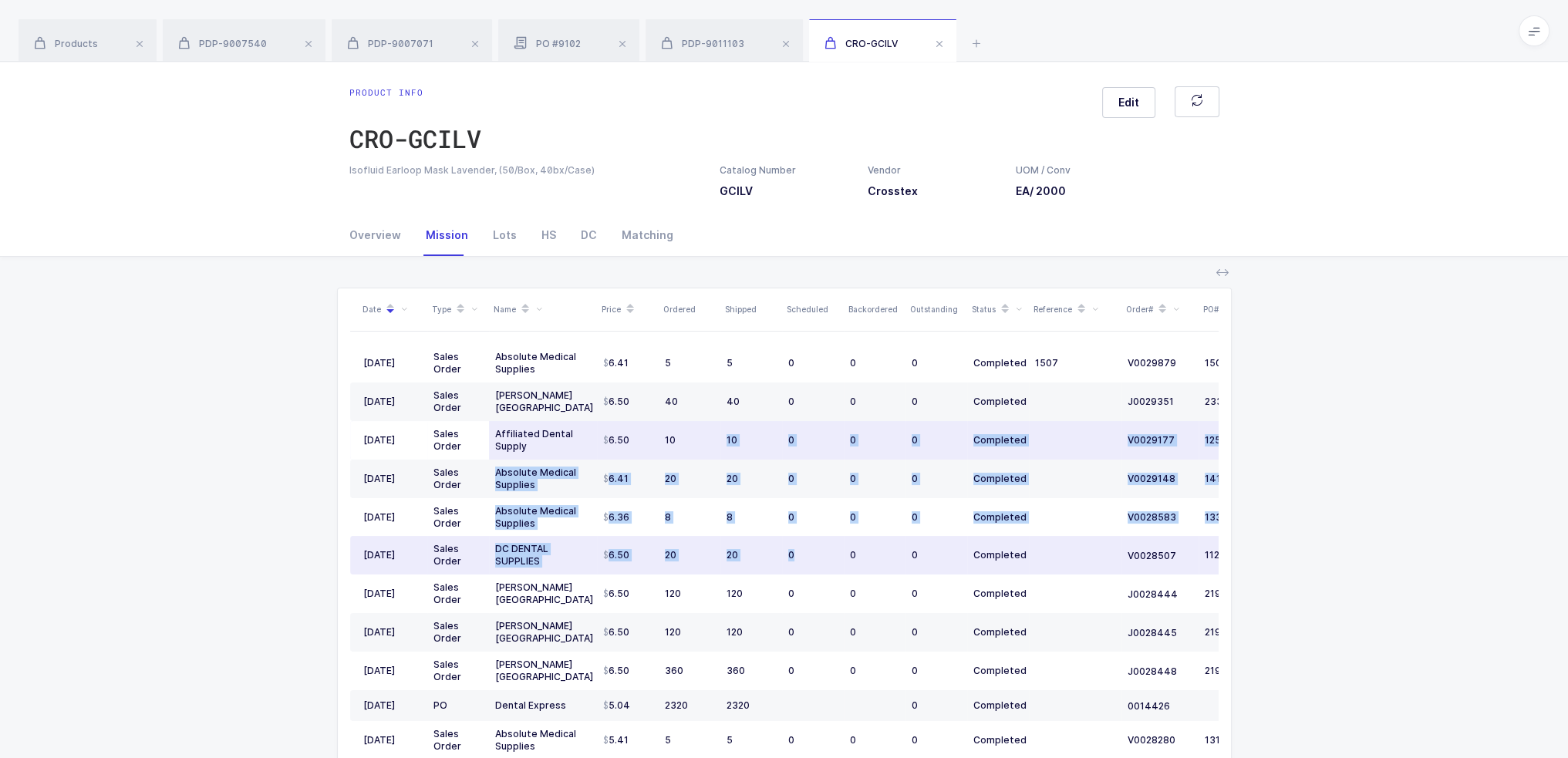
drag, startPoint x: 794, startPoint y: 561, endPoint x: 710, endPoint y: 428, distance: 157.3
click at [710, 428] on tbody "03/26/2025 Sales Order Absolute Medical Supplies 6.41 5 5 0 0 0 Completed 1507 …" at bounding box center [836, 660] width 972 height 632
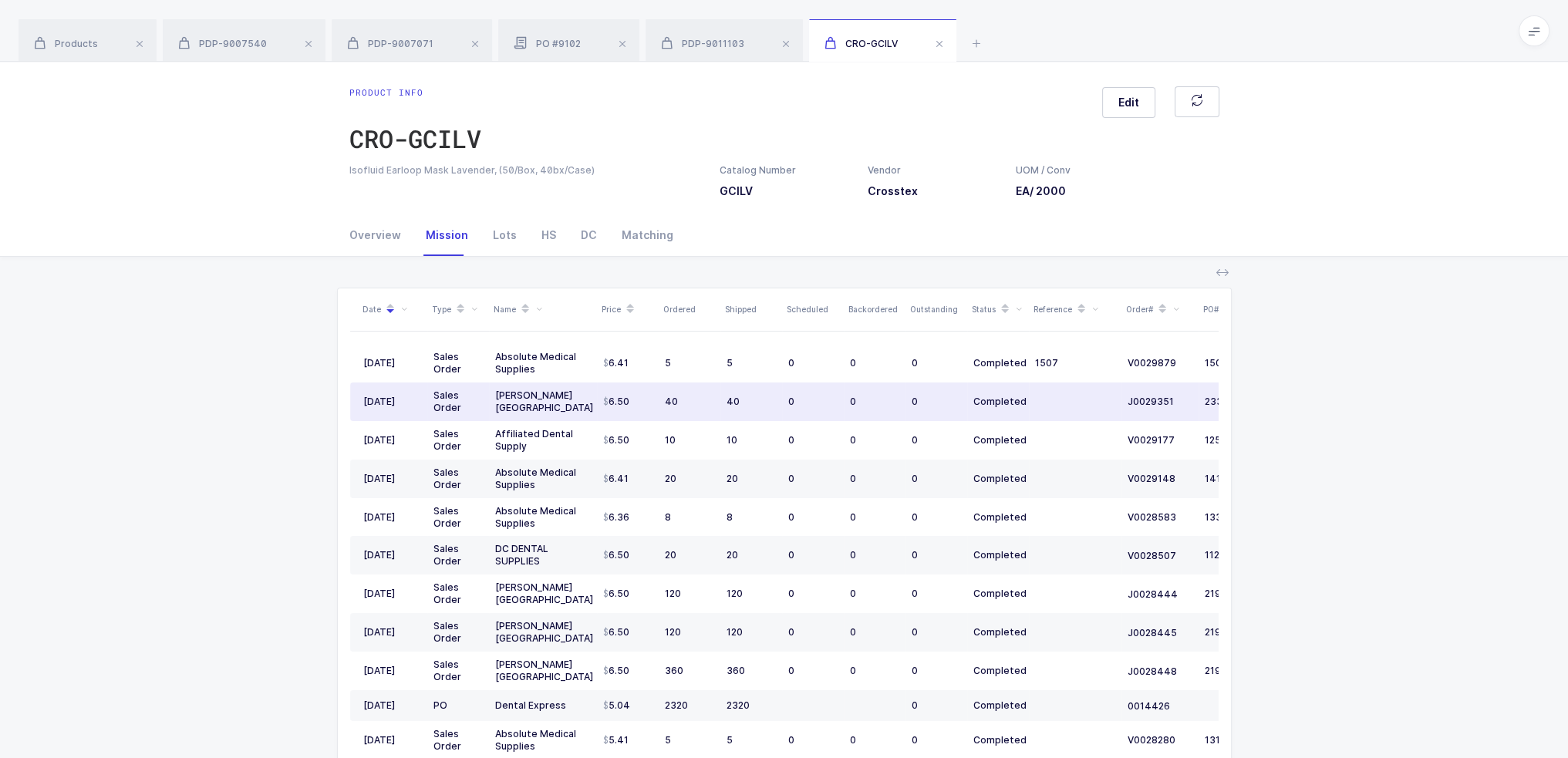
click at [570, 414] on td "Henry Schein USA" at bounding box center [543, 401] width 108 height 38
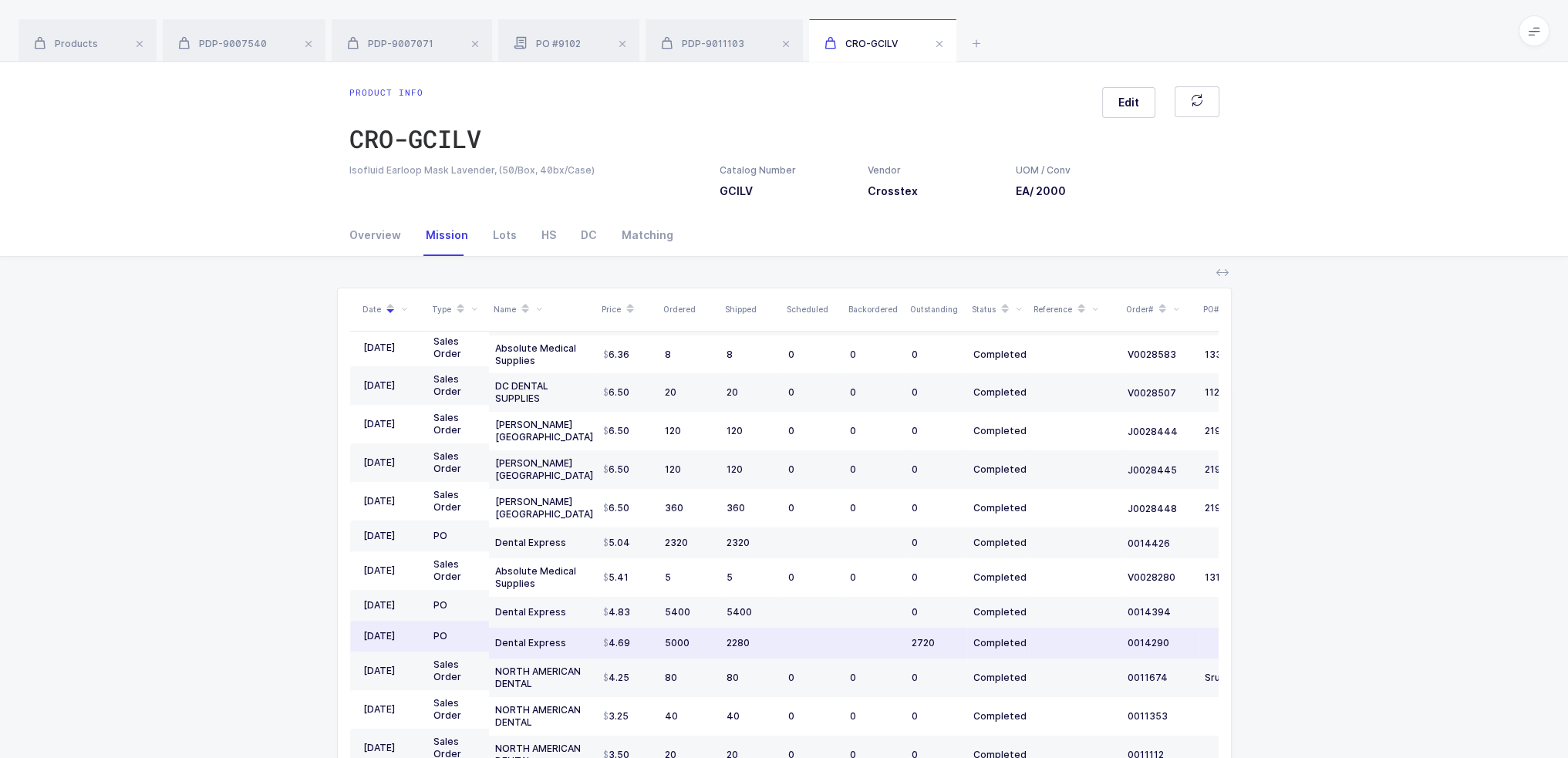
scroll to position [152, 0]
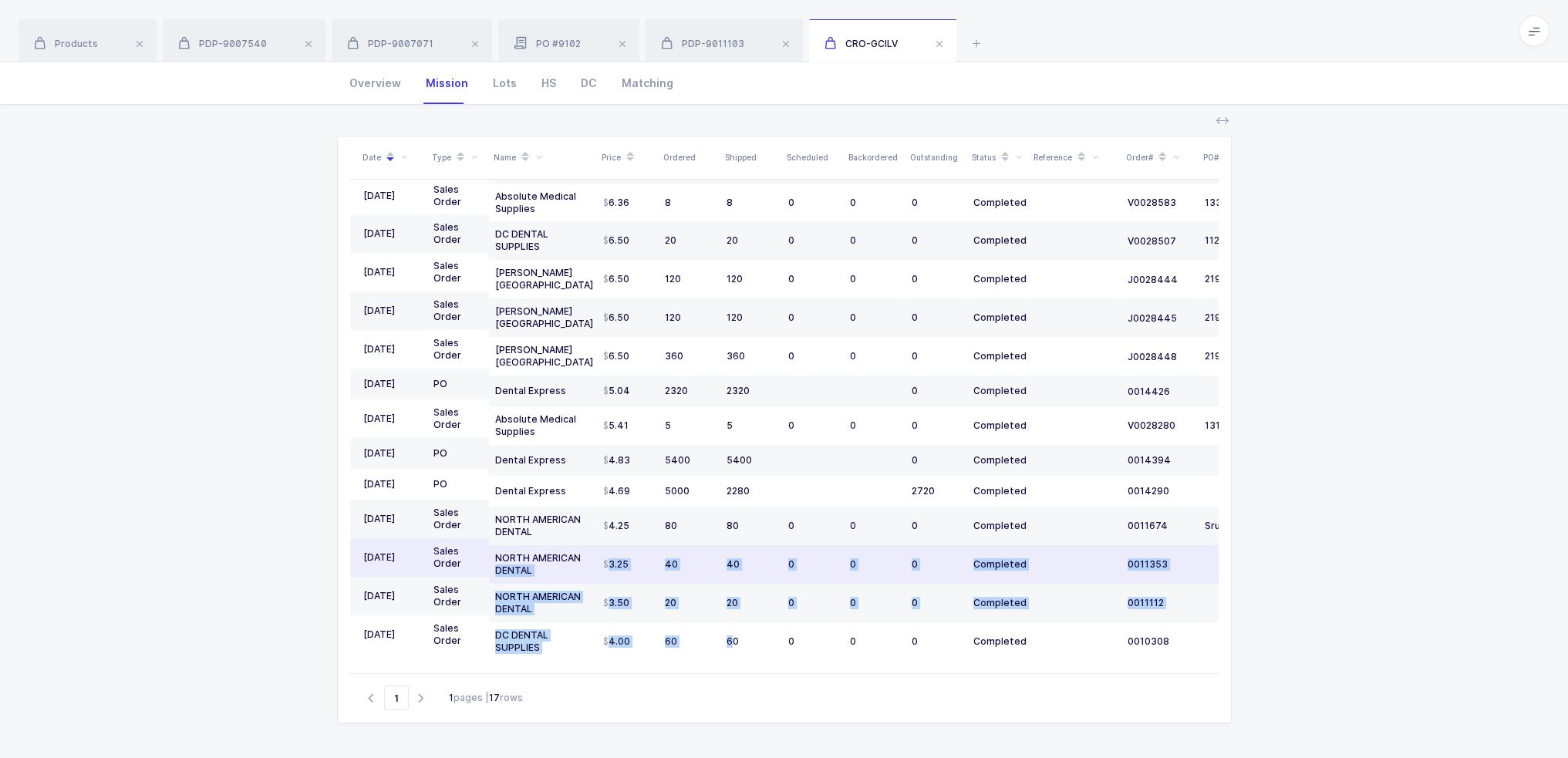
drag, startPoint x: 732, startPoint y: 632, endPoint x: 590, endPoint y: 548, distance: 165.0
click at [590, 548] on tbody "03/26/2025 Sales Order Absolute Medical Supplies 6.41 5 5 0 0 0 Completed 1507 …" at bounding box center [836, 345] width 972 height 632
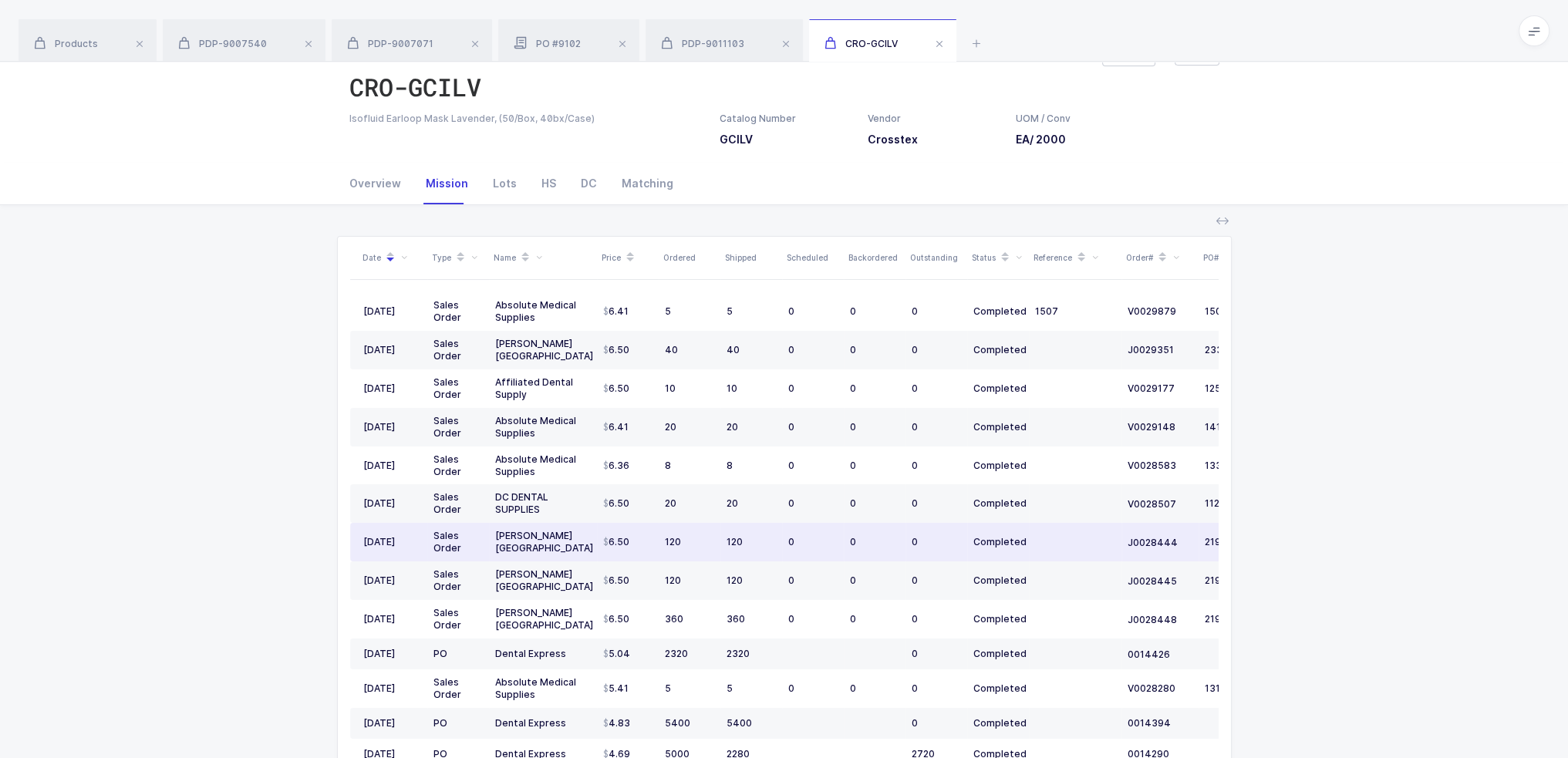
scroll to position [0, 0]
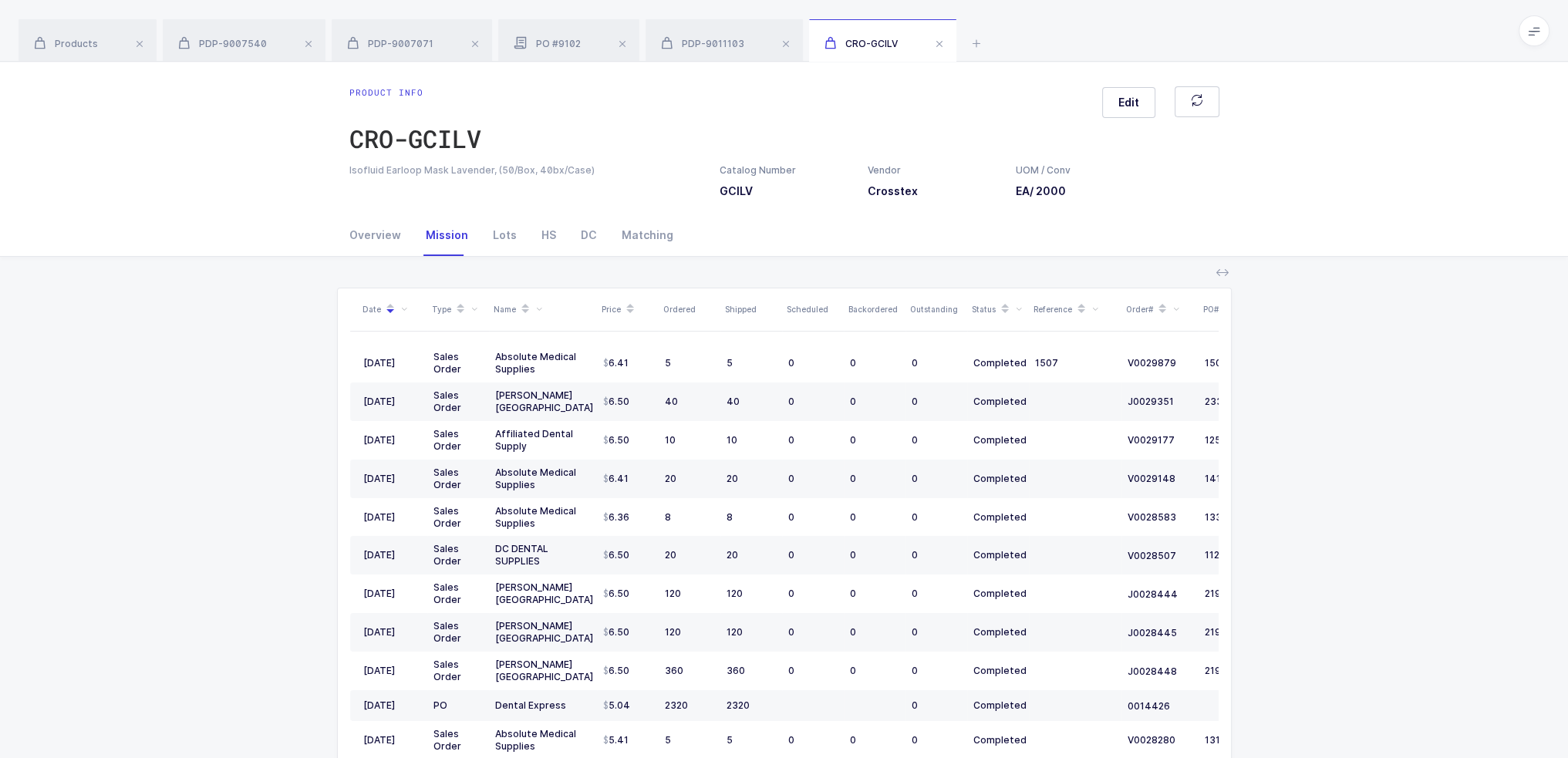
click at [462, 169] on div "Isofluid Earloop Mask Lavender, (50/Box, 40bx/Case)" at bounding box center [526, 170] width 352 height 14
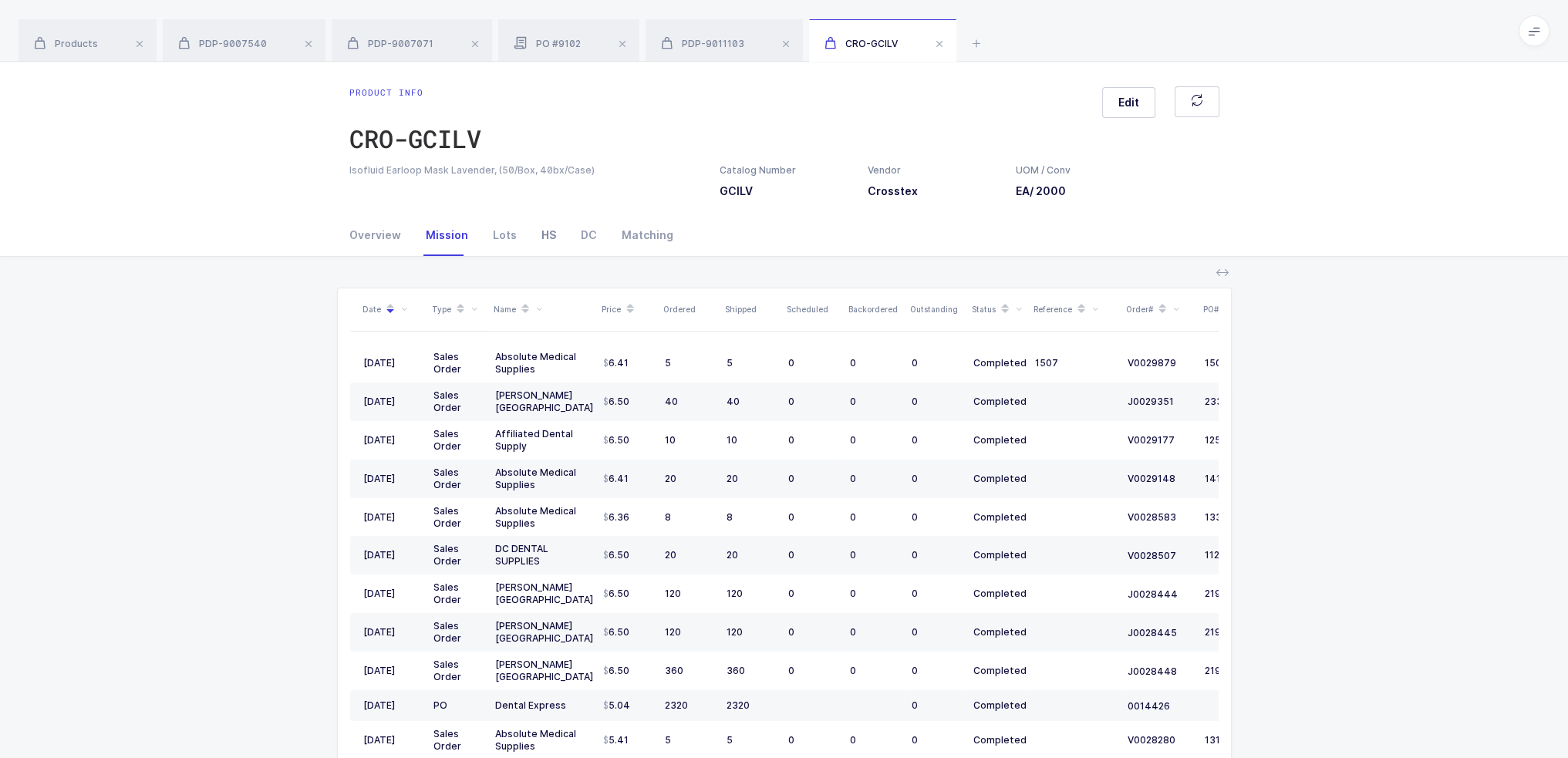
click at [529, 232] on div "HS" at bounding box center [549, 235] width 39 height 42
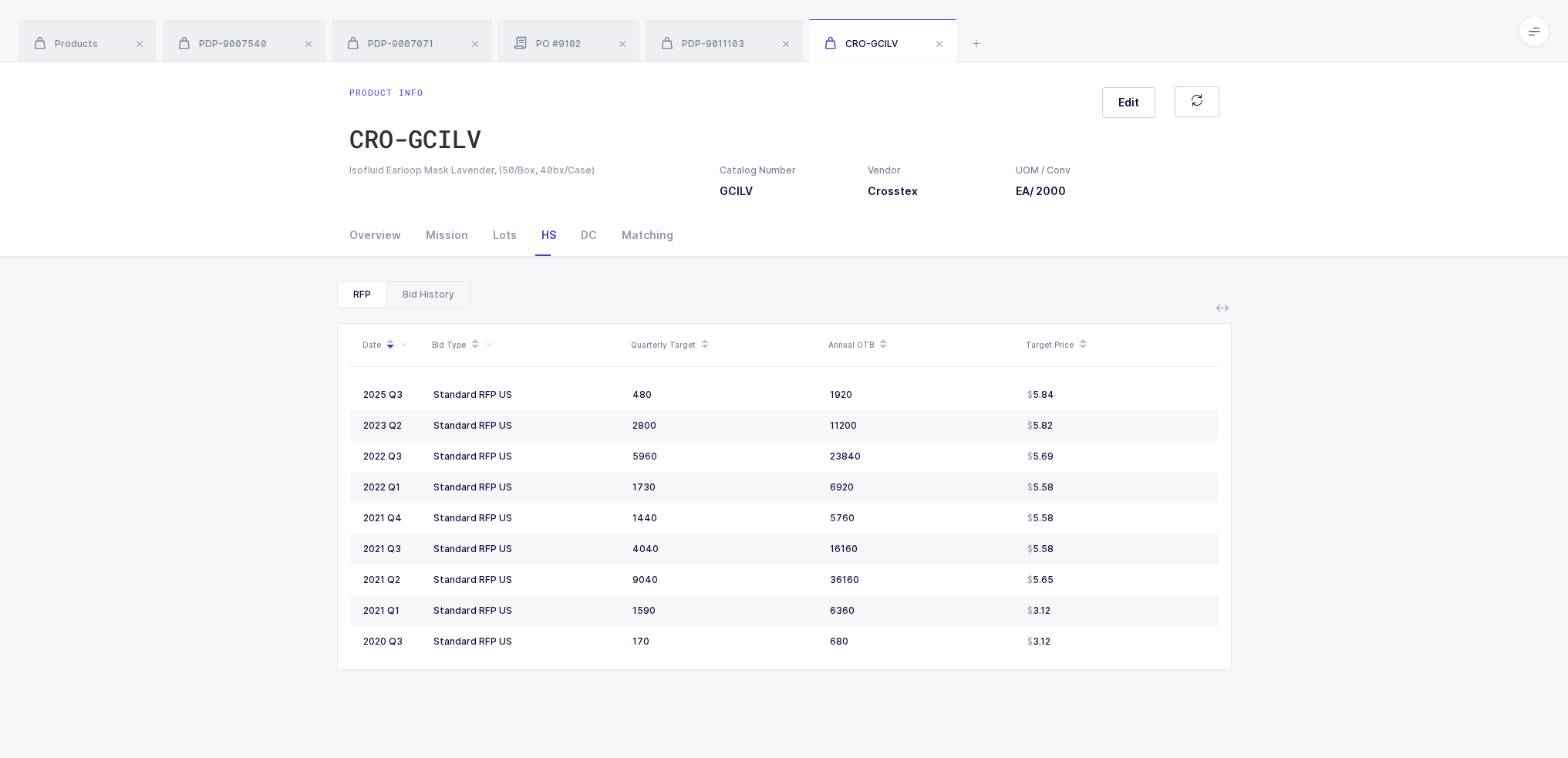
click at [427, 302] on div "Bid History" at bounding box center [428, 295] width 84 height 25
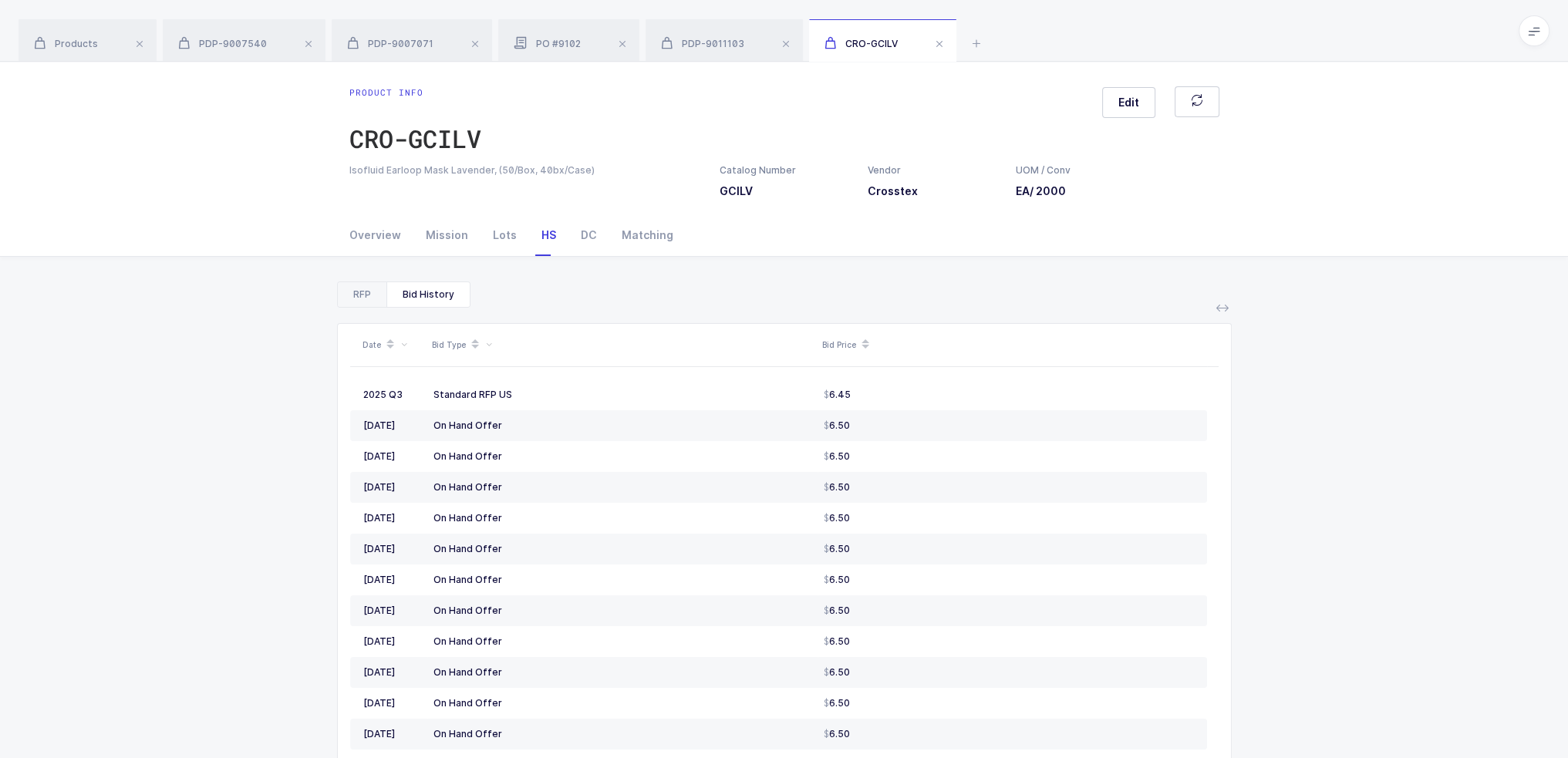
click at [367, 298] on div "RFP" at bounding box center [362, 295] width 48 height 25
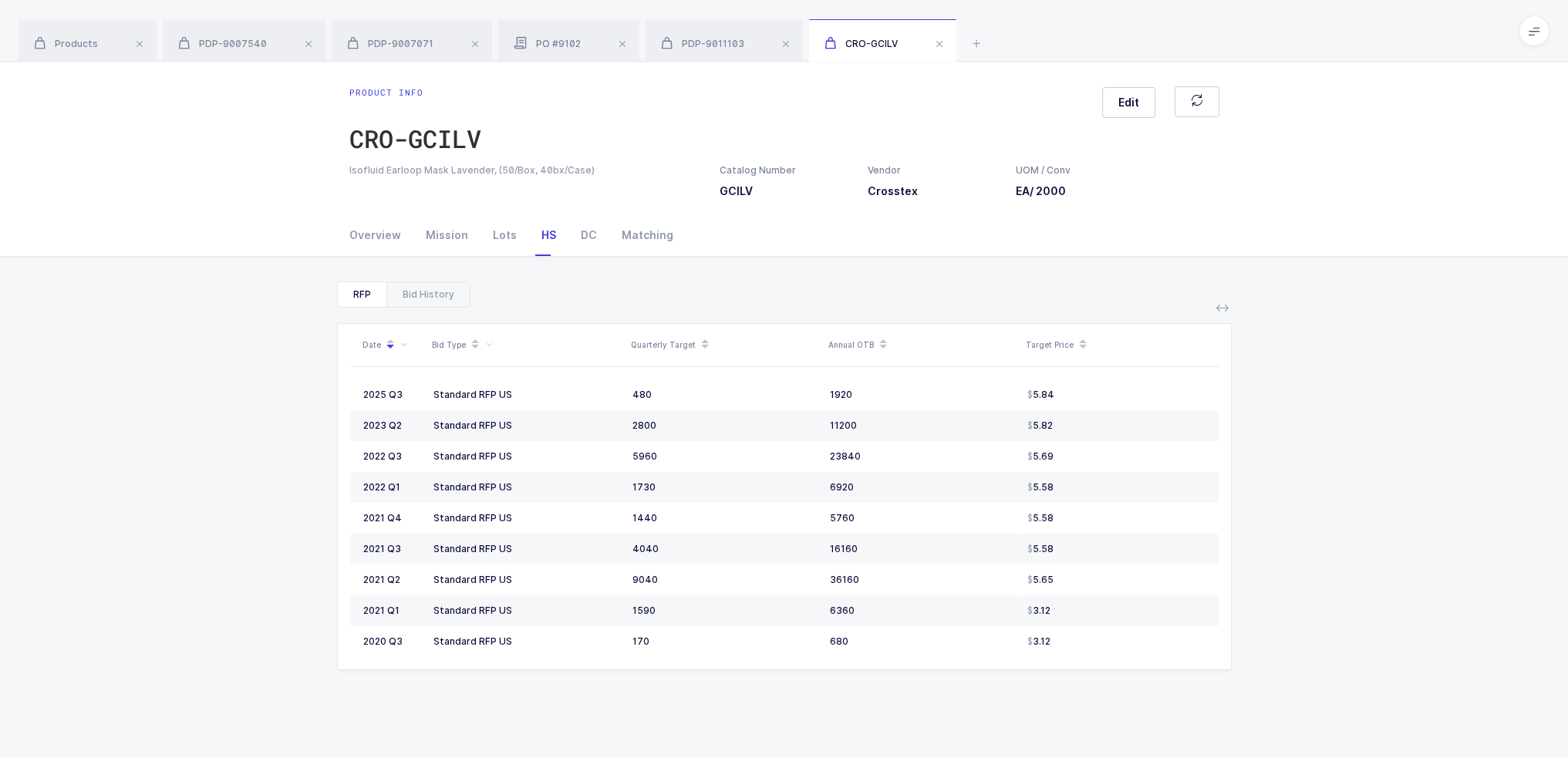
click at [367, 298] on div "RFP" at bounding box center [362, 295] width 48 height 25
click at [390, 237] on div "Overview" at bounding box center [382, 235] width 64 height 42
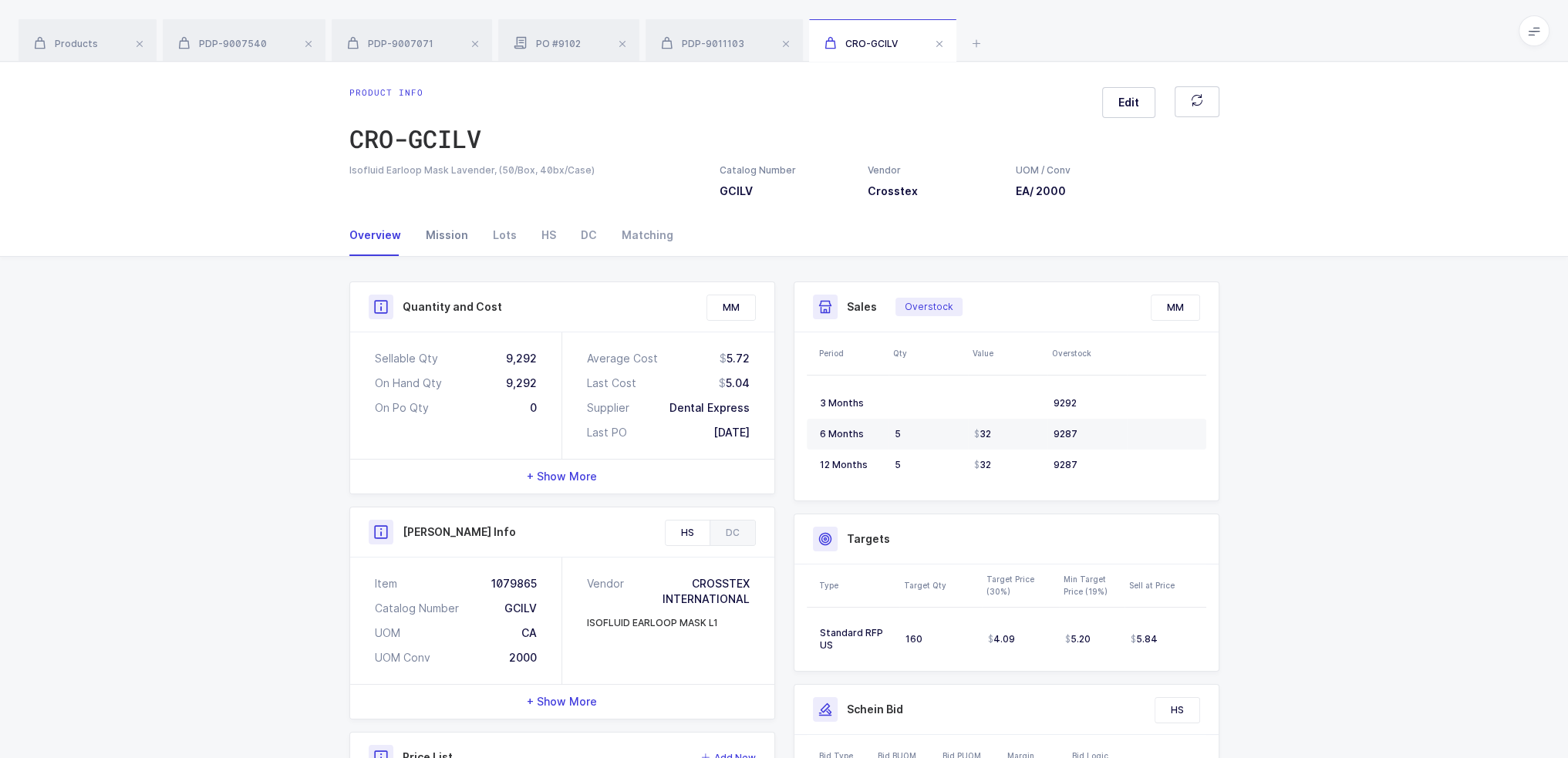
click at [430, 233] on div "Mission" at bounding box center [447, 235] width 67 height 42
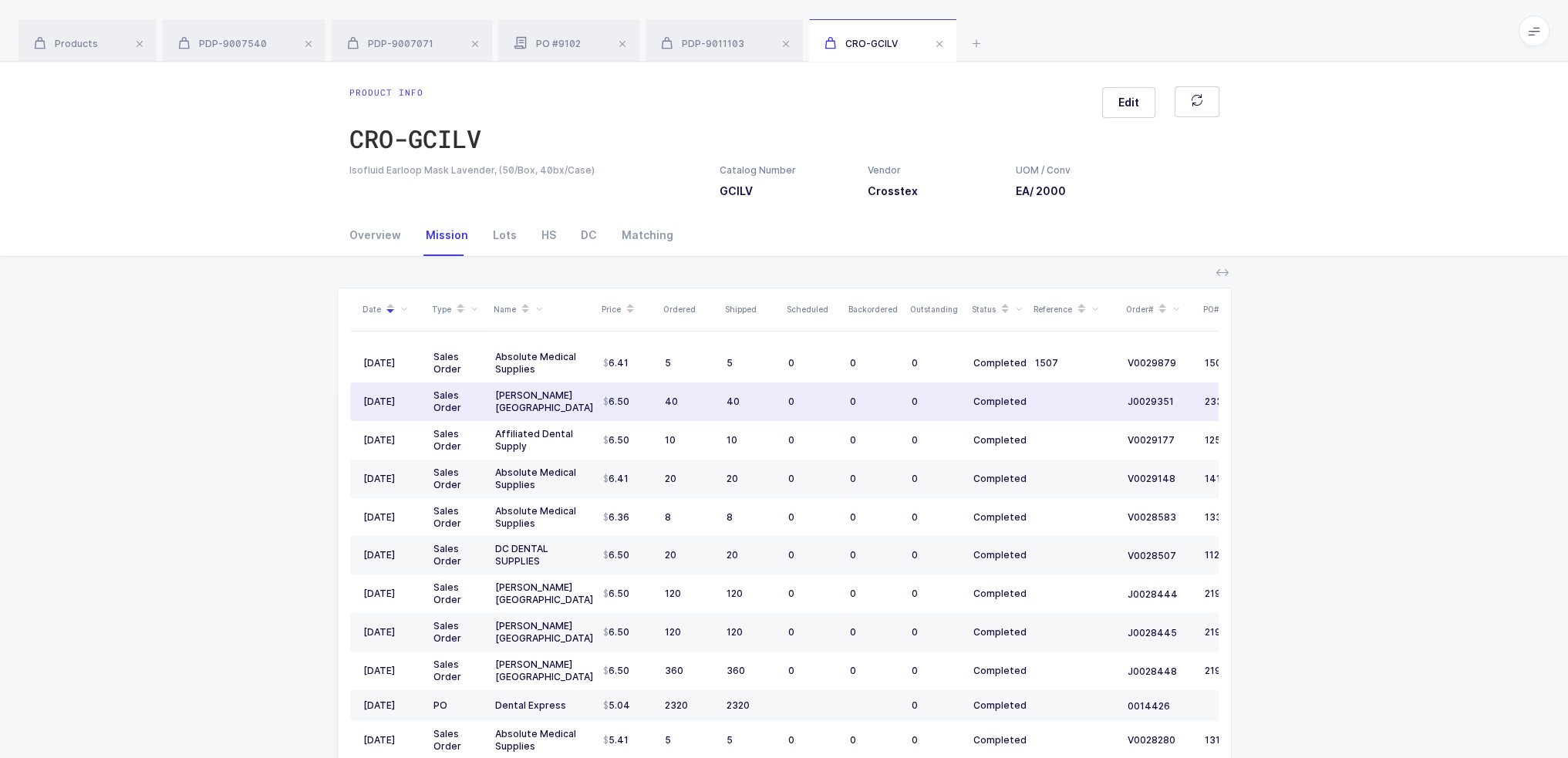
drag, startPoint x: 610, startPoint y: 399, endPoint x: 626, endPoint y: 394, distance: 16.8
click at [626, 395] on span "6.50" at bounding box center [617, 401] width 26 height 12
click at [542, 239] on div "HS" at bounding box center [549, 235] width 39 height 42
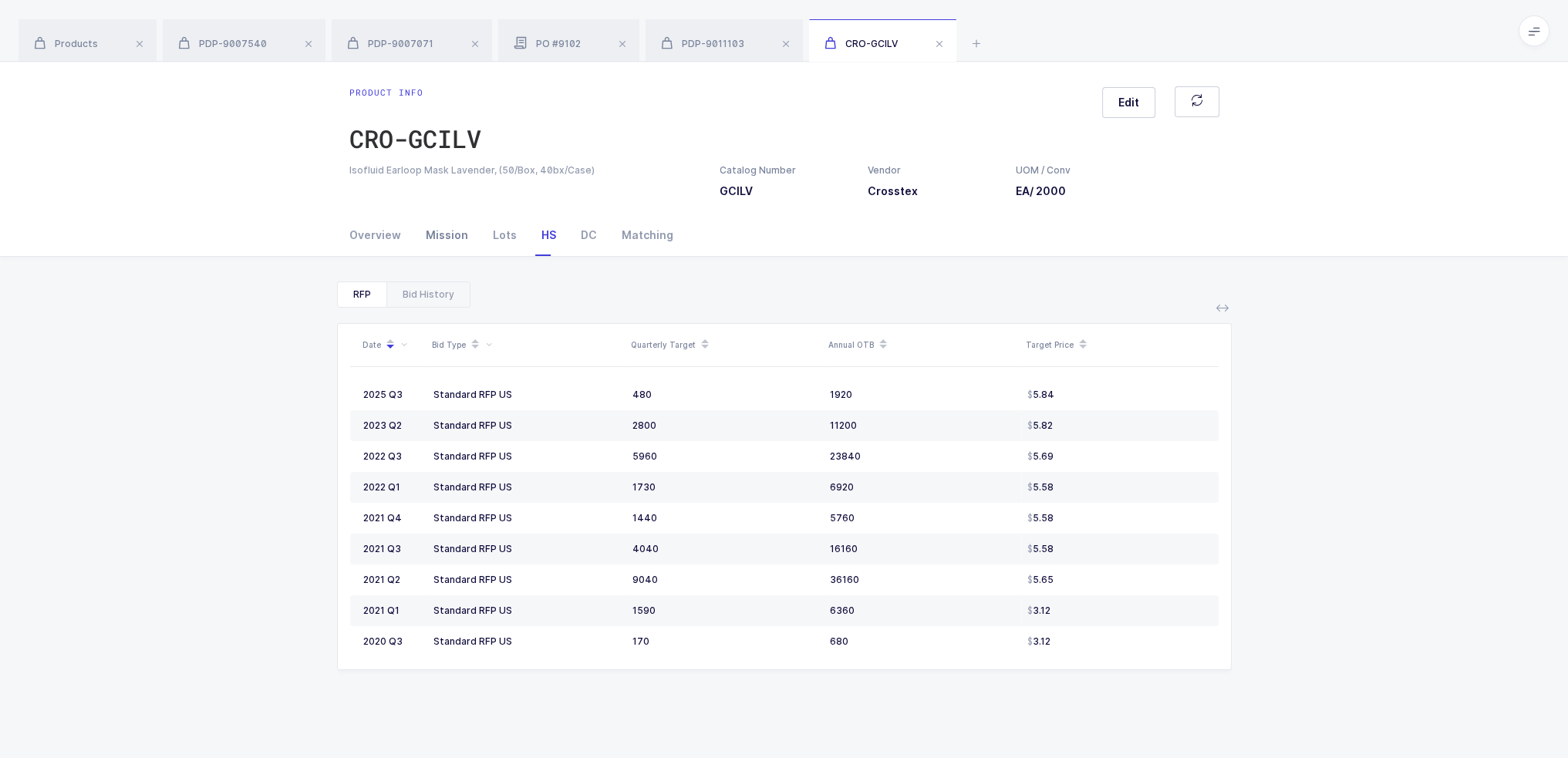
click at [441, 248] on div "Mission" at bounding box center [447, 235] width 67 height 42
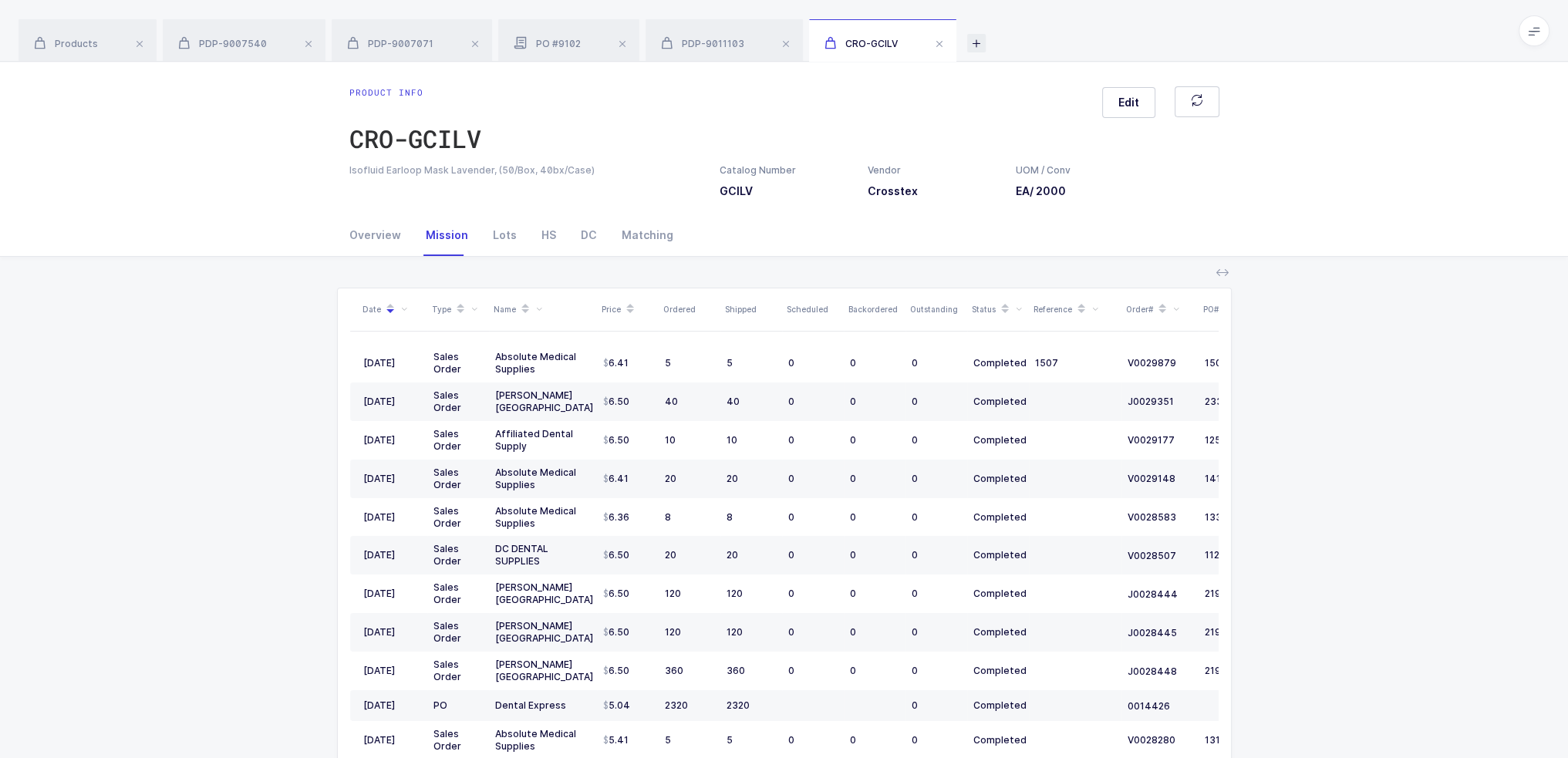
click at [971, 46] on icon at bounding box center [977, 43] width 19 height 19
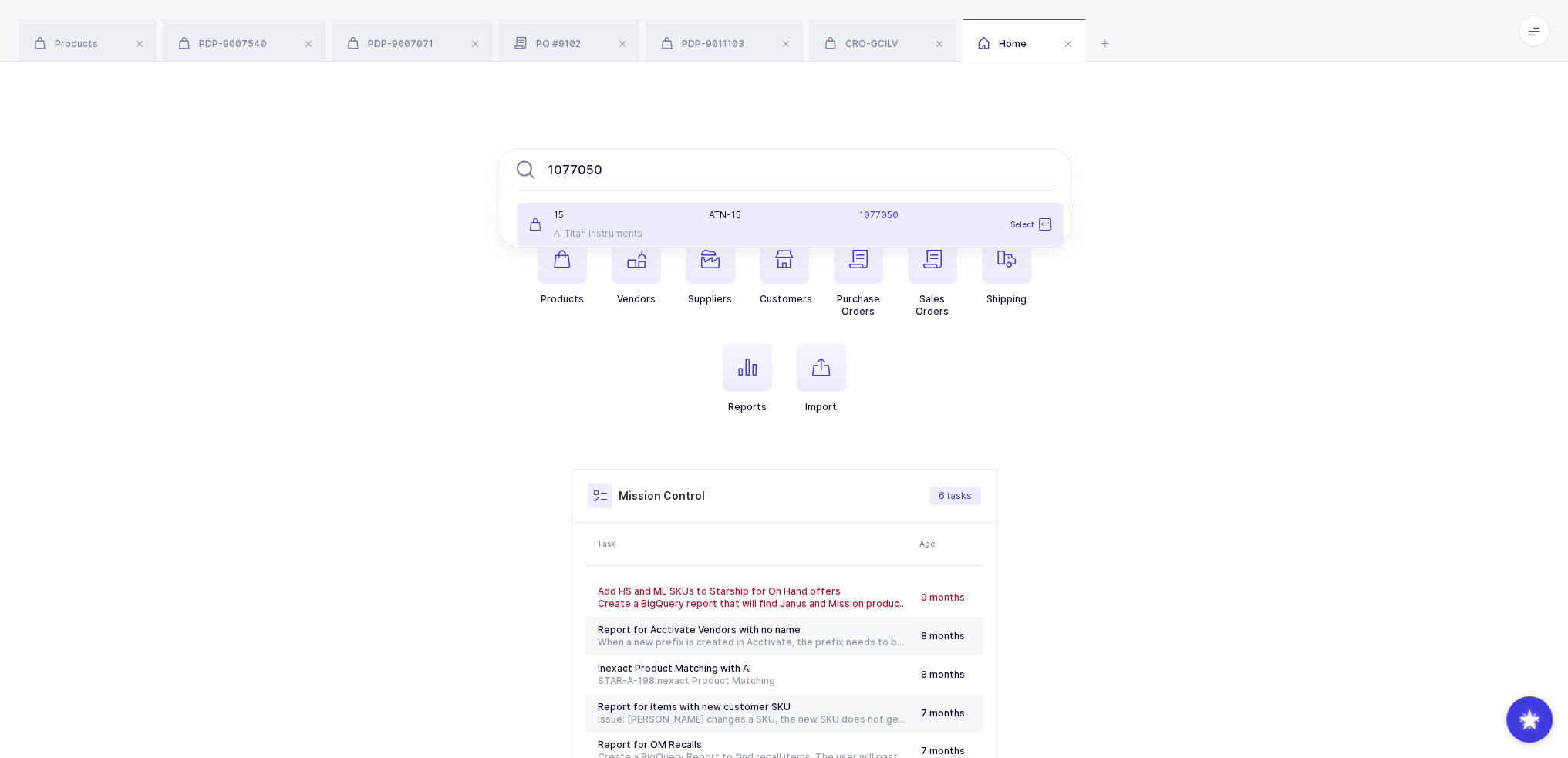
type input "1077050"
click at [762, 224] on div "ATN-15 1077050" at bounding box center [880, 224] width 360 height 31
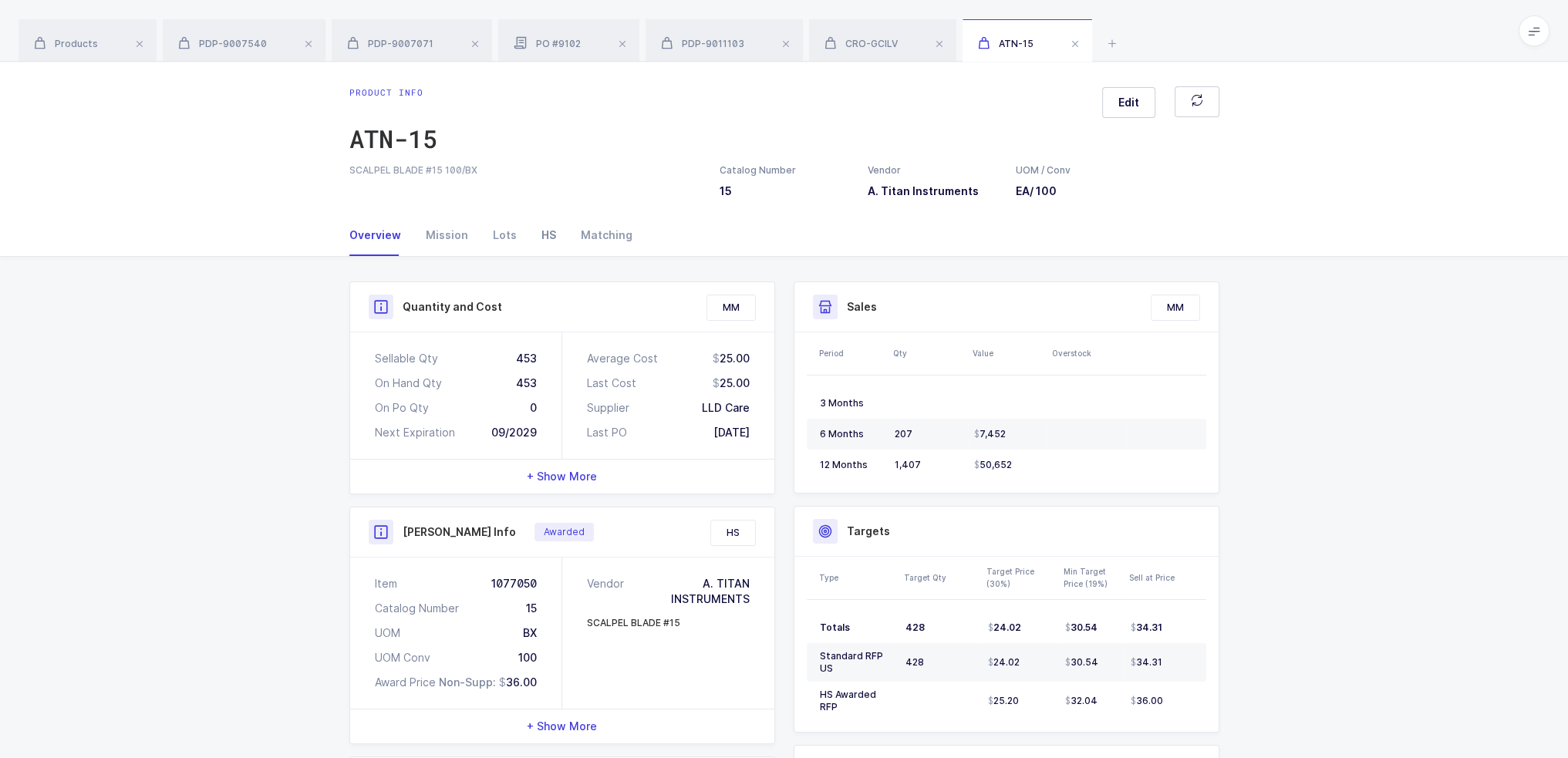
click at [542, 242] on div "HS" at bounding box center [549, 235] width 39 height 42
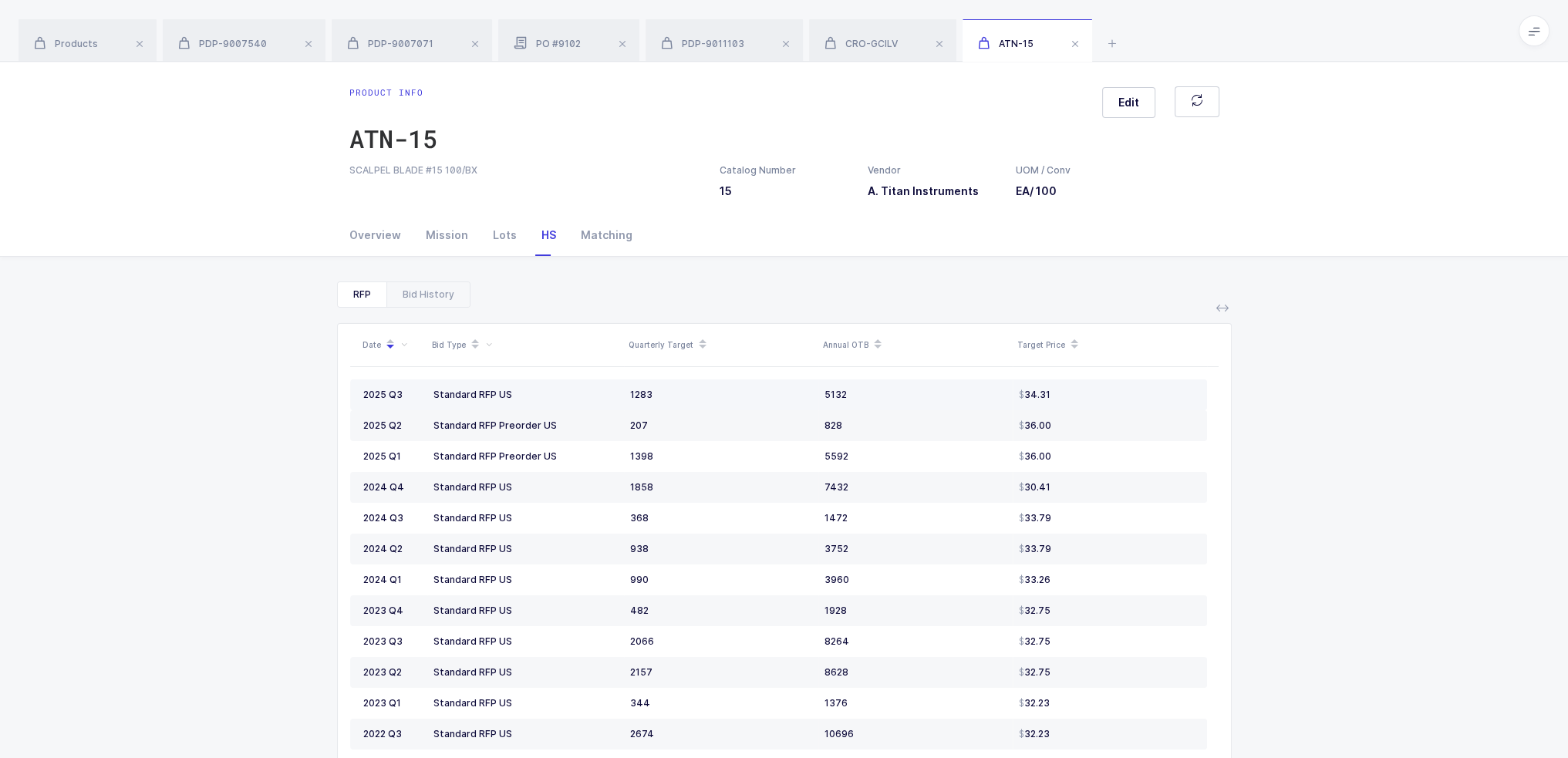
drag, startPoint x: 605, startPoint y: 381, endPoint x: 694, endPoint y: 381, distance: 89.0
click at [694, 381] on tr "2025 Q3 Standard RFP US 1283 5132 34.31" at bounding box center [779, 395] width 857 height 31
click at [694, 381] on td "1283" at bounding box center [721, 395] width 194 height 31
click at [423, 283] on div "Bid History" at bounding box center [428, 295] width 84 height 25
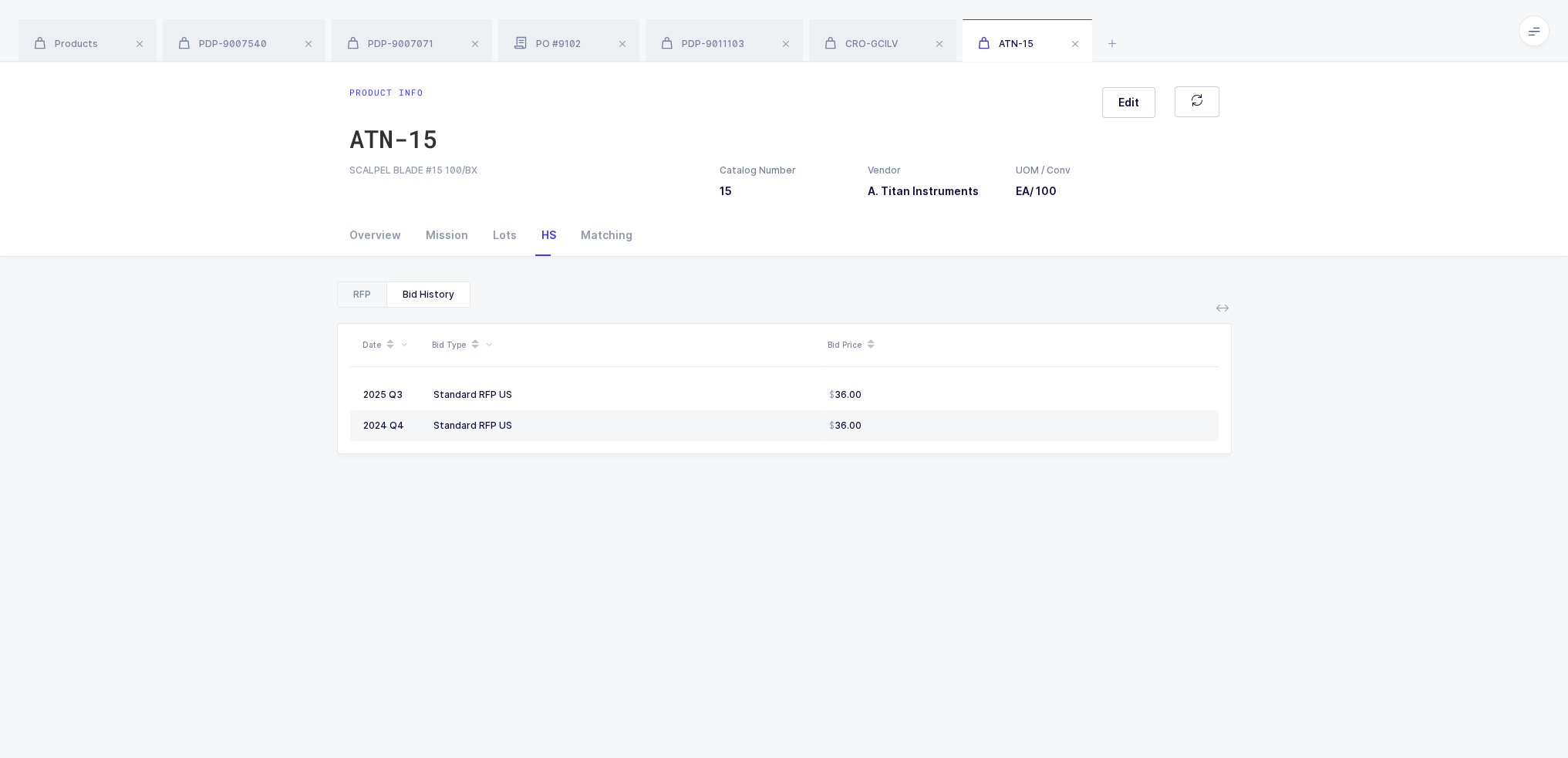
click at [374, 295] on div "RFP" at bounding box center [362, 295] width 48 height 25
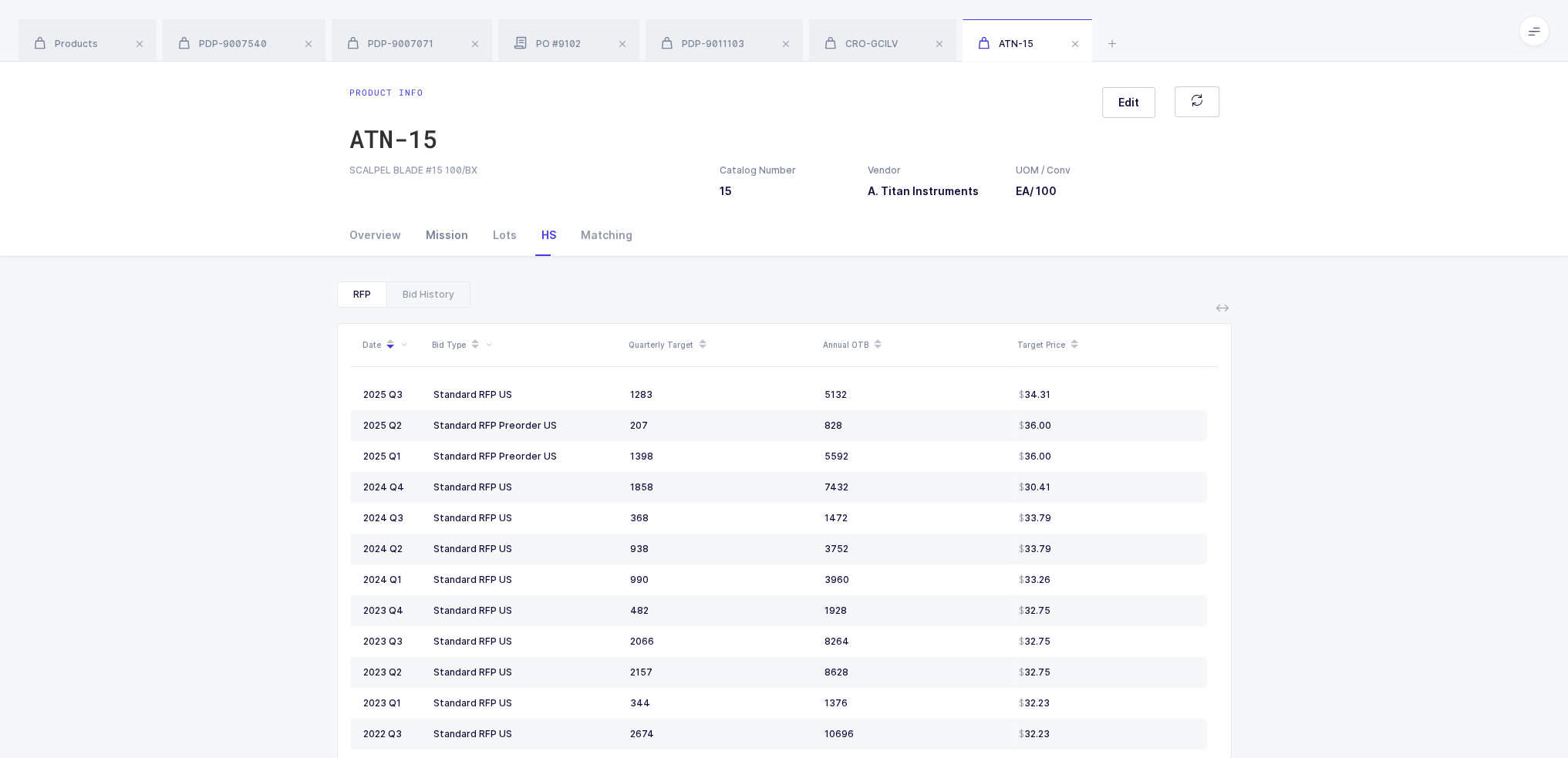
click at [453, 243] on div "Mission" at bounding box center [447, 235] width 67 height 42
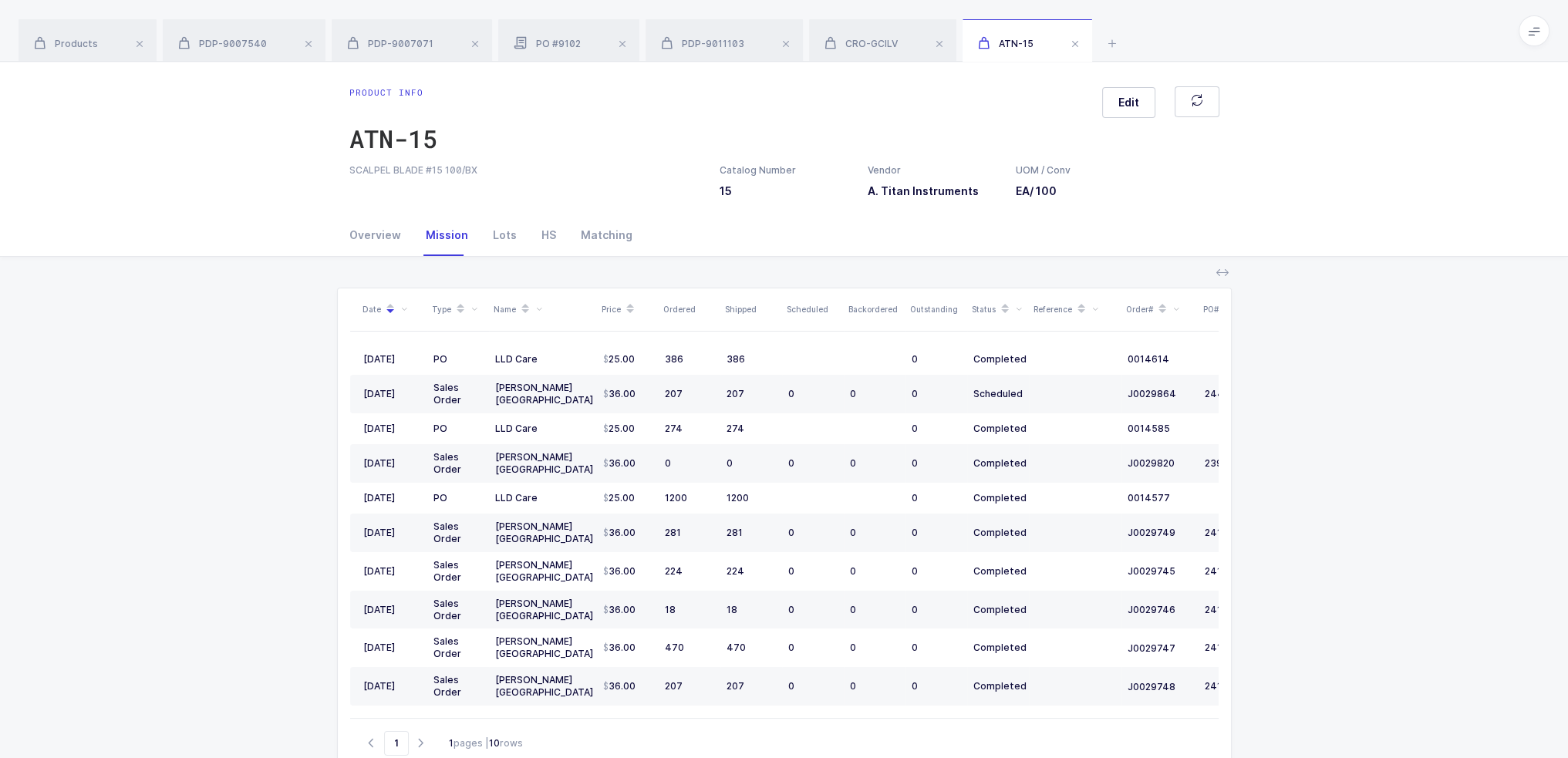
click at [466, 305] on span at bounding box center [460, 309] width 19 height 26
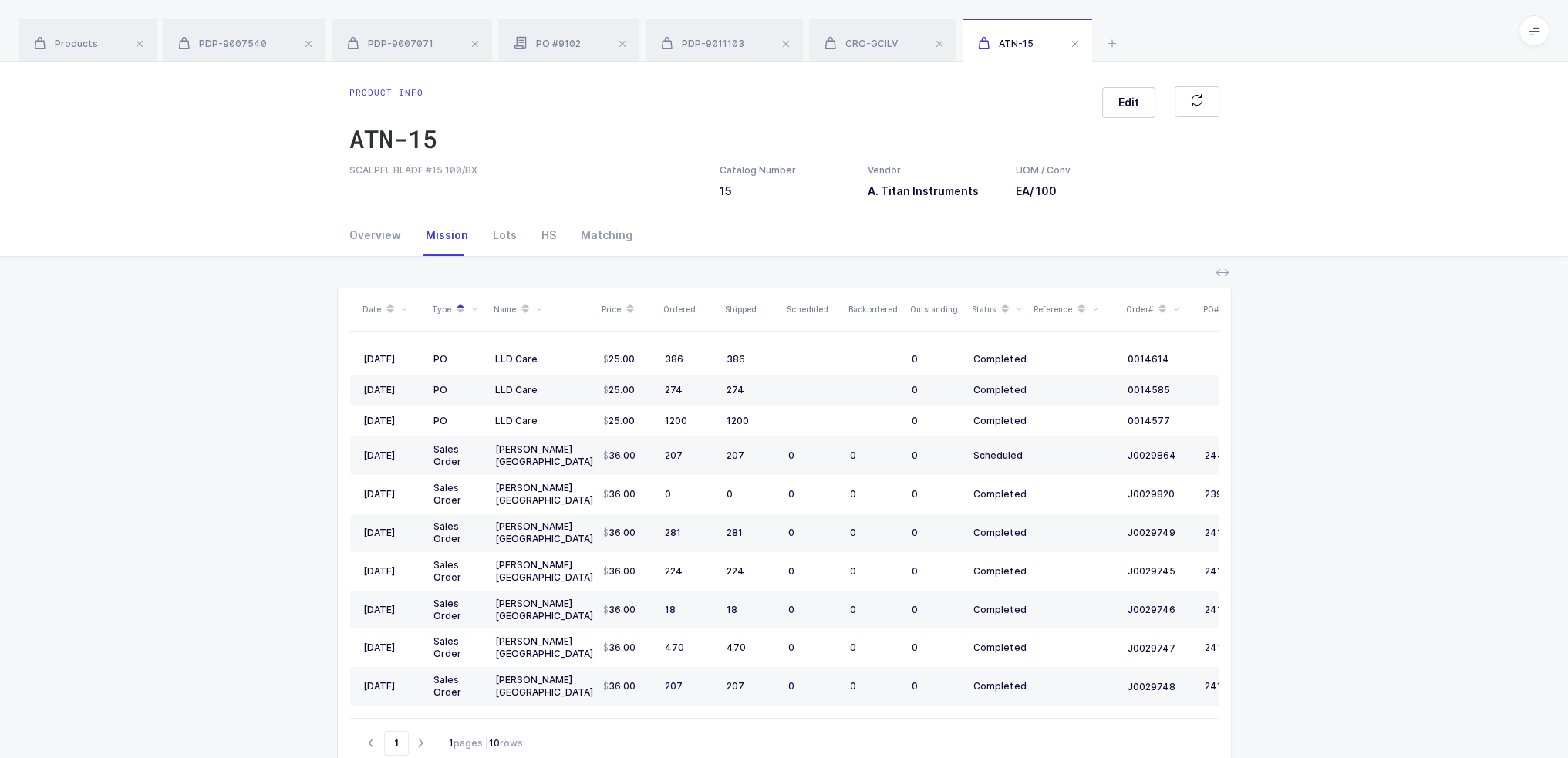
click at [474, 306] on icon at bounding box center [474, 309] width 7 height 7
click at [425, 368] on span "Sales Order" at bounding box center [430, 370] width 69 height 15
click at [395, 363] on input "Sales Order" at bounding box center [395, 363] width 0 height 0
click at [398, 397] on button "Confirm" at bounding box center [403, 399] width 44 height 11
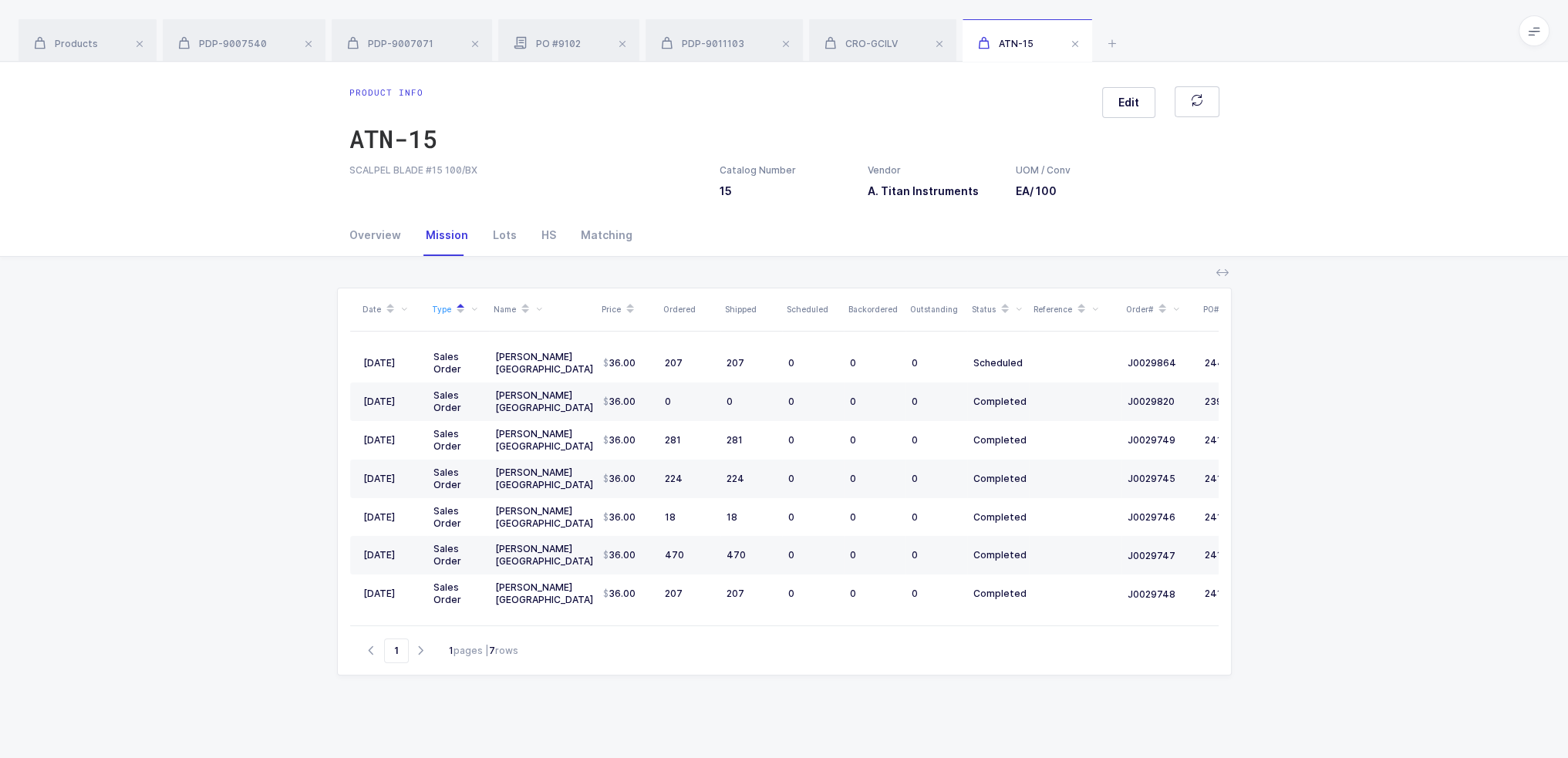
click at [386, 305] on icon at bounding box center [390, 304] width 7 height 7
click at [386, 314] on icon at bounding box center [390, 313] width 7 height 7
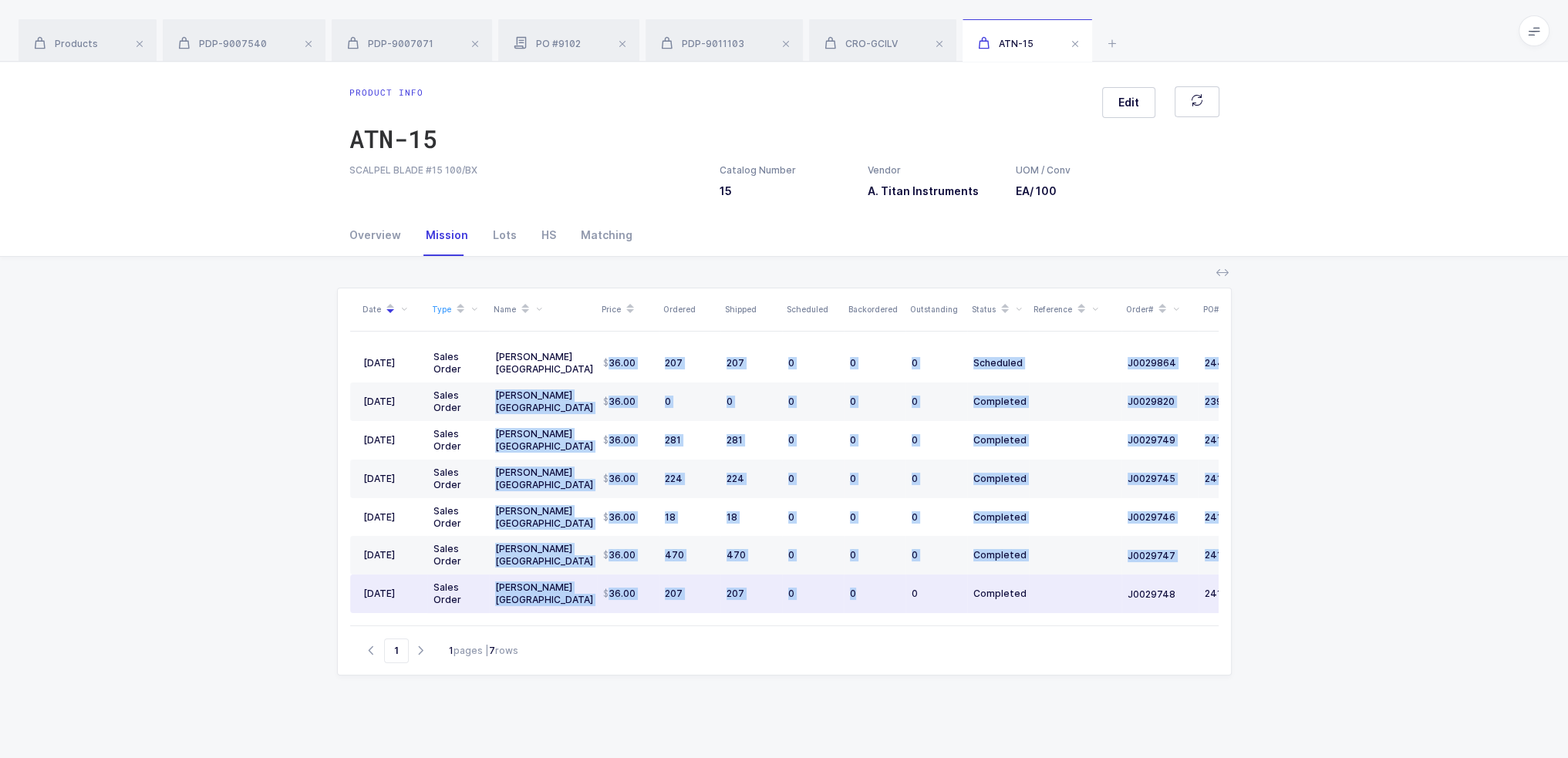
drag, startPoint x: 601, startPoint y: 363, endPoint x: 857, endPoint y: 582, distance: 336.9
click at [857, 582] on tbody "03/10/2025 Sales Order Henry Schein USA 36.00 207 207 0 0 0 Scheduled J0029864 …" at bounding box center [836, 478] width 972 height 269
click at [857, 582] on td "0" at bounding box center [874, 593] width 61 height 38
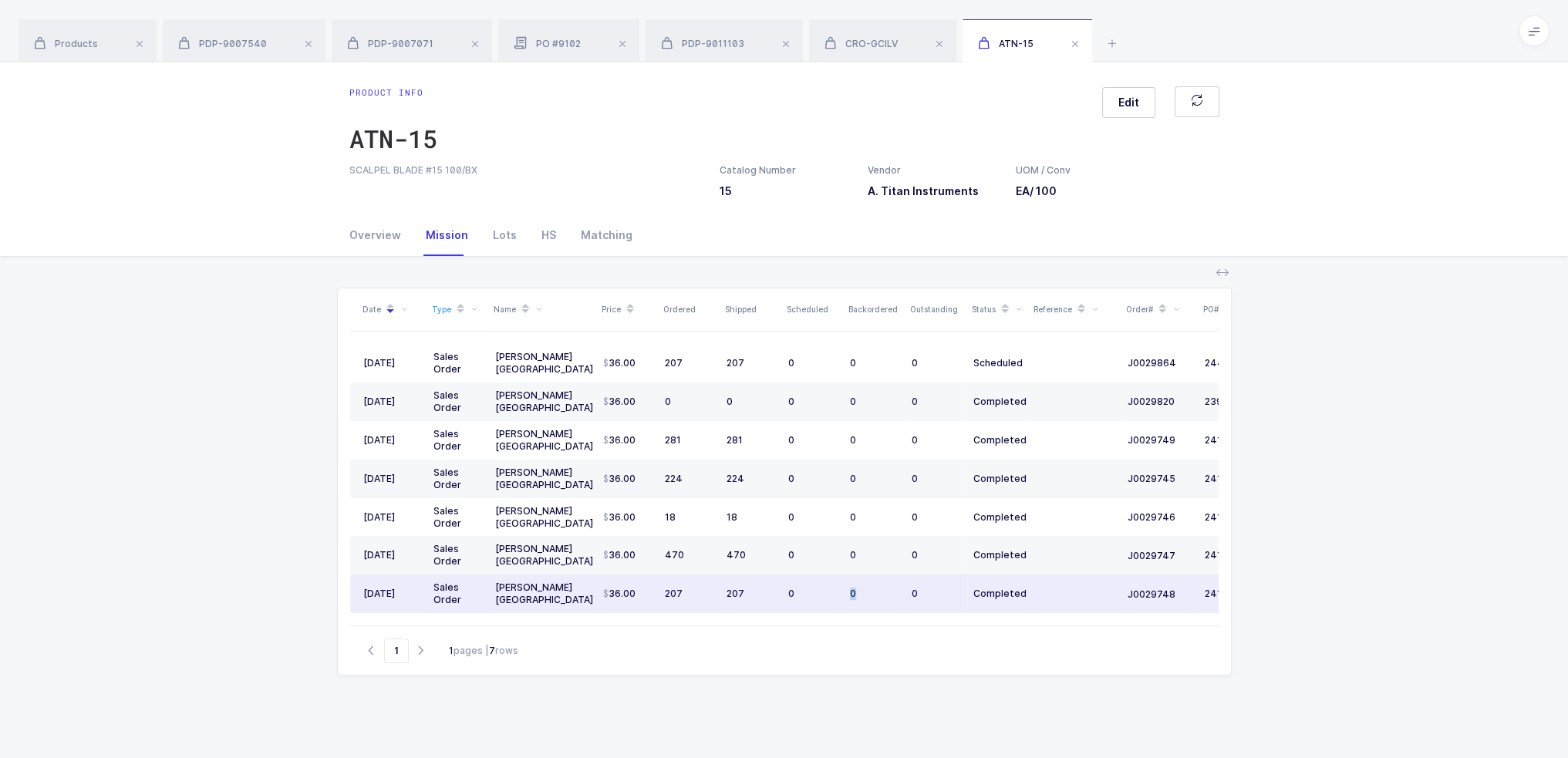
drag, startPoint x: 857, startPoint y: 582, endPoint x: 839, endPoint y: 601, distance: 26.2
click at [839, 601] on tr "12/10/2024 Sales Order Henry Schein USA 36.00 207 207 0 0 0 Completed J0029748 …" at bounding box center [836, 593] width 972 height 38
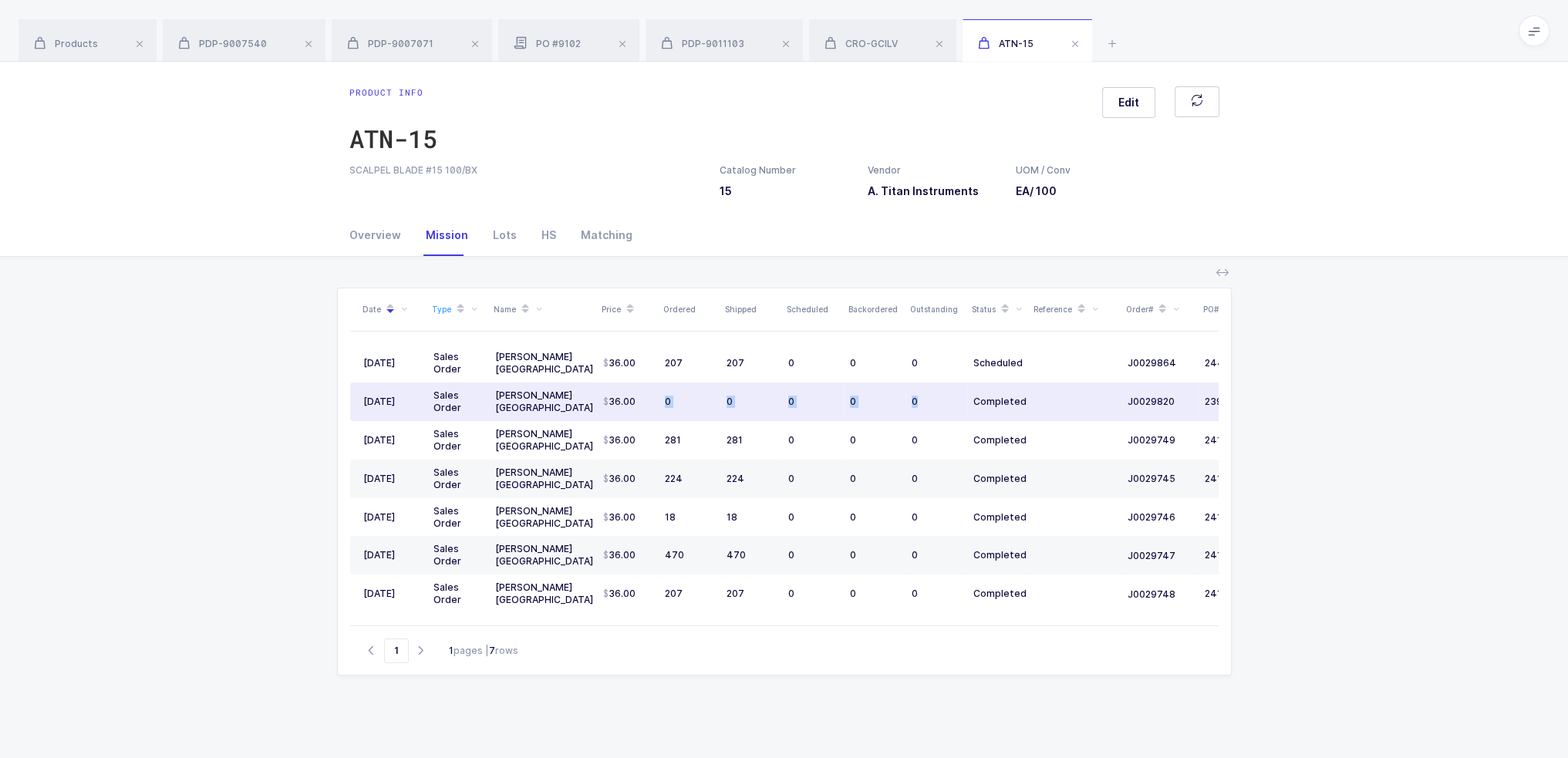
drag, startPoint x: 924, startPoint y: 404, endPoint x: 661, endPoint y: 404, distance: 263.0
click at [661, 404] on tr "02/12/2025 Sales Order Henry Schein USA 36.00 0 0 0 0 0 Completed J0029820 2398…" at bounding box center [836, 401] width 972 height 38
click at [661, 404] on td "0" at bounding box center [689, 401] width 61 height 38
drag, startPoint x: 661, startPoint y: 404, endPoint x: 683, endPoint y: 396, distance: 23.4
click at [683, 396] on td "0" at bounding box center [689, 401] width 61 height 38
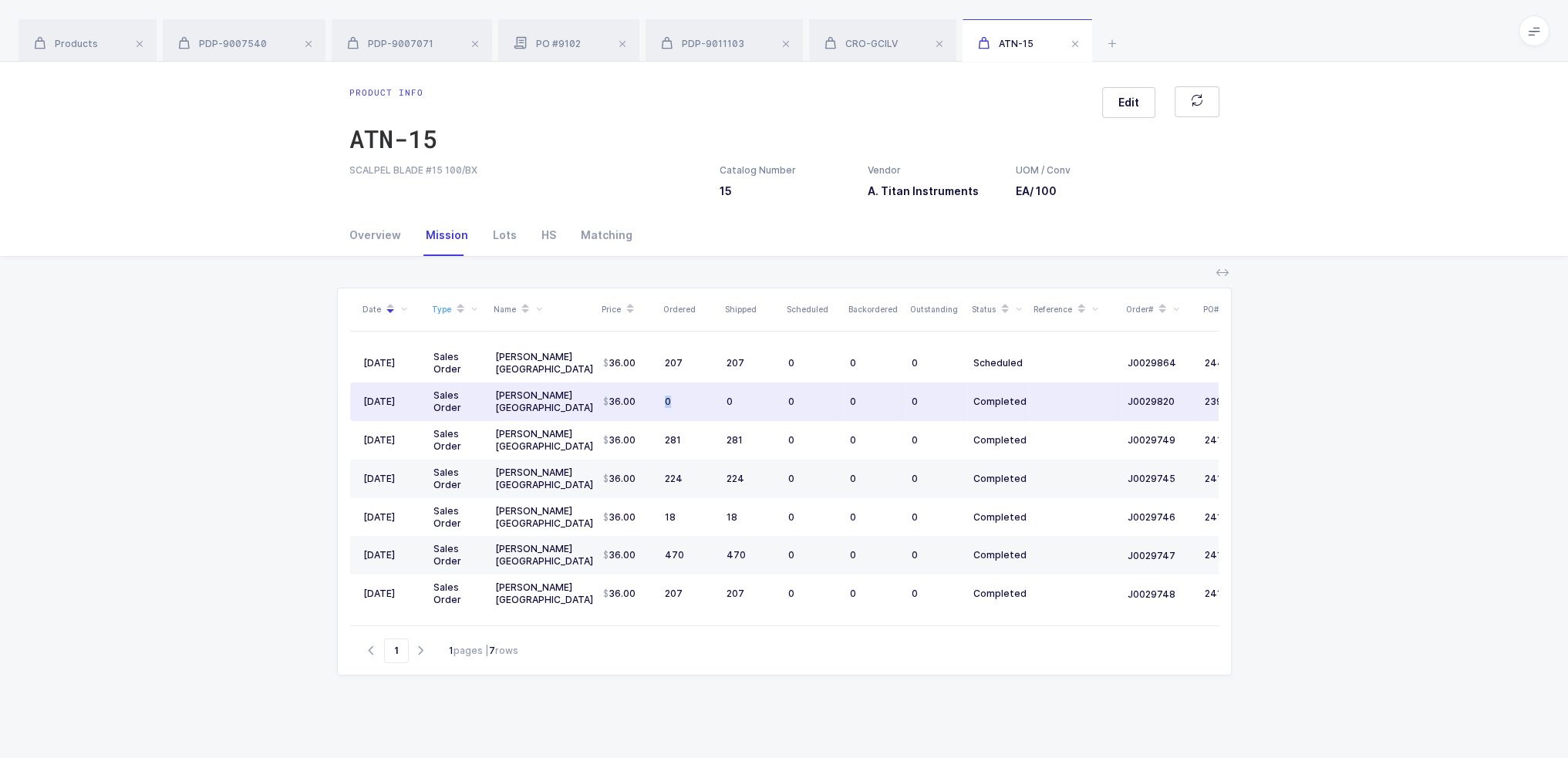
click at [683, 396] on div "0" at bounding box center [689, 401] width 49 height 12
click at [718, 693] on div "Date Type Name Price Ordered Shipped Scheduled Backordered Outstanding Status R…" at bounding box center [784, 580] width 895 height 586
click at [1111, 46] on icon at bounding box center [1112, 43] width 19 height 19
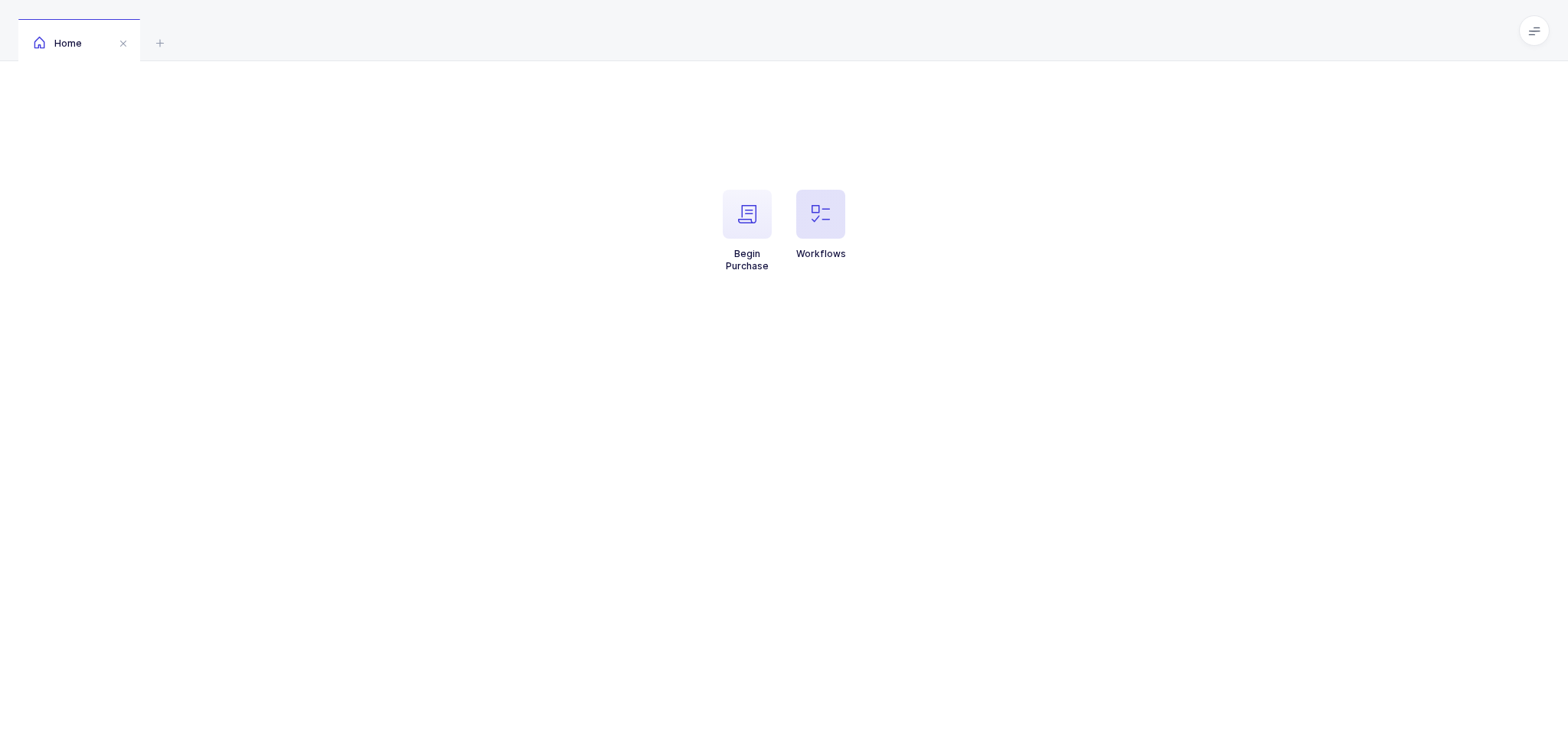
click at [841, 230] on span "button" at bounding box center [821, 214] width 49 height 49
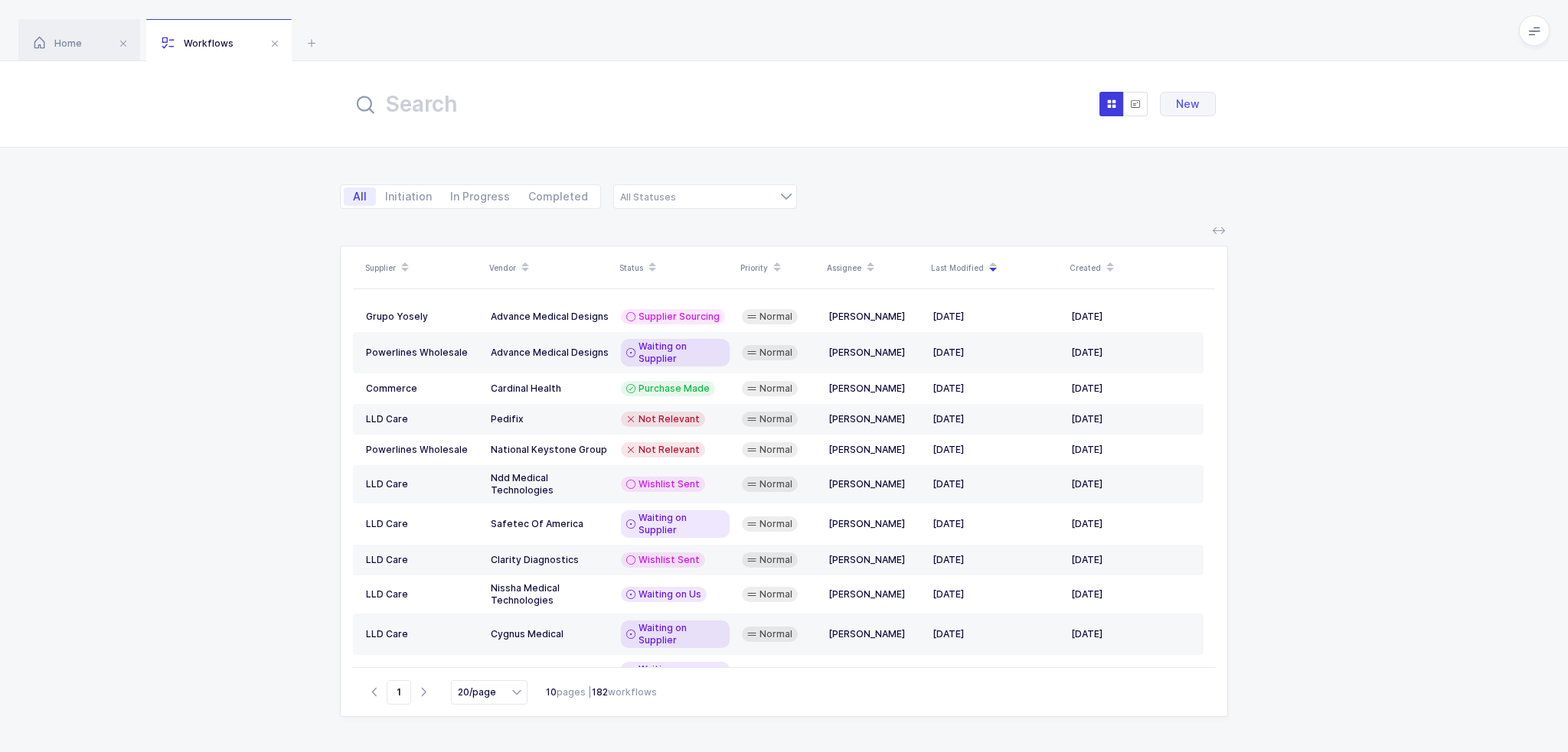
click at [511, 87] on input "text" at bounding box center [520, 104] width 337 height 37
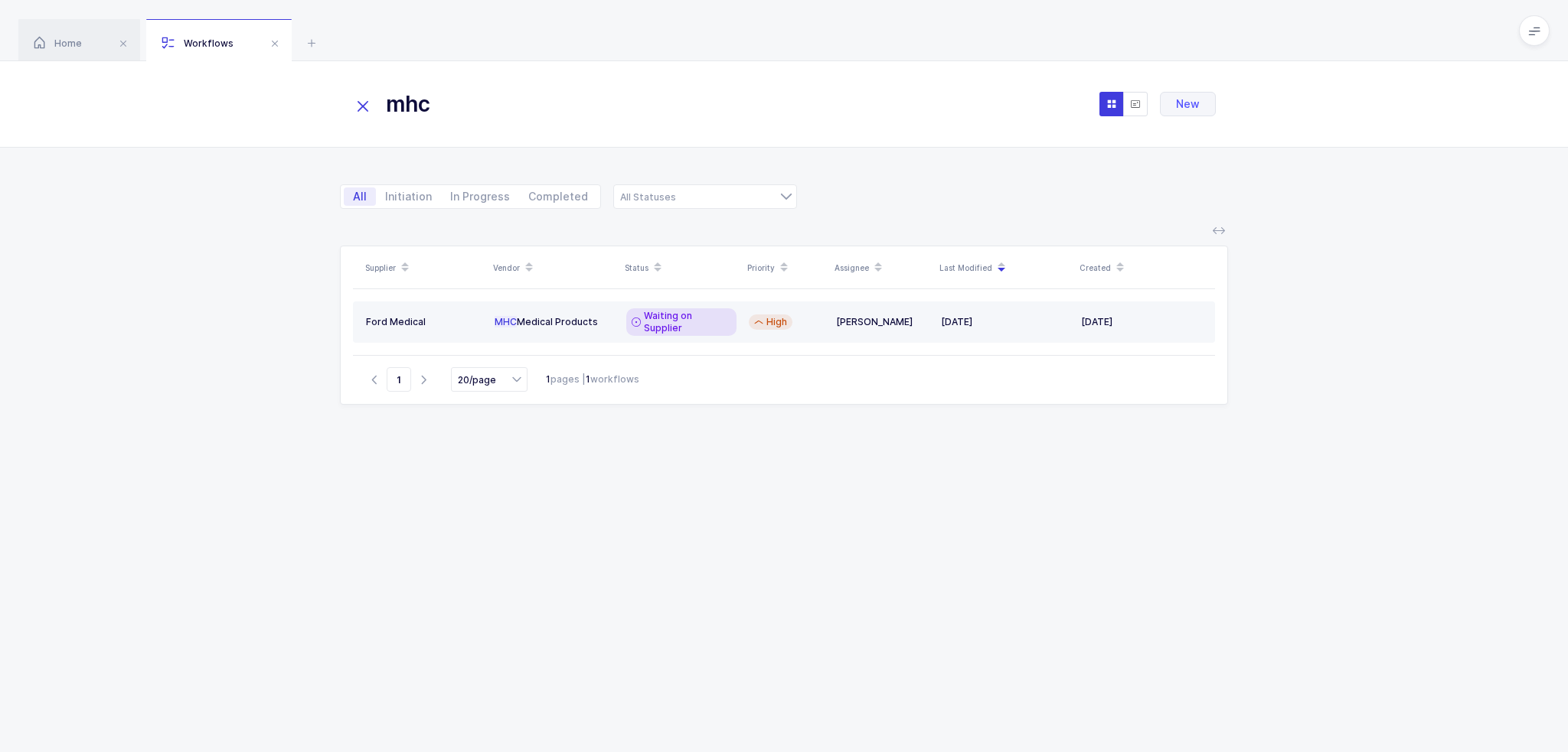
click at [652, 324] on td "Waiting on Supplier" at bounding box center [681, 322] width 123 height 41
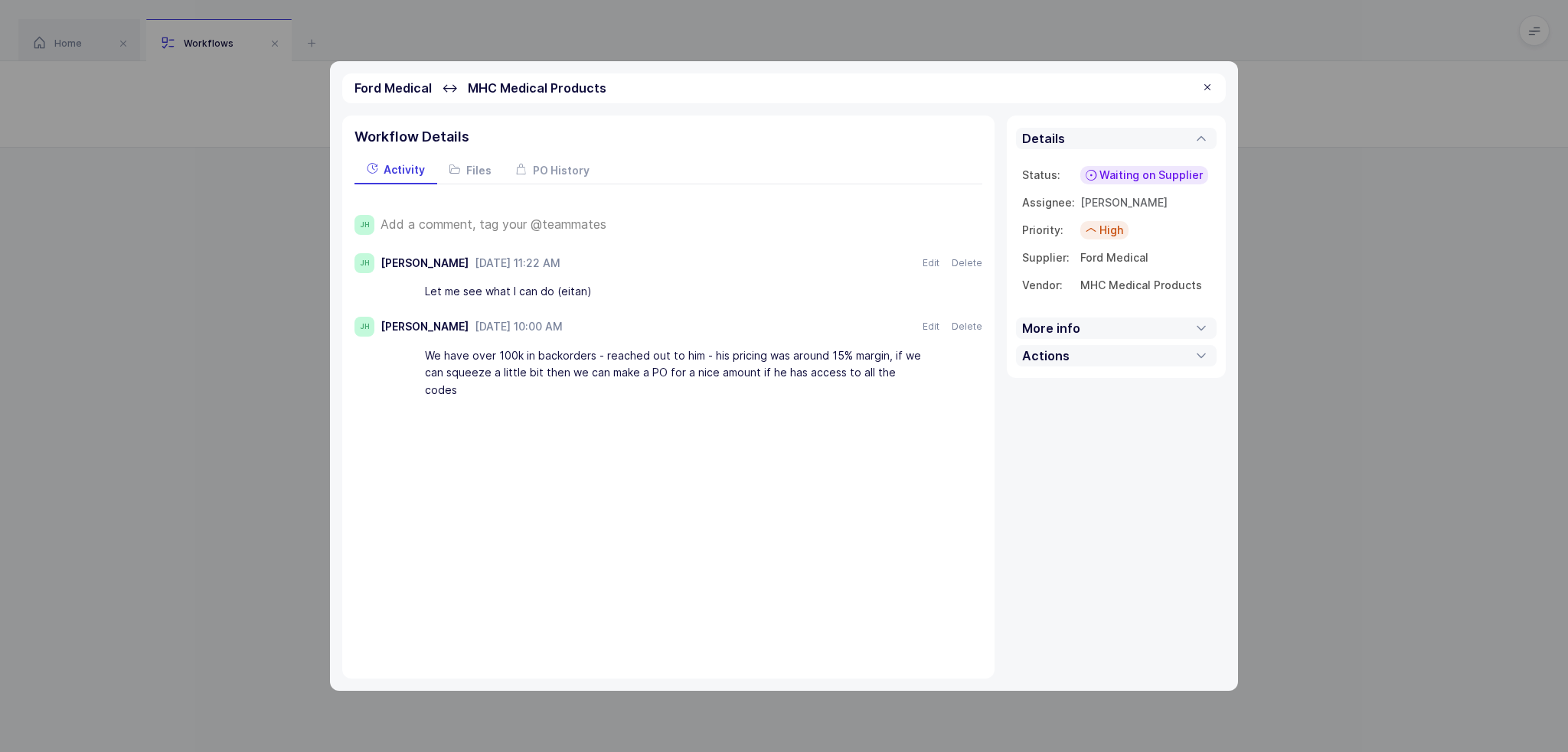
click at [1016, 598] on div "Details Status: Waiting on Supplier Supplier Sourcing Wishlist Requested Wishli…" at bounding box center [1115, 396] width 219 height 563
click at [1205, 87] on div at bounding box center [1206, 88] width 12 height 14
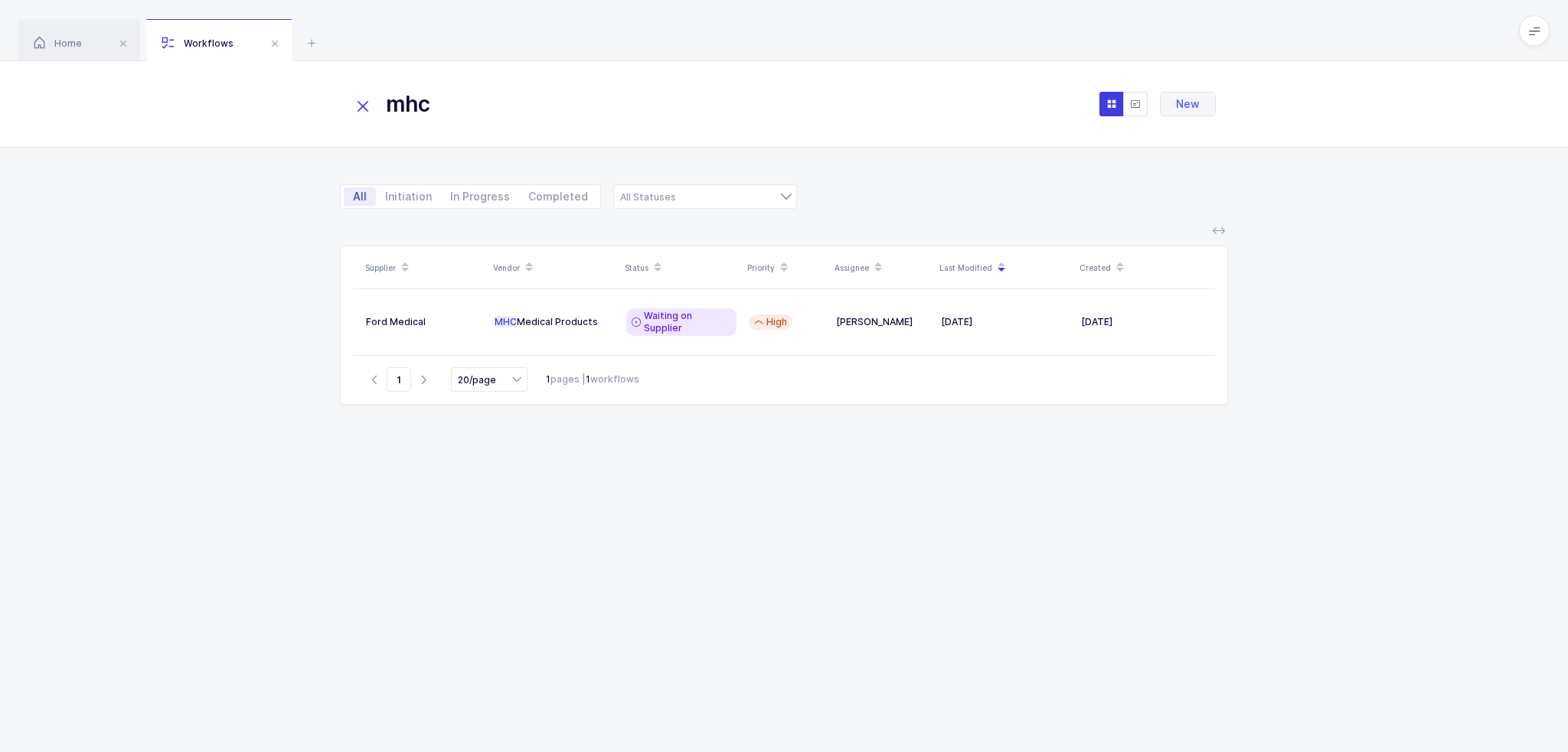
drag, startPoint x: 520, startPoint y: 101, endPoint x: 310, endPoint y: 99, distance: 210.0
click at [310, 99] on div "mhc New" at bounding box center [784, 104] width 1568 height 86
type input "mortan"
click at [879, 577] on div "Supplier Vendor Status Priority Assignee Last Modified Created No Data Go to 1 …" at bounding box center [783, 480] width 888 height 470
click at [310, 40] on icon at bounding box center [311, 42] width 19 height 19
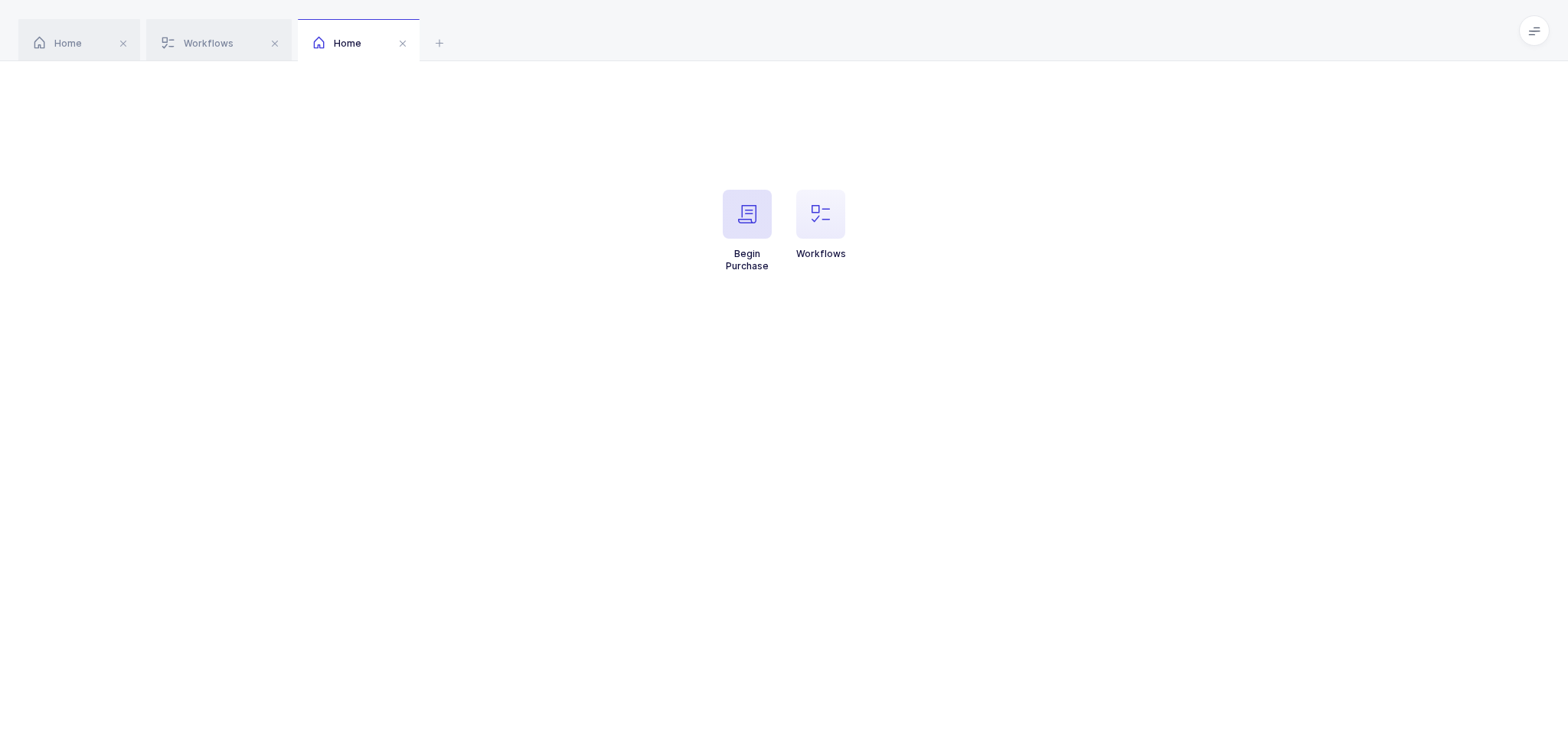
click at [735, 218] on span "button" at bounding box center [747, 214] width 49 height 49
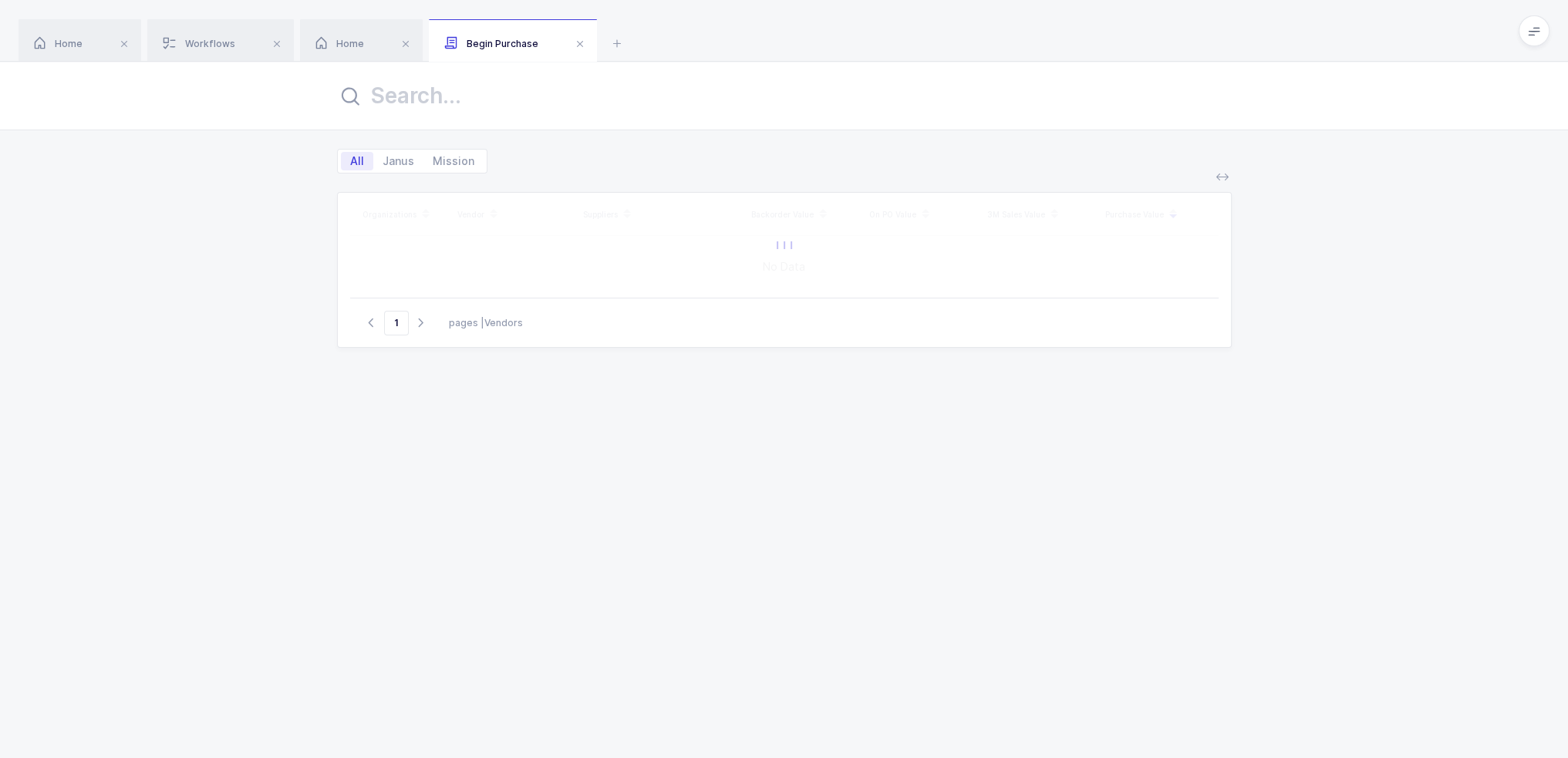
click at [535, 86] on input "text" at bounding box center [784, 95] width 895 height 37
type input "mortan"
click at [768, 327] on div "Go to 1 1 pages | 1 Vendors" at bounding box center [784, 316] width 869 height 49
click at [774, 264] on span "32,223.00" at bounding box center [779, 264] width 51 height 12
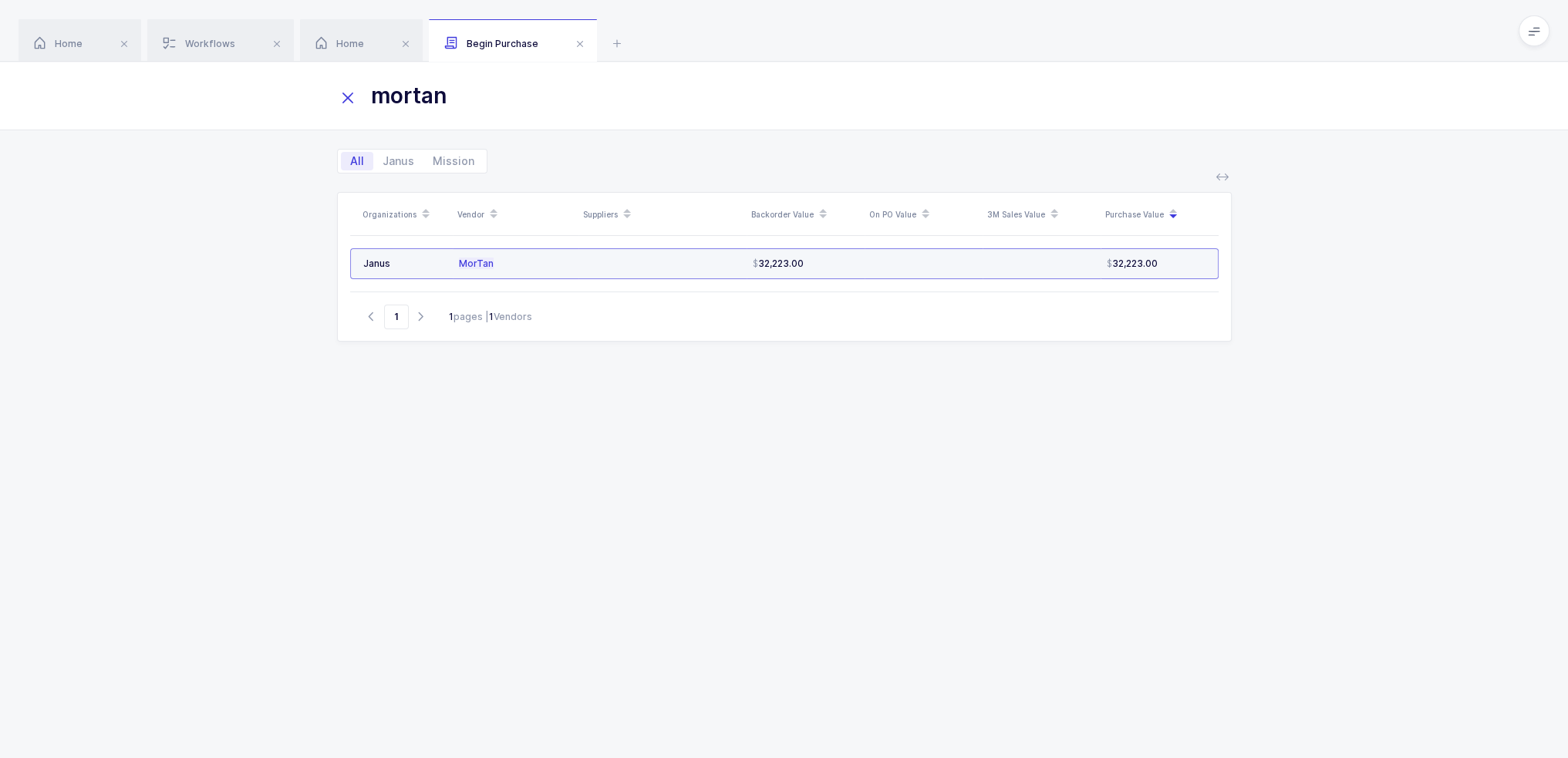
click at [772, 264] on span "32,223.00" at bounding box center [779, 264] width 51 height 12
click at [726, 431] on div "Organizations Vendor Suppliers Backorder Value On PO Value 3M Sales Value Purch…" at bounding box center [784, 457] width 895 height 529
click at [613, 43] on icon at bounding box center [617, 43] width 19 height 19
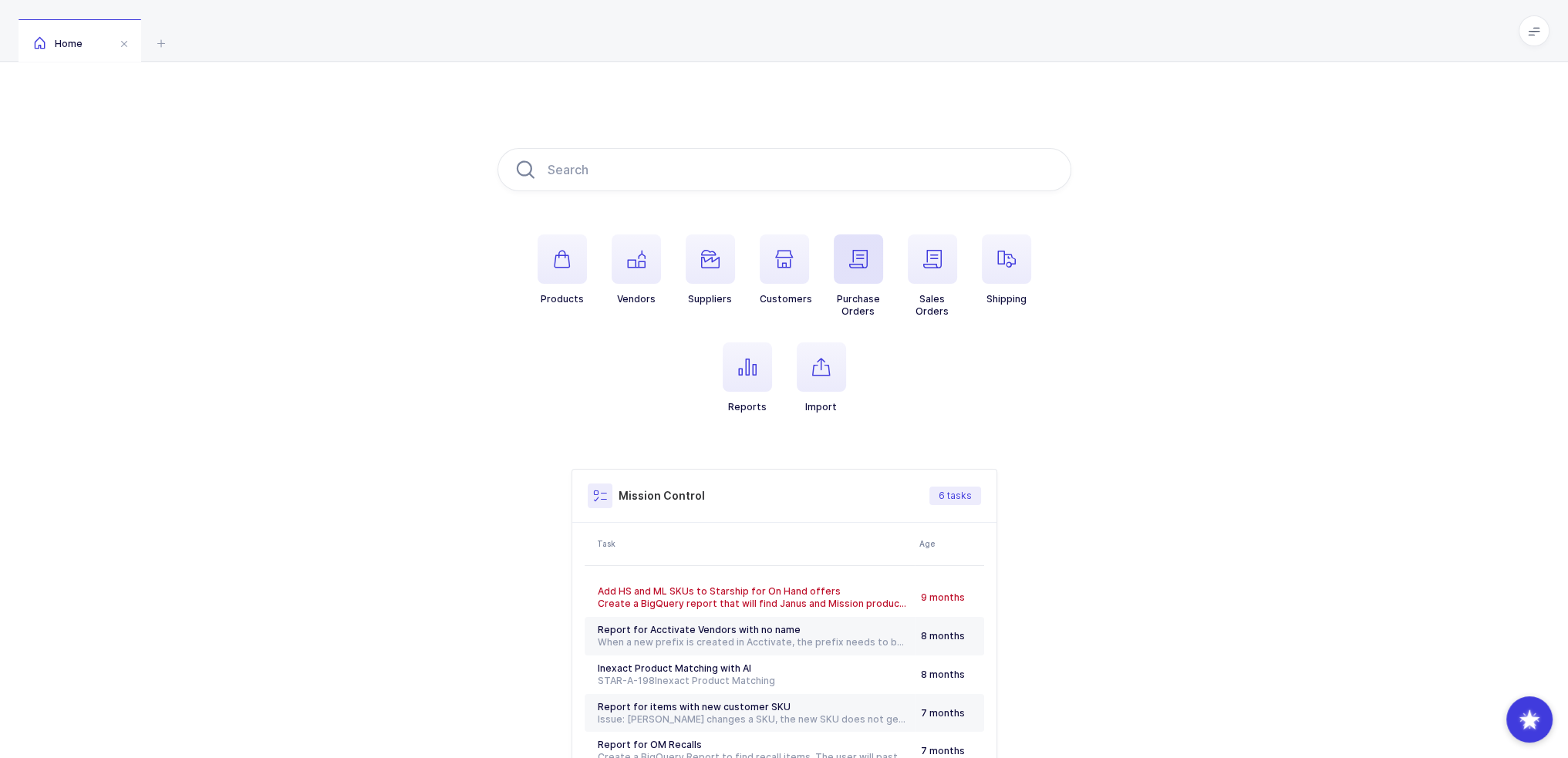
click at [870, 268] on span "button" at bounding box center [859, 259] width 49 height 49
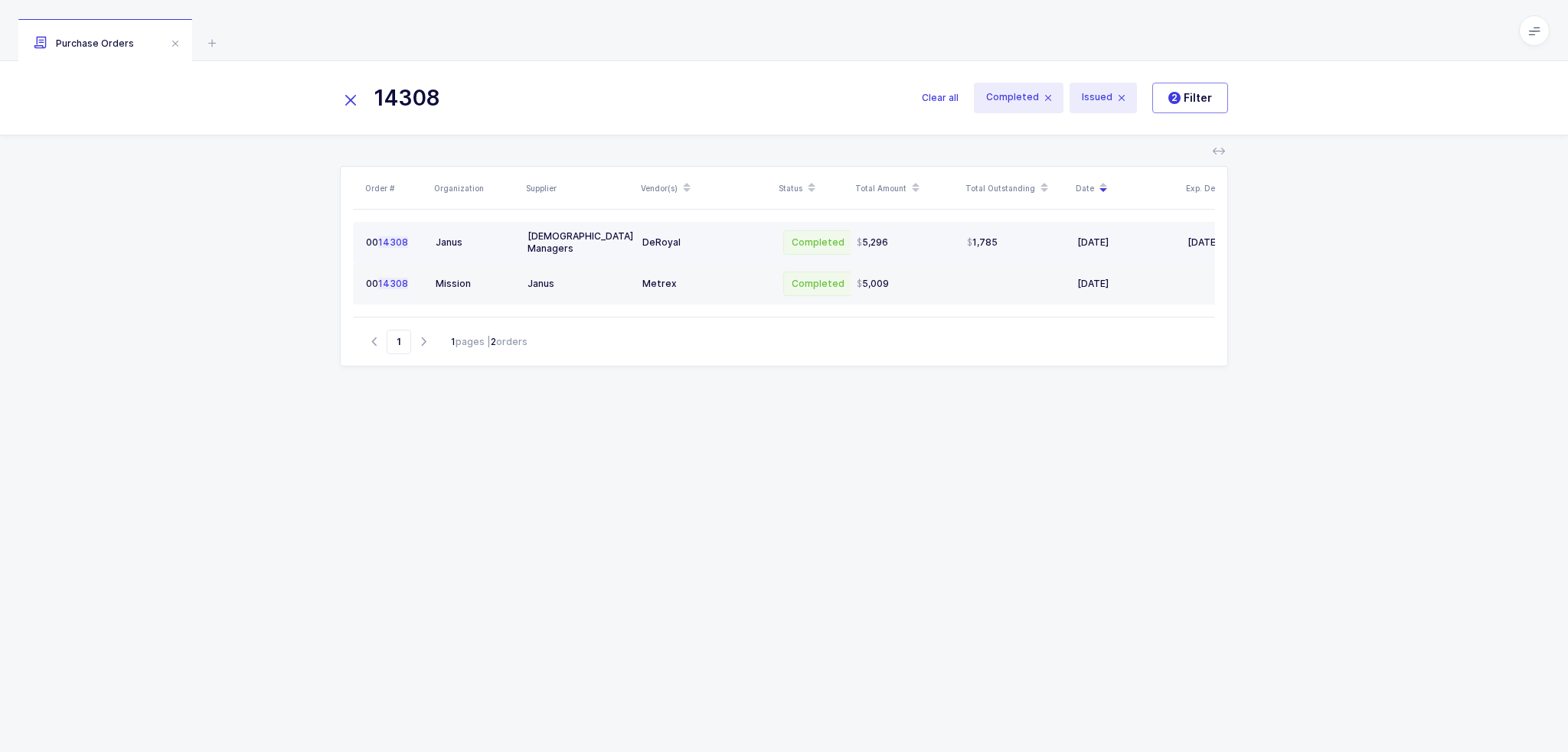
type input "14308"
click at [738, 238] on div "DeRoyal" at bounding box center [705, 242] width 126 height 12
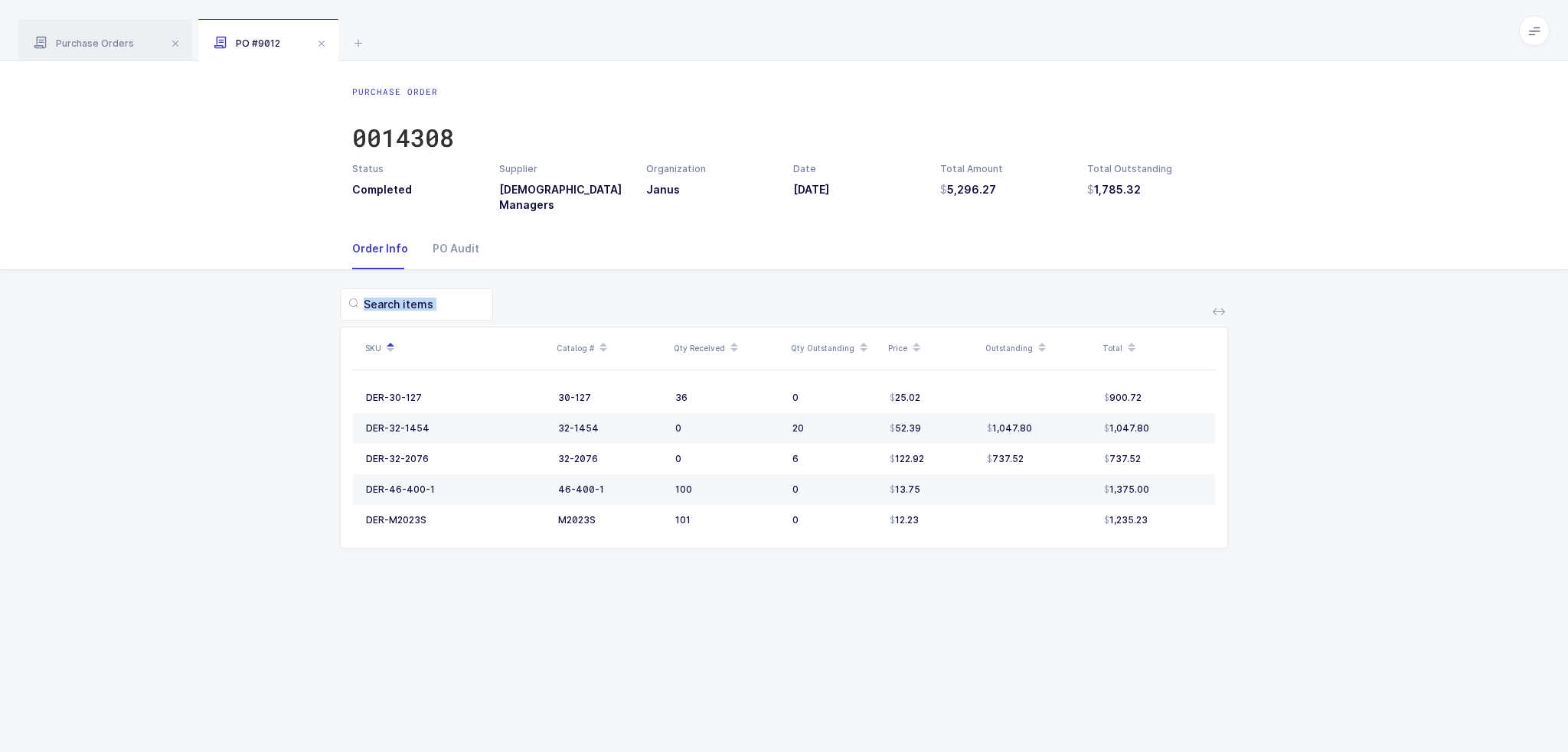
drag, startPoint x: 975, startPoint y: 278, endPoint x: 1068, endPoint y: 573, distance: 309.3
click at [1068, 573] on div "SKU Catalog # Qty Received Qty Outstanding Price Outstanding Total DER-30-127 3…" at bounding box center [783, 428] width 1543 height 315
click at [970, 281] on div "SKU Catalog # Qty Received Qty Outstanding Price Outstanding Total DER-30-127 3…" at bounding box center [783, 428] width 1543 height 315
drag, startPoint x: 981, startPoint y: 616, endPoint x: 1015, endPoint y: 582, distance: 48.1
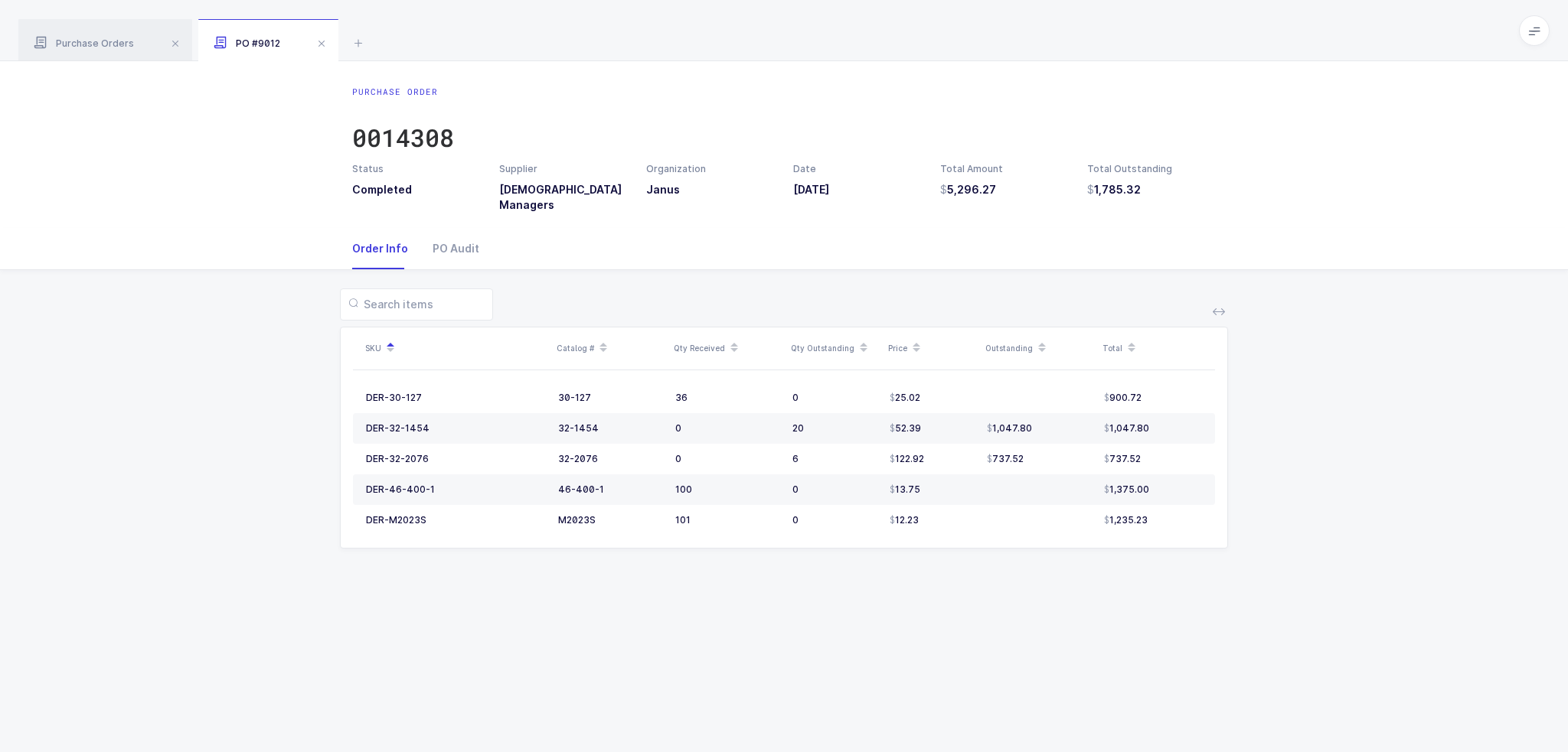
click at [1015, 582] on div "Purchase Order 0014308 Status Completed Supplier [DEMOGRAPHIC_DATA] American Ma…" at bounding box center [784, 406] width 1568 height 691
drag, startPoint x: 1053, startPoint y: 581, endPoint x: 1063, endPoint y: 593, distance: 15.6
click at [1063, 593] on div "Purchase Order 0014308 Status Completed Supplier [DEMOGRAPHIC_DATA] American Ma…" at bounding box center [784, 406] width 1568 height 691
drag, startPoint x: 943, startPoint y: 392, endPoint x: 973, endPoint y: 402, distance: 31.6
click at [973, 402] on div "25.02" at bounding box center [932, 397] width 85 height 12
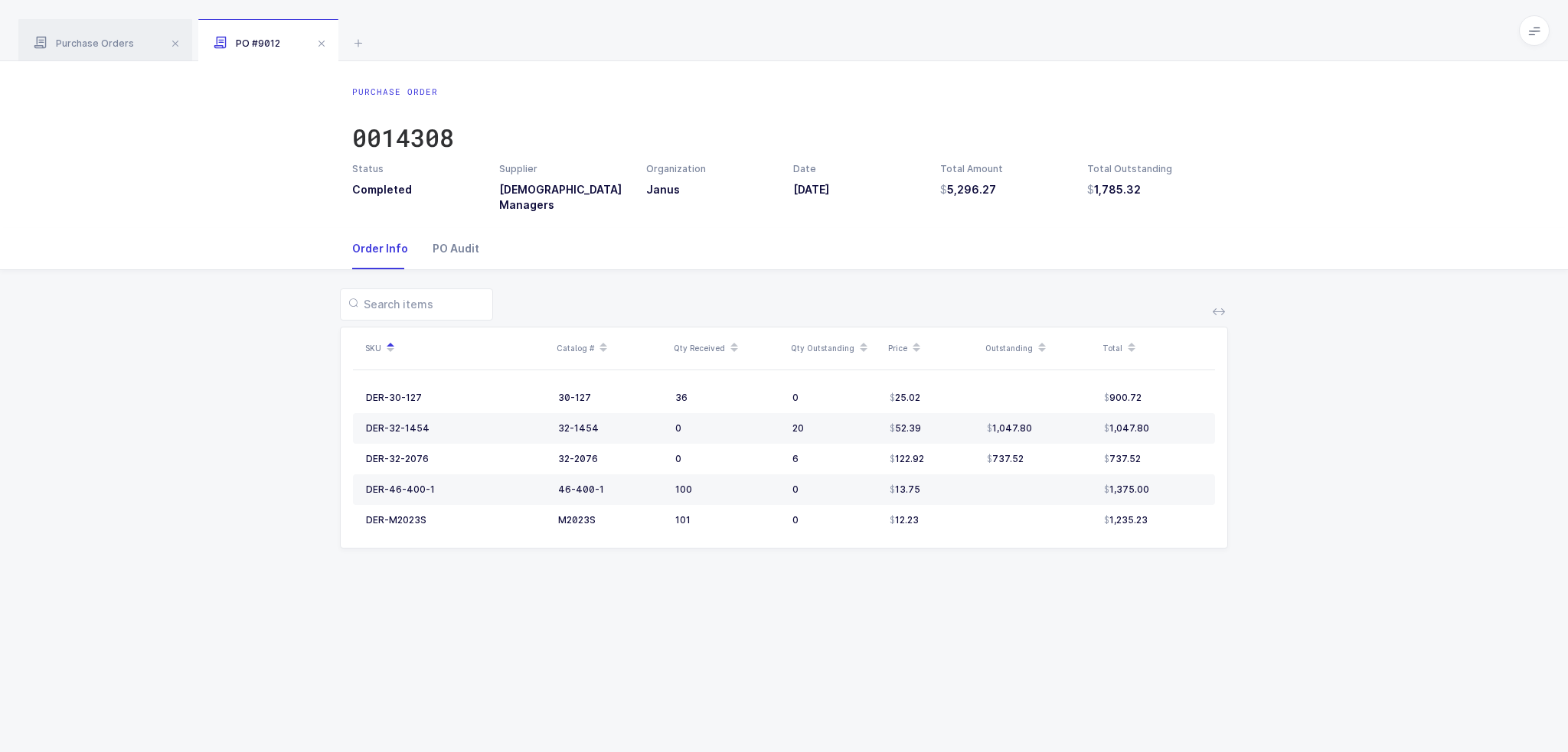
click at [435, 254] on div "PO Audit" at bounding box center [449, 249] width 59 height 41
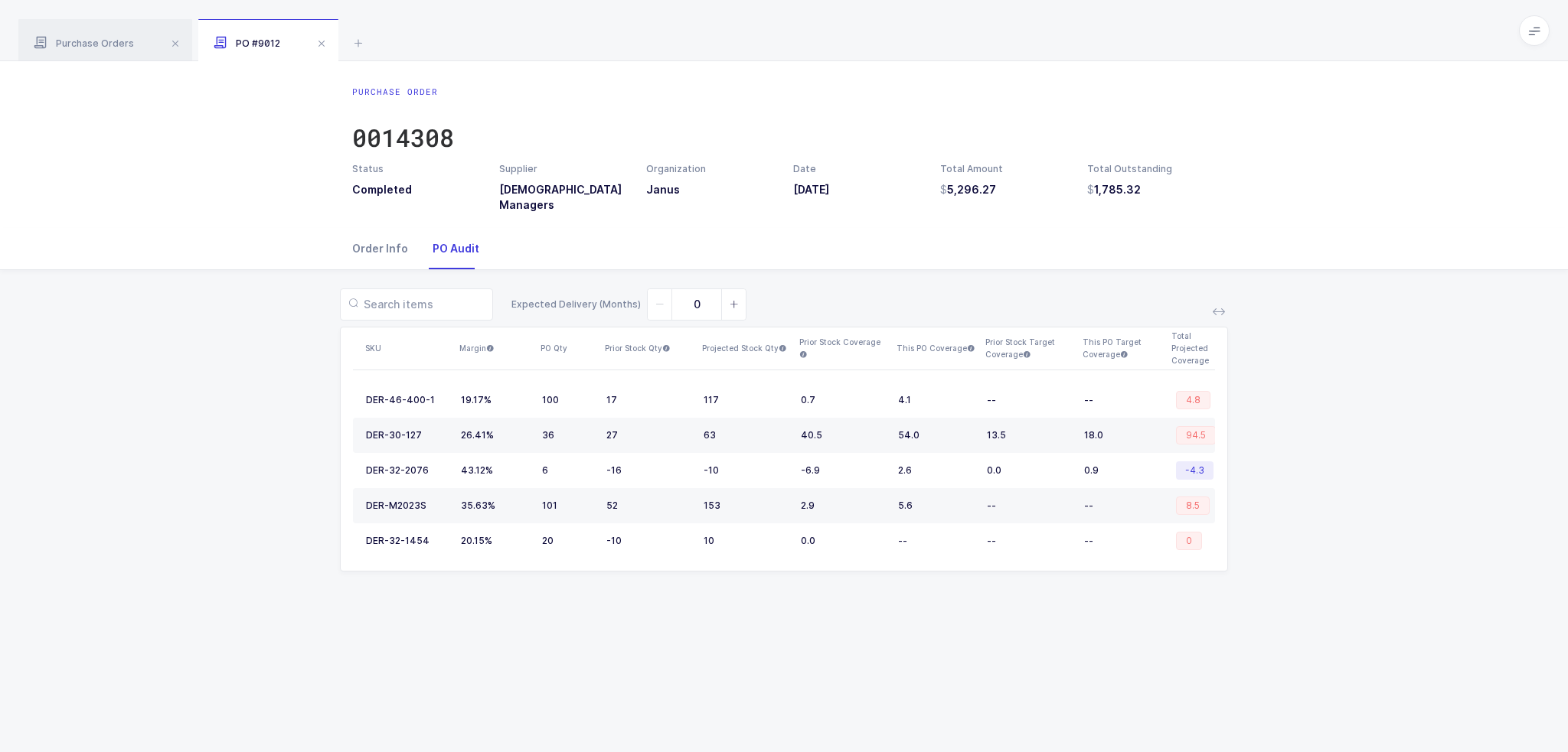
click at [370, 248] on div "Order Info" at bounding box center [386, 249] width 68 height 41
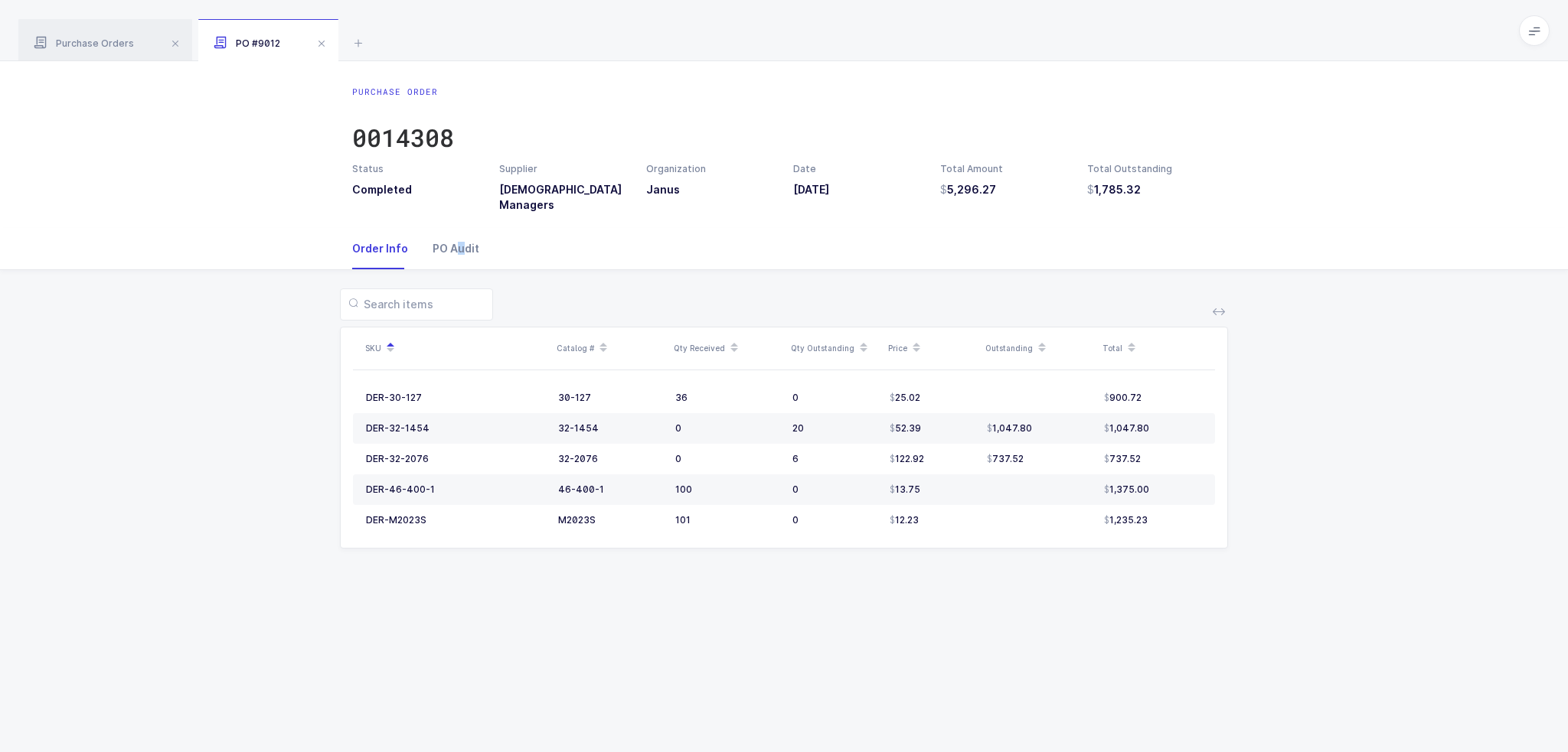
click at [457, 236] on div "PO Audit" at bounding box center [449, 249] width 59 height 41
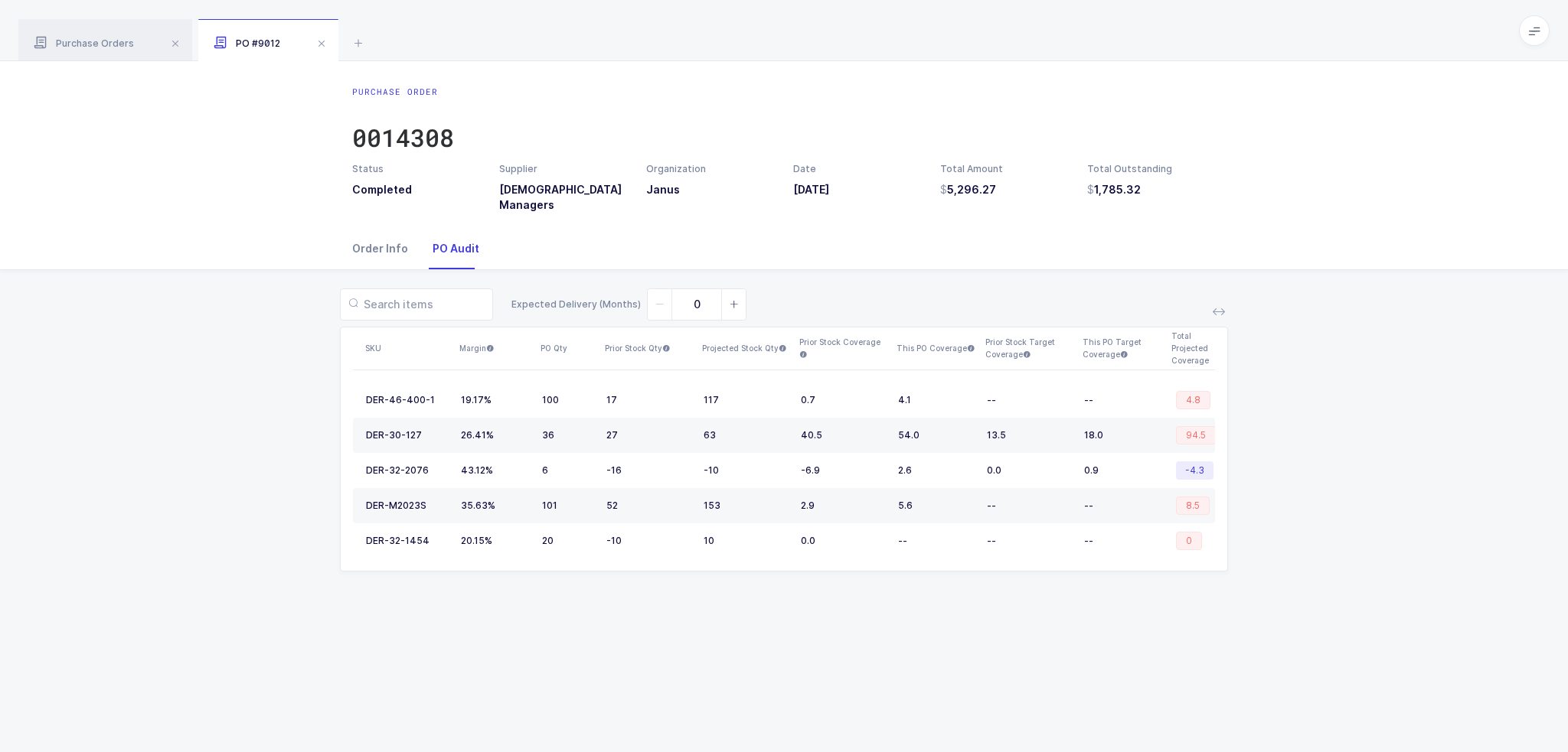
click at [387, 250] on div "Order Info" at bounding box center [386, 249] width 68 height 41
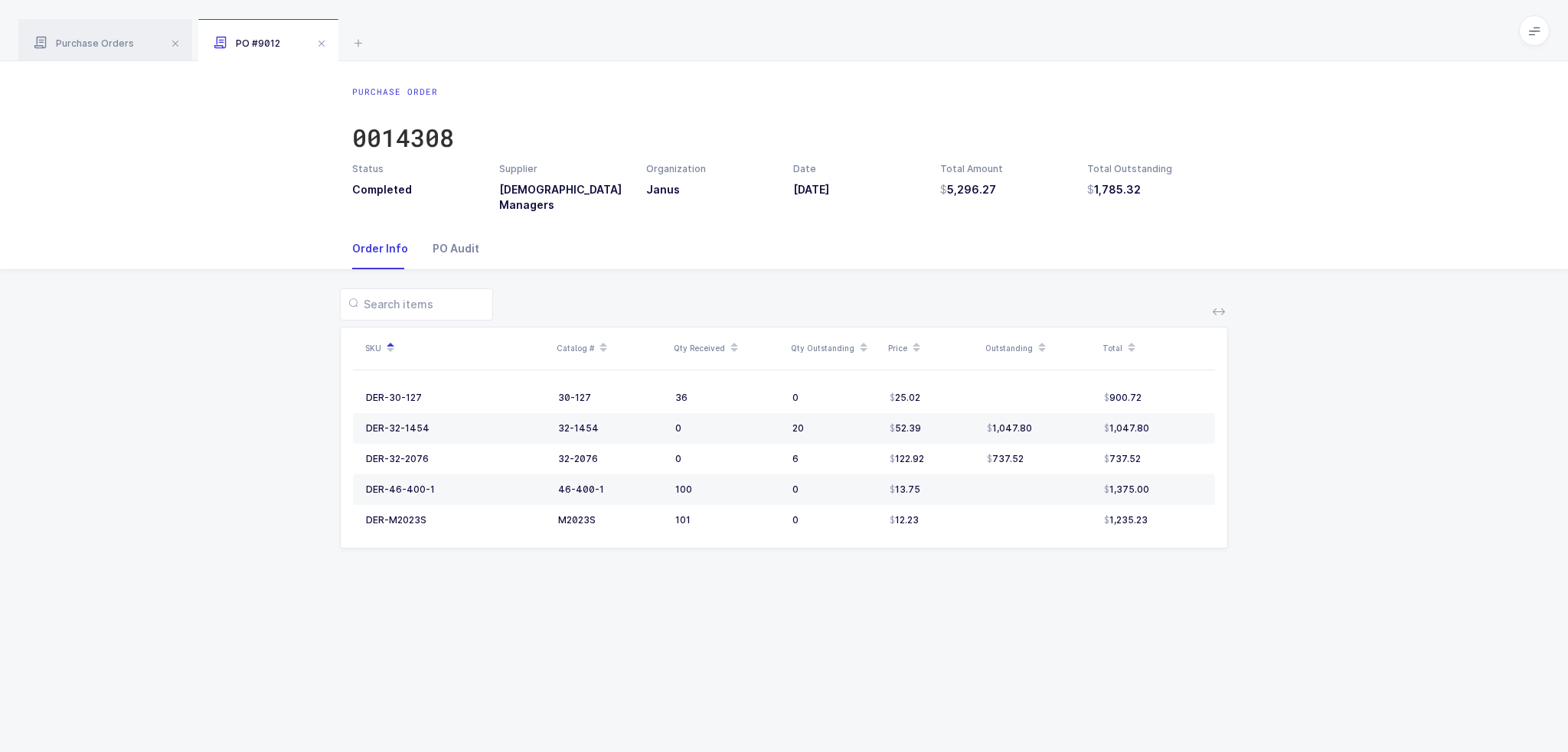
click at [457, 257] on div "PO Audit" at bounding box center [449, 249] width 59 height 41
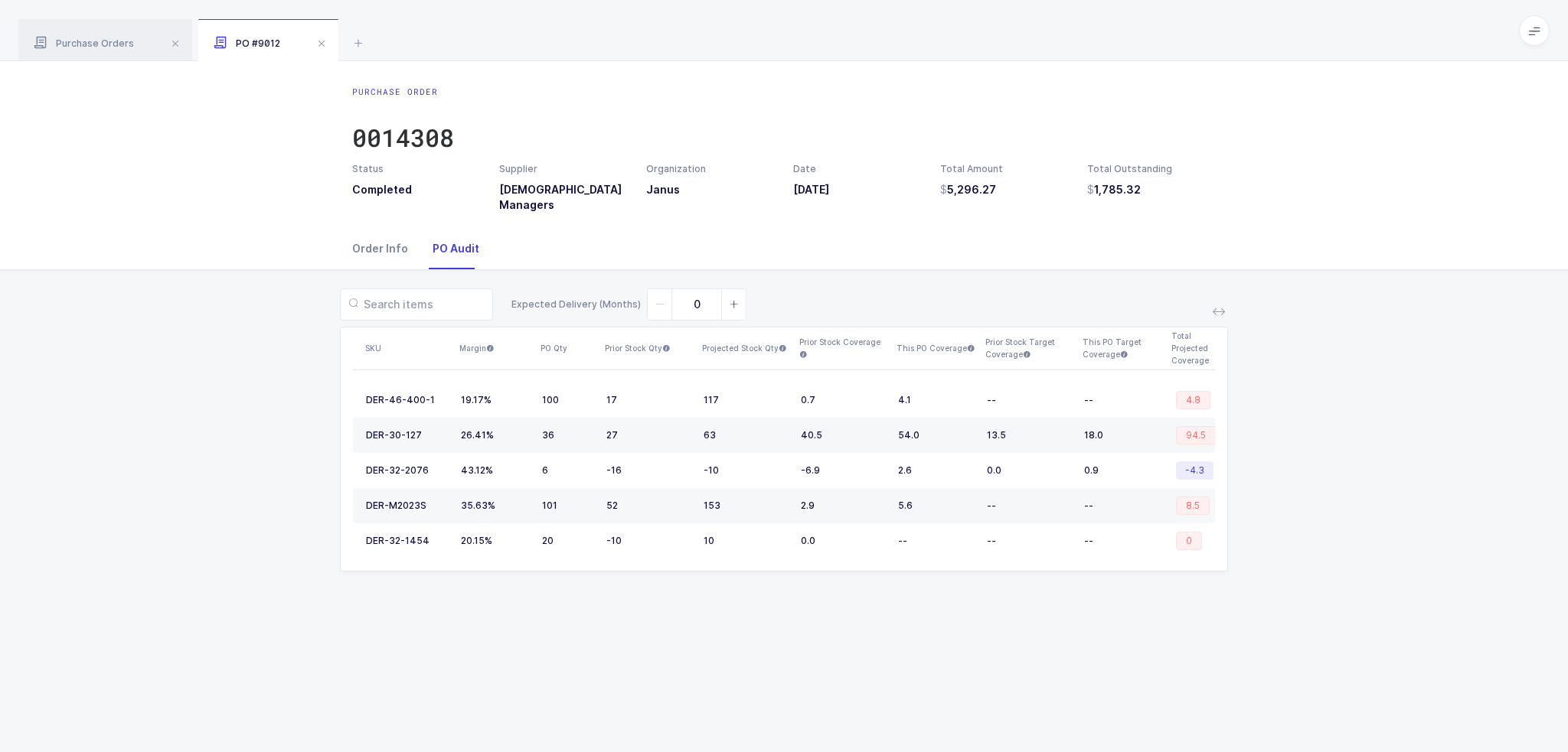
click at [398, 250] on div "Order Info" at bounding box center [386, 249] width 68 height 41
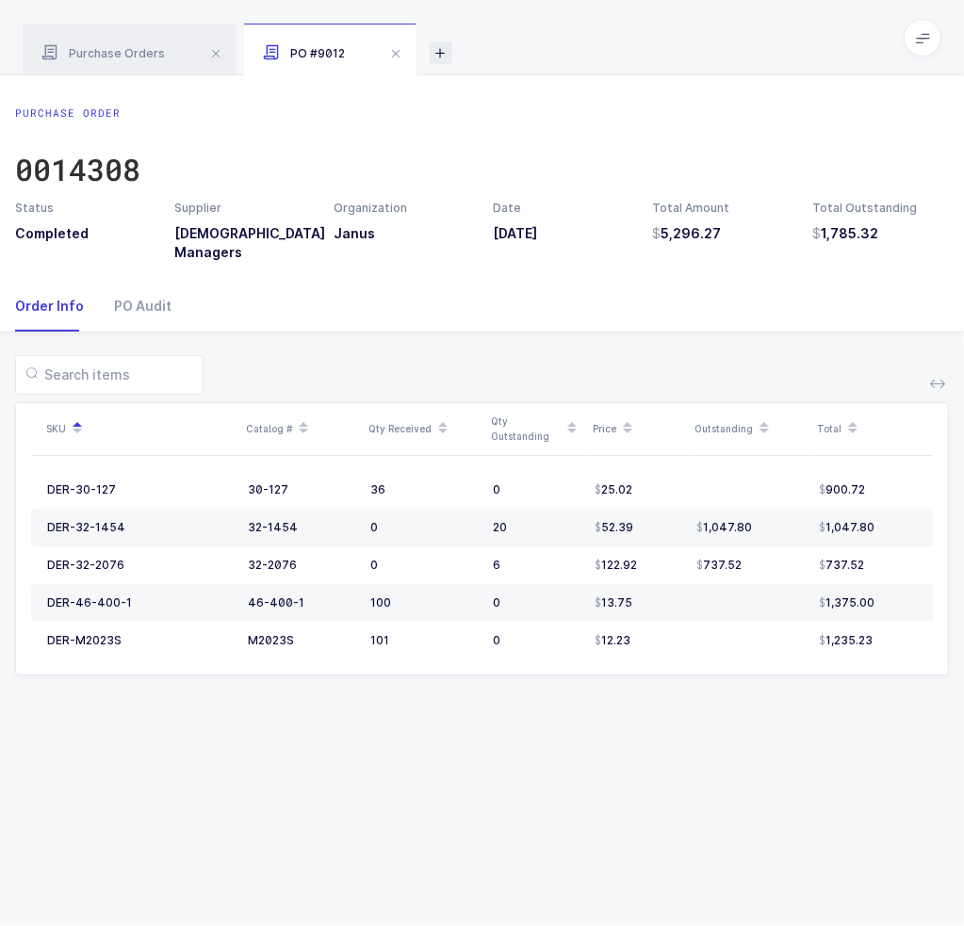
click at [443, 45] on icon at bounding box center [441, 52] width 23 height 23
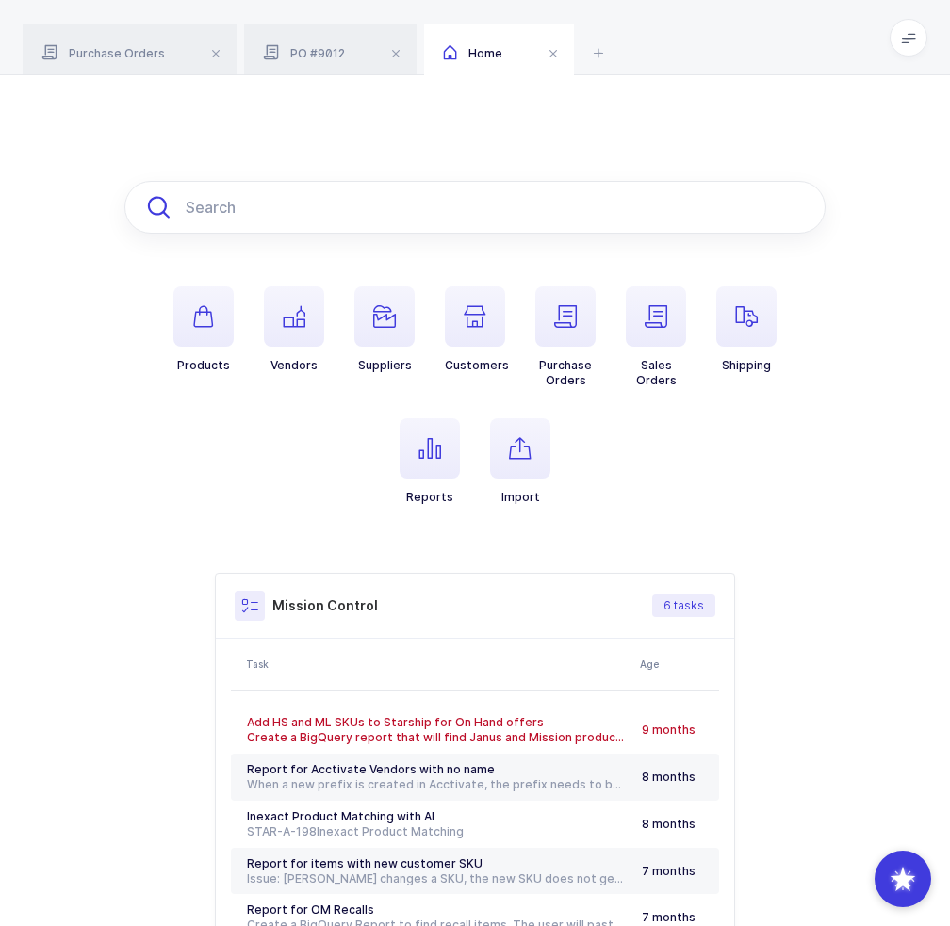
click at [436, 204] on input "text" at bounding box center [474, 207] width 701 height 53
click at [432, 211] on input "text" at bounding box center [474, 207] width 701 height 53
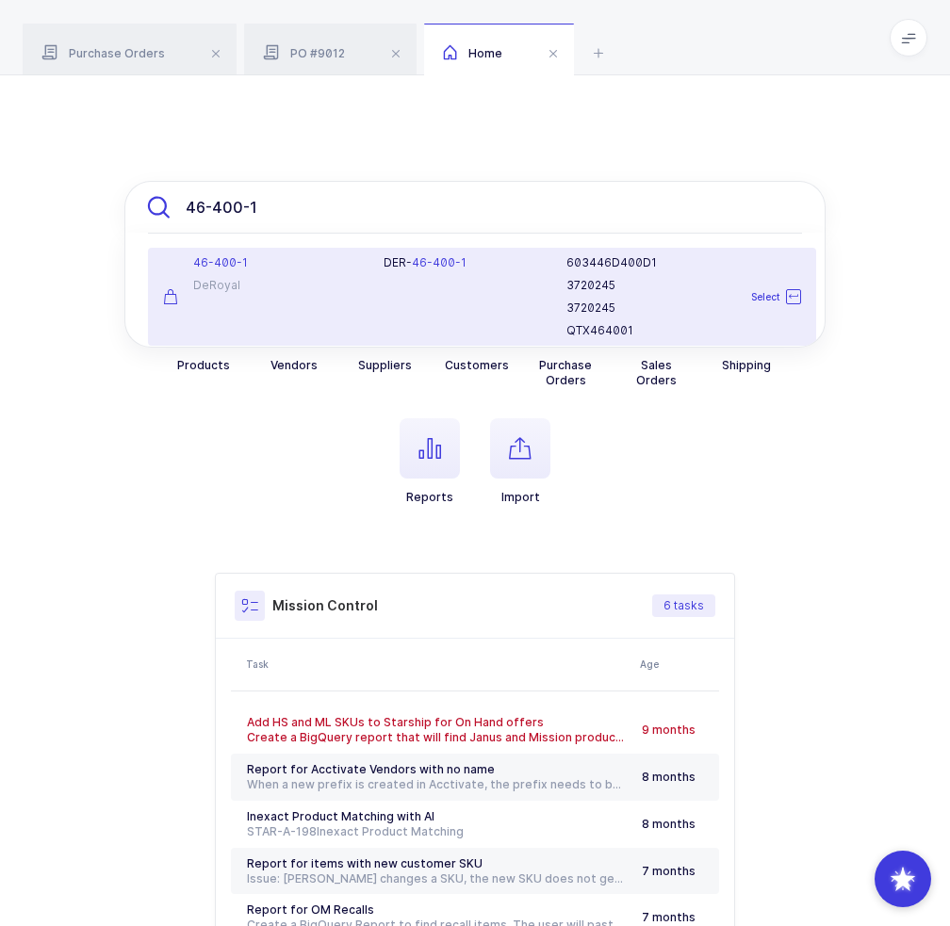
type input "46-400-1"
click at [429, 263] on span "46-400-1" at bounding box center [439, 262] width 55 height 14
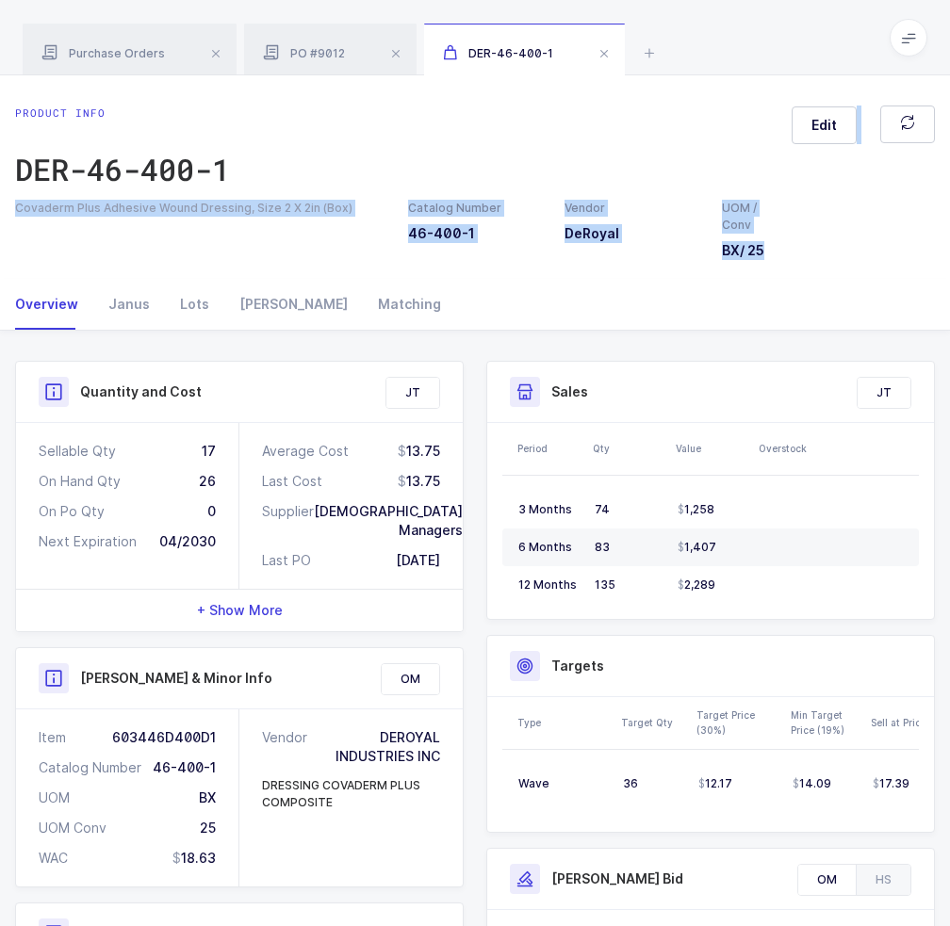
drag, startPoint x: 582, startPoint y: 155, endPoint x: 523, endPoint y: 102, distance: 79.4
click at [523, 102] on div "Product info DER-46-400-1 Edit Covaderm Plus Adhesive Wound Dressing, Size 2 X …" at bounding box center [475, 666] width 950 height 1183
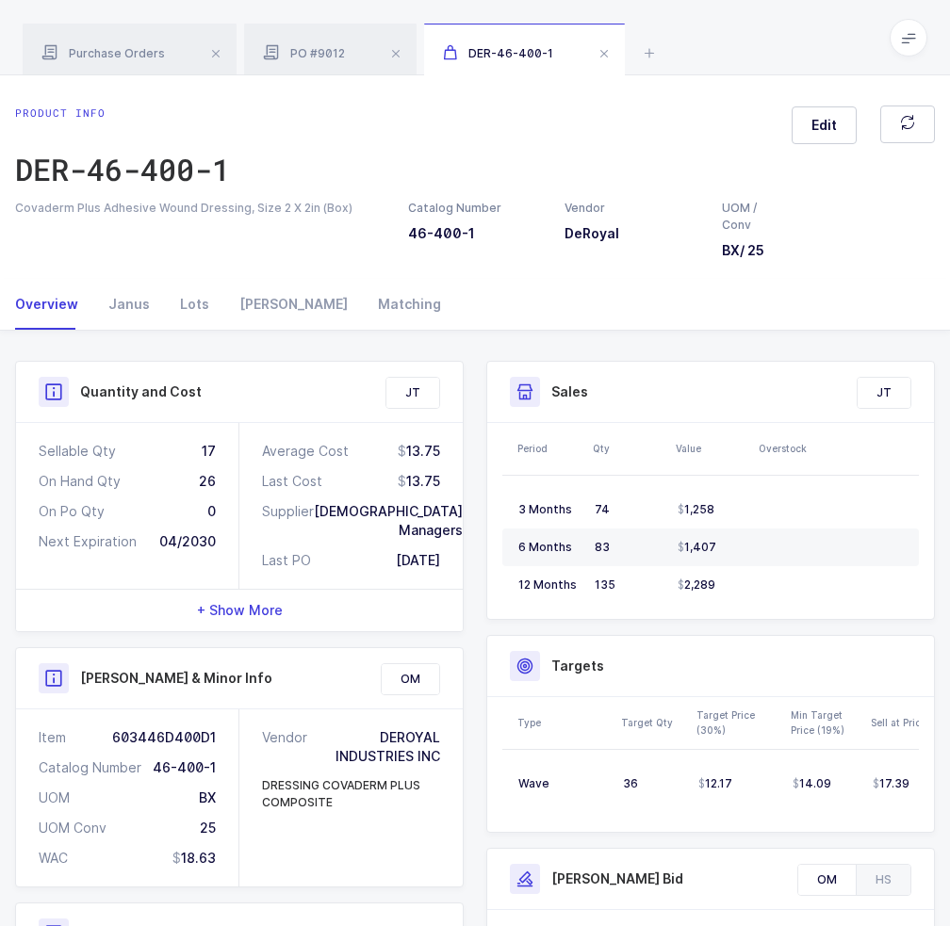
click at [523, 107] on div "Product info DER-46-400-1 Edit" at bounding box center [475, 153] width 920 height 94
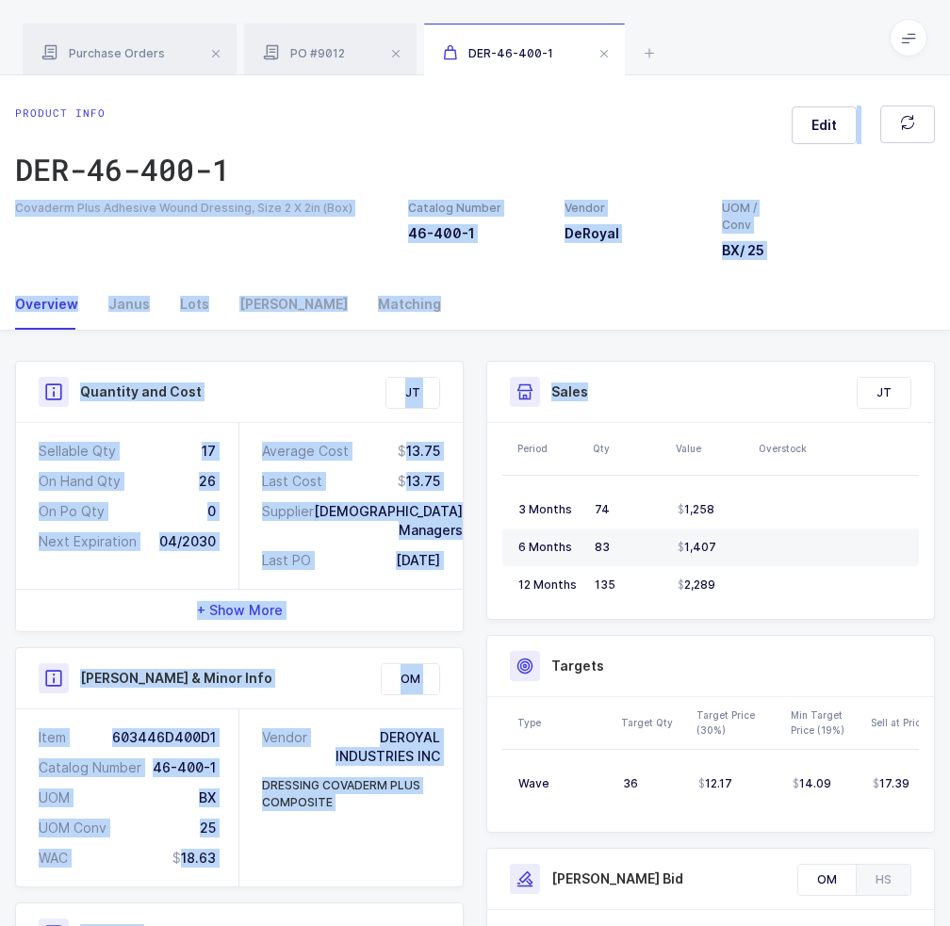
drag, startPoint x: 522, startPoint y: 107, endPoint x: 605, endPoint y: 341, distance: 247.9
click at [605, 341] on div "Product info DER-46-400-1 Edit Covaderm Plus Adhesive Wound Dressing, Size 2 X …" at bounding box center [475, 666] width 950 height 1183
click at [605, 341] on div "Quantity and Cost JT Sellable Qty 17 On Hand Qty 26 On Po Qty 0 Next Expiration…" at bounding box center [475, 795] width 950 height 928
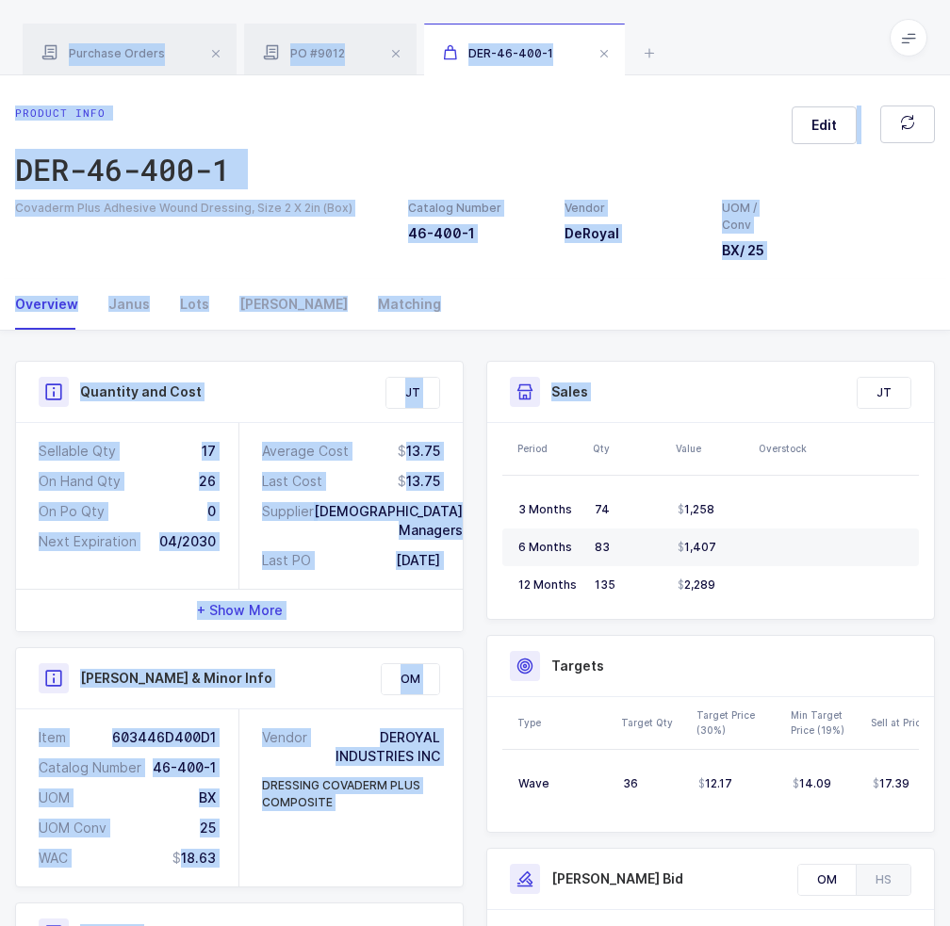
drag, startPoint x: 605, startPoint y: 341, endPoint x: 663, endPoint y: 28, distance: 318.2
click at [663, 28] on div "Purchase Orders PO #9012 DER-46-400-1 14308 Clear all Completed Issued 2 Filter…" at bounding box center [475, 629] width 950 height 1259
click at [663, 28] on div "Purchase Orders PO #9012 DER-46-400-1" at bounding box center [475, 37] width 950 height 75
drag, startPoint x: 663, startPoint y: 28, endPoint x: 673, endPoint y: 334, distance: 305.4
click at [673, 334] on div "Purchase Orders PO #9012 DER-46-400-1 14308 Clear all Completed Issued 2 Filter…" at bounding box center [475, 629] width 950 height 1259
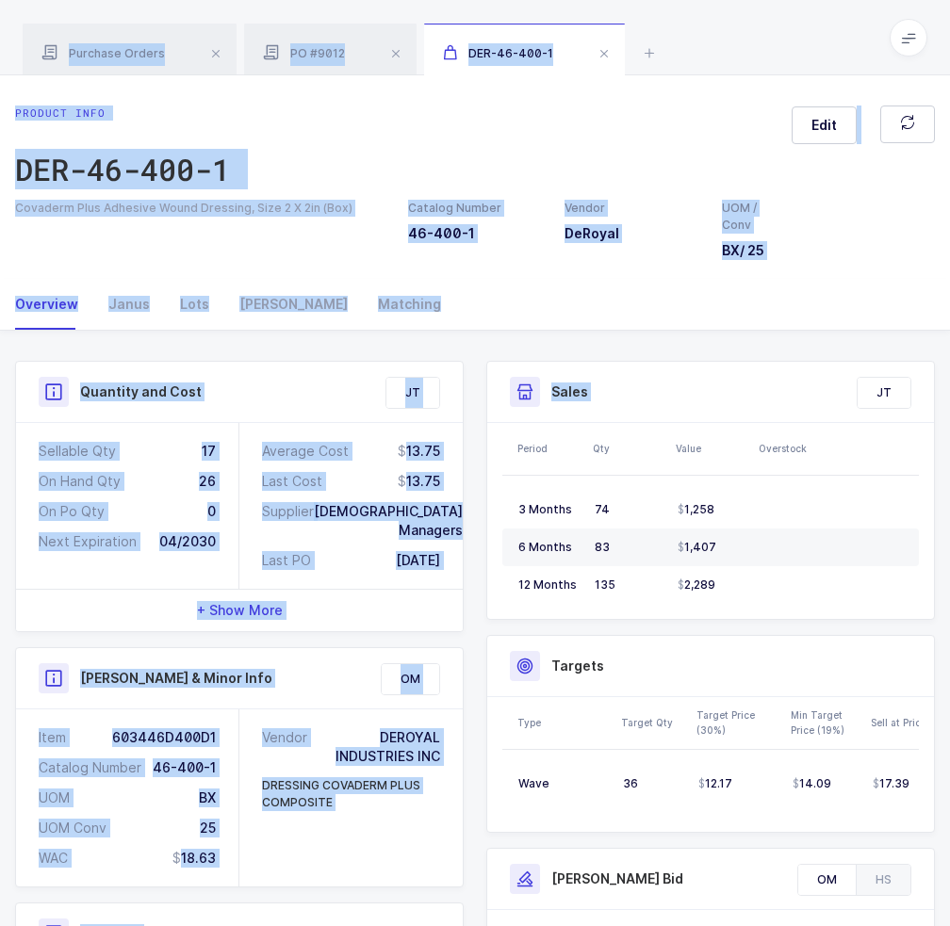
click at [673, 334] on div "Quantity and Cost JT Sellable Qty 17 On Hand Qty 26 On Po Qty 0 Next Expiration…" at bounding box center [475, 795] width 950 height 928
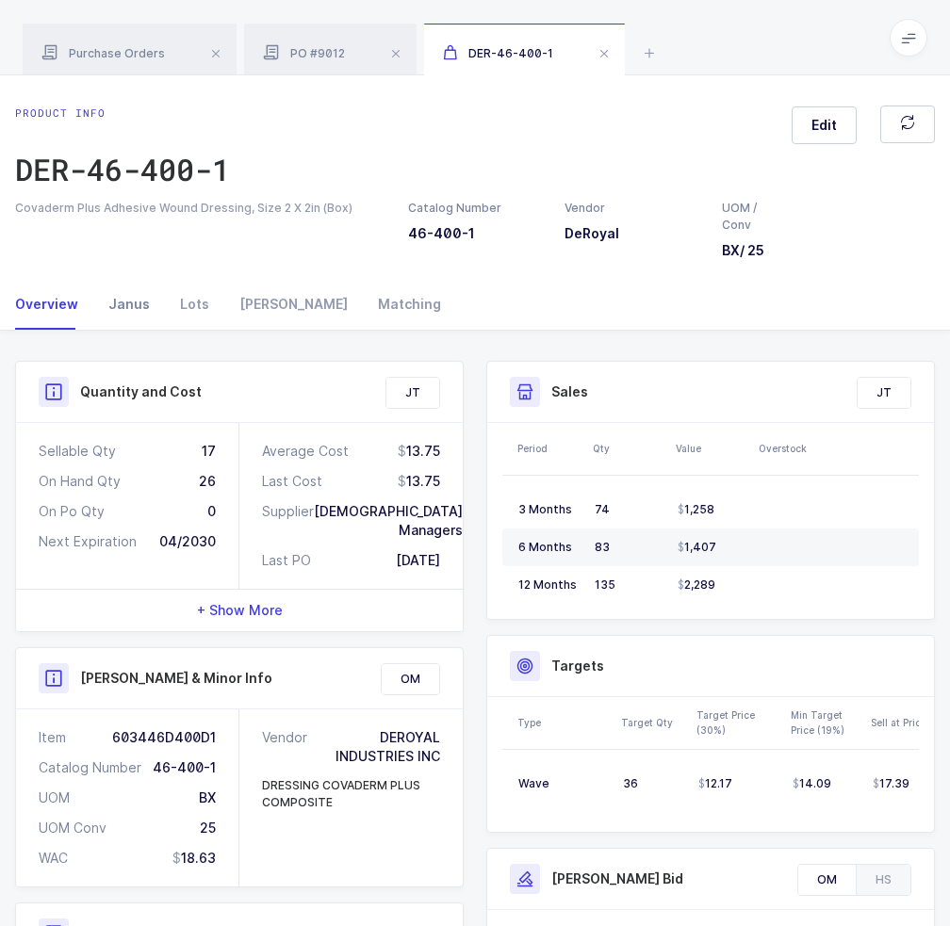
click at [110, 298] on div "Janus" at bounding box center [129, 304] width 72 height 51
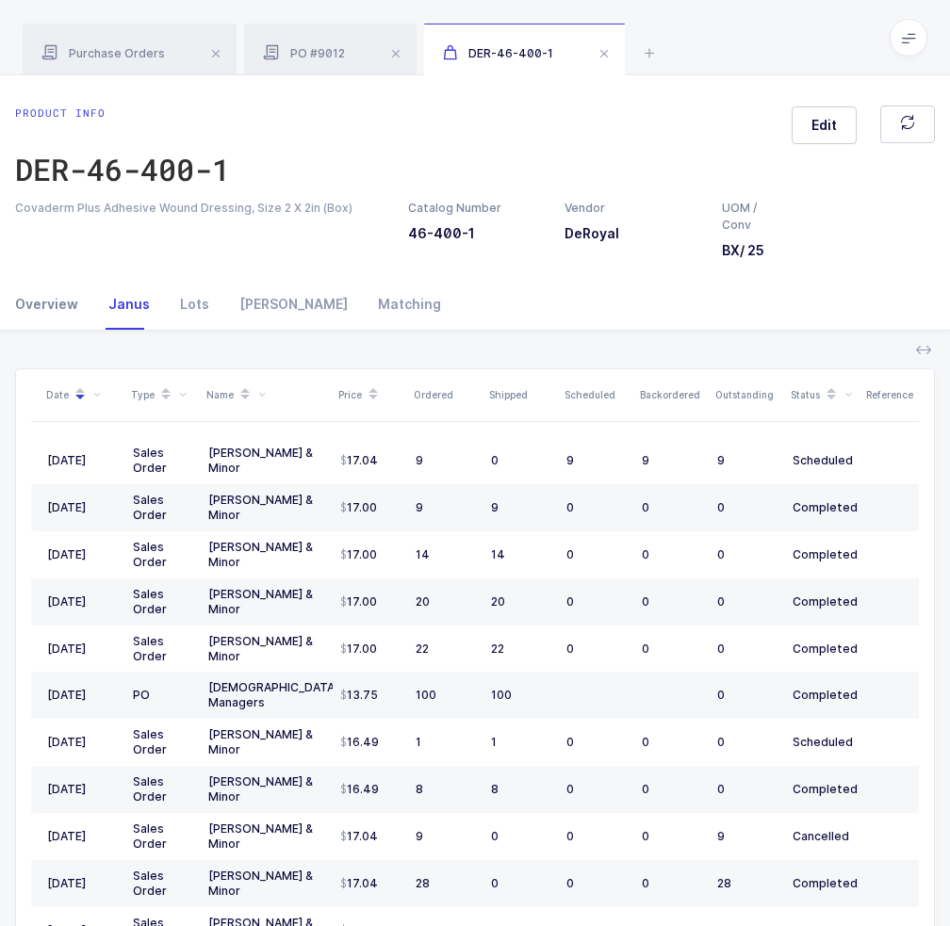
click at [37, 307] on div "Overview" at bounding box center [54, 304] width 78 height 51
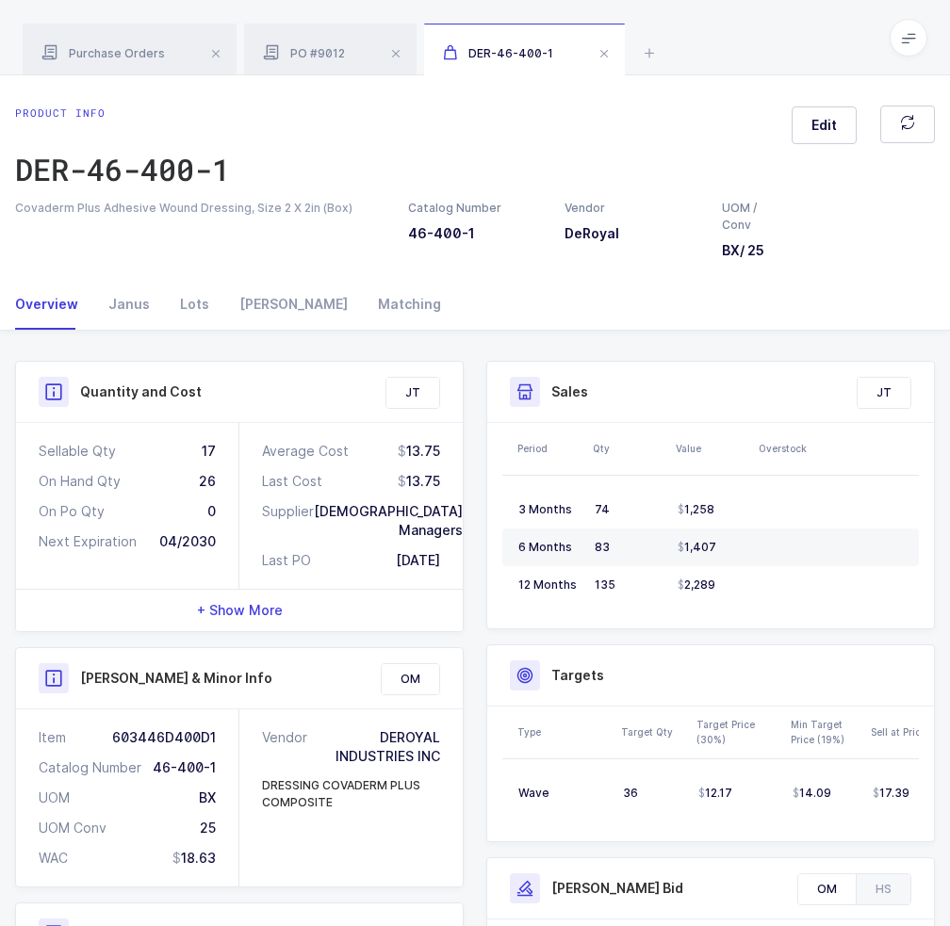
drag, startPoint x: 297, startPoint y: 399, endPoint x: 452, endPoint y: 560, distance: 223.9
click at [452, 560] on div "Quantity and Cost JT Sellable Qty 17 On Hand Qty 26 On Po Qty 0 Next Expiration…" at bounding box center [239, 496] width 448 height 271
click at [452, 560] on div "Average Cost 13.75 Last Cost 13.75 Supplier [DEMOGRAPHIC_DATA] Managers Last PO…" at bounding box center [350, 506] width 223 height 166
click at [123, 320] on div "Janus" at bounding box center [129, 304] width 72 height 51
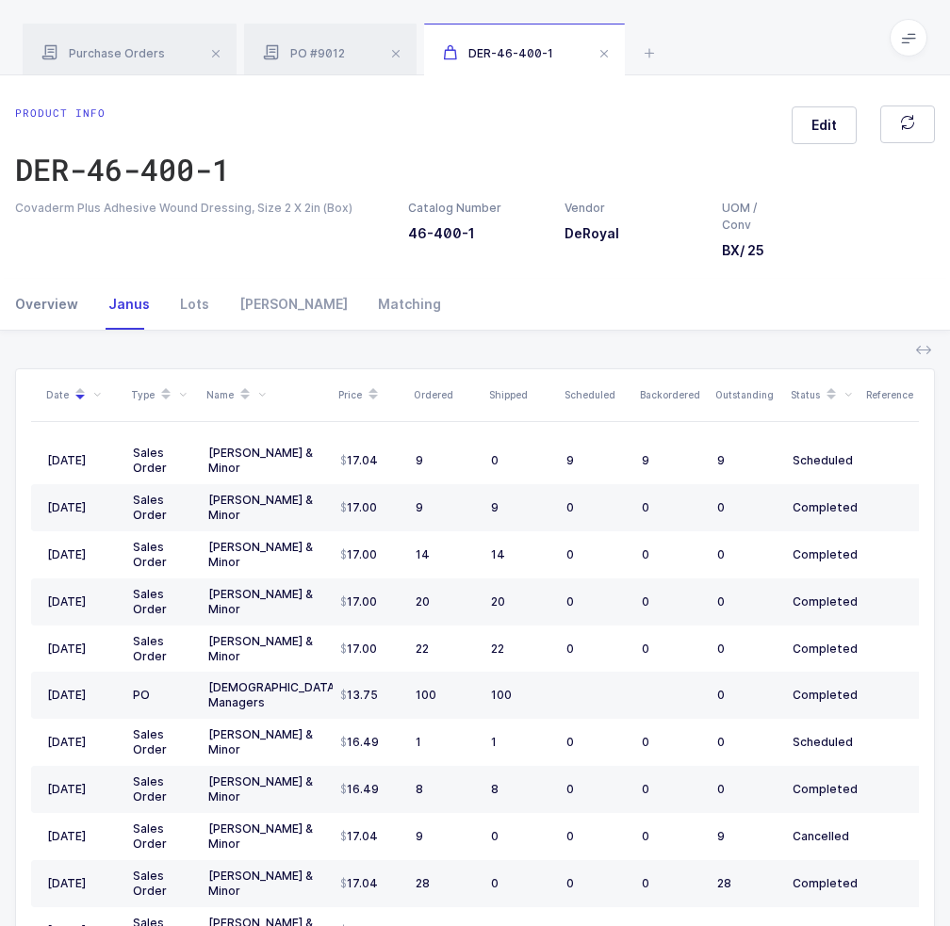
click at [65, 308] on div "Overview" at bounding box center [54, 304] width 78 height 51
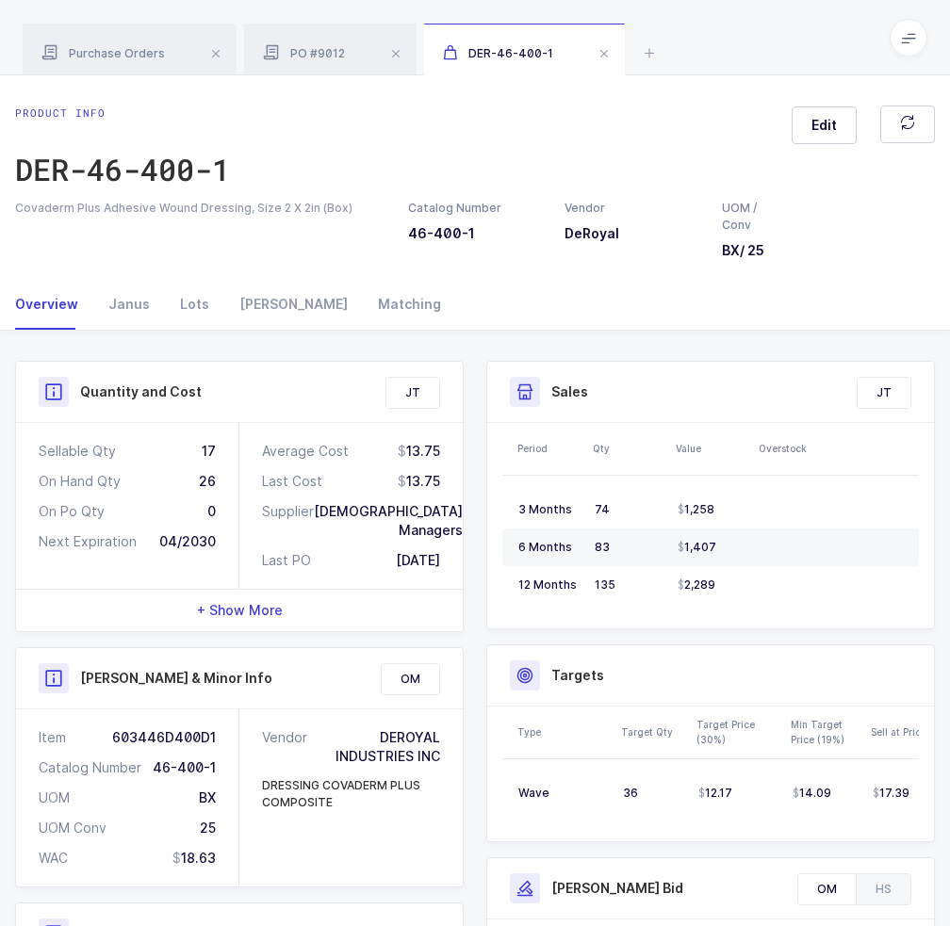
drag, startPoint x: 458, startPoint y: 571, endPoint x: 437, endPoint y: 559, distance: 24.1
click at [437, 559] on div "Average Cost 13.75 Last Cost 13.75 Supplier [DEMOGRAPHIC_DATA] Managers Last PO…" at bounding box center [350, 506] width 223 height 166
drag, startPoint x: 437, startPoint y: 559, endPoint x: 459, endPoint y: 571, distance: 24.9
click at [459, 571] on div "Average Cost 13.75 Last Cost 13.75 Supplier [DEMOGRAPHIC_DATA] Managers Last PO…" at bounding box center [350, 506] width 223 height 166
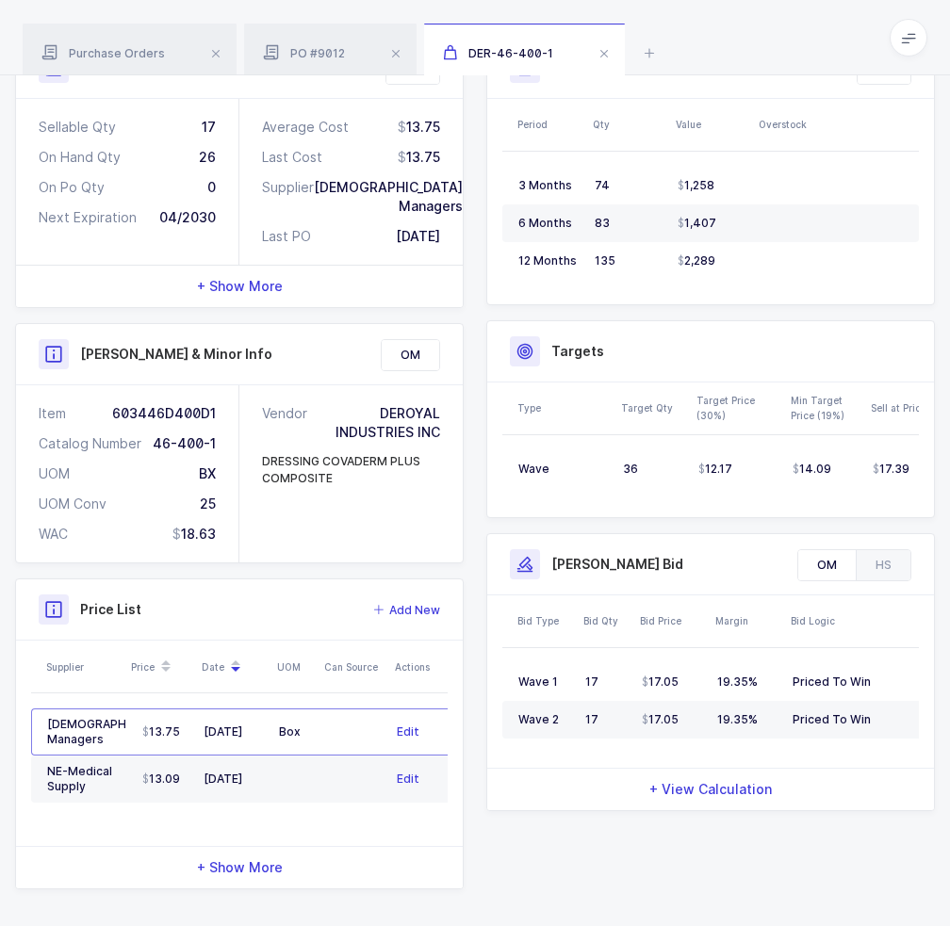
scroll to position [330, 0]
